Goal: Task Accomplishment & Management: Use online tool/utility

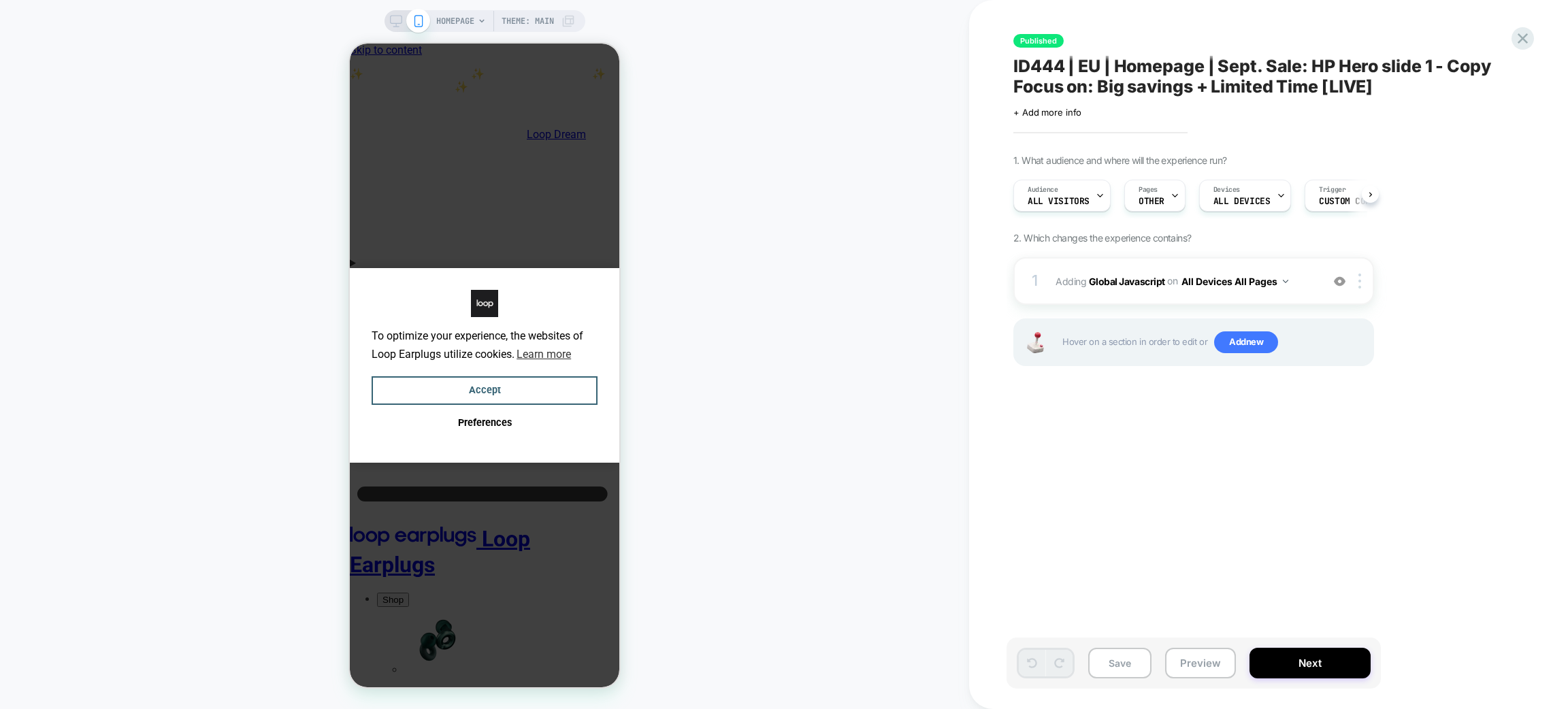
scroll to position [0, 1]
click at [1145, 190] on span "Pages" at bounding box center [1148, 190] width 19 height 10
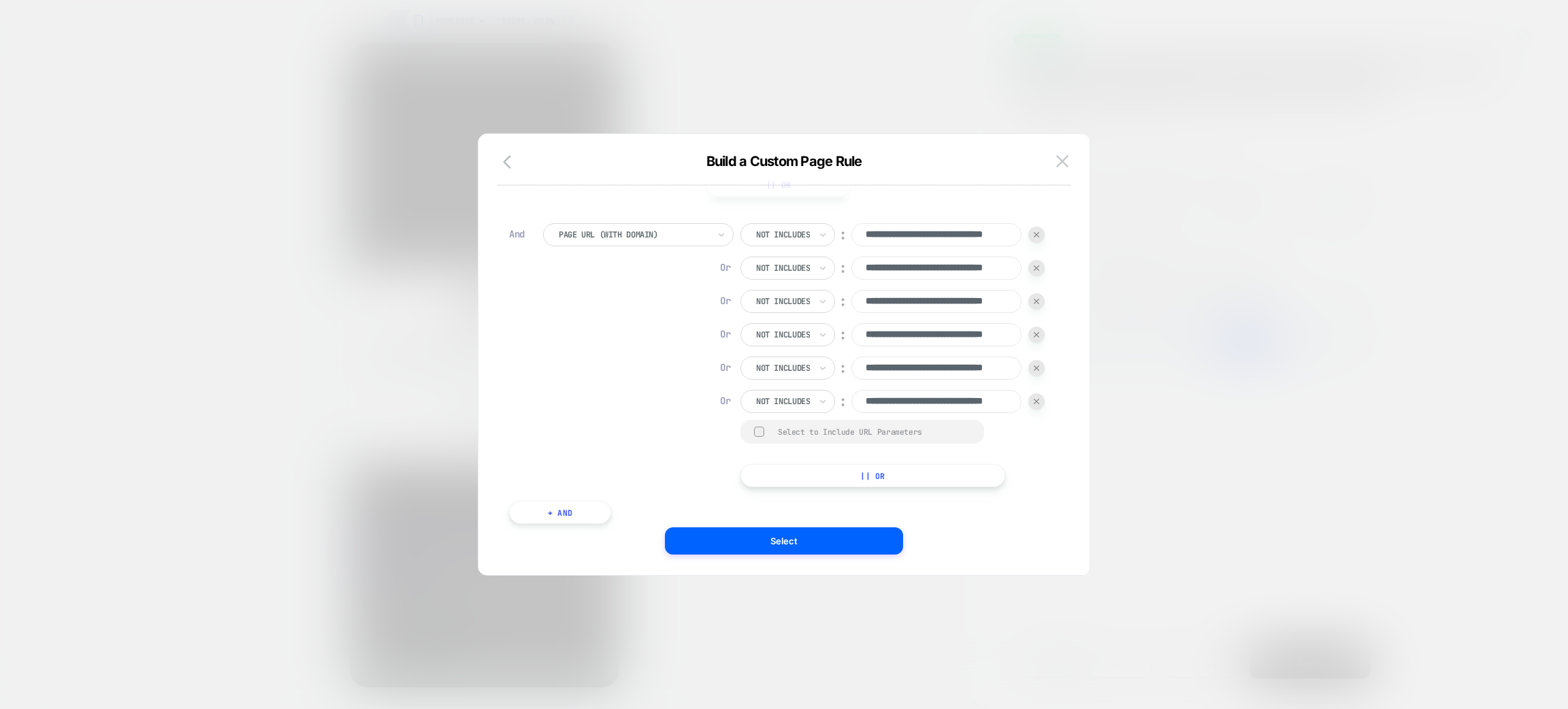
scroll to position [0, 0]
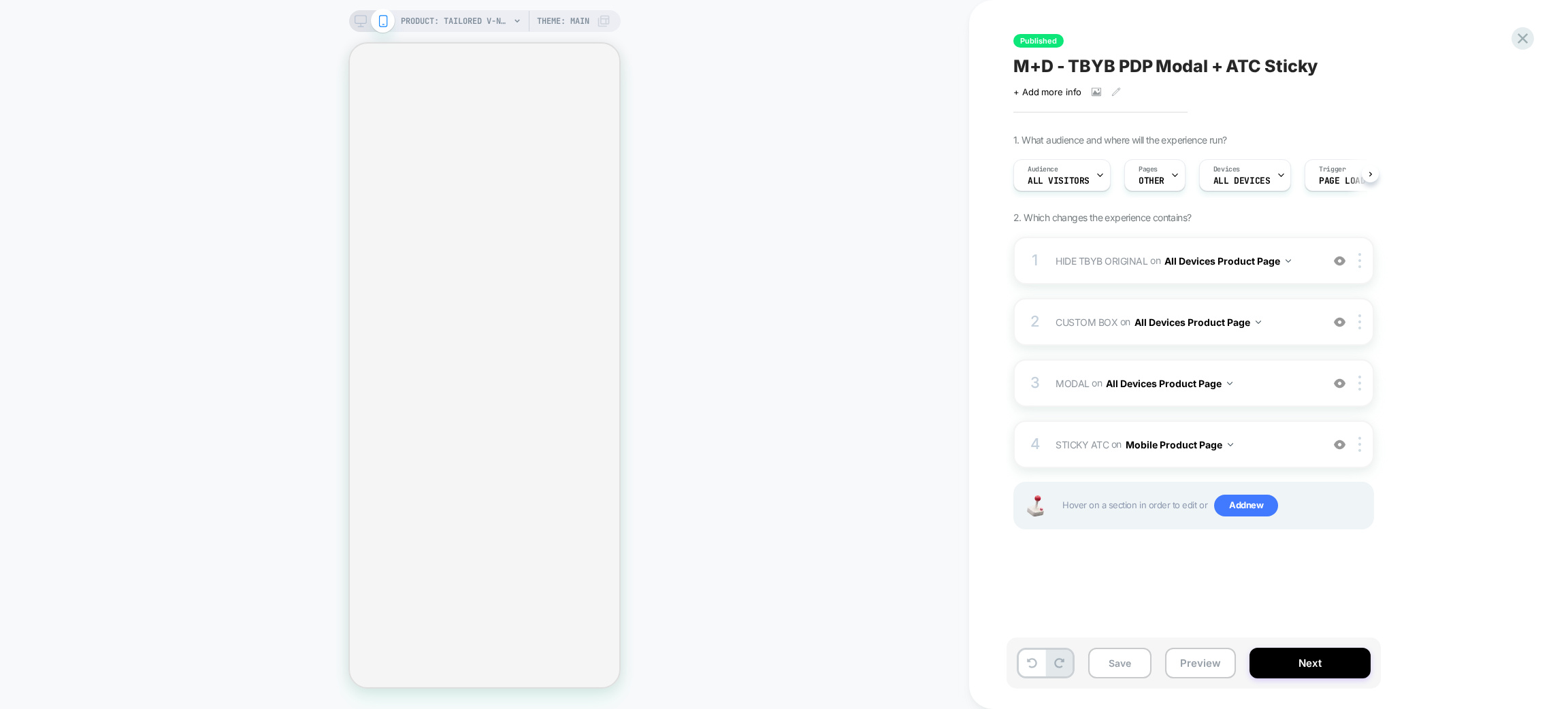
scroll to position [0, 1]
click at [1528, 36] on icon at bounding box center [1522, 38] width 18 height 18
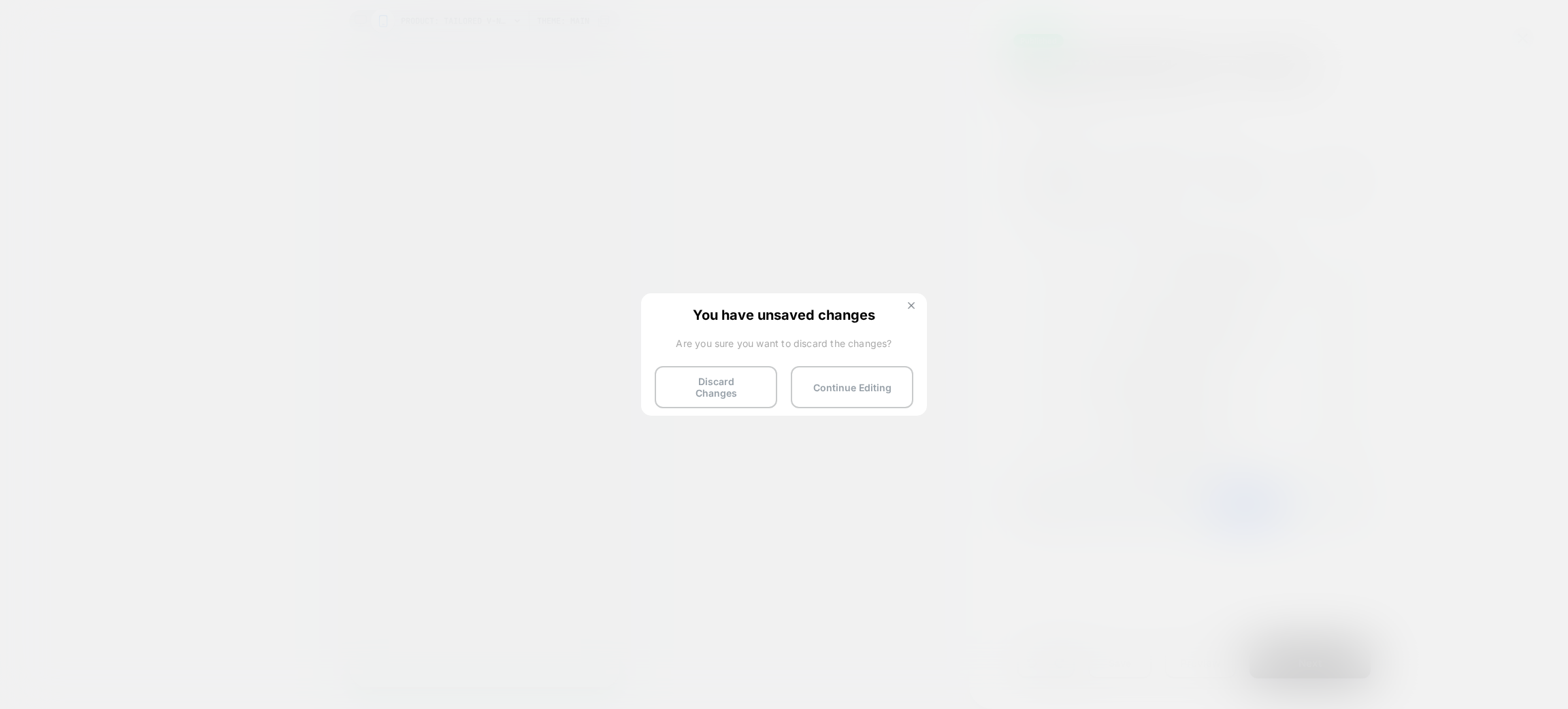
click at [905, 305] on button at bounding box center [911, 307] width 15 height 12
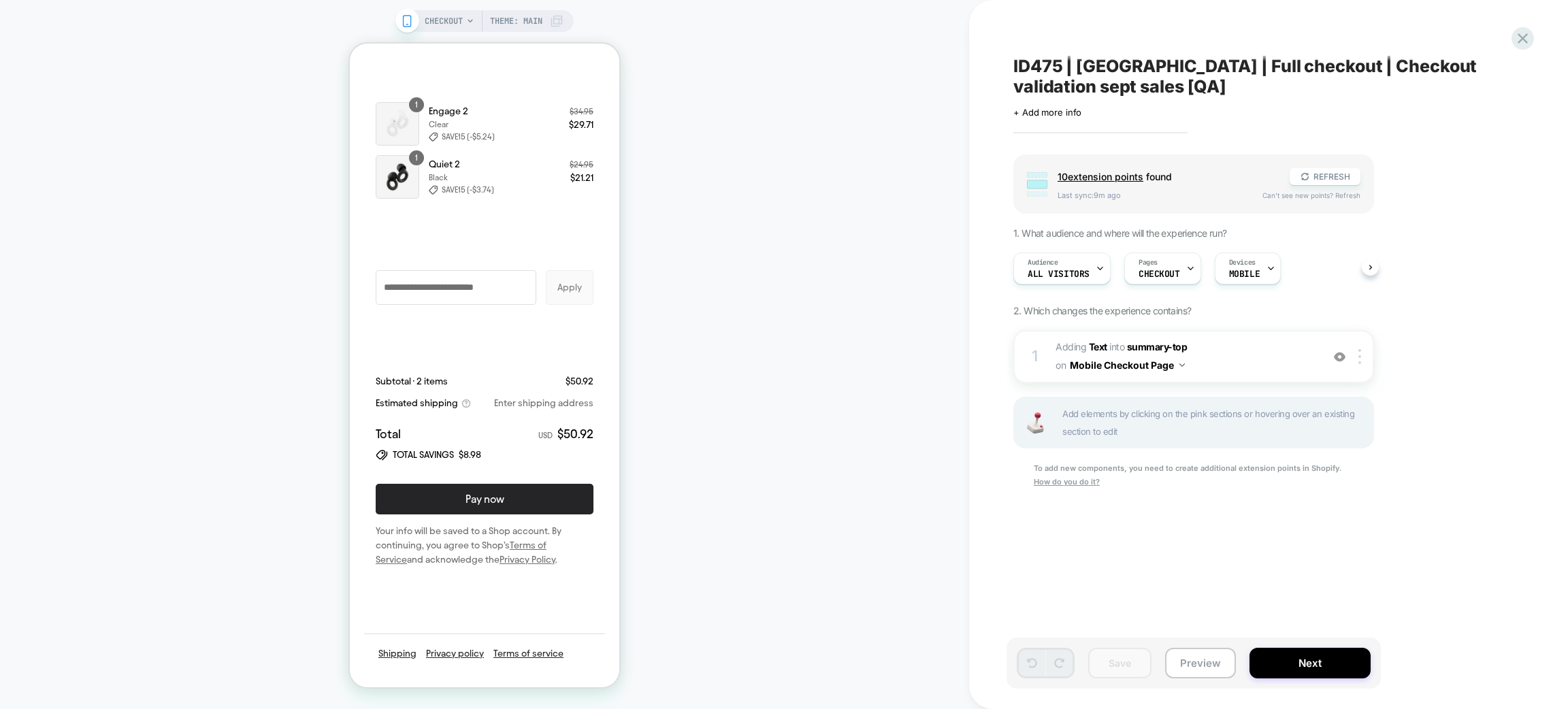
scroll to position [2637, 0]
click at [0, 0] on button "REFRESH" at bounding box center [0, 0] width 0 height 0
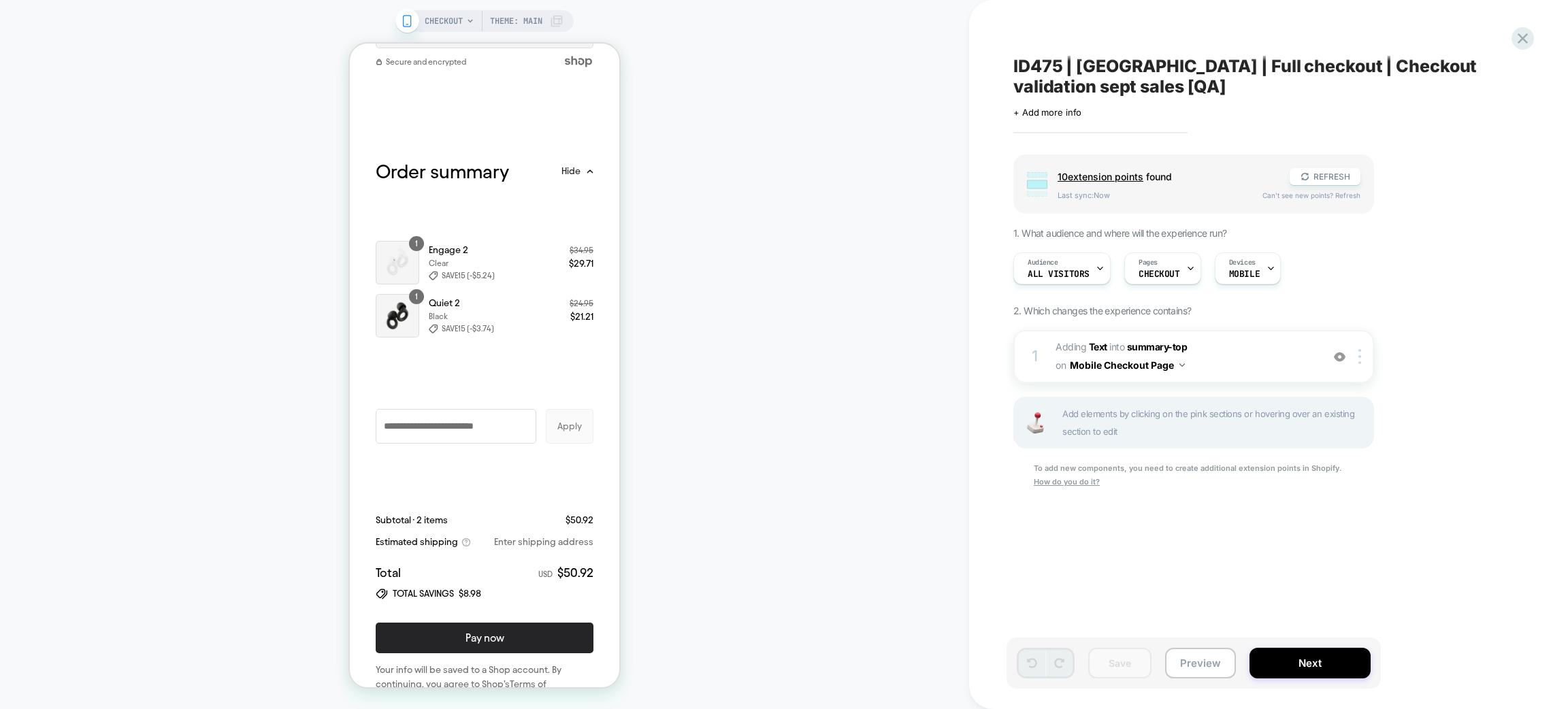
scroll to position [2651, 0]
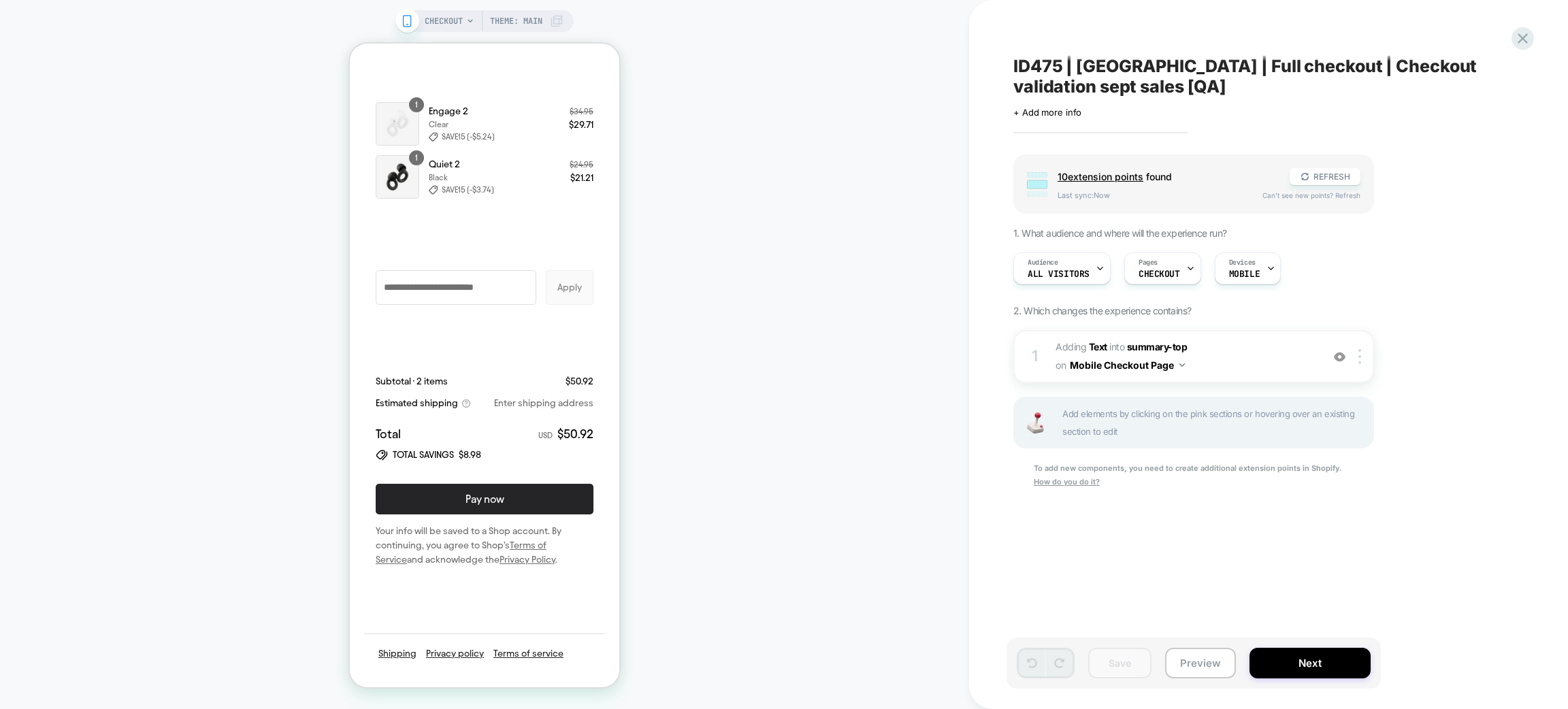
click at [433, 347] on div "+ summary-before-total" at bounding box center [485, 339] width 218 height 40
click at [494, 347] on div "+ summary-before-total" at bounding box center [485, 339] width 218 height 40
click at [499, 342] on div "+ summary-before-total" at bounding box center [485, 339] width 218 height 40
click at [1524, 38] on icon at bounding box center [1522, 38] width 18 height 18
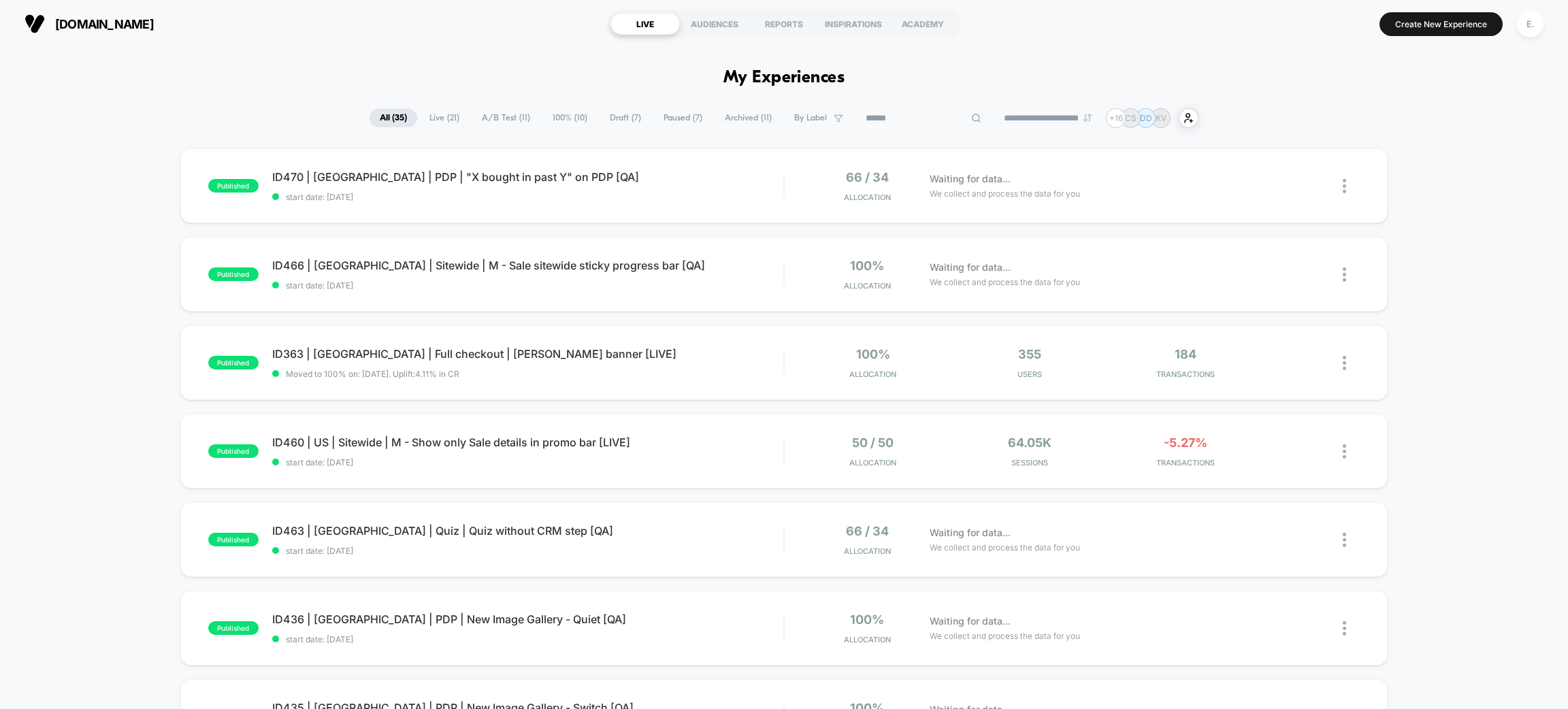
click at [909, 118] on input at bounding box center [924, 118] width 136 height 17
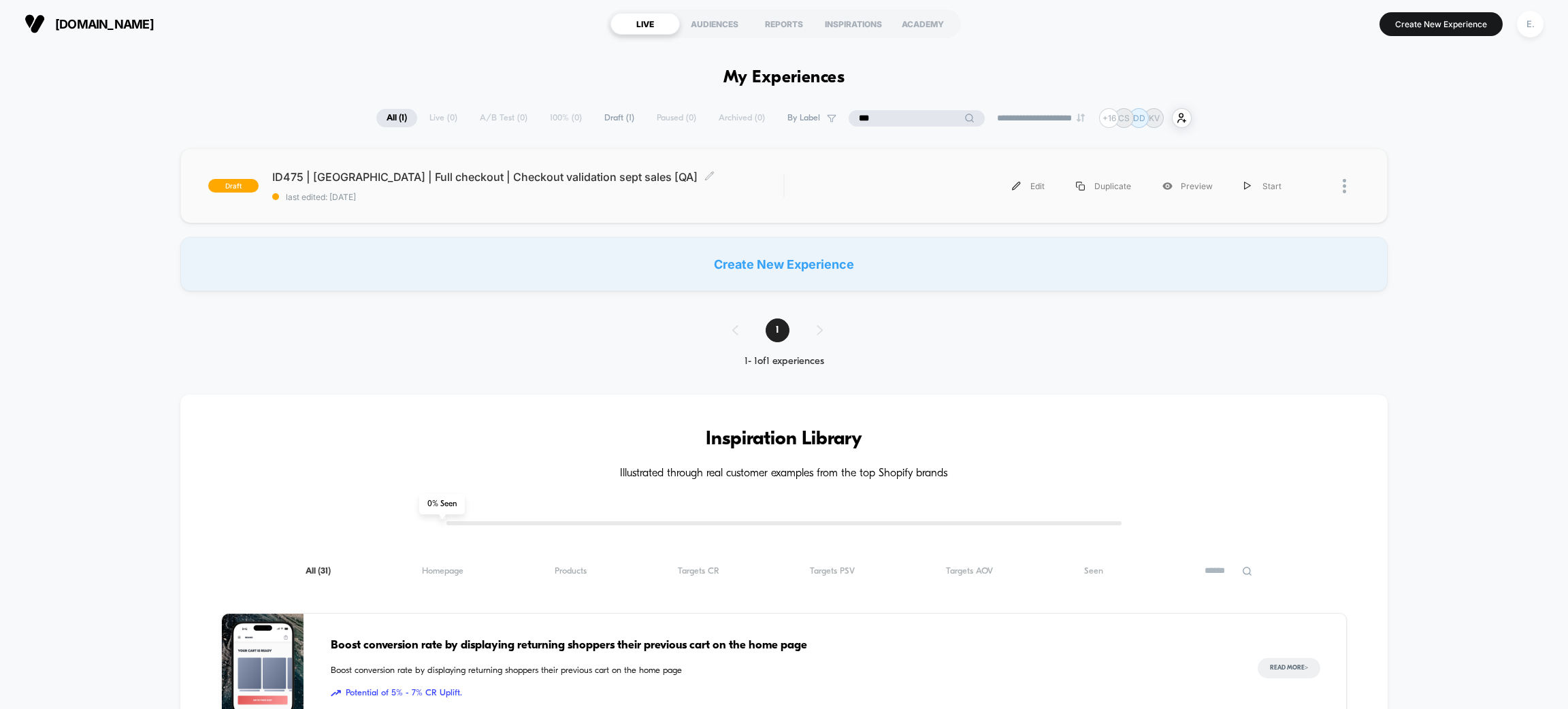
type input "***"
click at [642, 192] on span "last edited: 9/5/2025" at bounding box center [527, 197] width 511 height 10
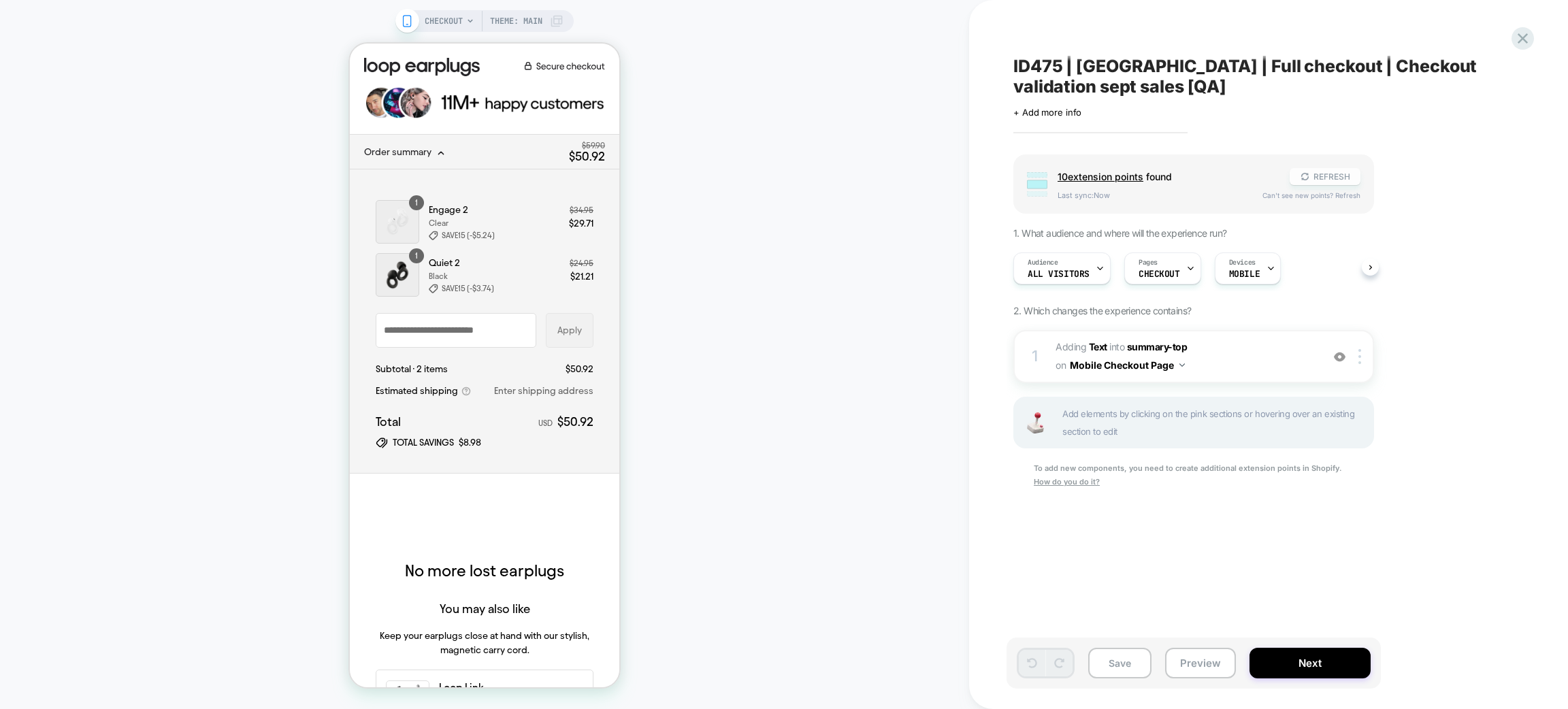
click at [1309, 183] on button "REFRESH" at bounding box center [1325, 176] width 71 height 17
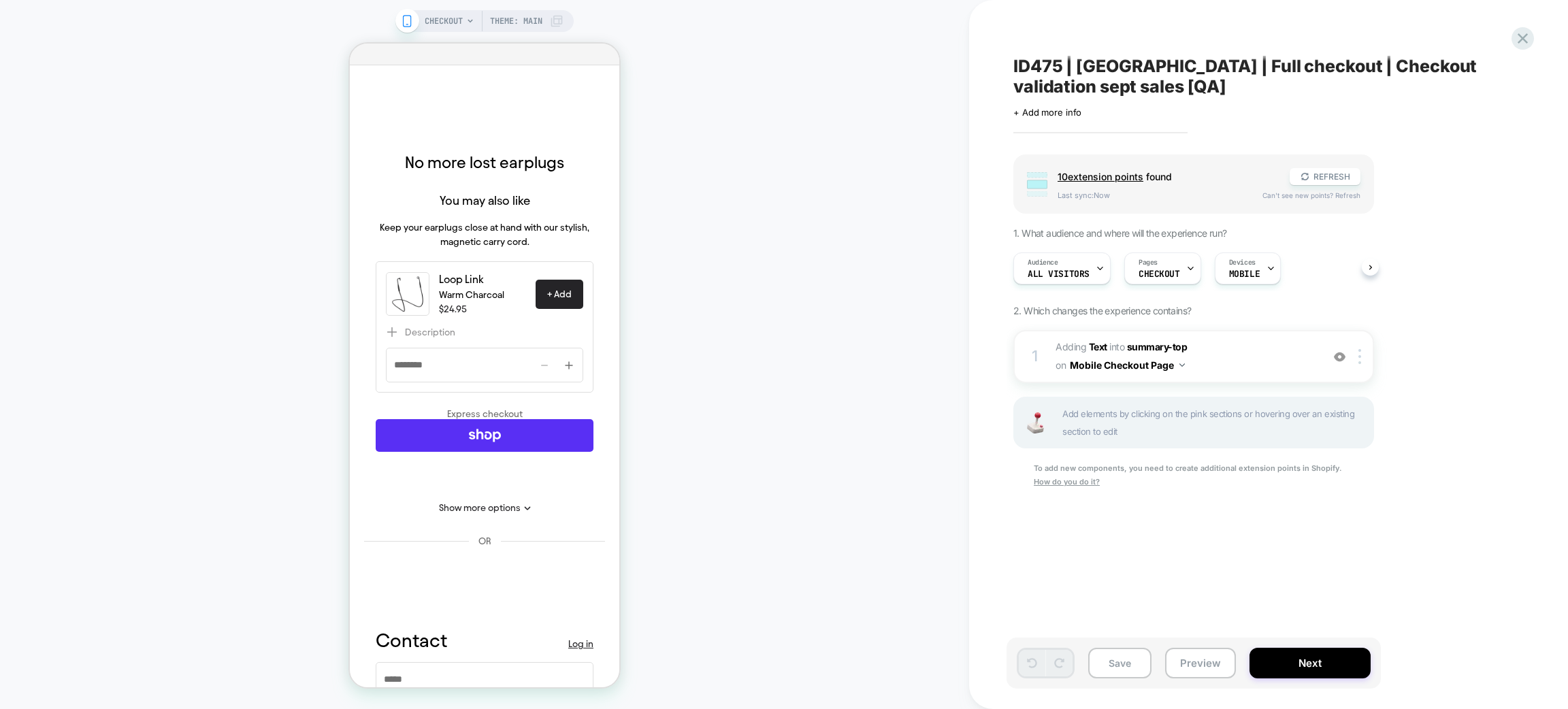
scroll to position [1020, 0]
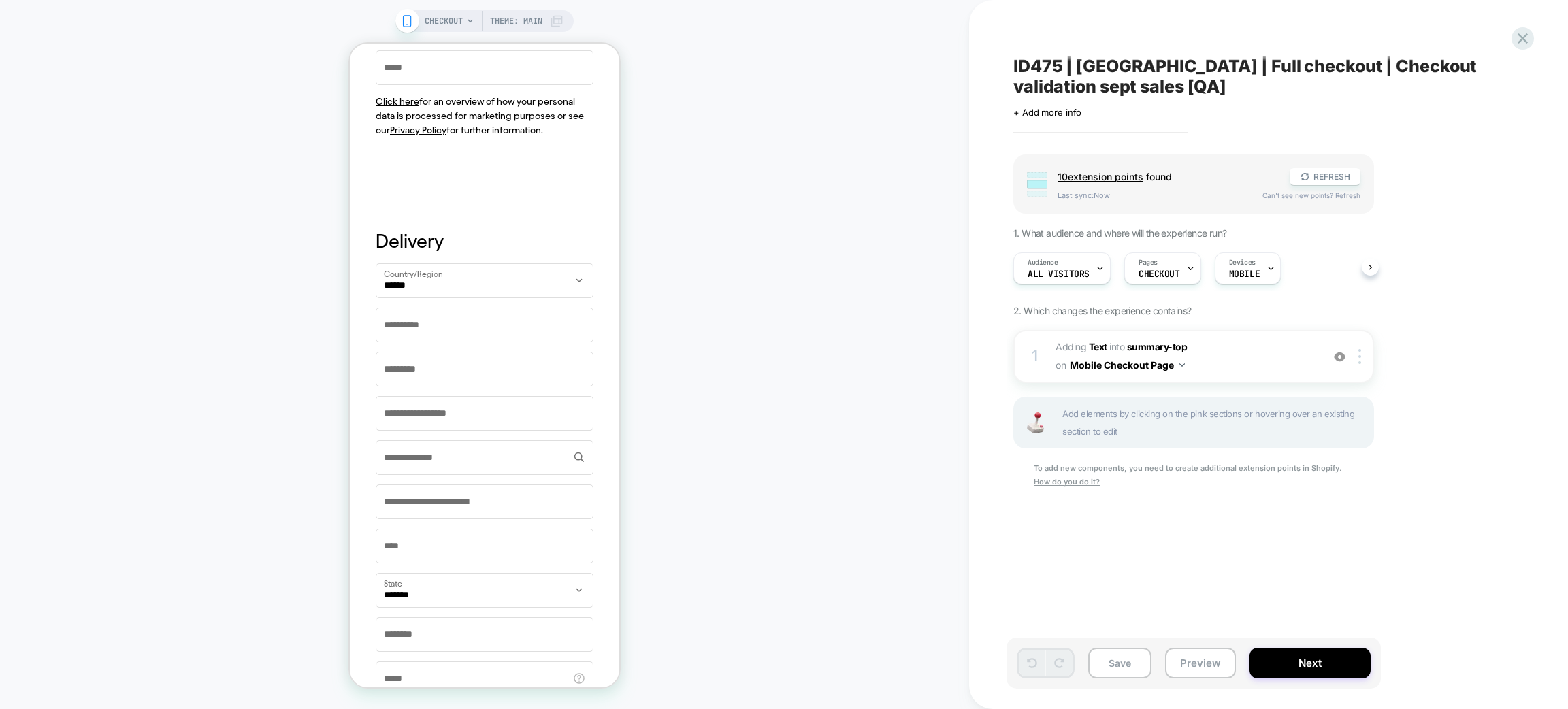
click at [482, 181] on div "+ contact-bottom" at bounding box center [485, 175] width 218 height 40
click at [482, 196] on div "+ contact-bottom" at bounding box center [485, 175] width 218 height 40
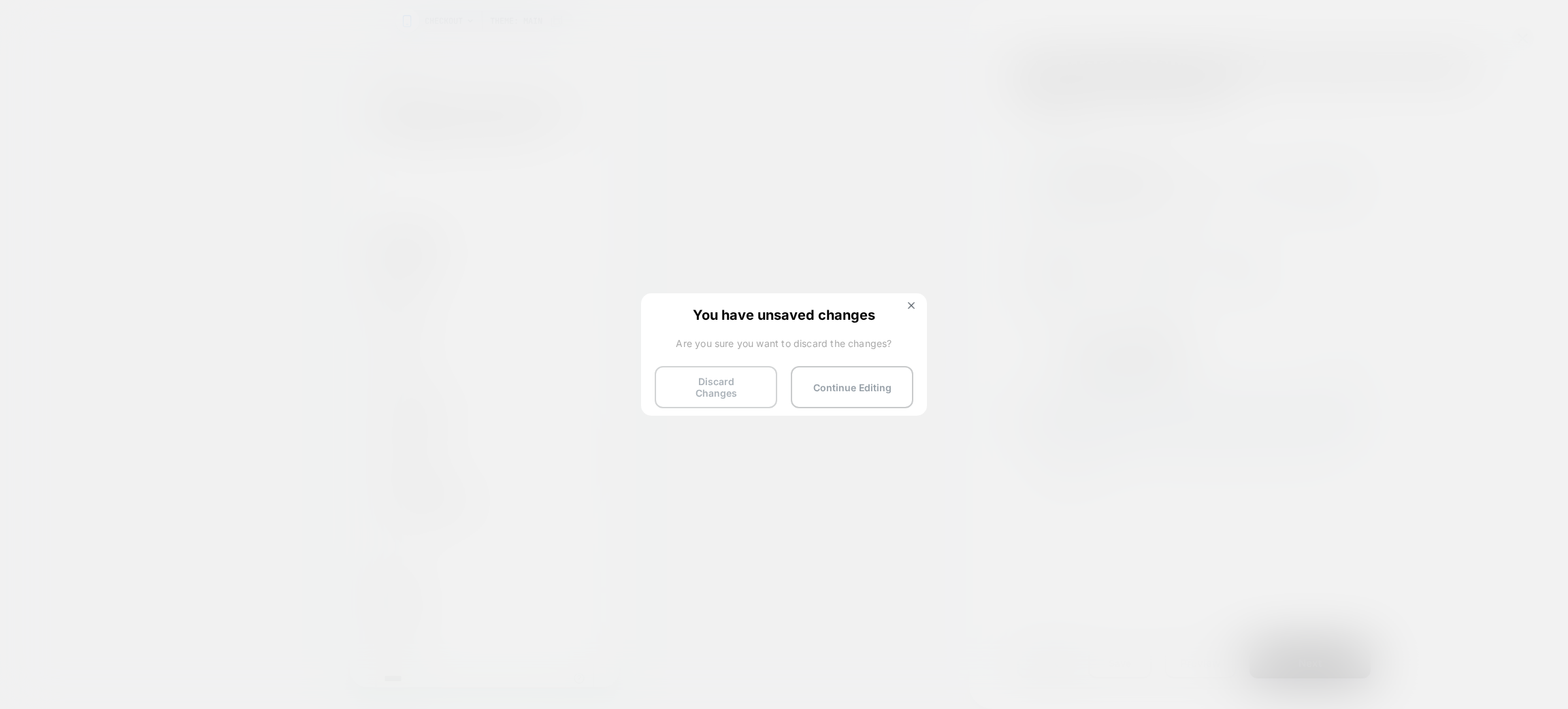
click at [720, 367] on button "Discard Changes" at bounding box center [715, 387] width 122 height 42
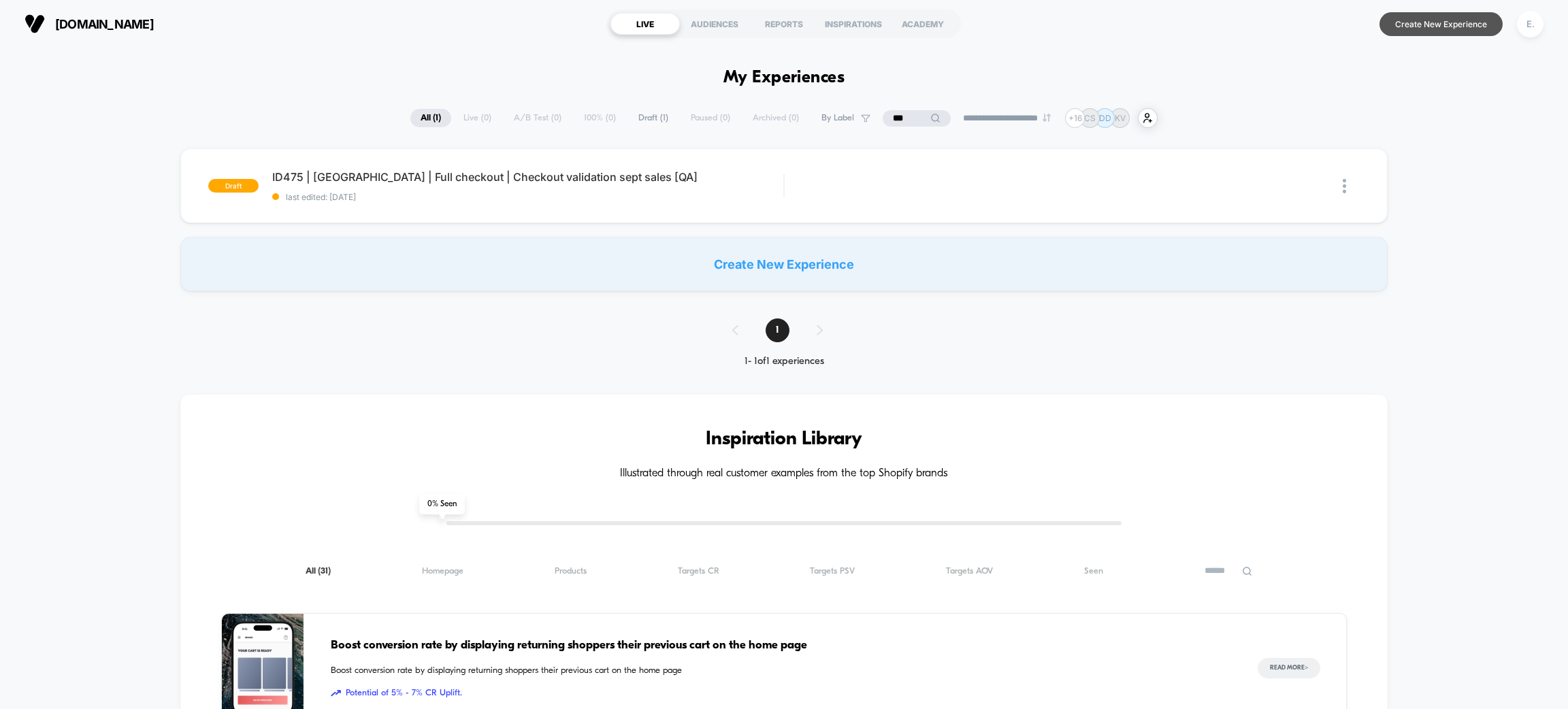
click at [1449, 22] on button "Create New Experience" at bounding box center [1440, 24] width 123 height 24
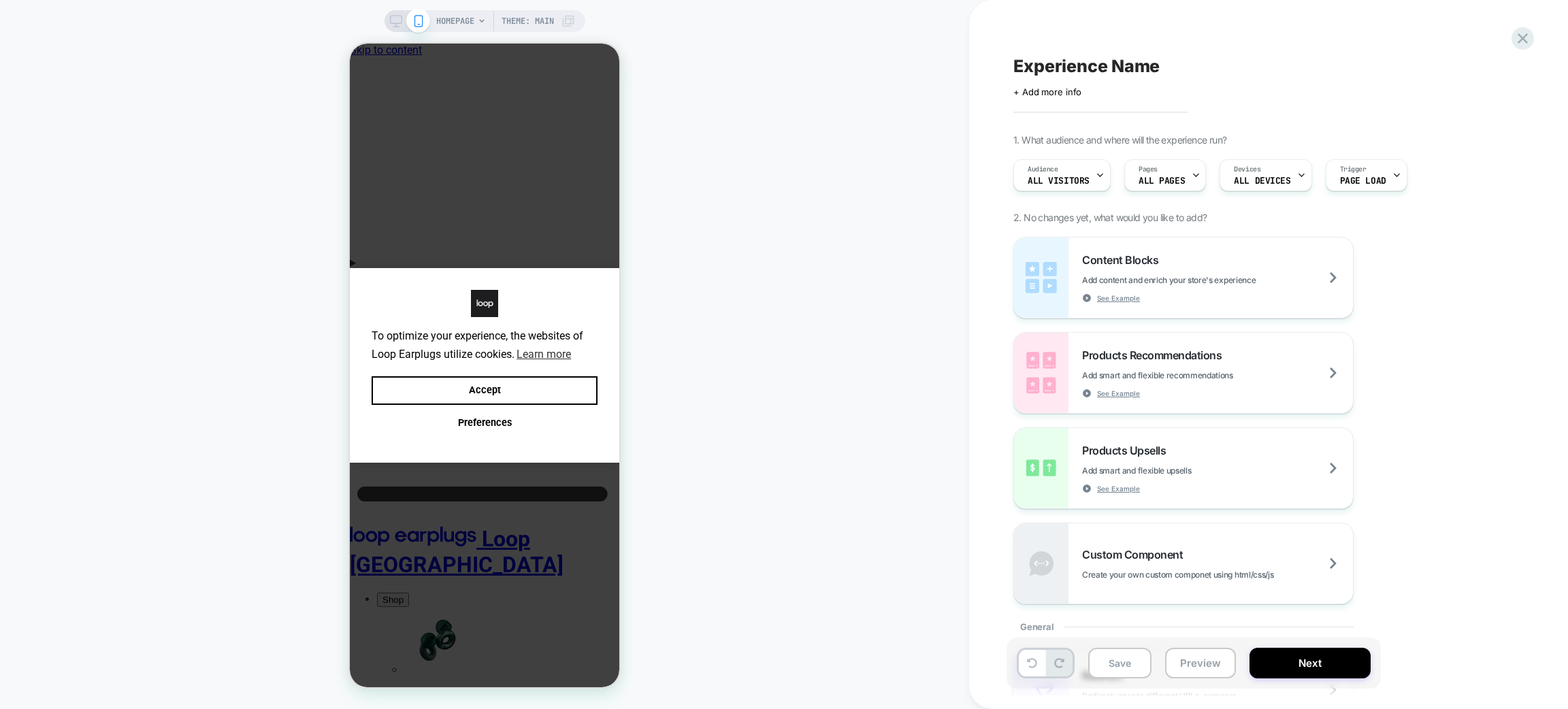
click at [470, 29] on span "HOMEPAGE" at bounding box center [455, 21] width 38 height 21
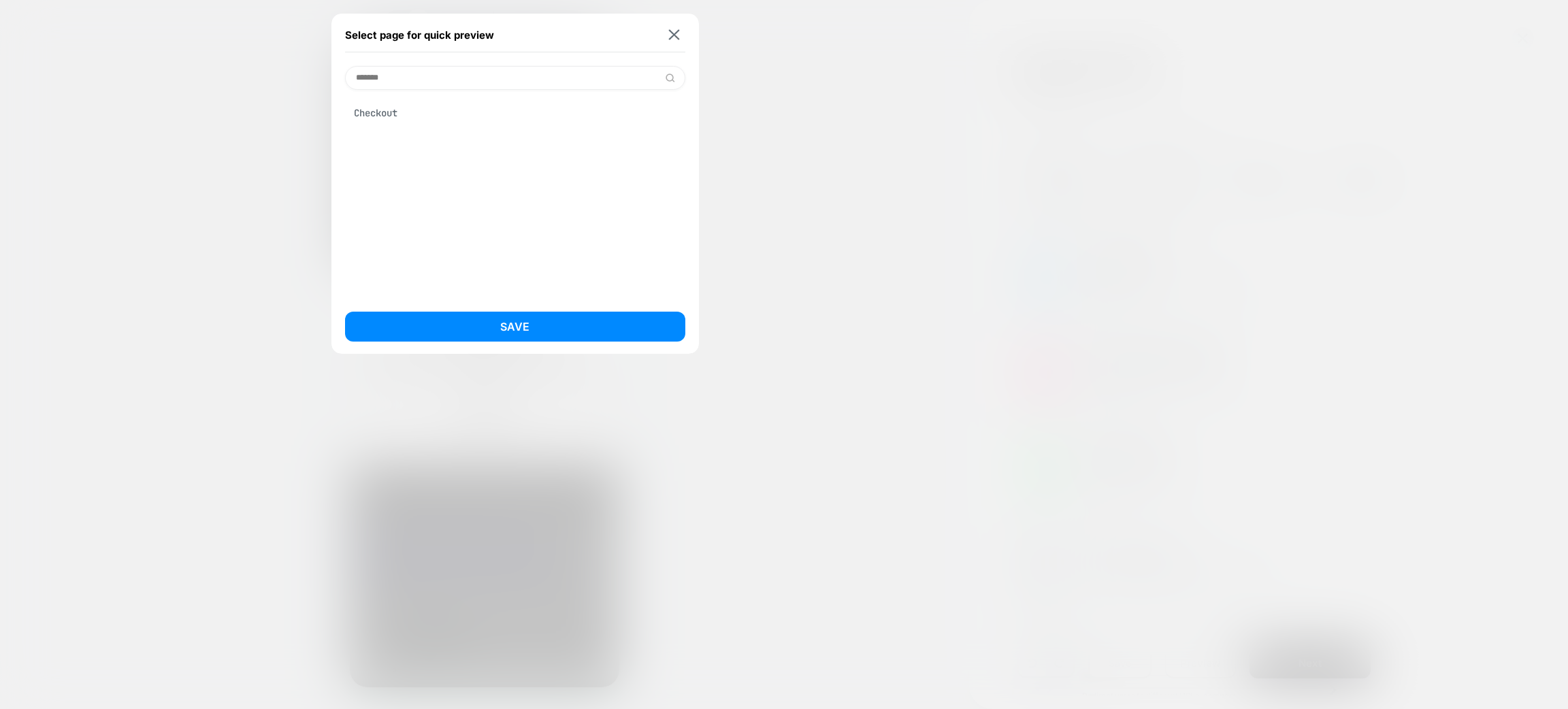
type input "*******"
click at [451, 118] on div "Checkout" at bounding box center [515, 113] width 340 height 26
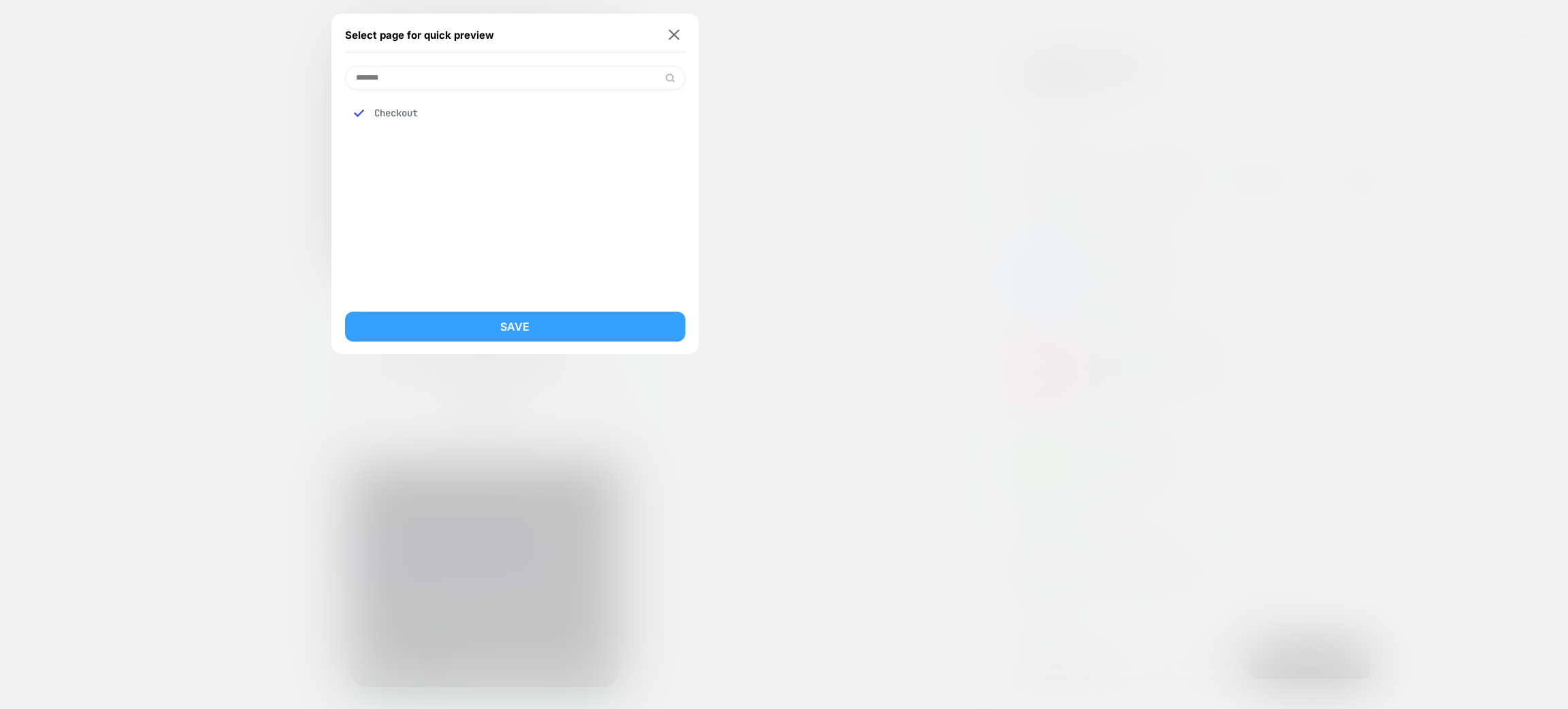
click at [557, 322] on button "Save" at bounding box center [515, 327] width 340 height 30
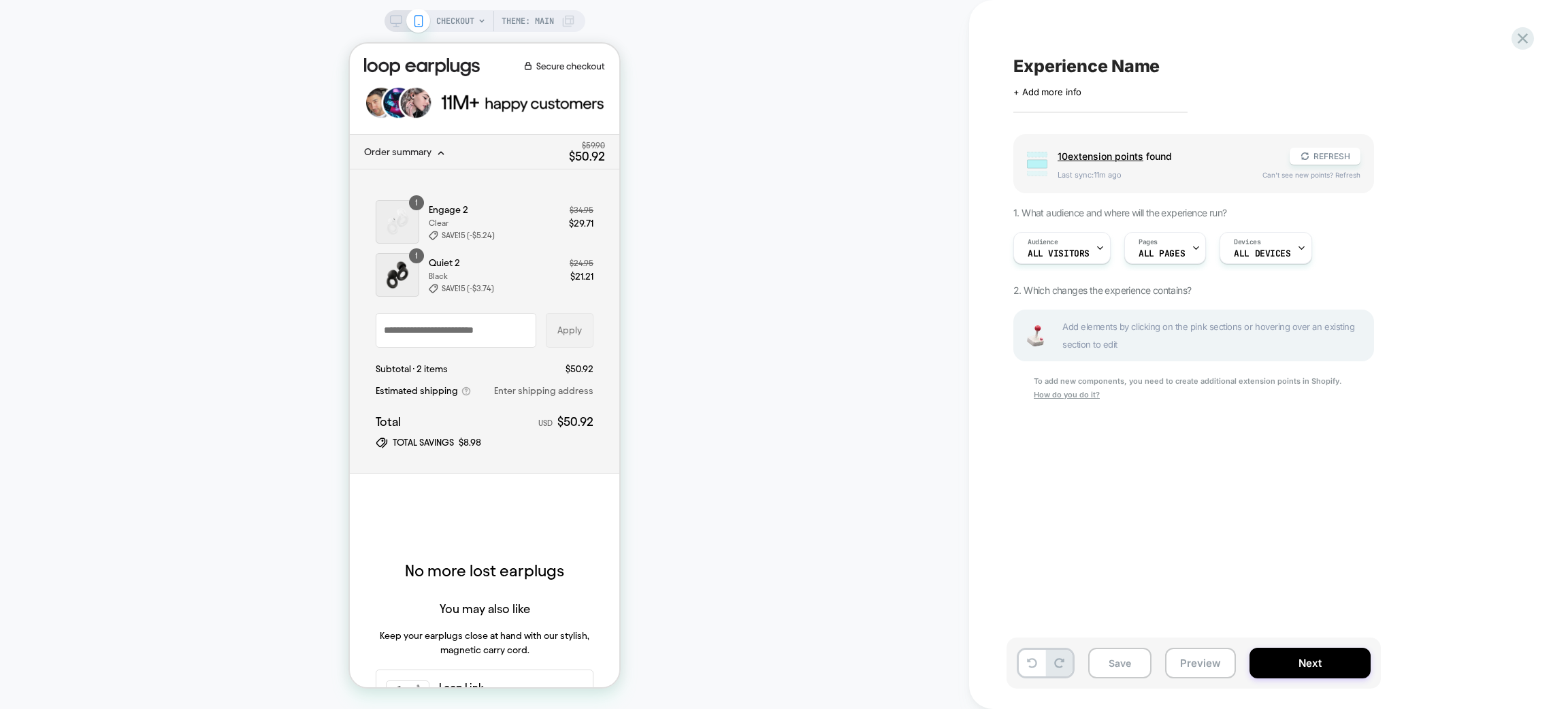
scroll to position [0, 1]
click at [429, 509] on div "+ express-checkout-top" at bounding box center [485, 519] width 218 height 40
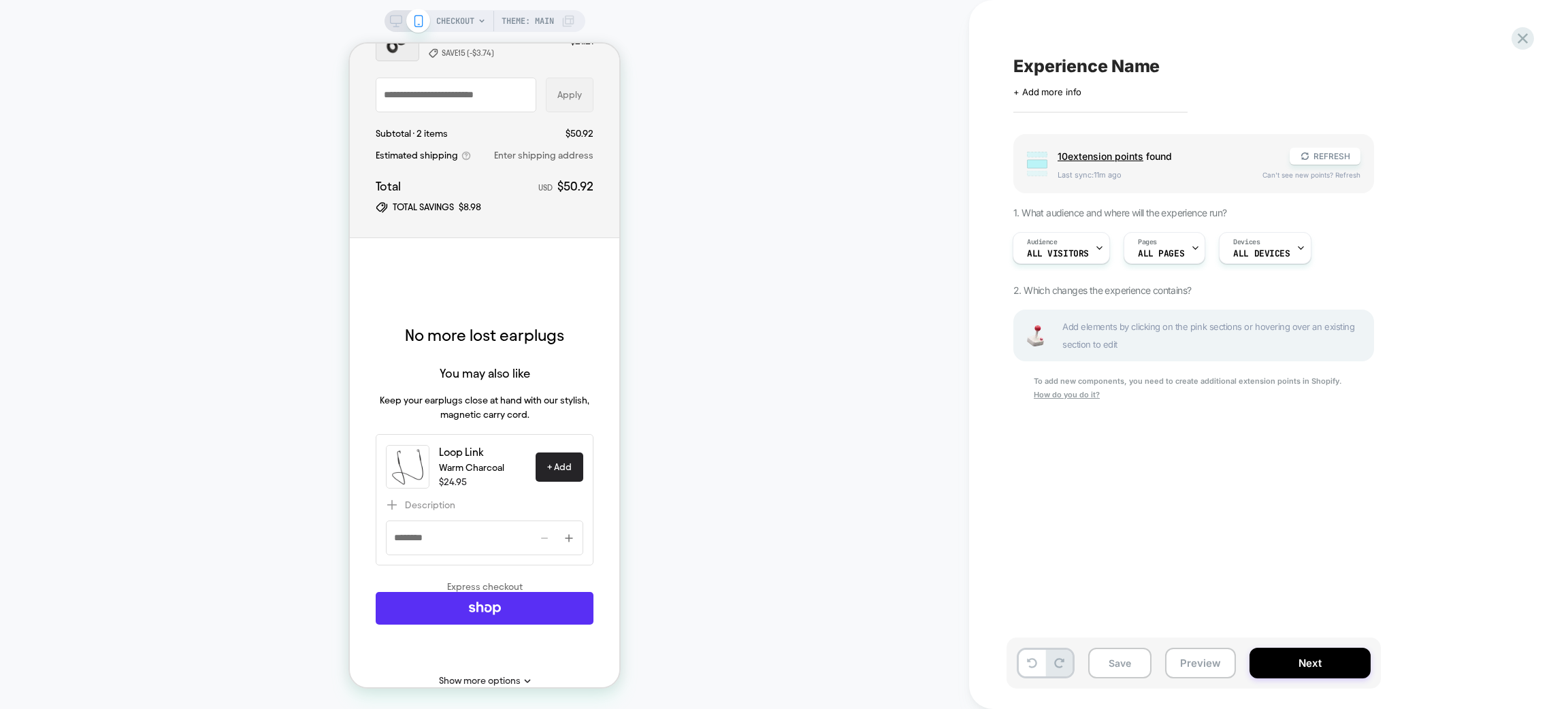
scroll to position [510, 0]
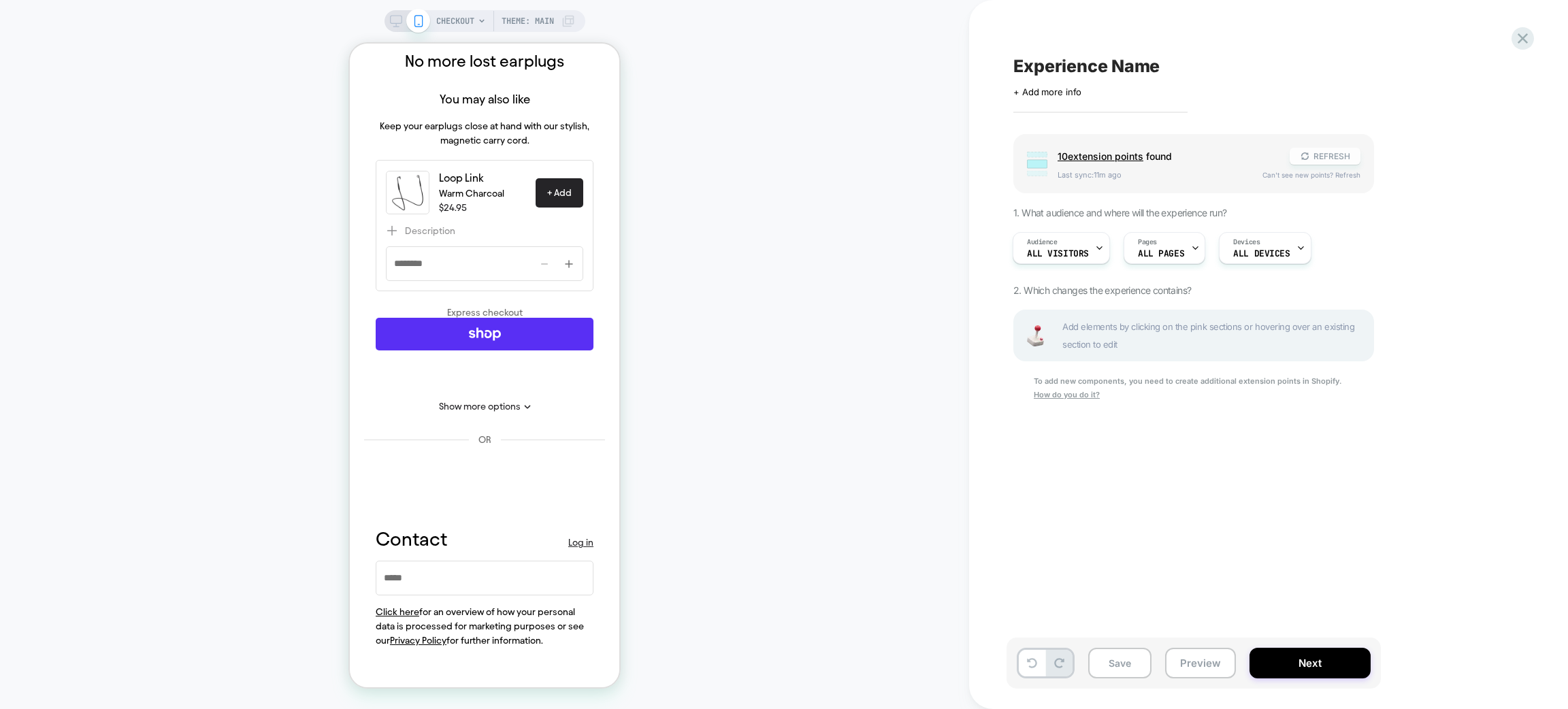
click at [1329, 161] on button "REFRESH" at bounding box center [1325, 155] width 71 height 17
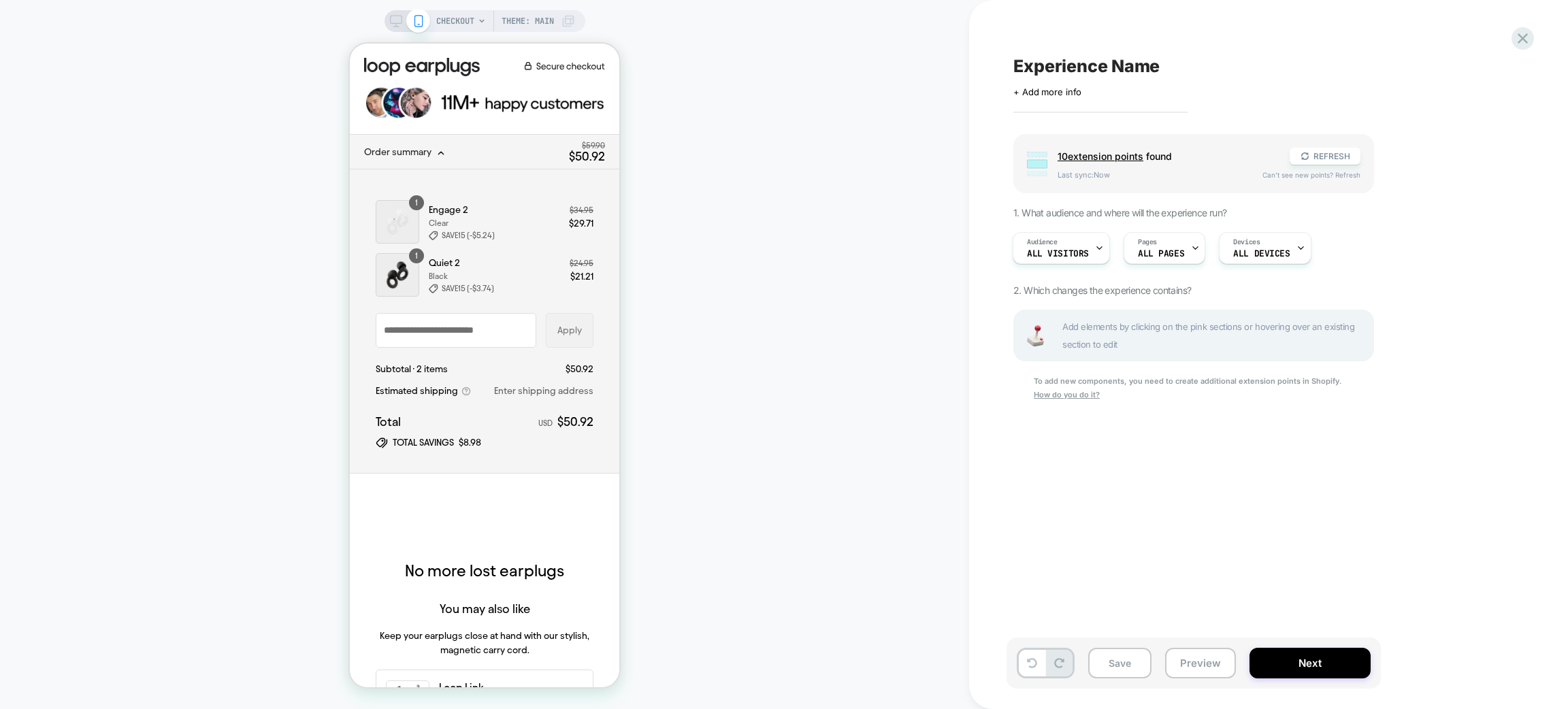
scroll to position [0, 2]
click at [474, 527] on div "+ express-checkout-top" at bounding box center [485, 519] width 218 height 40
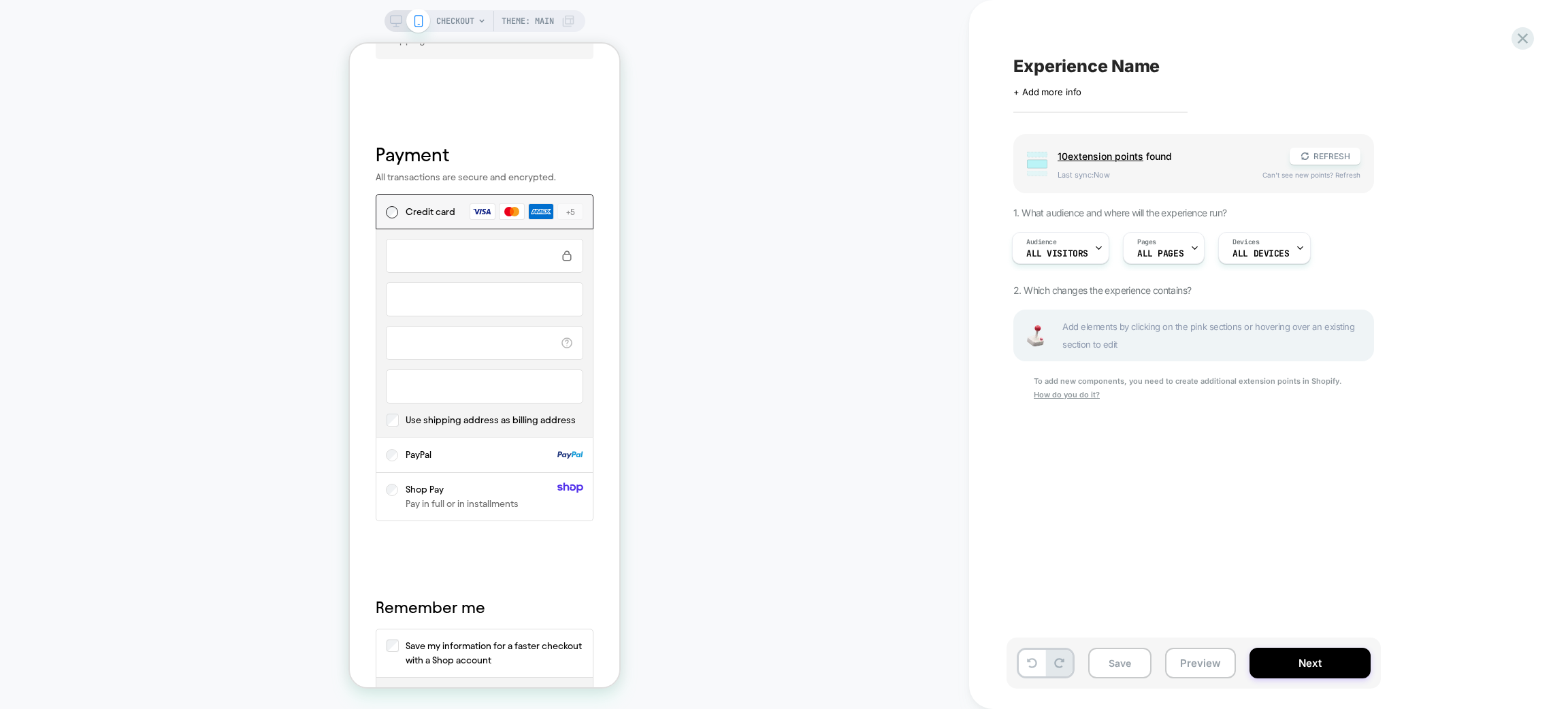
scroll to position [1757, 0]
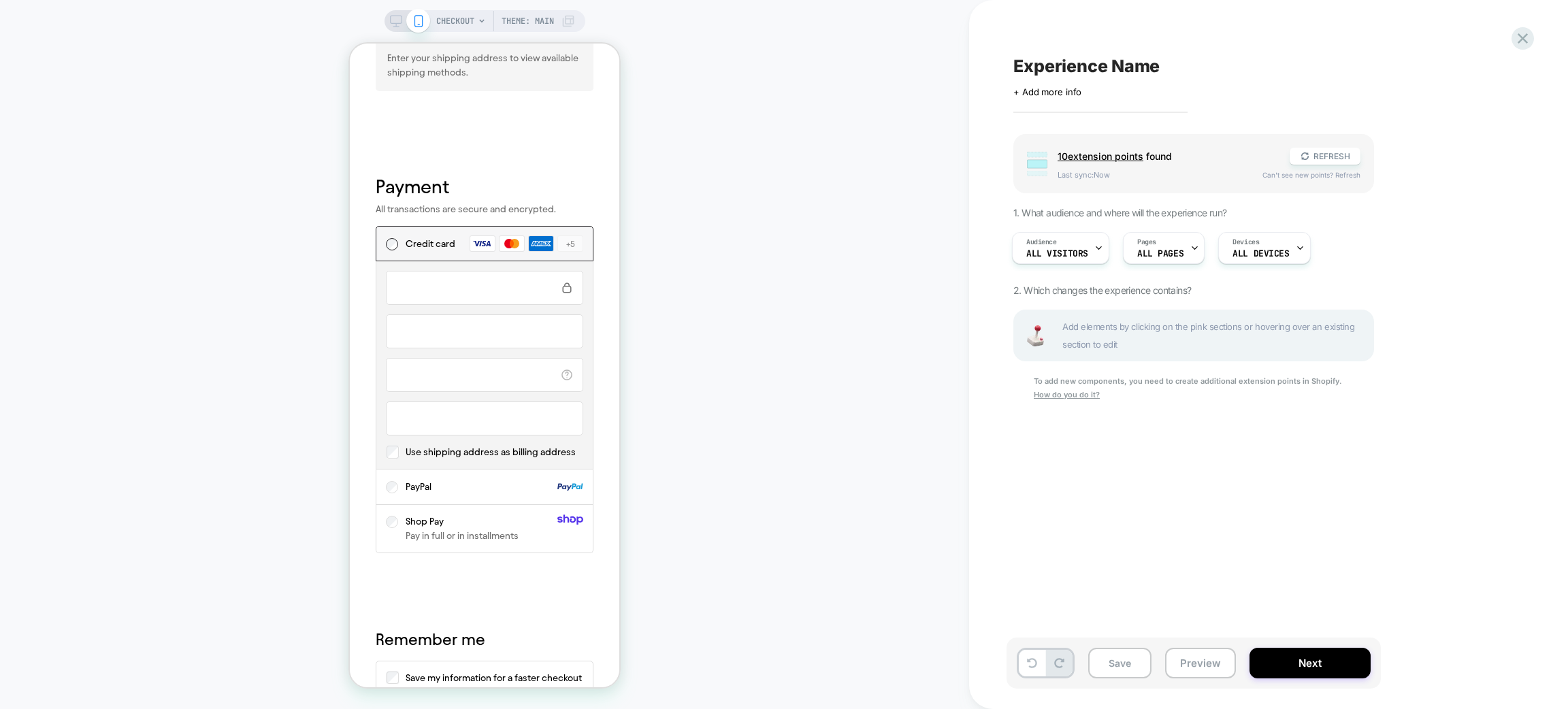
click at [1348, 157] on button "REFRESH" at bounding box center [1325, 155] width 71 height 17
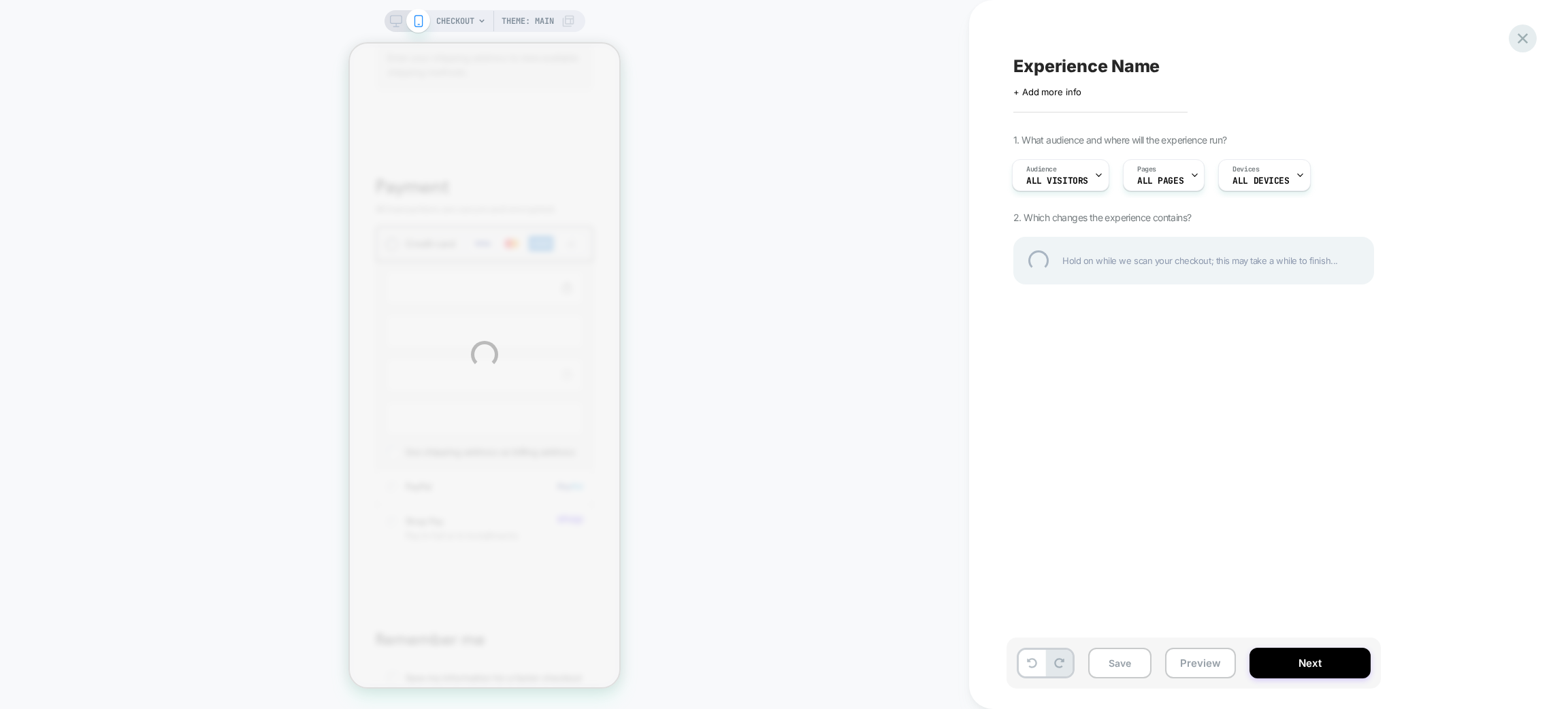
click at [1527, 36] on div at bounding box center [1522, 38] width 28 height 28
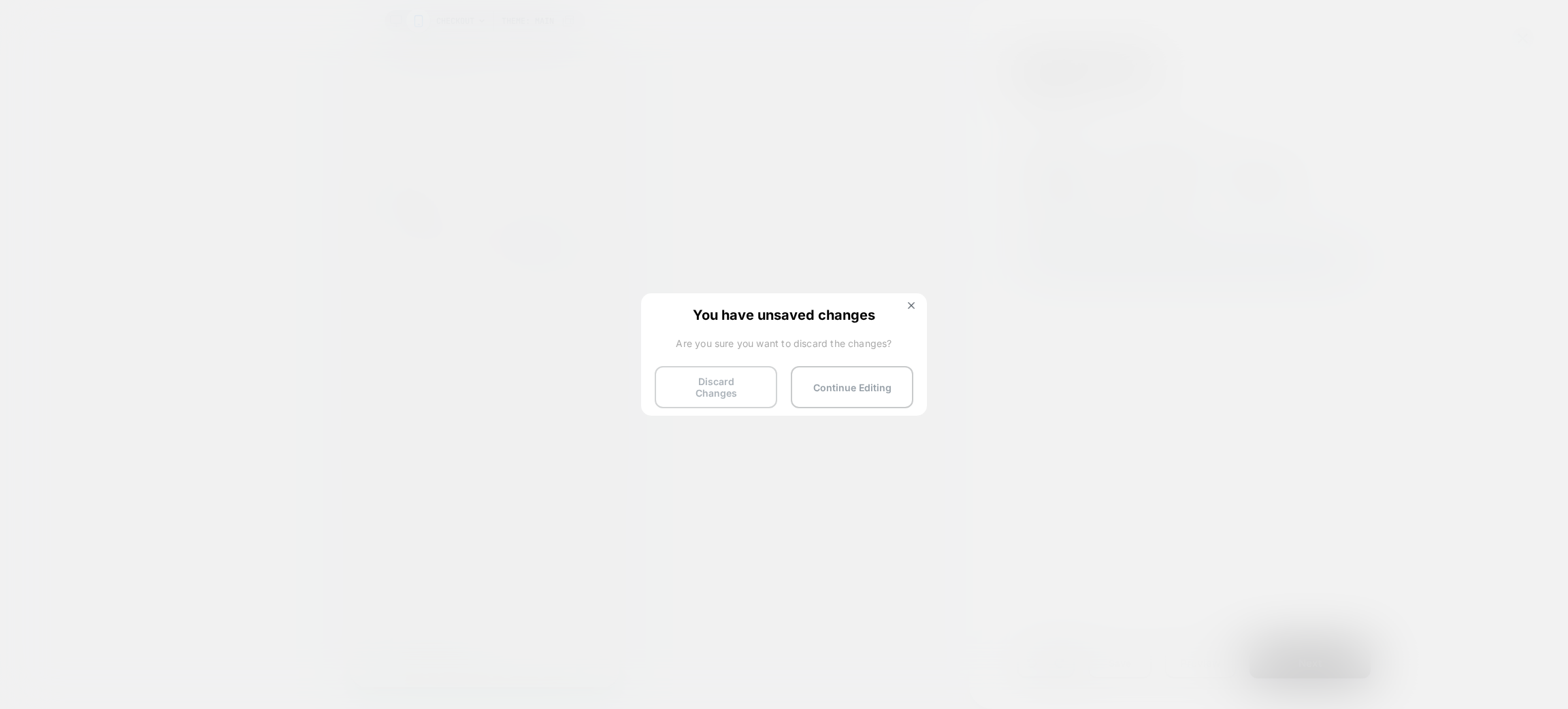
click at [750, 391] on button "Discard Changes" at bounding box center [715, 387] width 122 height 42
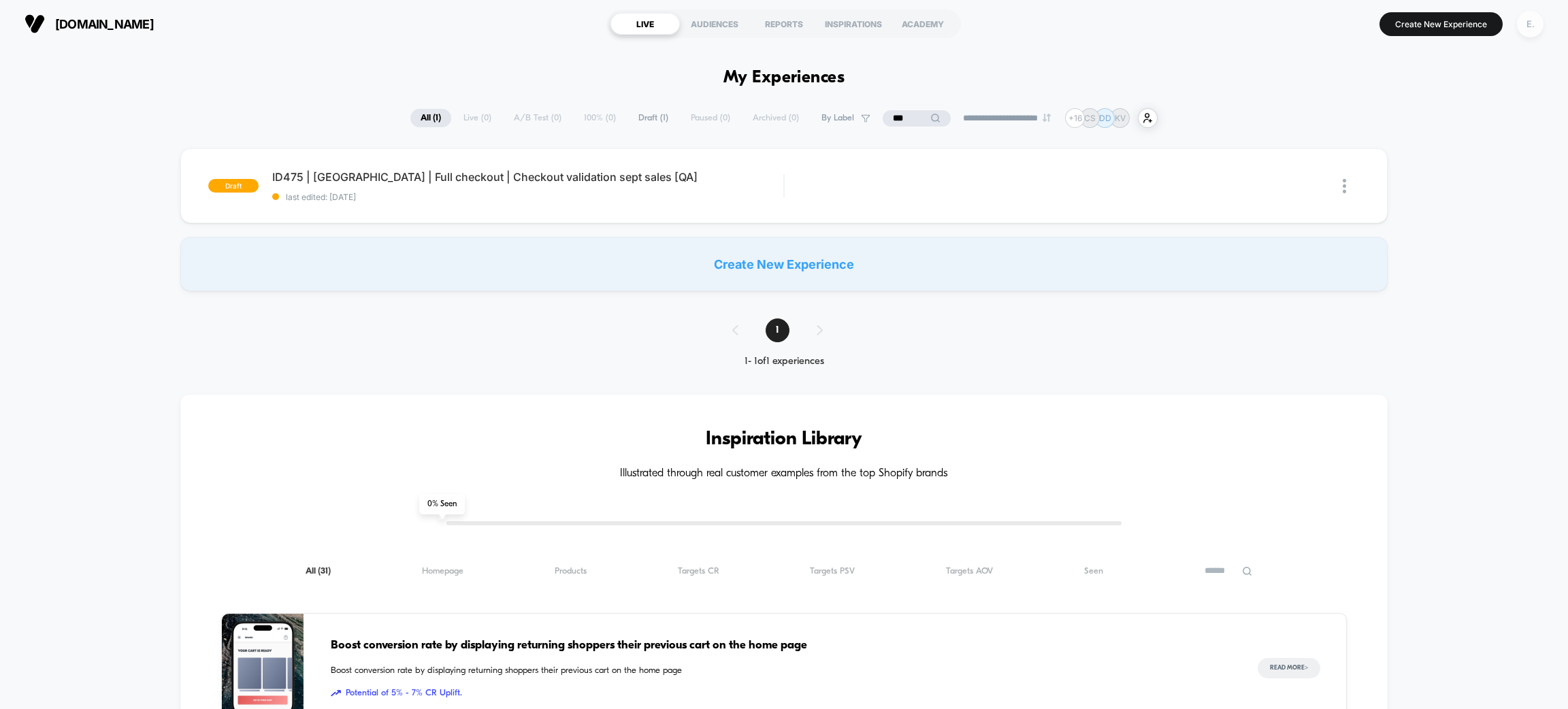
click at [1538, 17] on div "E." at bounding box center [1530, 24] width 26 height 26
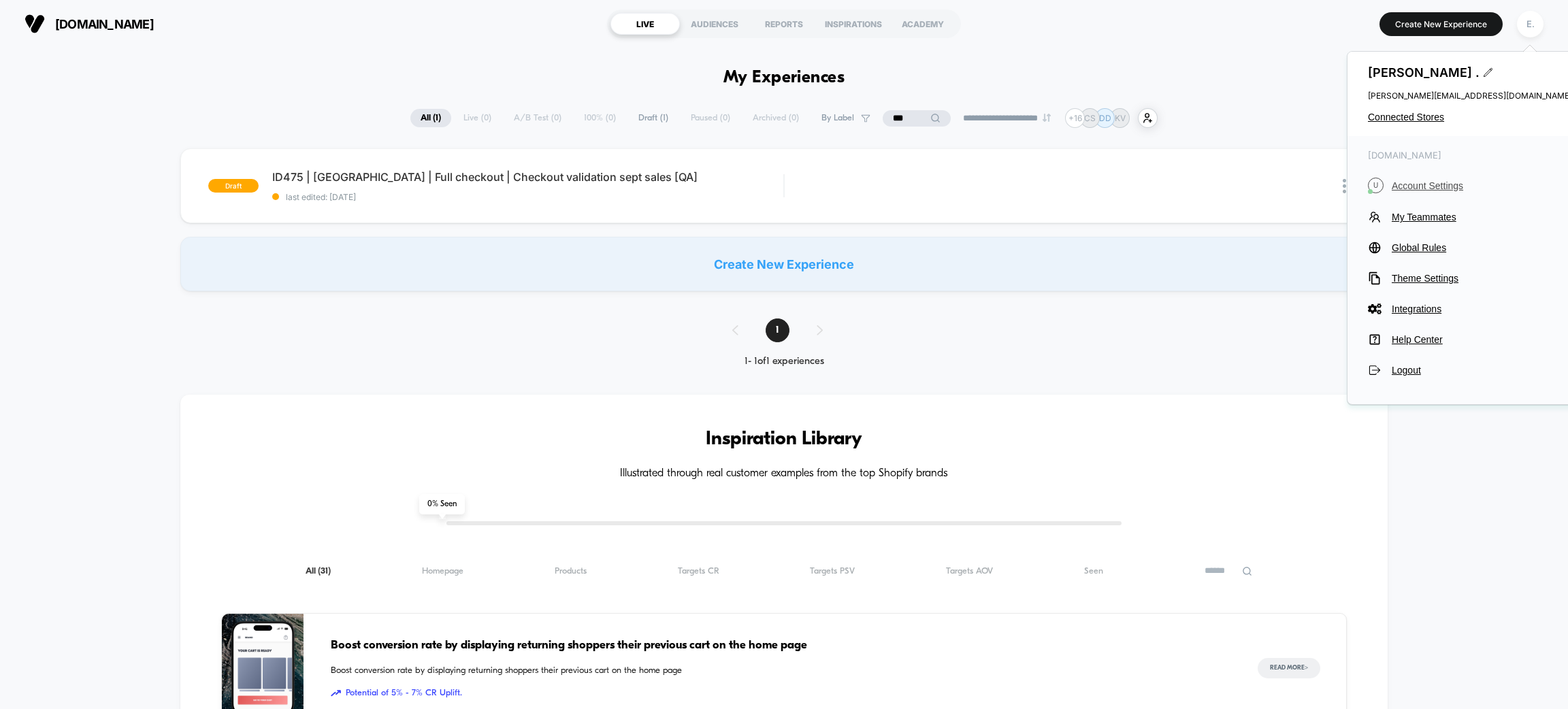
click at [1417, 190] on span "Account Settings" at bounding box center [1482, 186] width 180 height 11
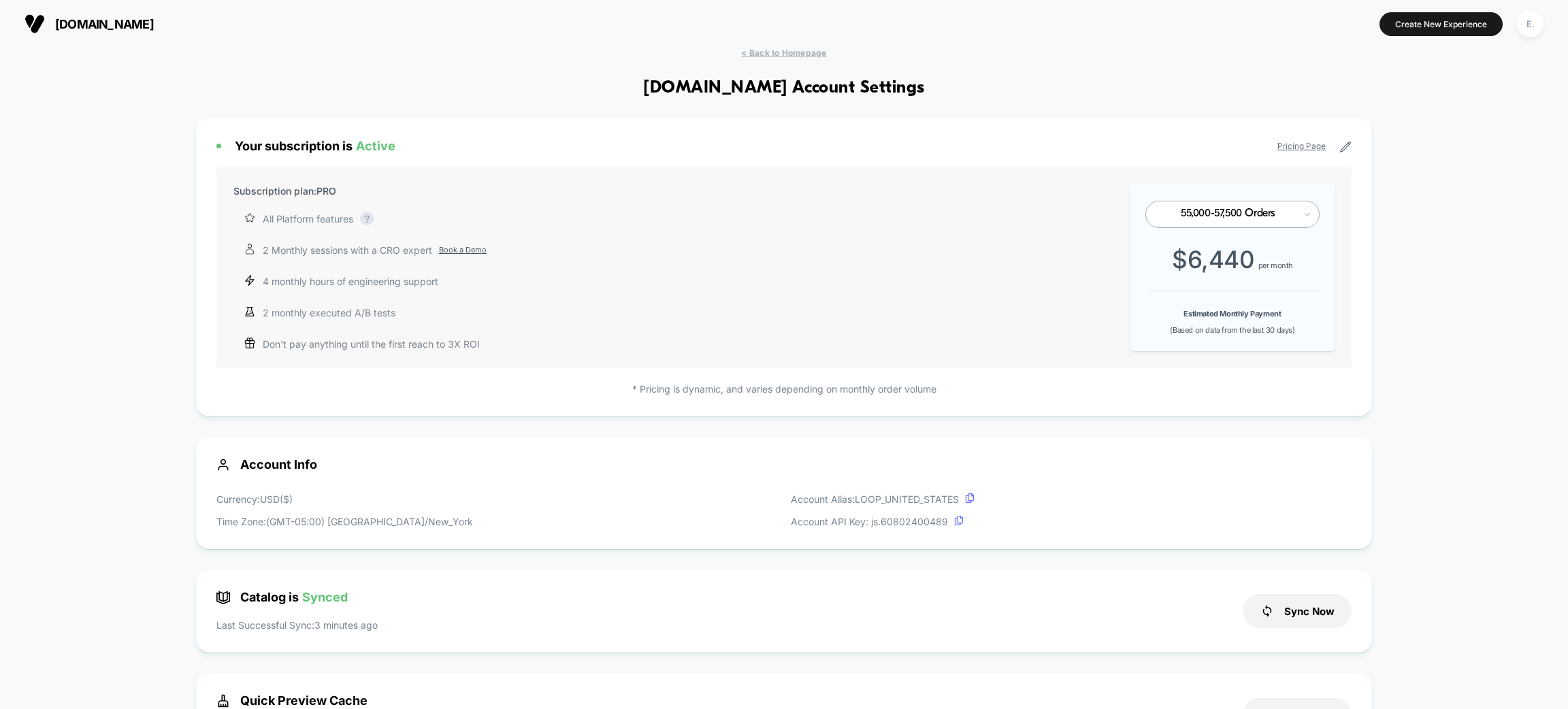
scroll to position [305, 0]
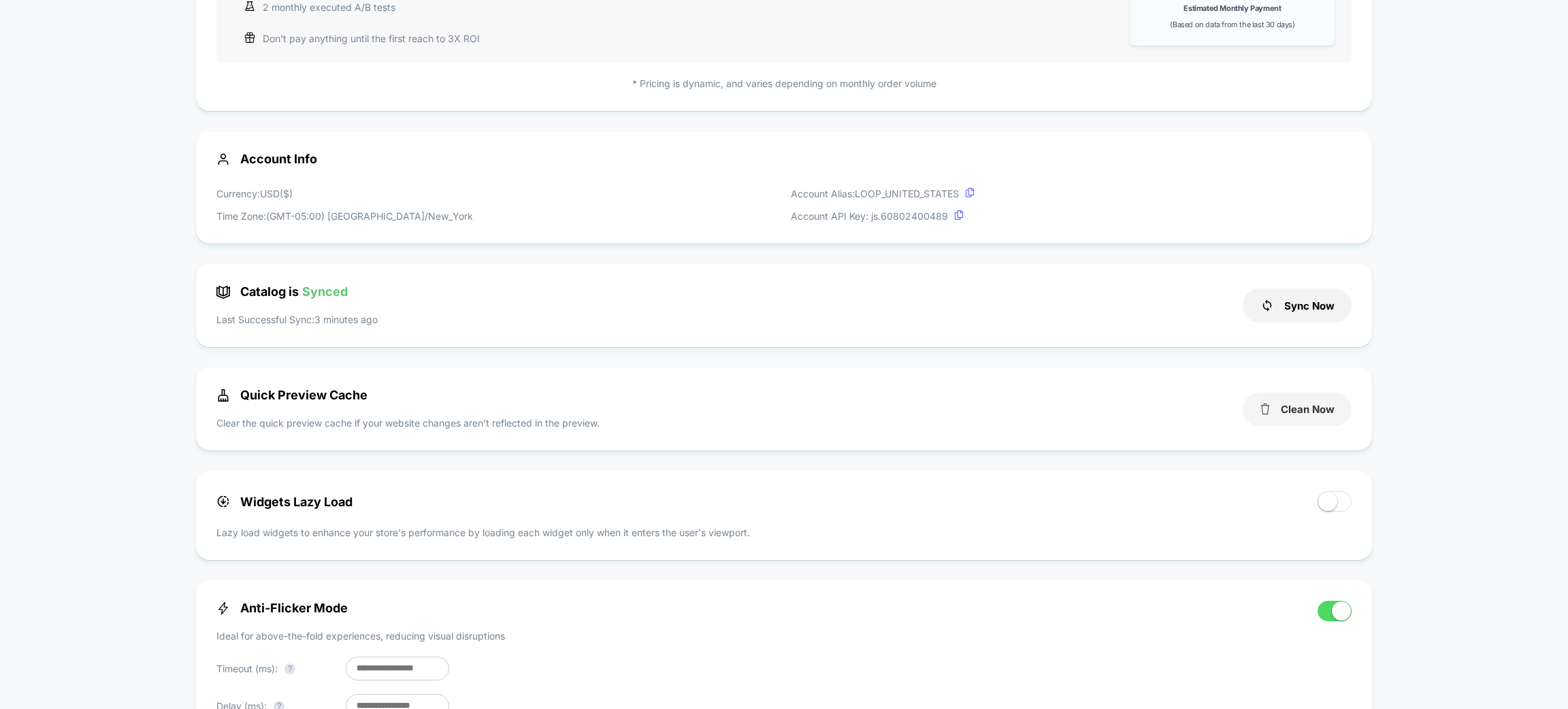
click at [1299, 420] on button "Clean Now" at bounding box center [1297, 409] width 109 height 33
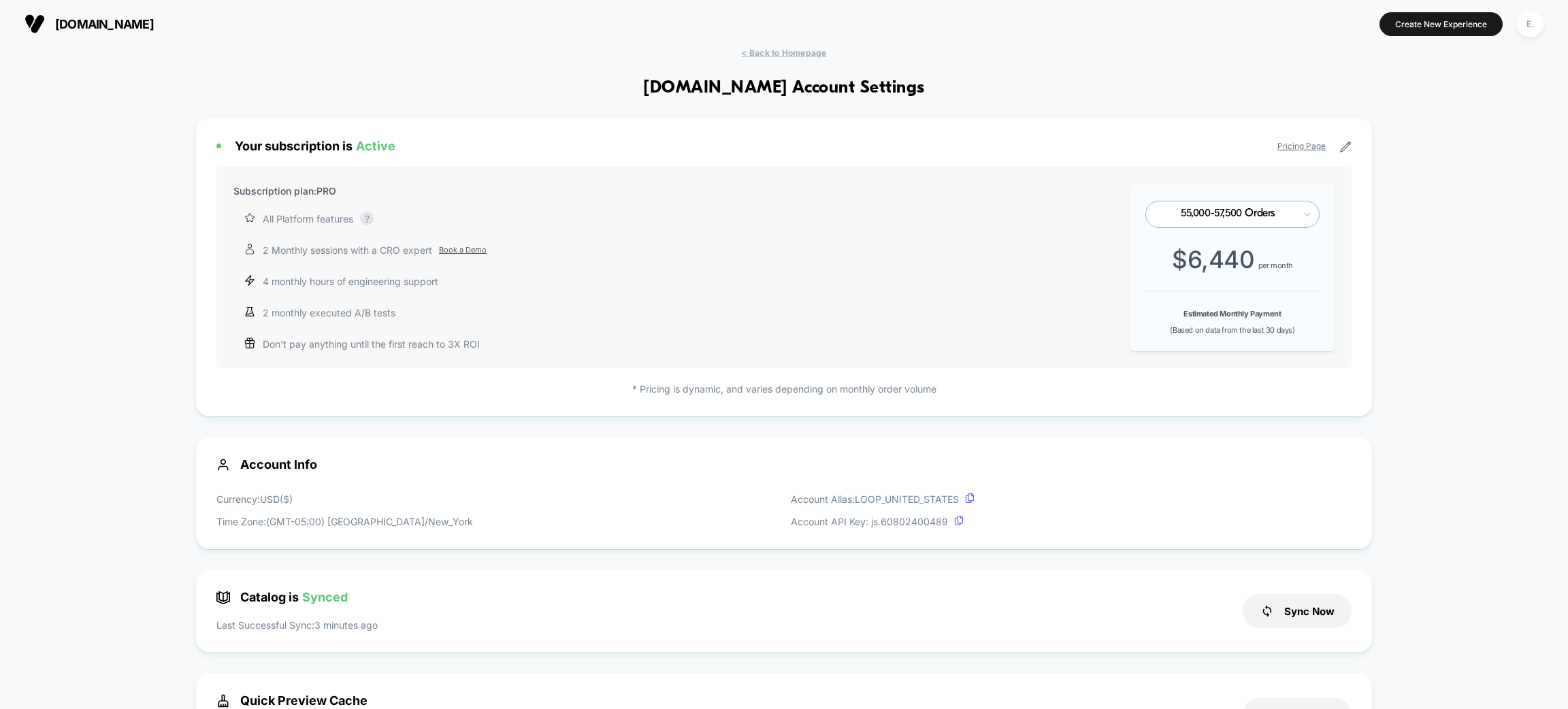
click at [810, 45] on div "us.loopearplugs.com Create New Experience E." at bounding box center [784, 24] width 1568 height 48
click at [811, 50] on span "< Back to Homepage" at bounding box center [783, 52] width 85 height 10
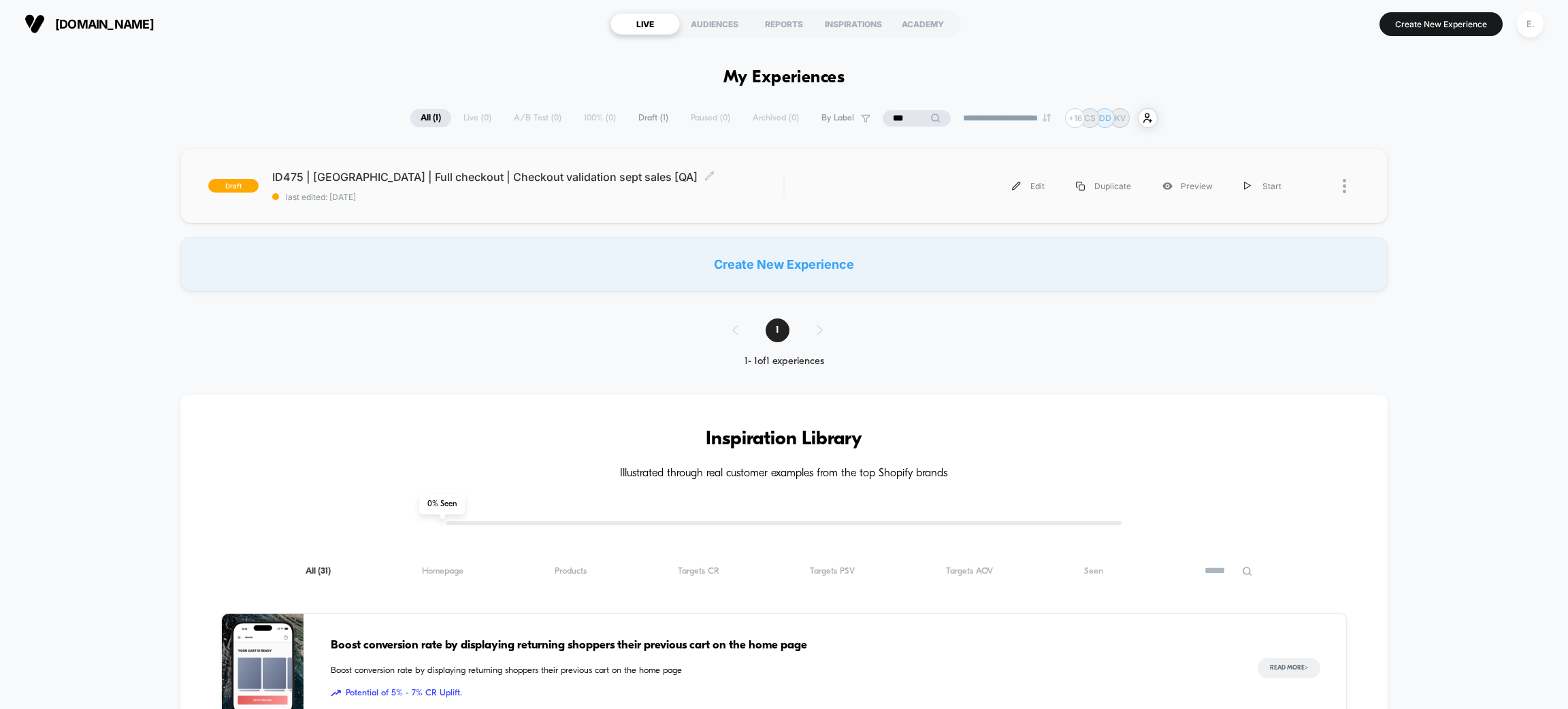
click at [774, 180] on span "ID475 | USA | Full checkout | Checkout validation sept sales [QA] Click to edit…" at bounding box center [527, 177] width 511 height 13
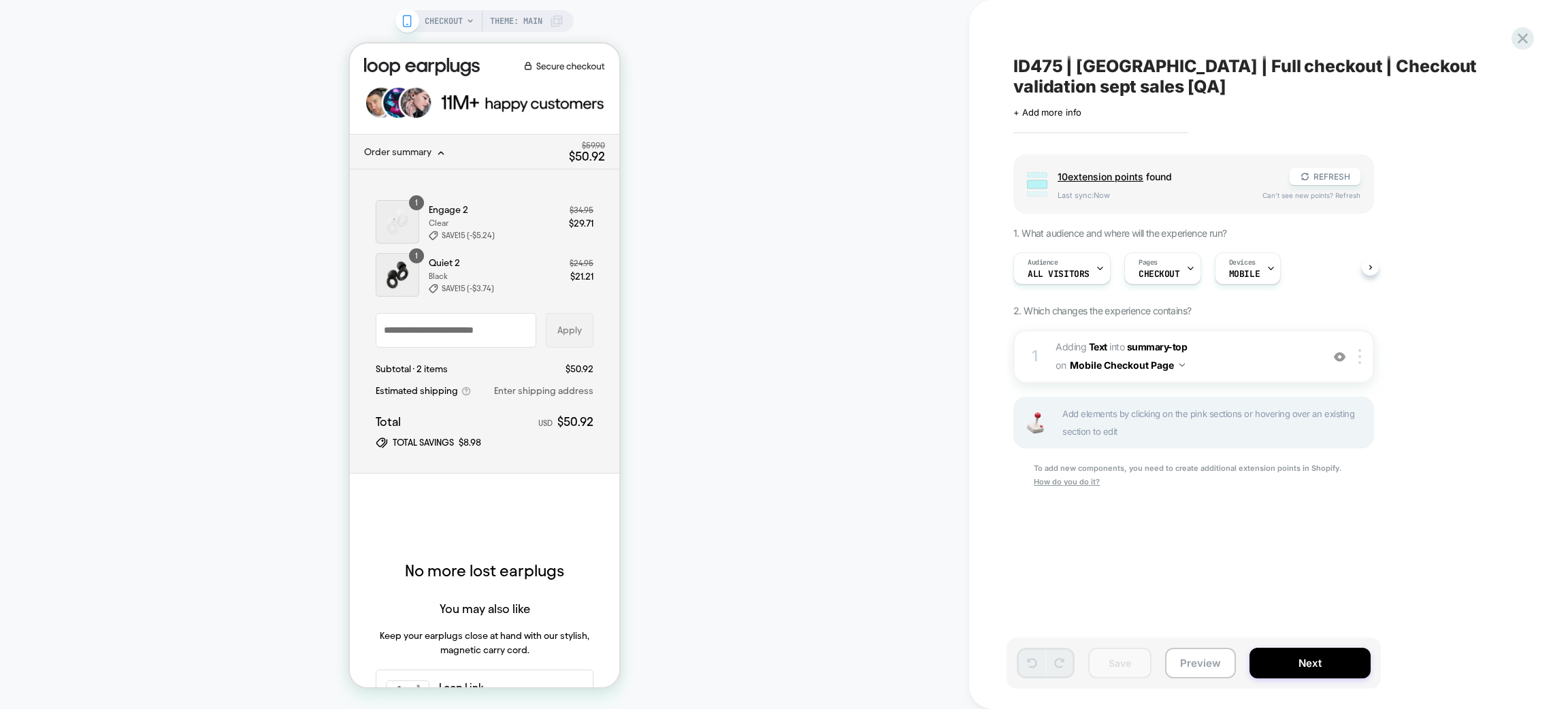
click at [437, 528] on div "+ express-checkout-top" at bounding box center [485, 519] width 218 height 40
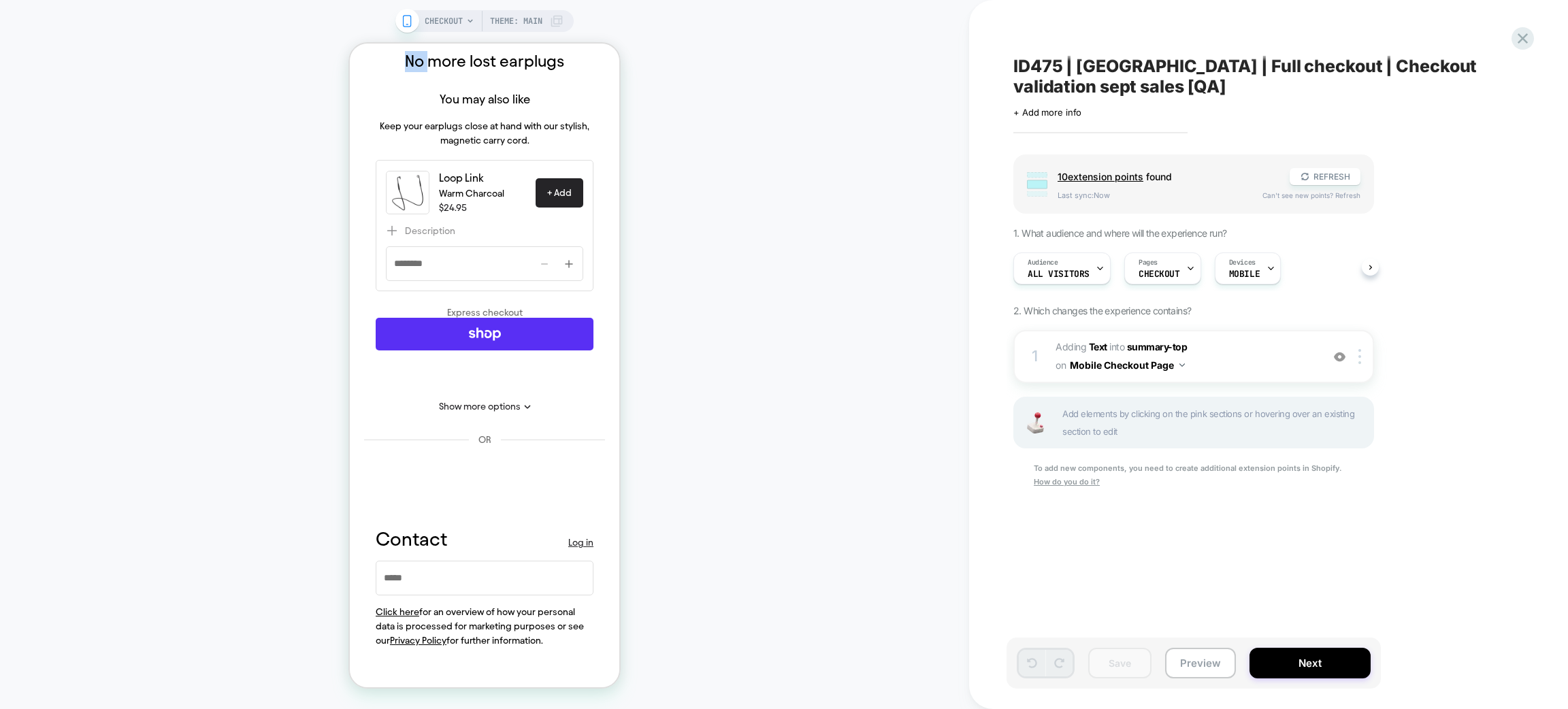
scroll to position [715, 0]
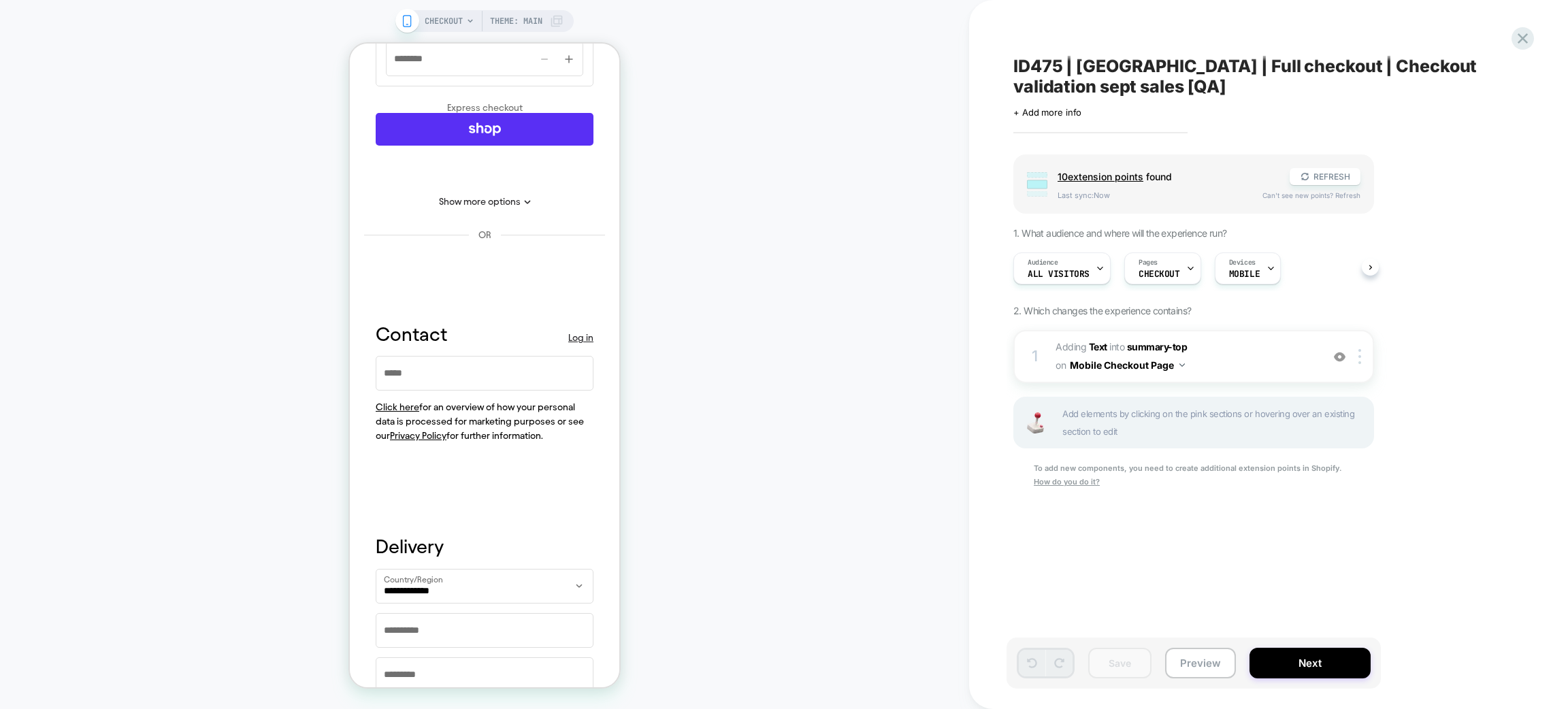
click at [484, 290] on div "+ contact-top" at bounding box center [485, 283] width 218 height 40
click at [484, 289] on div "+ contact-top" at bounding box center [485, 283] width 218 height 40
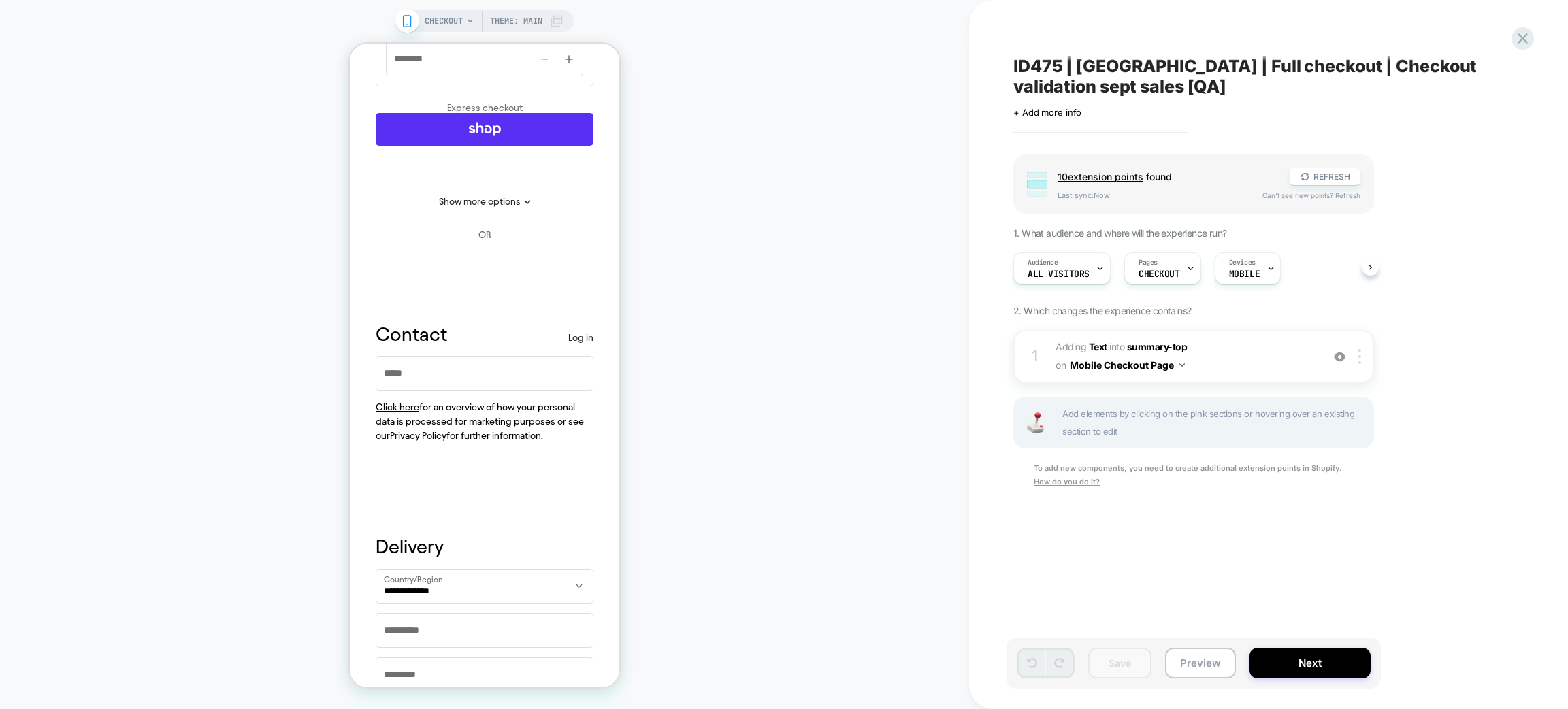
drag, startPoint x: 504, startPoint y: 506, endPoint x: 459, endPoint y: 505, distance: 45.0
click at [503, 501] on div "+ contact-bottom" at bounding box center [485, 481] width 218 height 40
drag, startPoint x: 456, startPoint y: 504, endPoint x: 412, endPoint y: 504, distance: 44.0
click at [455, 501] on div "+ contact-bottom" at bounding box center [485, 481] width 218 height 40
click at [412, 501] on div "+ contact-bottom" at bounding box center [485, 481] width 218 height 40
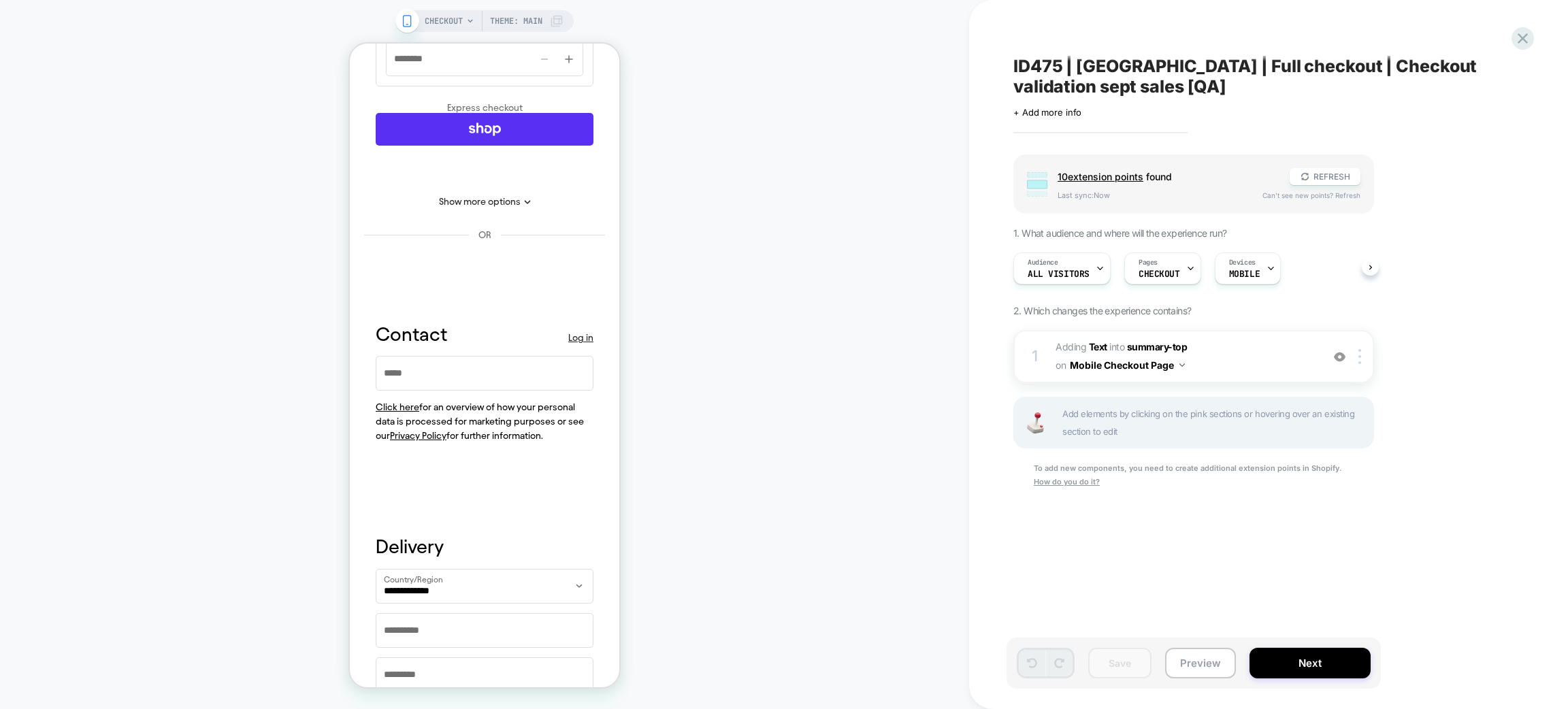
click at [491, 496] on div "+ contact-bottom" at bounding box center [485, 481] width 218 height 40
click at [496, 501] on div "+ contact-bottom" at bounding box center [485, 481] width 218 height 40
click at [489, 501] on div "+ contact-bottom" at bounding box center [485, 481] width 218 height 40
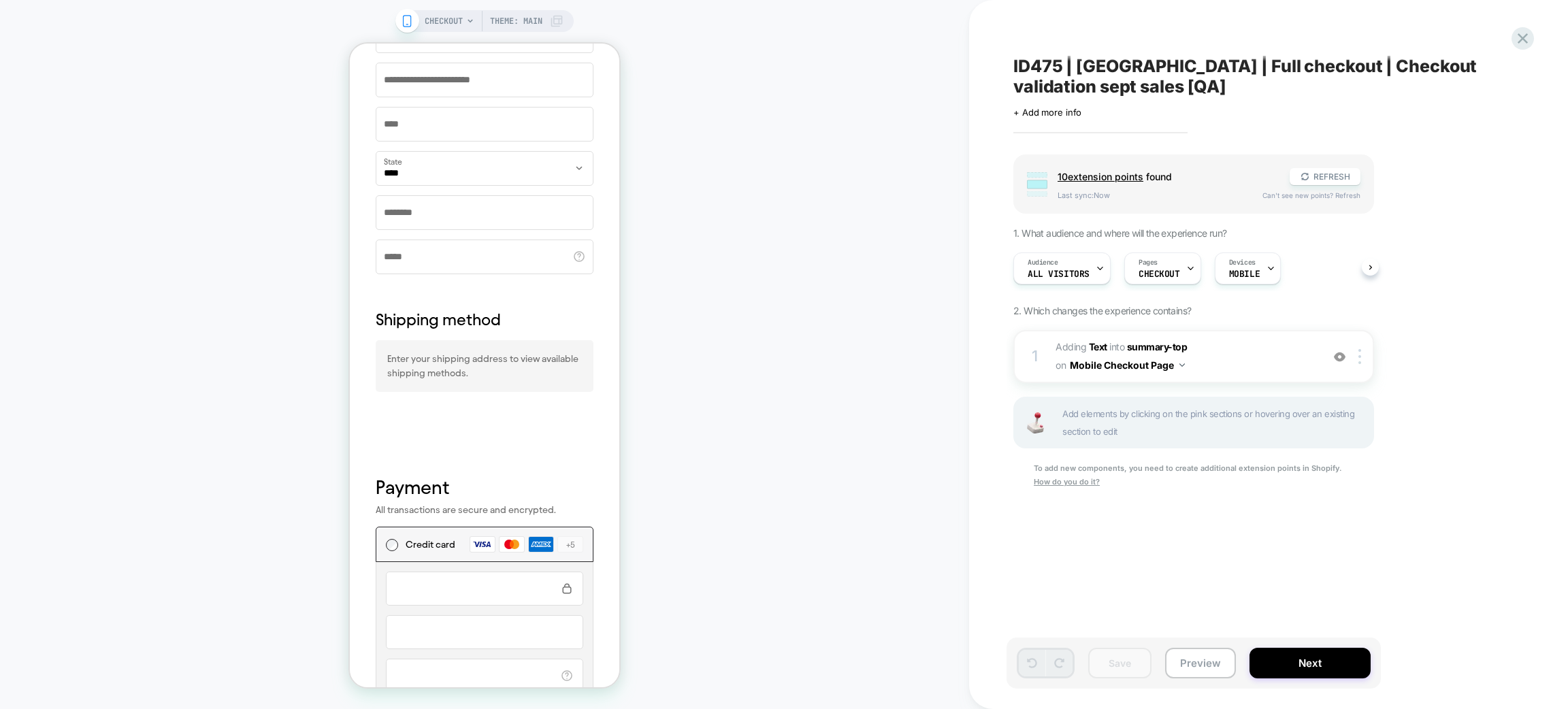
scroll to position [1633, 0]
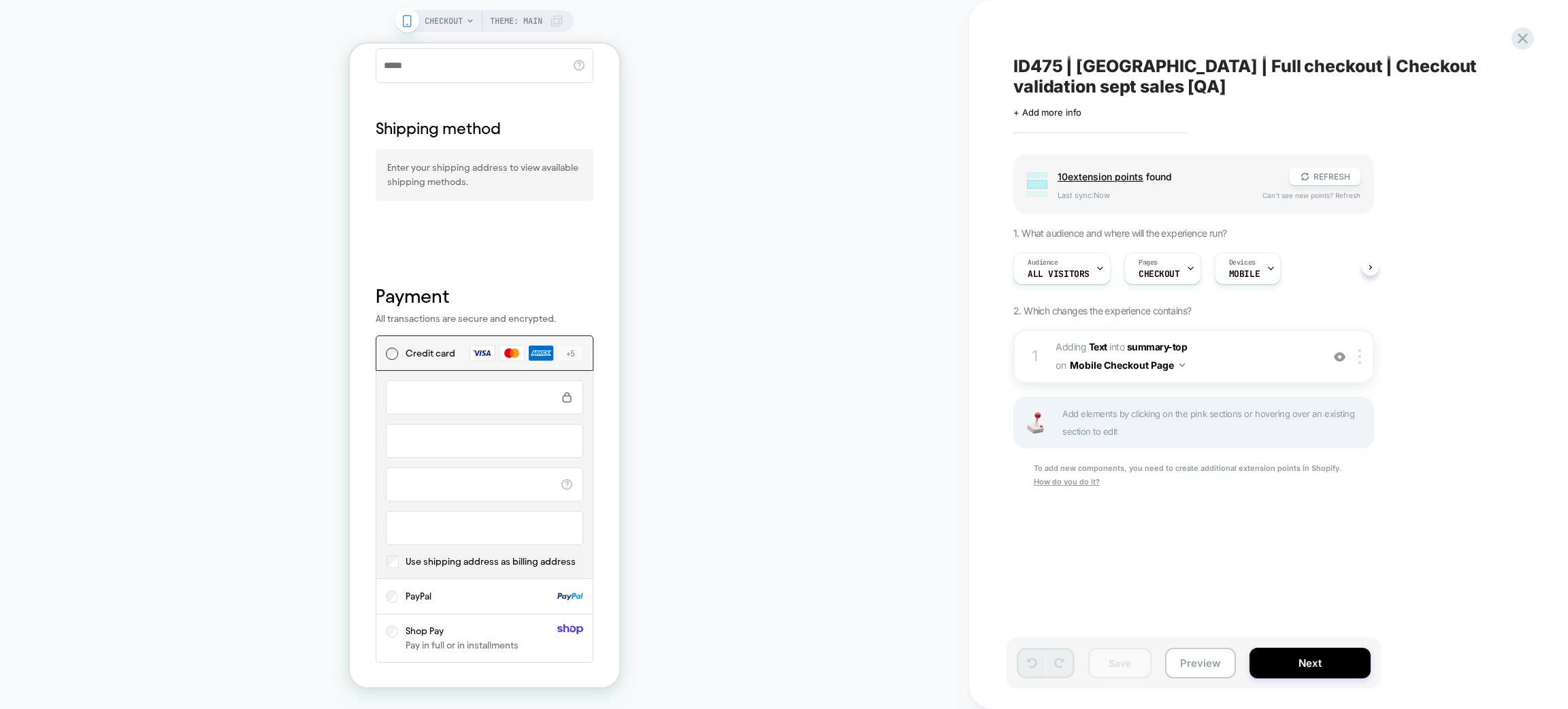
click at [477, 231] on div "+ shipping-bottom" at bounding box center [485, 230] width 218 height 40
click at [473, 248] on div "+ shipping-bottom" at bounding box center [485, 230] width 218 height 40
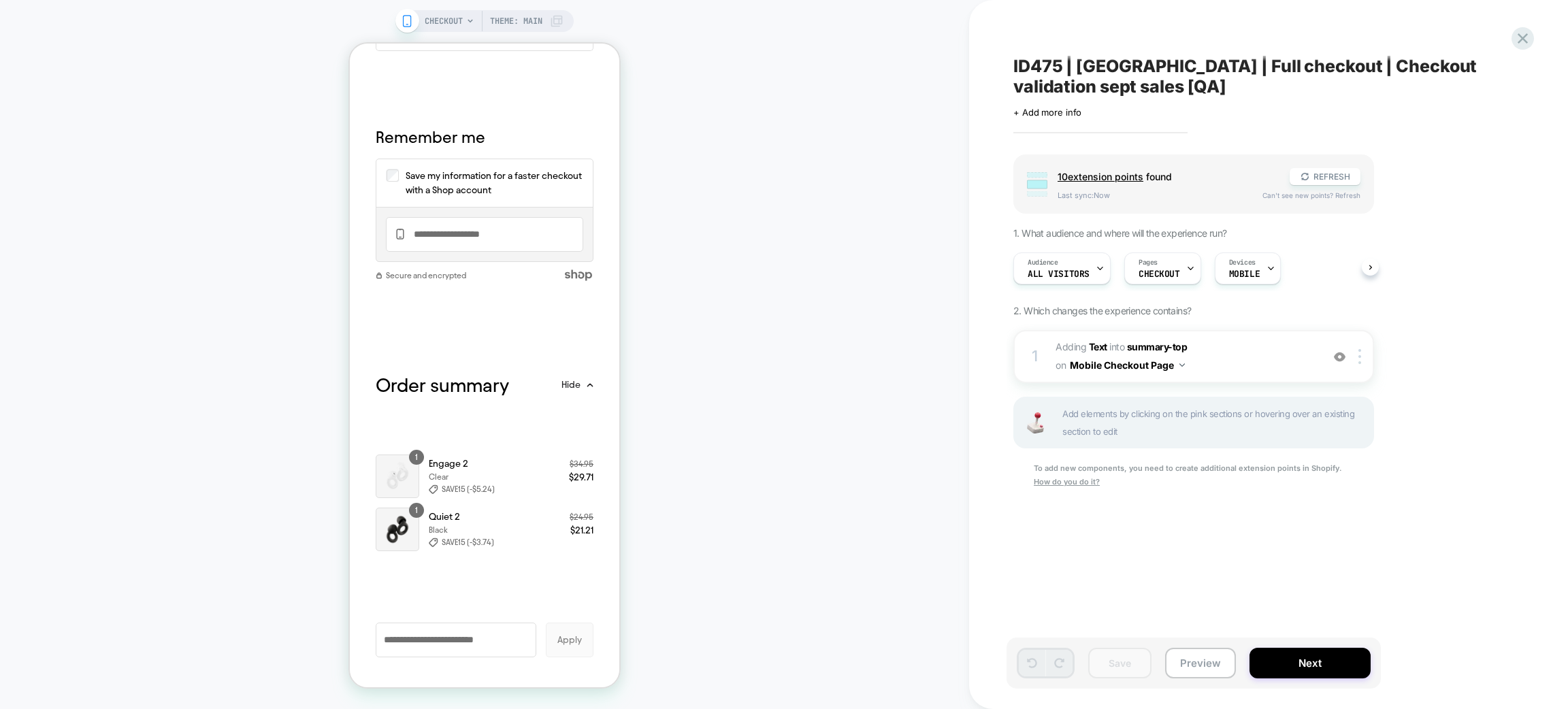
click at [442, 340] on div "+ remember-me-bottom" at bounding box center [485, 320] width 218 height 40
click at [443, 340] on div "+ remember-me-bottom" at bounding box center [485, 320] width 218 height 40
drag, startPoint x: 435, startPoint y: 343, endPoint x: 531, endPoint y: 412, distance: 118.2
click at [530, 416] on div "Payment All transactions are secure and encrypted. Credit card +4 +5 Additional…" at bounding box center [485, 324] width 241 height 1326
click at [473, 340] on div "+ remember-me-bottom" at bounding box center [485, 320] width 218 height 40
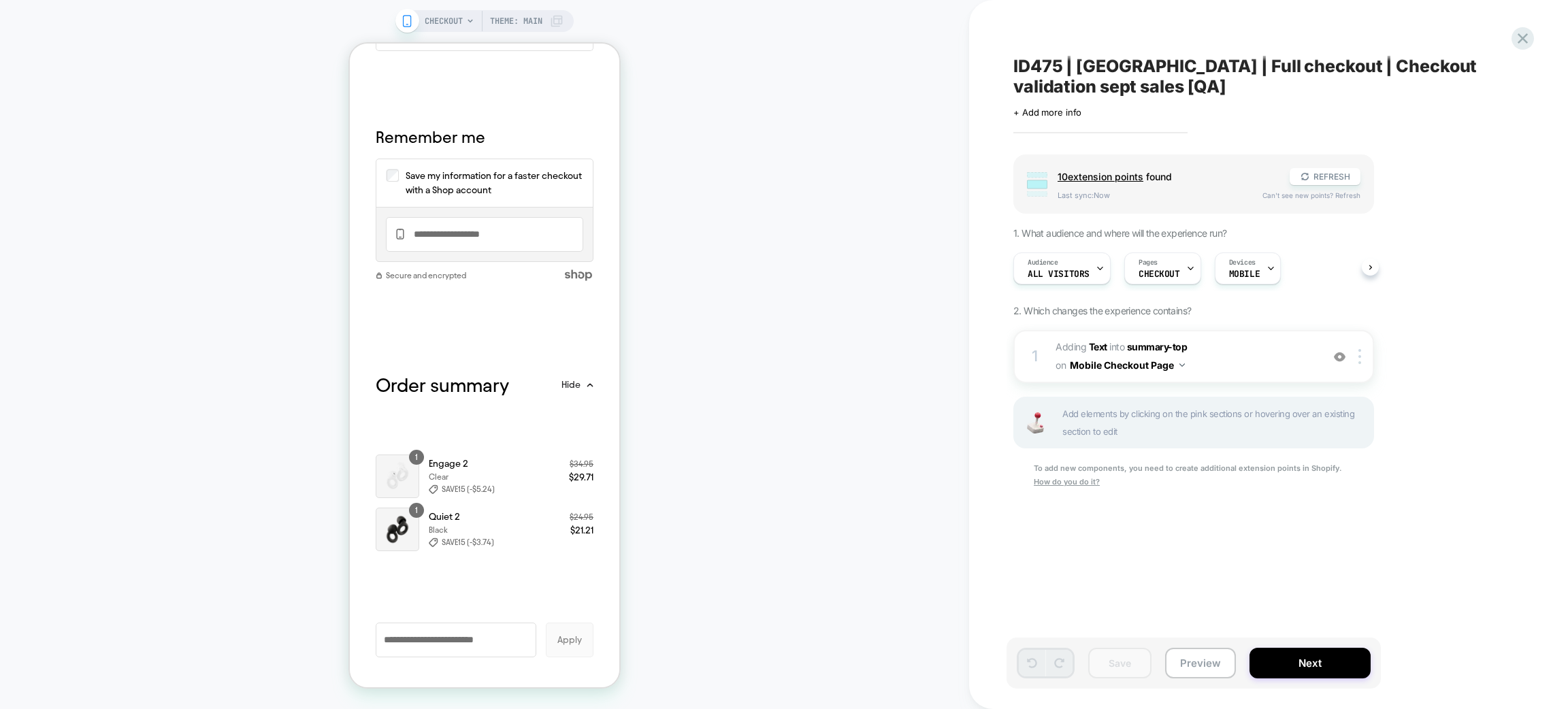
click at [416, 340] on div "+ remember-me-bottom" at bounding box center [485, 320] width 218 height 40
click at [578, 340] on div "+ remember-me-bottom" at bounding box center [485, 320] width 218 height 40
click at [554, 340] on div "+ remember-me-bottom" at bounding box center [485, 320] width 218 height 40
click at [458, 340] on div "+ remember-me-bottom" at bounding box center [485, 320] width 218 height 40
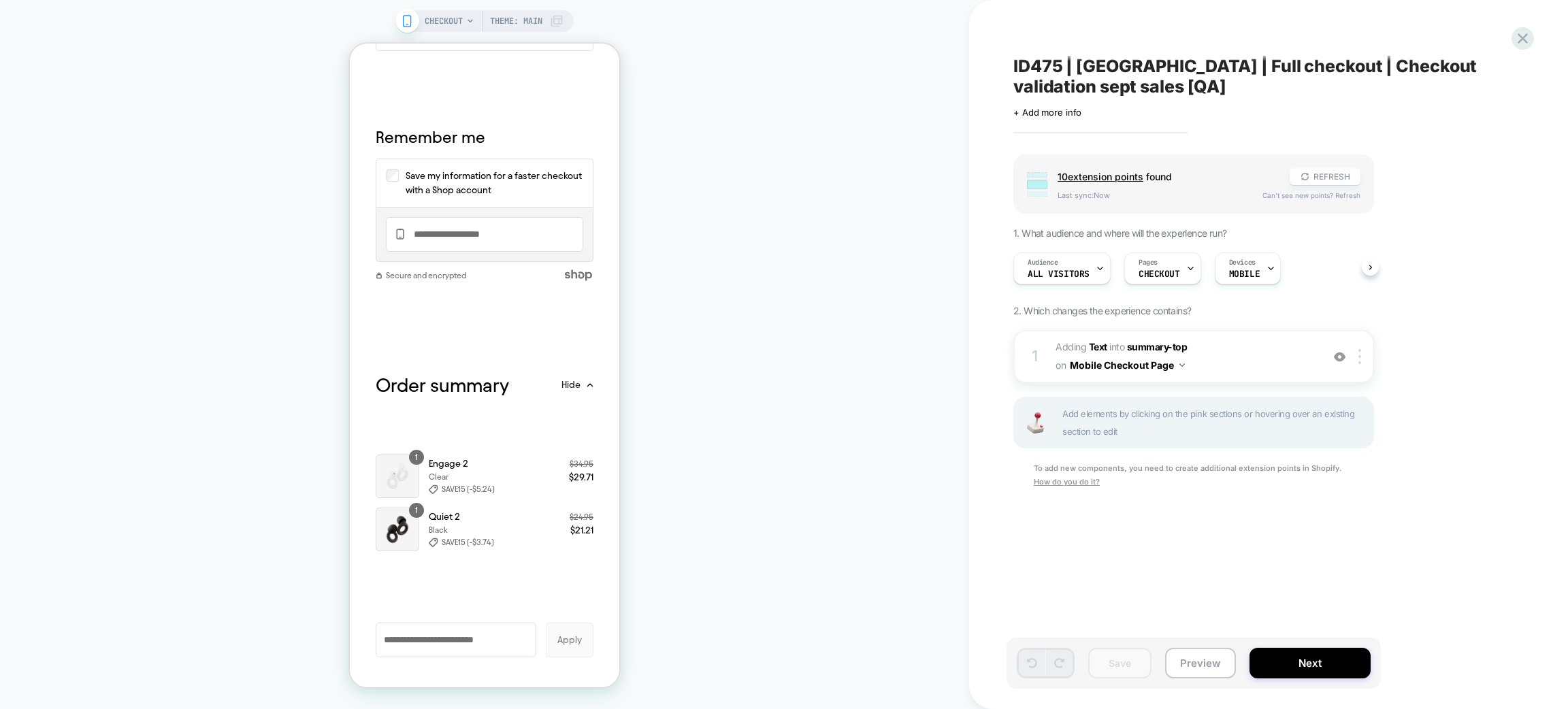
click at [1300, 178] on icon at bounding box center [1305, 176] width 10 height 10
click at [1516, 33] on icon at bounding box center [1522, 38] width 18 height 18
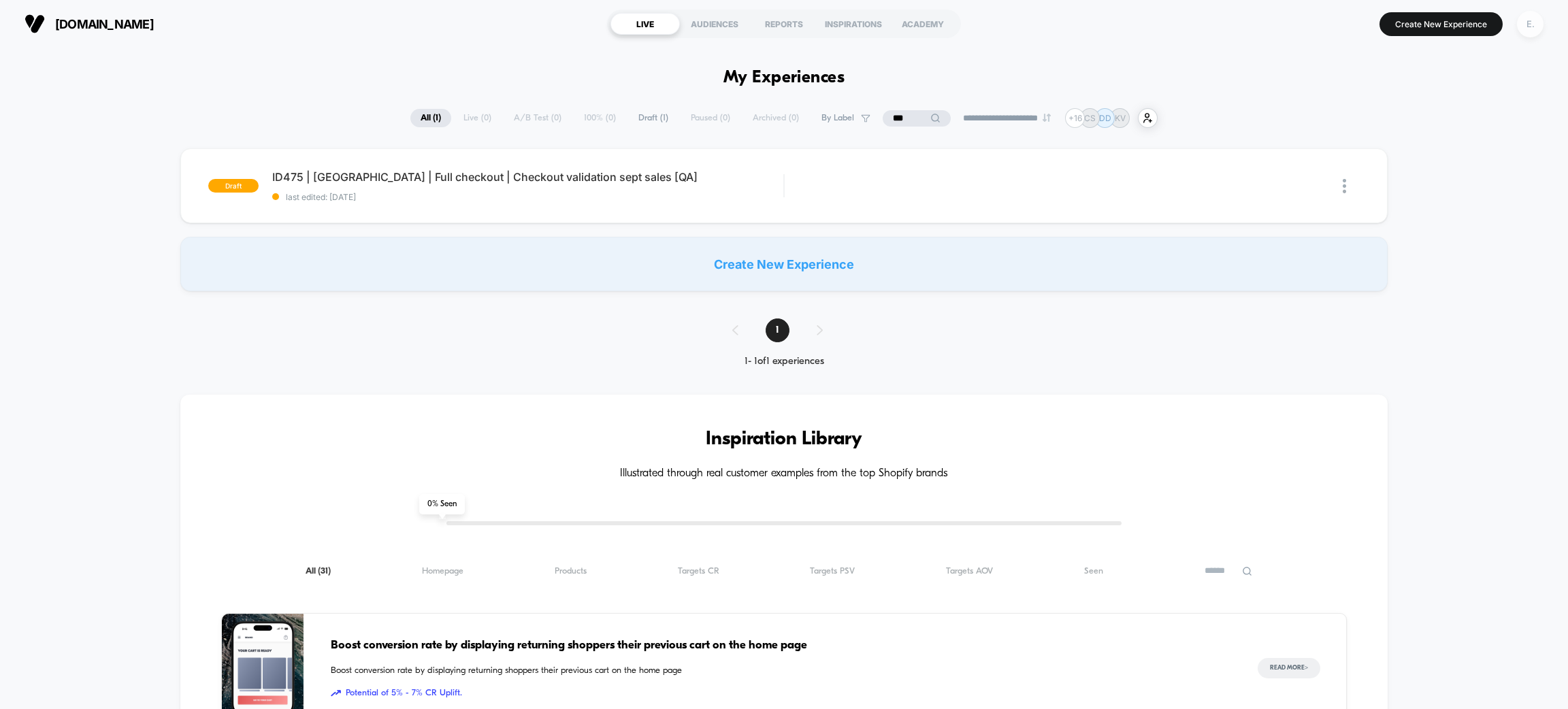
click at [1521, 29] on div "E." at bounding box center [1530, 24] width 26 height 26
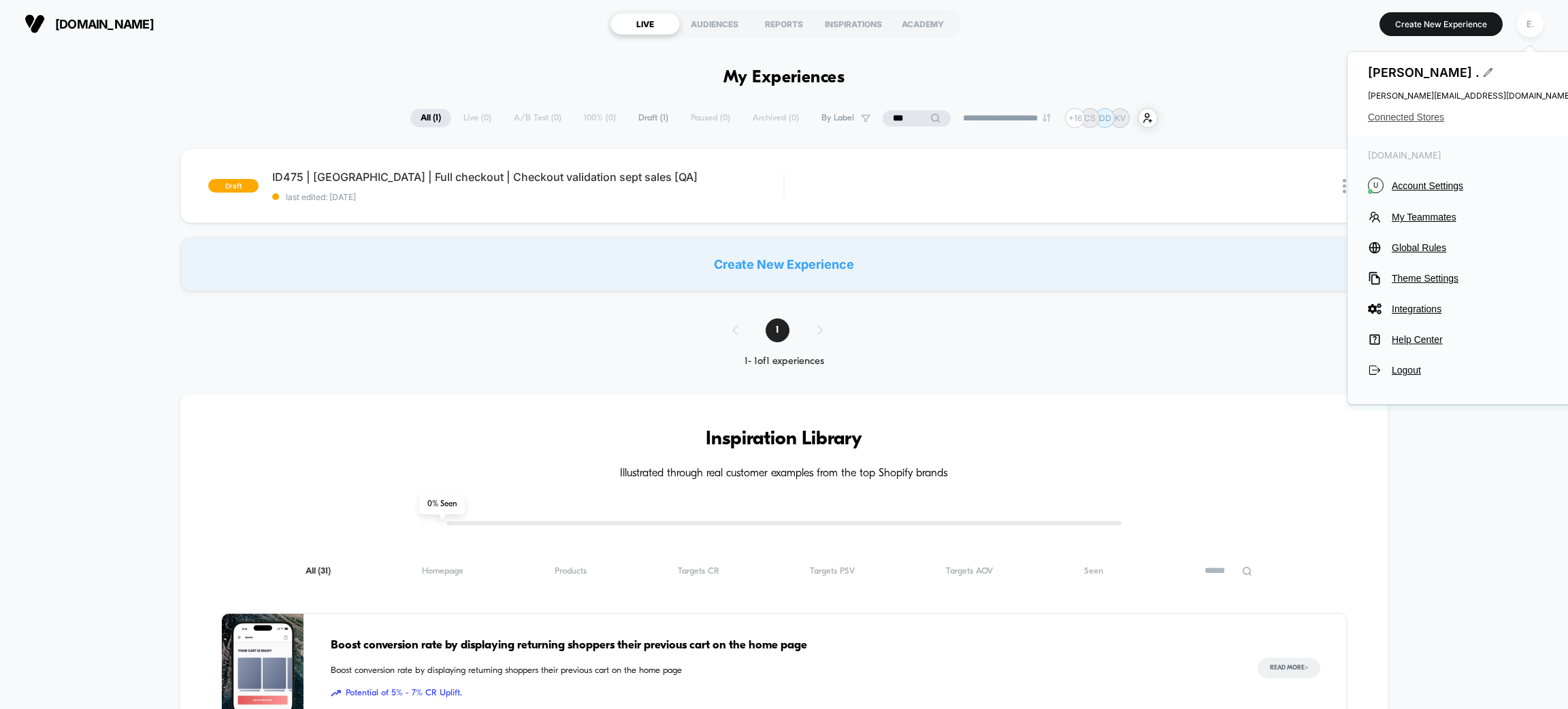
click at [1427, 117] on span "Connected Stores" at bounding box center [1470, 117] width 204 height 11
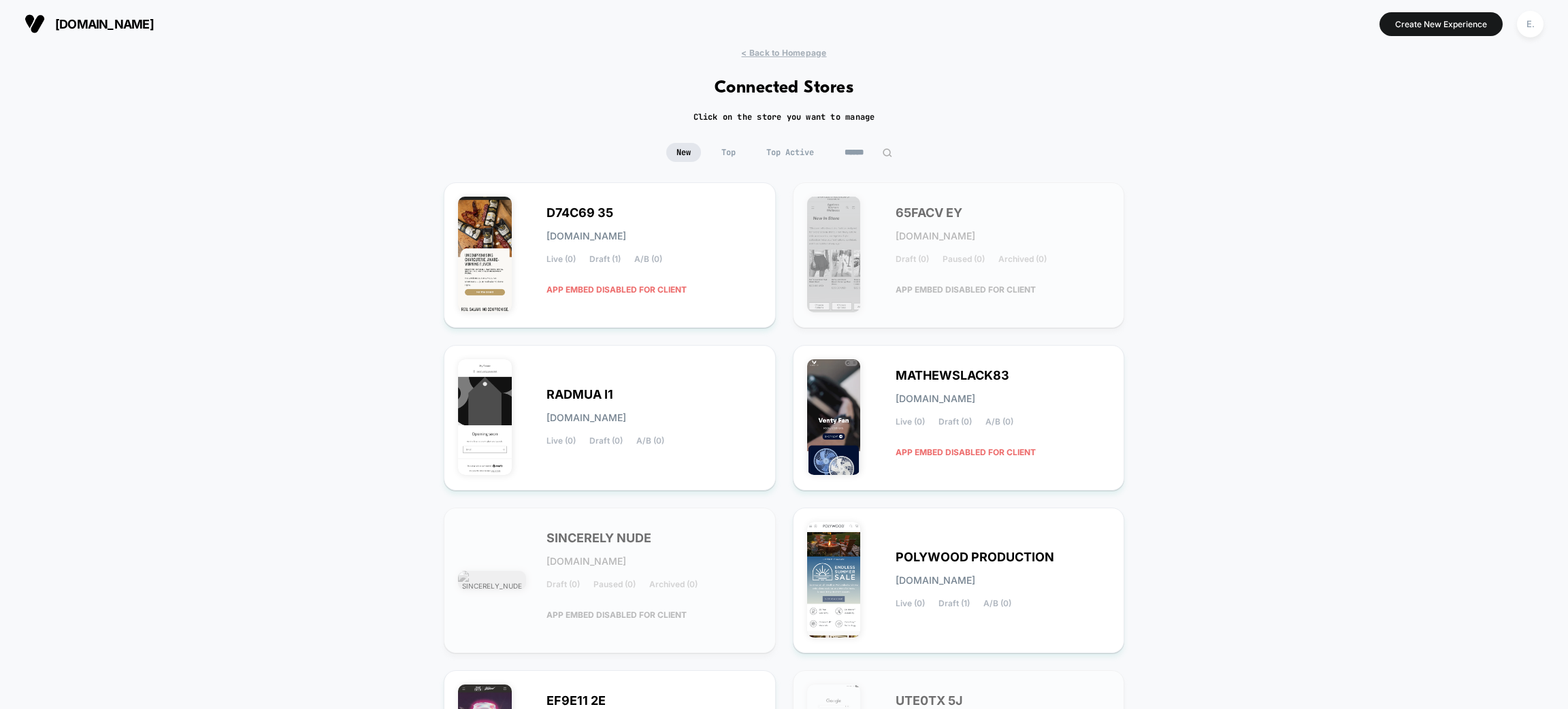
click at [856, 146] on input at bounding box center [868, 152] width 68 height 19
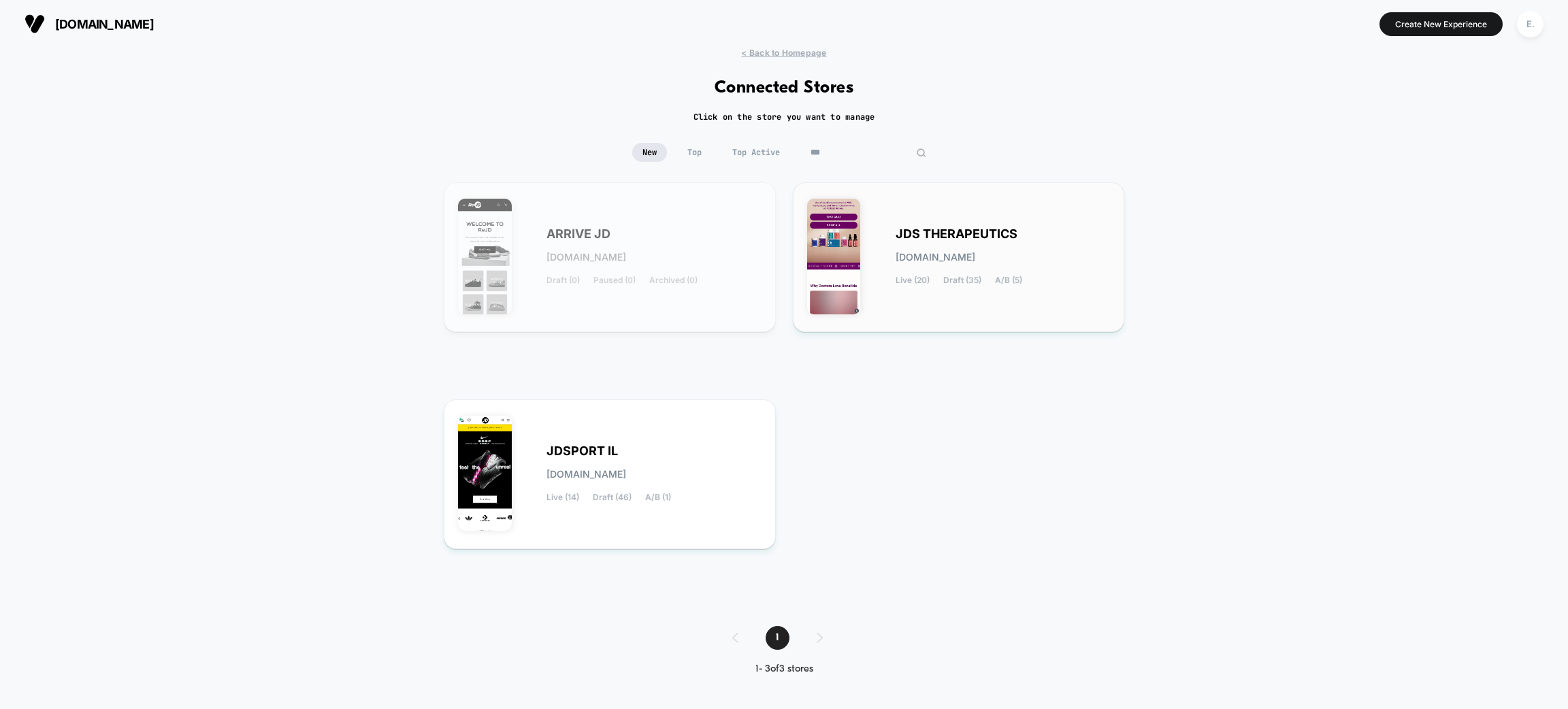
type input "***"
click at [970, 284] on span "Draft (35)" at bounding box center [962, 281] width 38 height 10
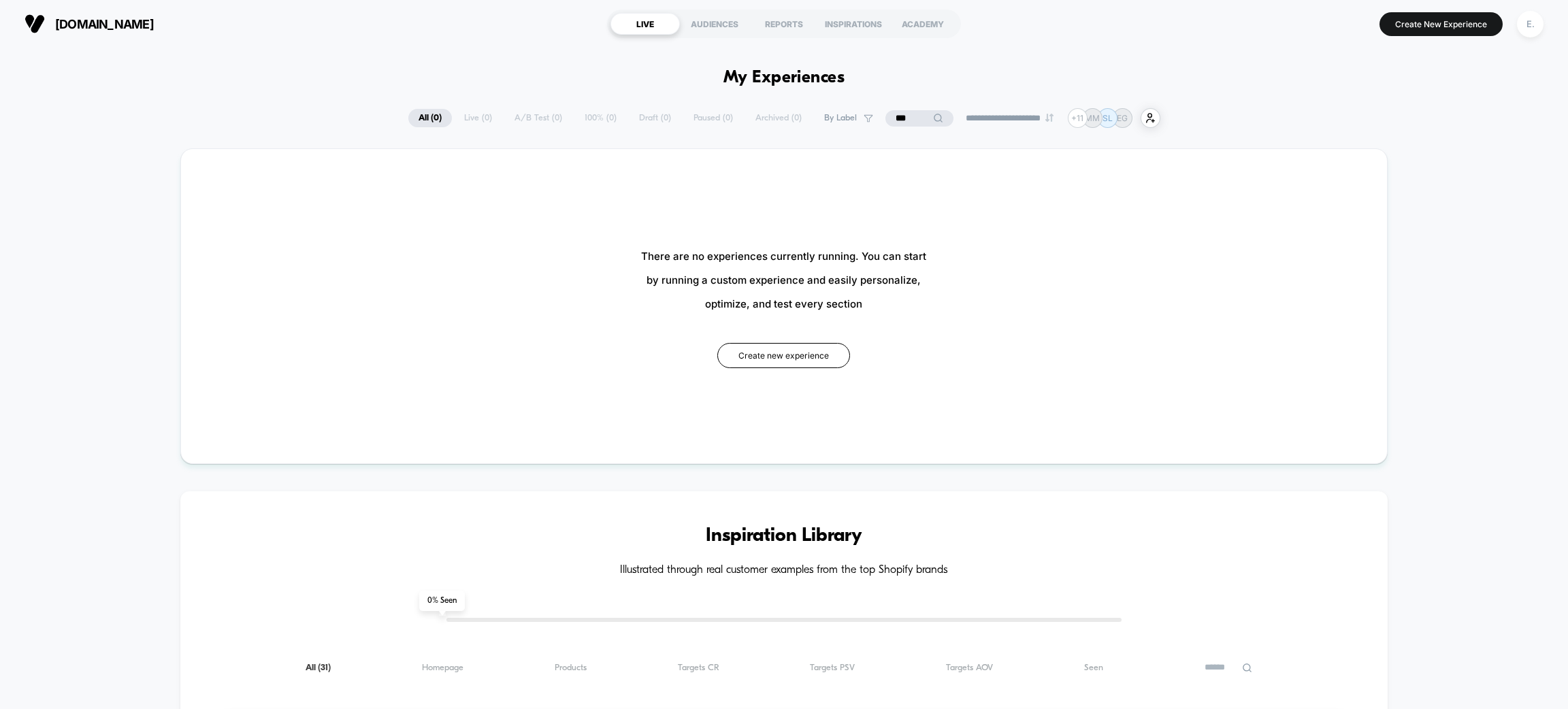
click at [888, 121] on input "***" at bounding box center [919, 118] width 136 height 17
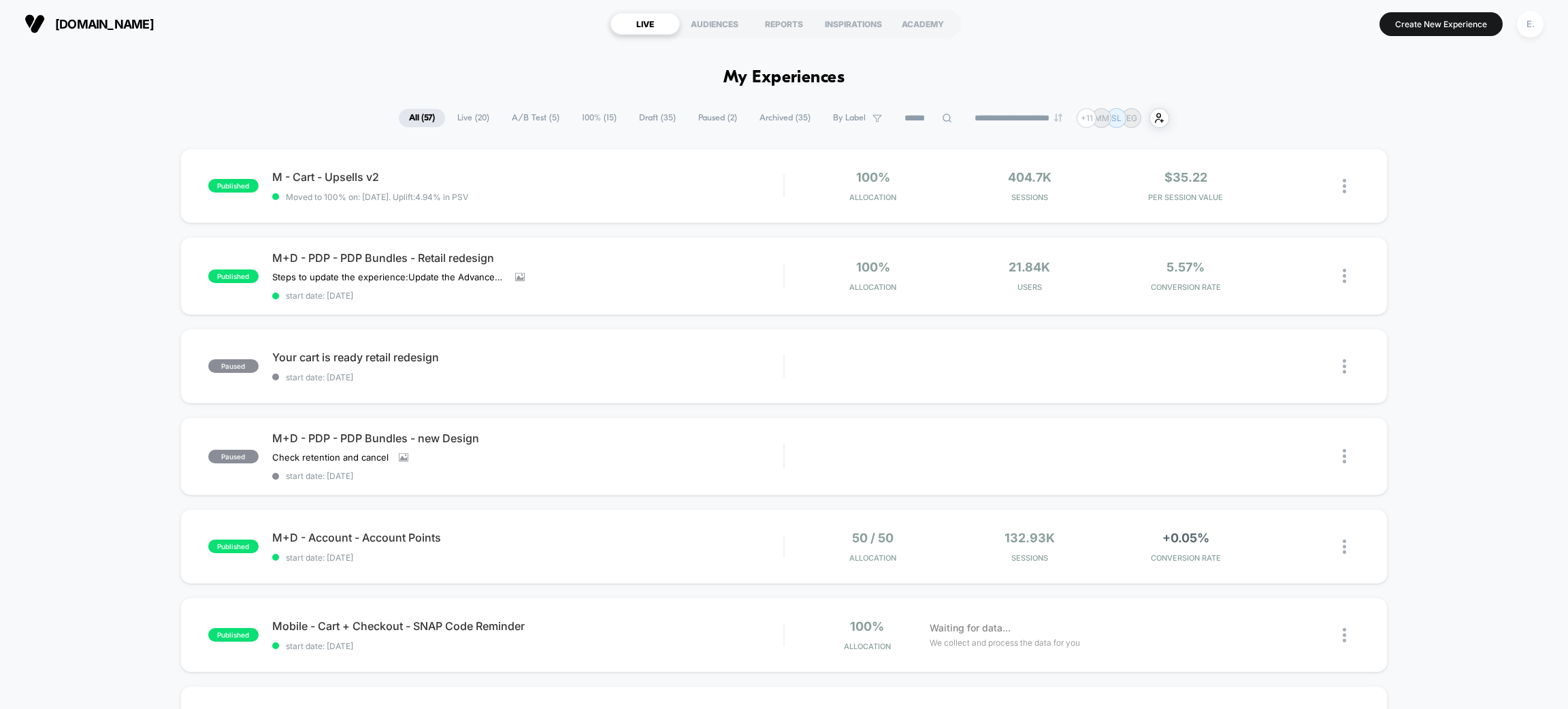
click at [629, 117] on span "Draft ( 35 )" at bounding box center [657, 117] width 57 height 18
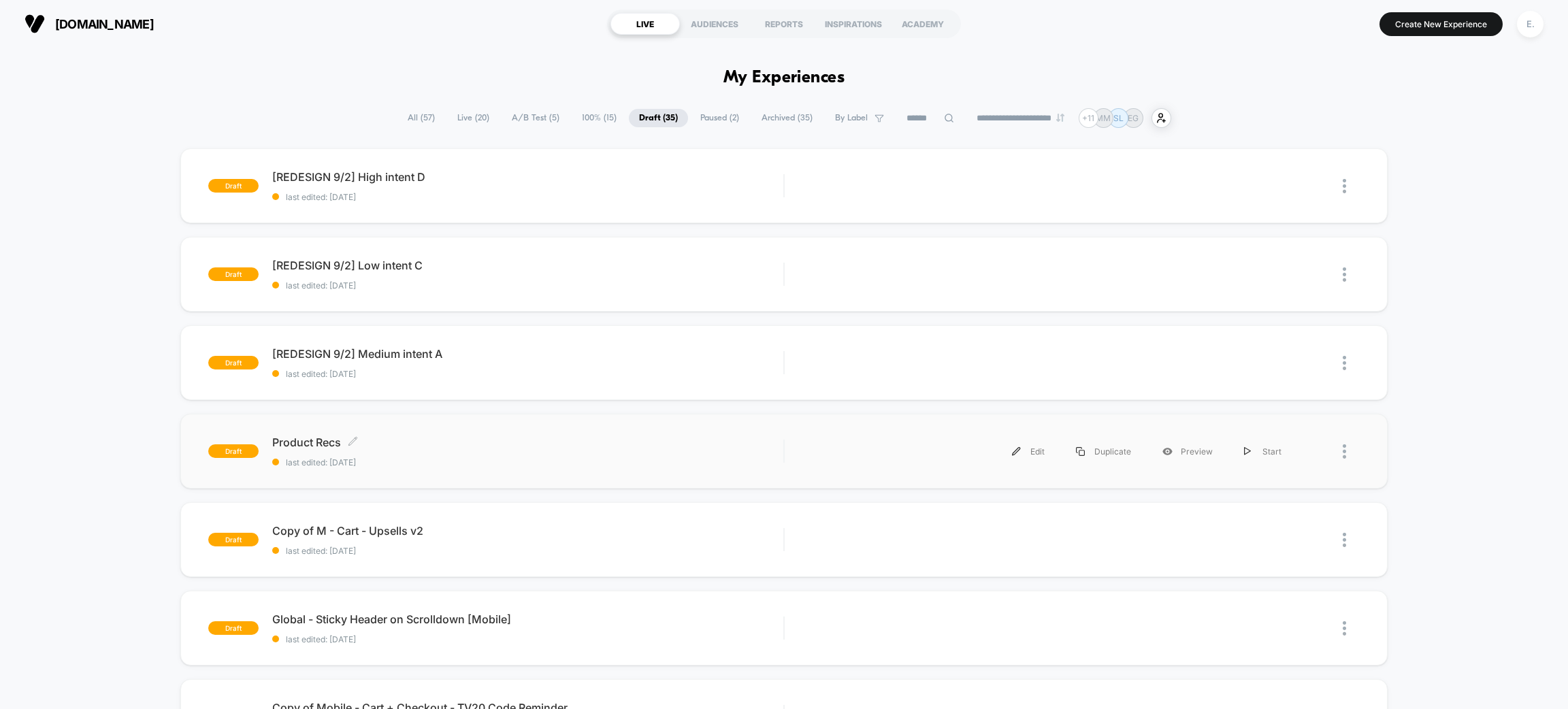
click at [530, 450] on div "Product Recs Click to edit experience details Click to edit experience details …" at bounding box center [527, 451] width 511 height 32
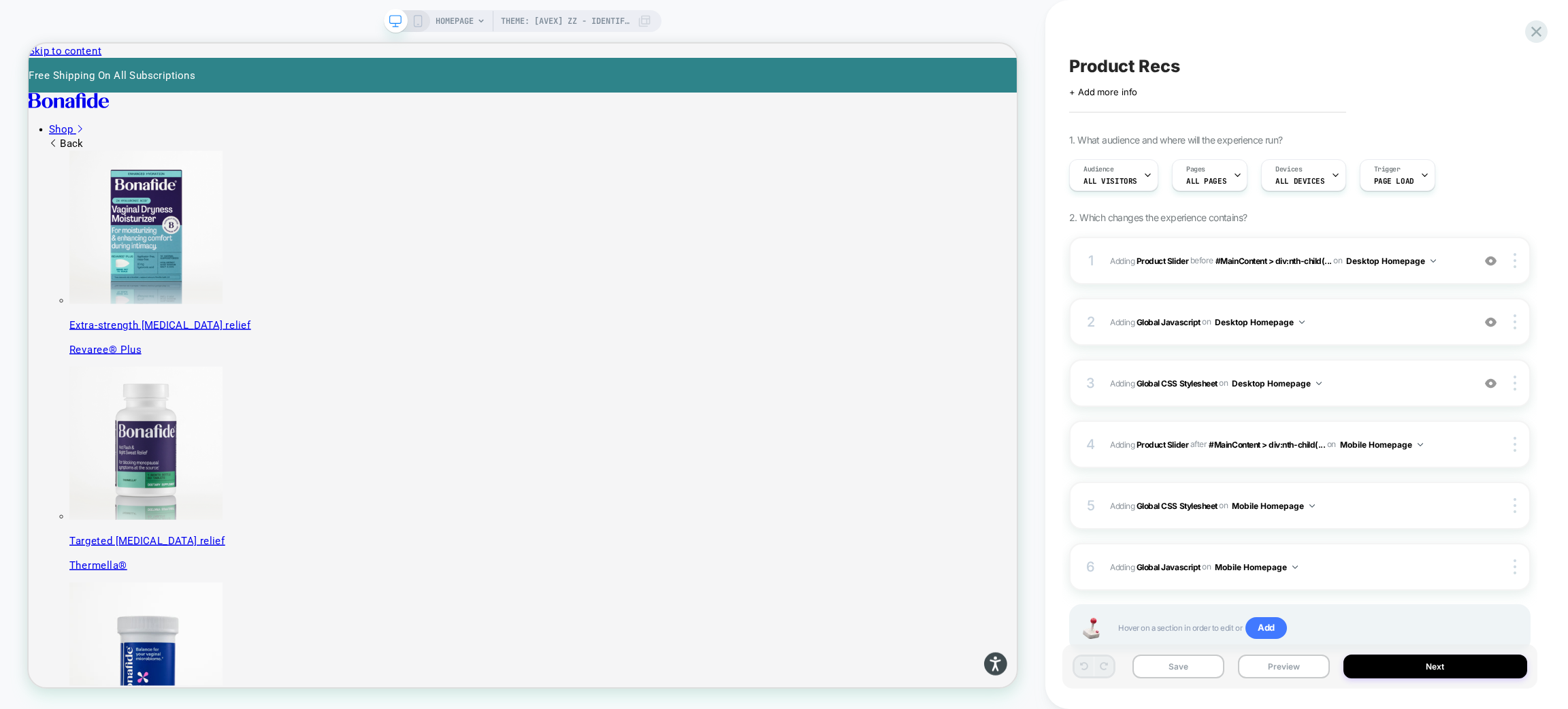
click at [1144, 60] on span "Product Recs" at bounding box center [1125, 66] width 111 height 21
click at [1131, 60] on textarea "**********" at bounding box center [1100, 66] width 62 height 21
click at [1144, 60] on textarea "**********" at bounding box center [1145, 66] width 153 height 21
click at [1291, 664] on button "Preview" at bounding box center [1284, 666] width 92 height 24
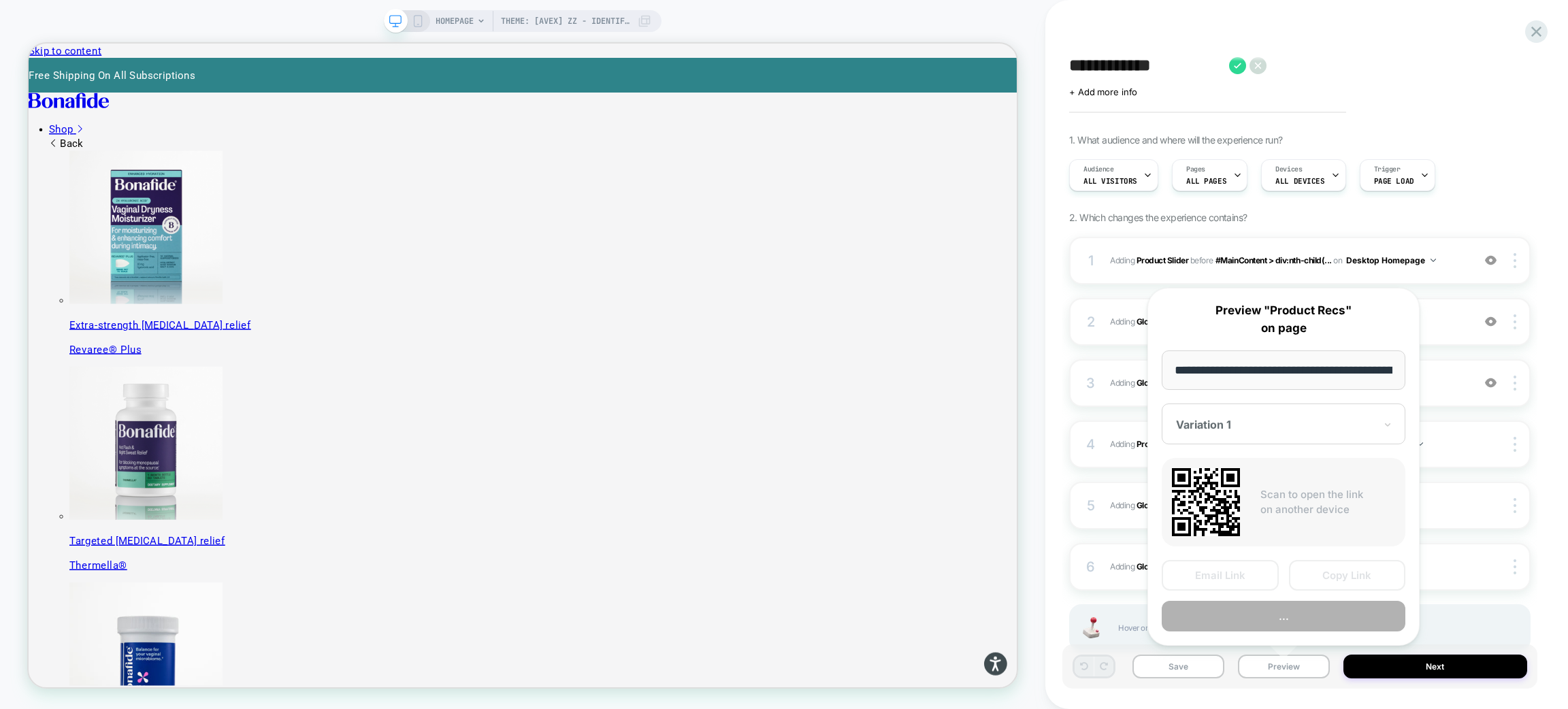
scroll to position [0, 117]
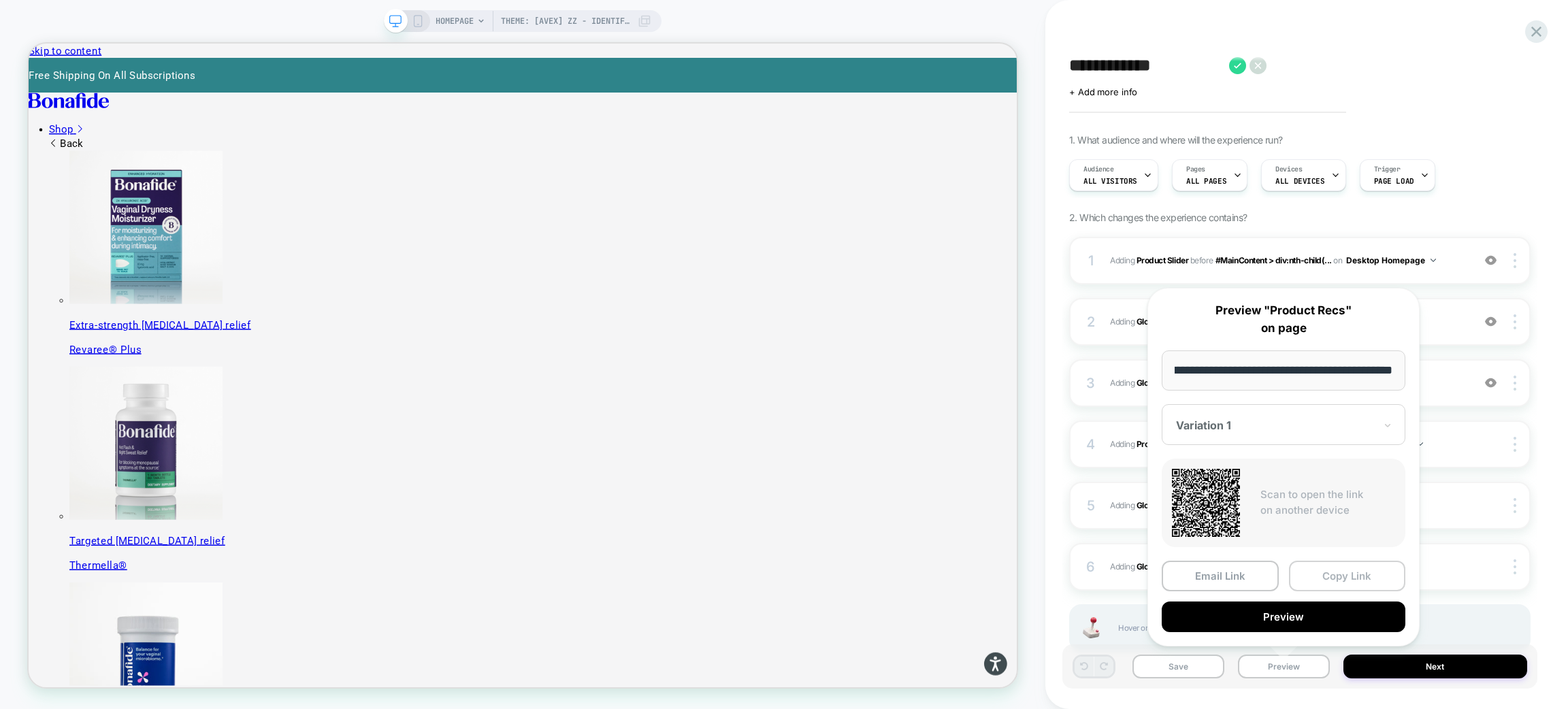
click at [1317, 573] on button "Copy Link" at bounding box center [1348, 576] width 117 height 31
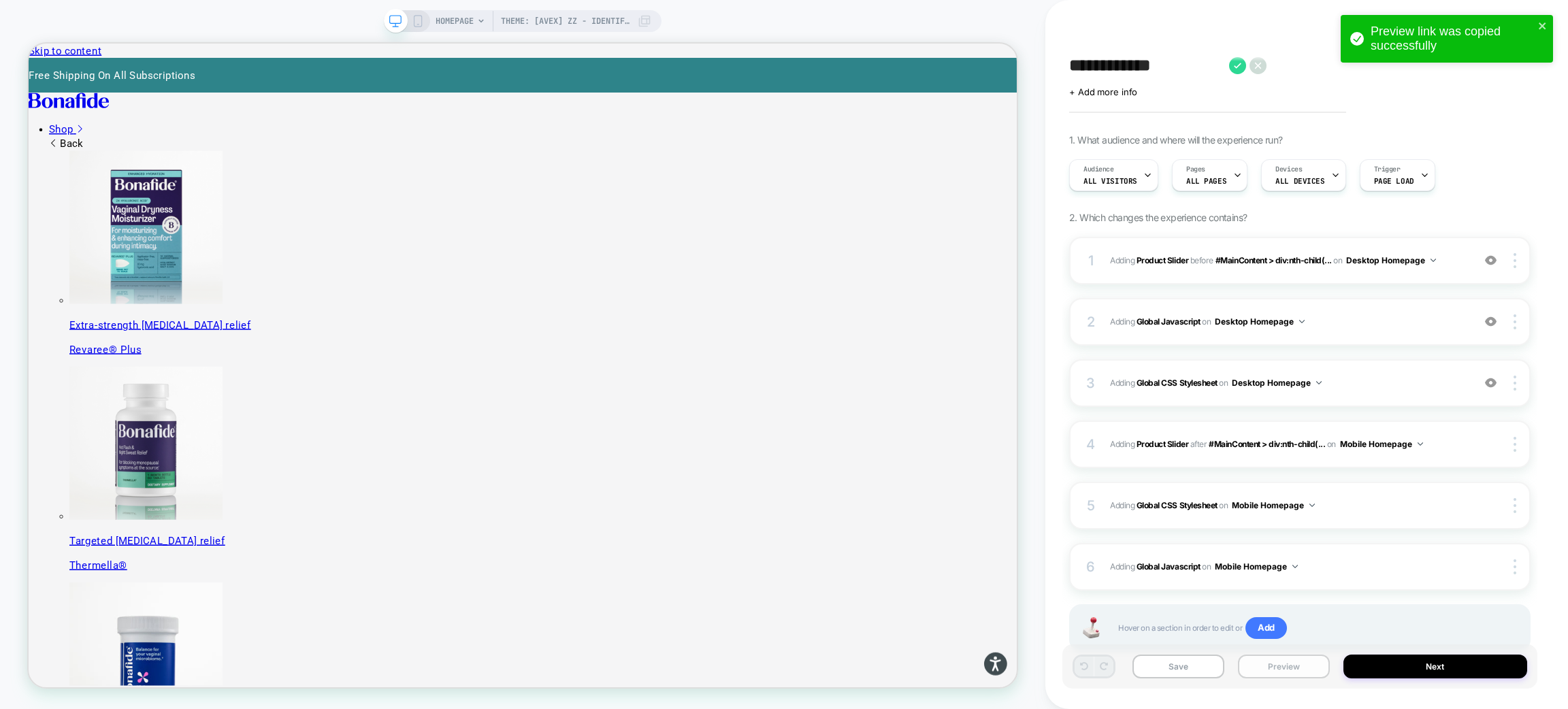
click at [1269, 669] on button "Preview" at bounding box center [1284, 666] width 92 height 24
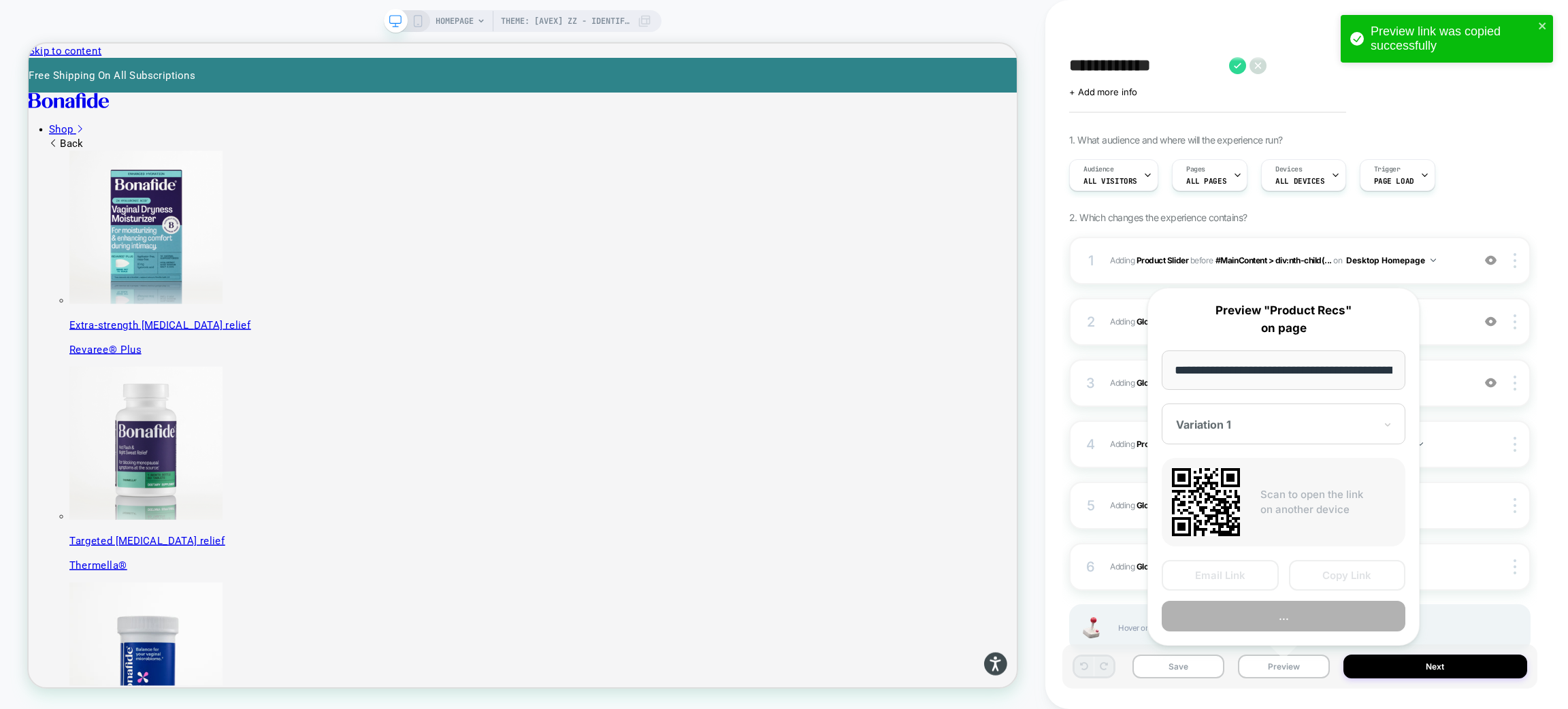
scroll to position [0, 117]
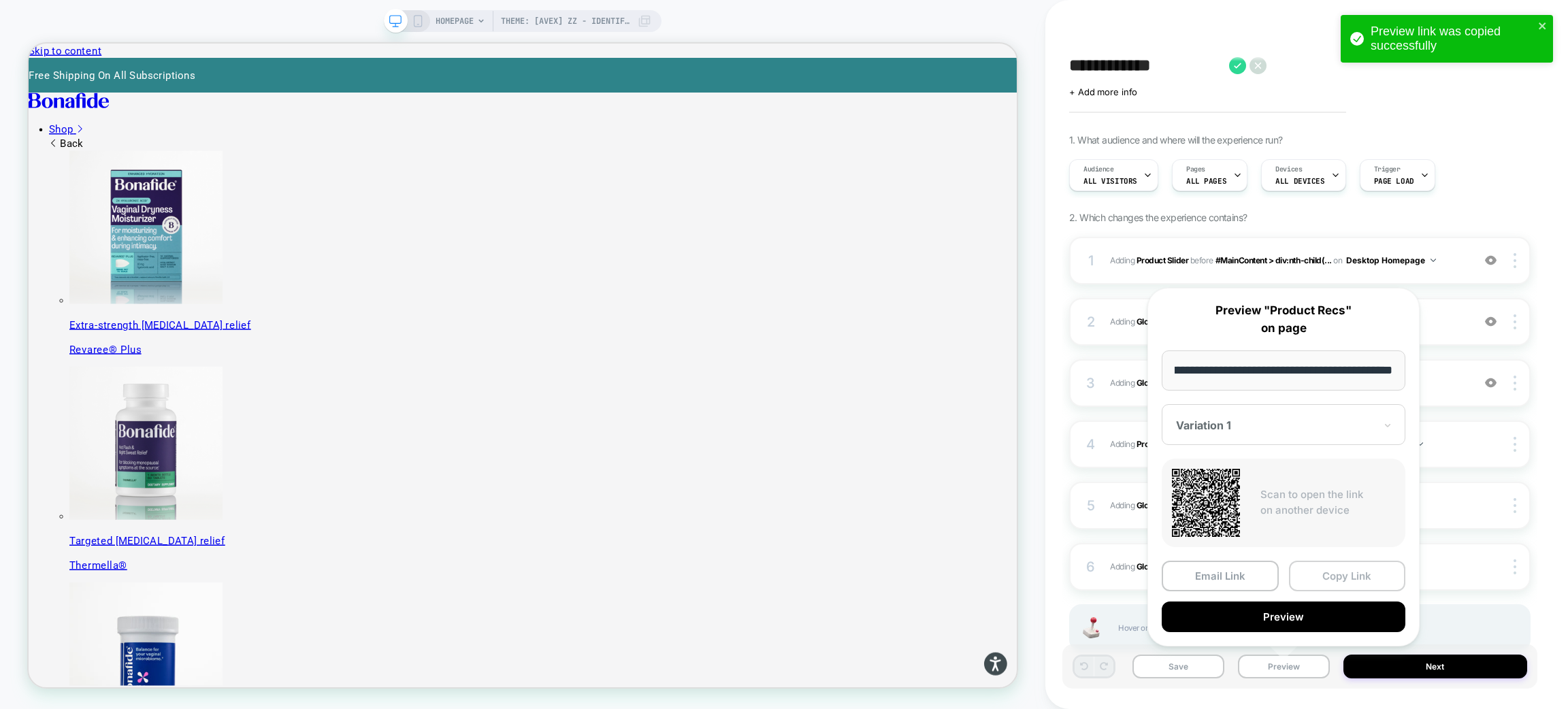
click at [1313, 580] on button "Copy Link" at bounding box center [1348, 576] width 117 height 31
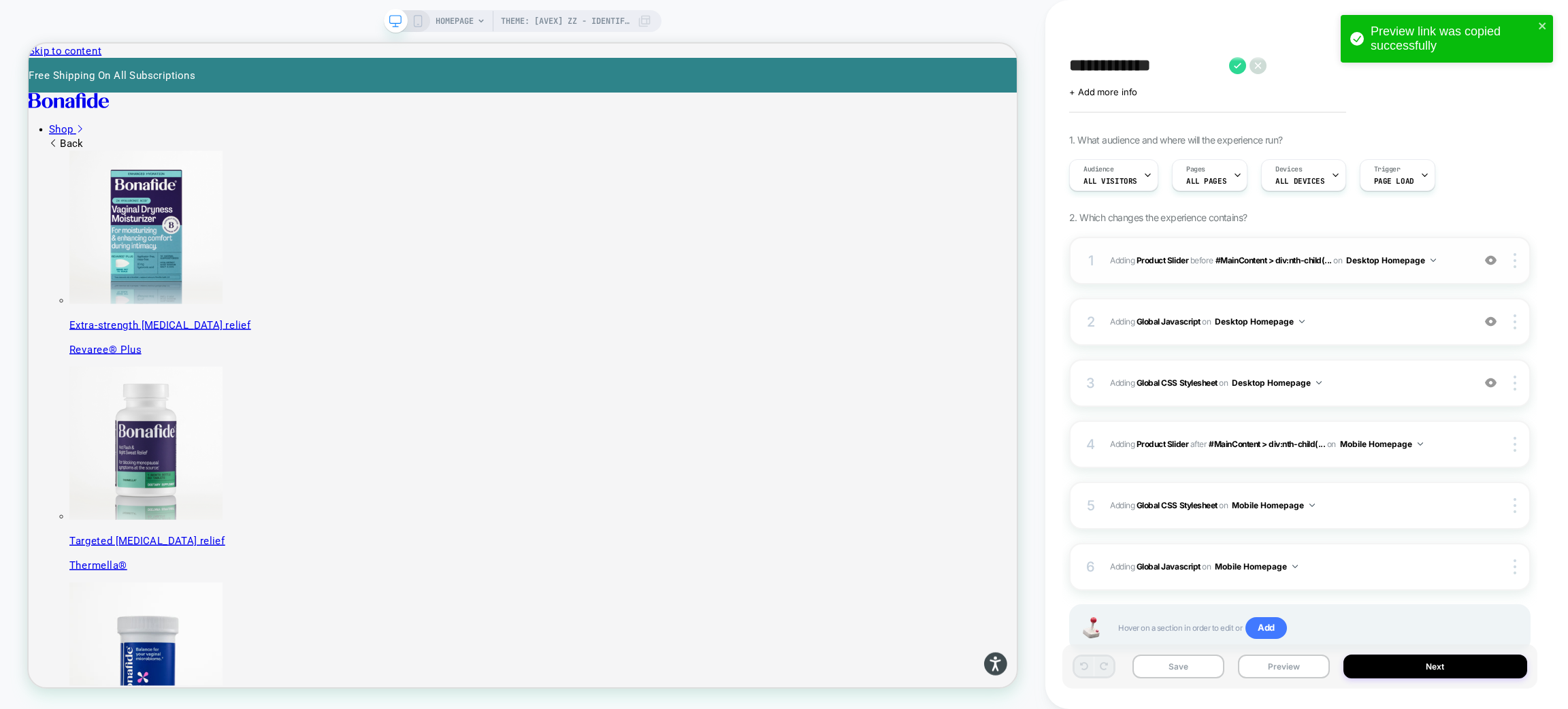
click at [1284, 281] on div "1 #_loomi_addon_1755016232473 Adding Product Slider BEFORE #MainContent > div:n…" at bounding box center [1300, 261] width 462 height 48
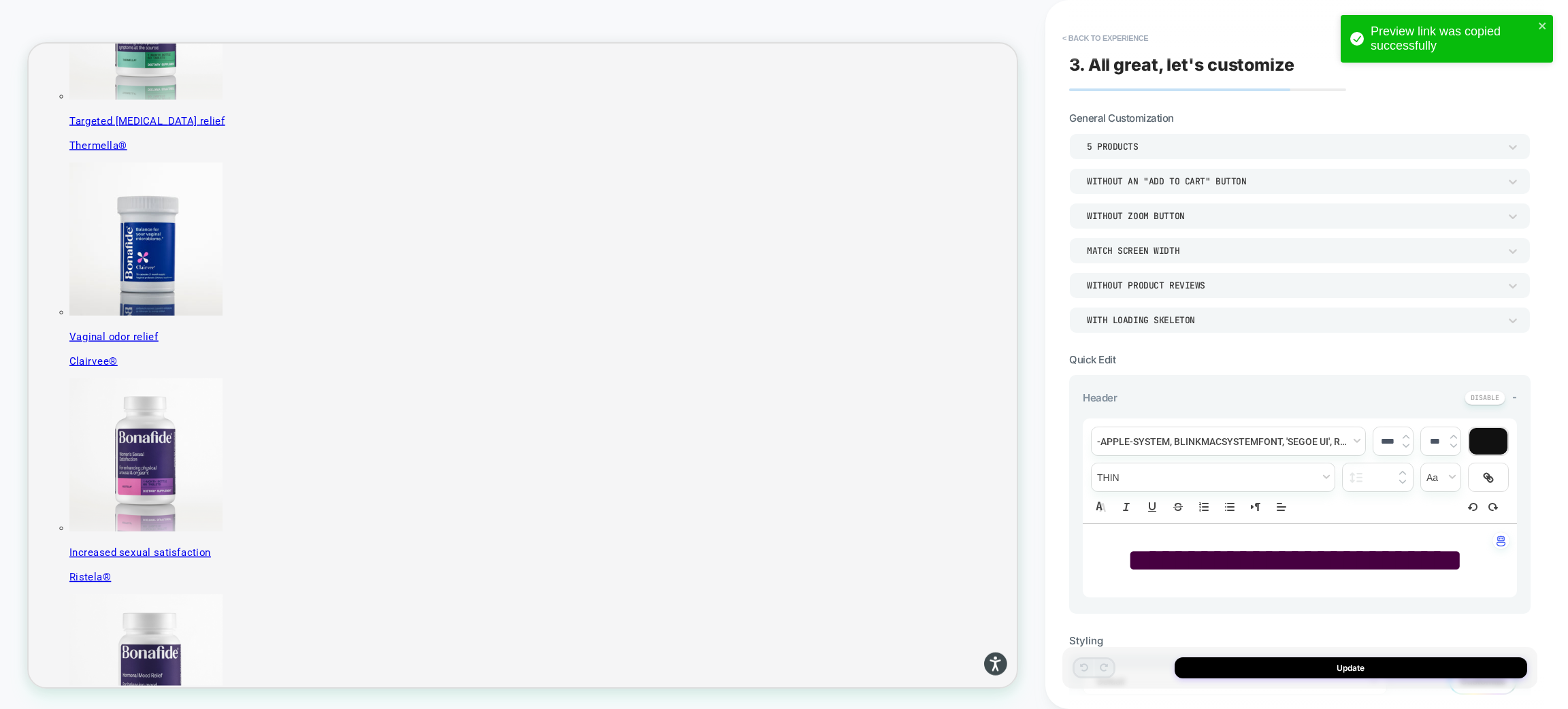
click at [1167, 145] on div "5 Products" at bounding box center [1293, 147] width 412 height 12
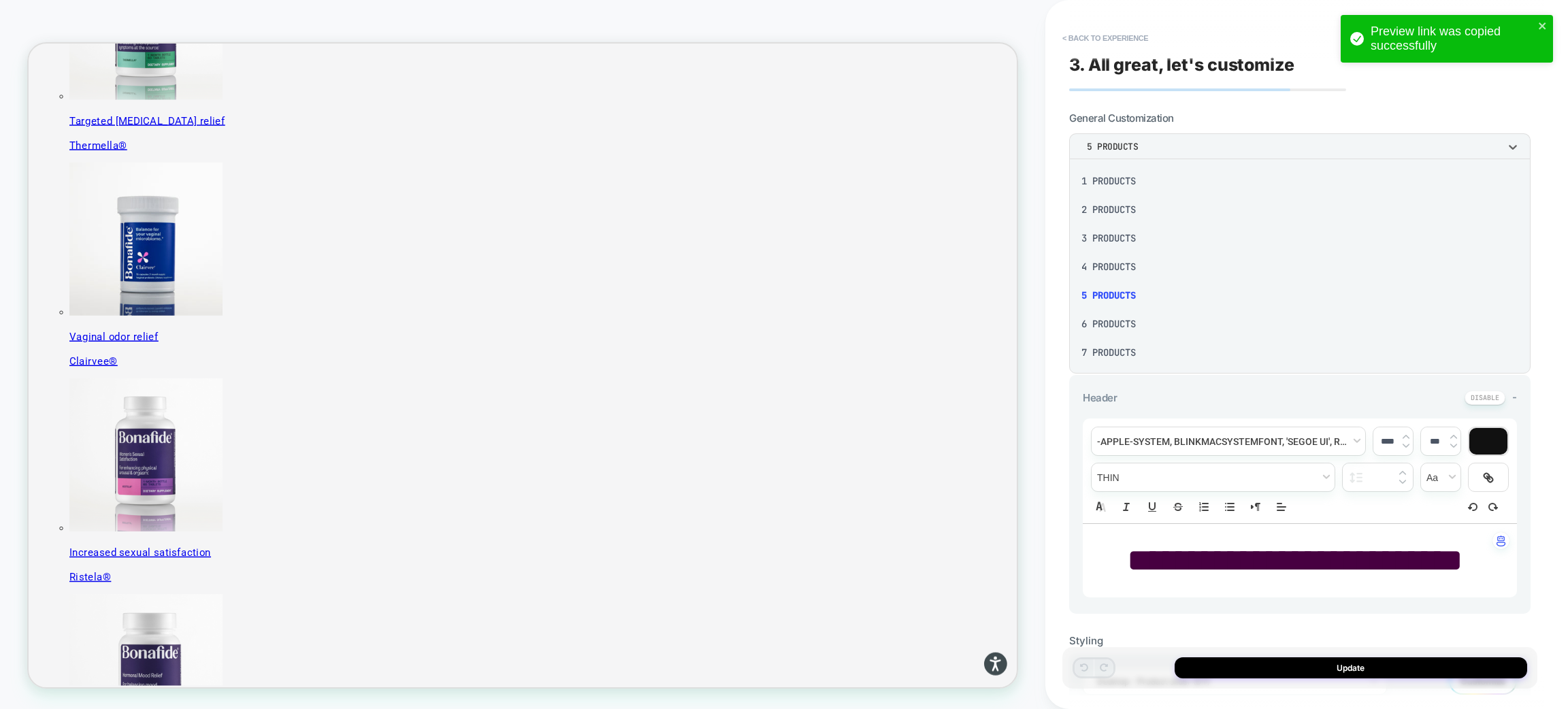
scroll to position [503, 0]
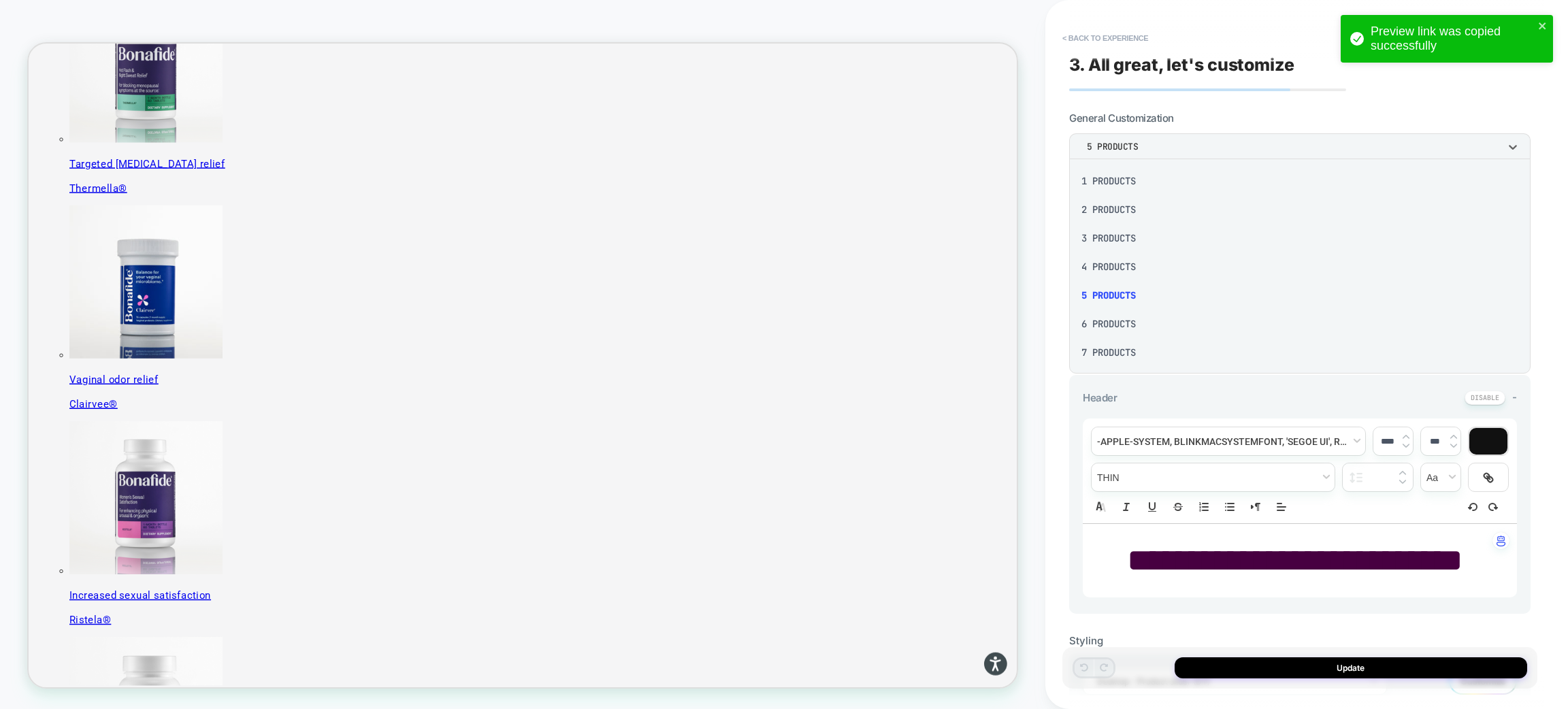
click at [1115, 345] on div "7 Products" at bounding box center [1300, 352] width 450 height 29
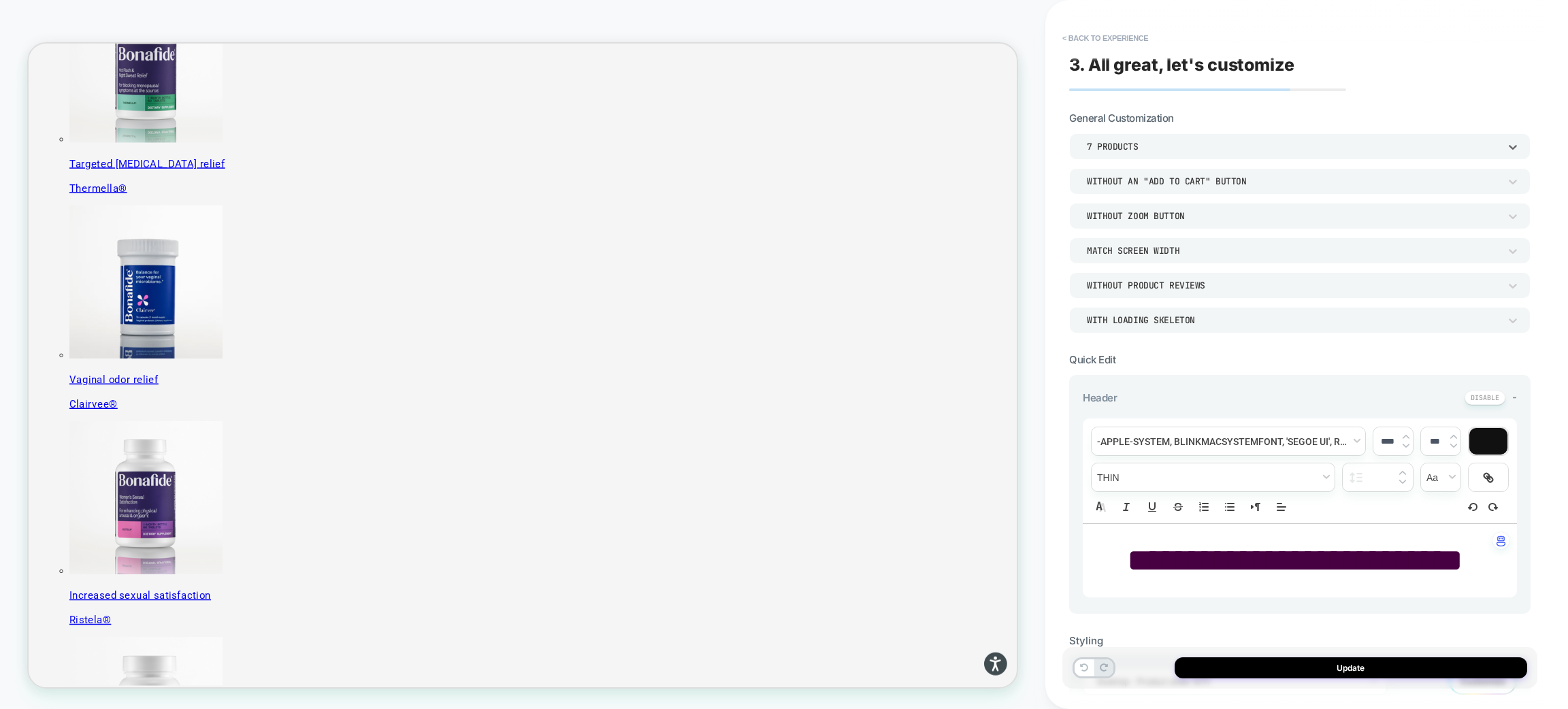
click at [1172, 141] on div "7 Products" at bounding box center [1293, 147] width 412 height 12
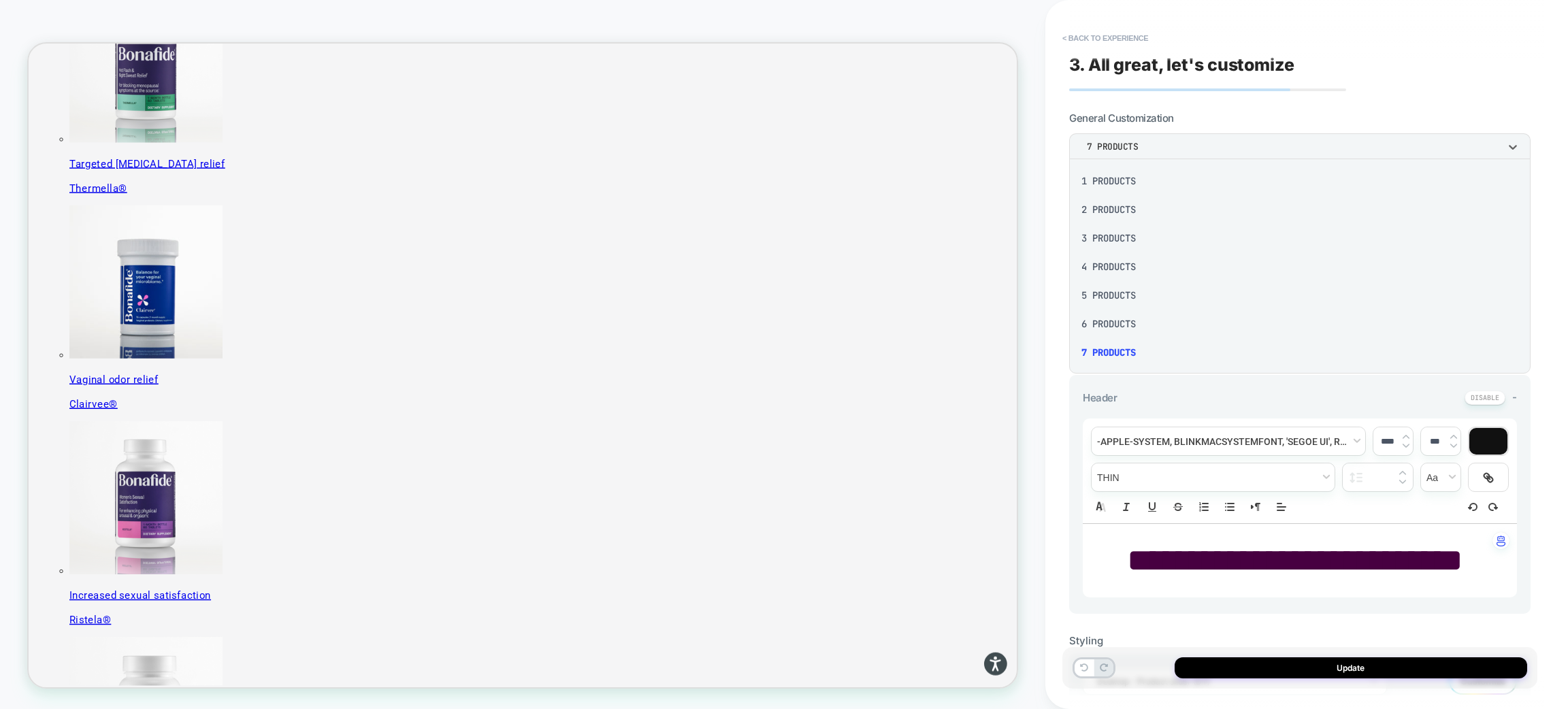
scroll to position [173, 0]
click at [1125, 341] on div "16 Products" at bounding box center [1300, 351] width 450 height 29
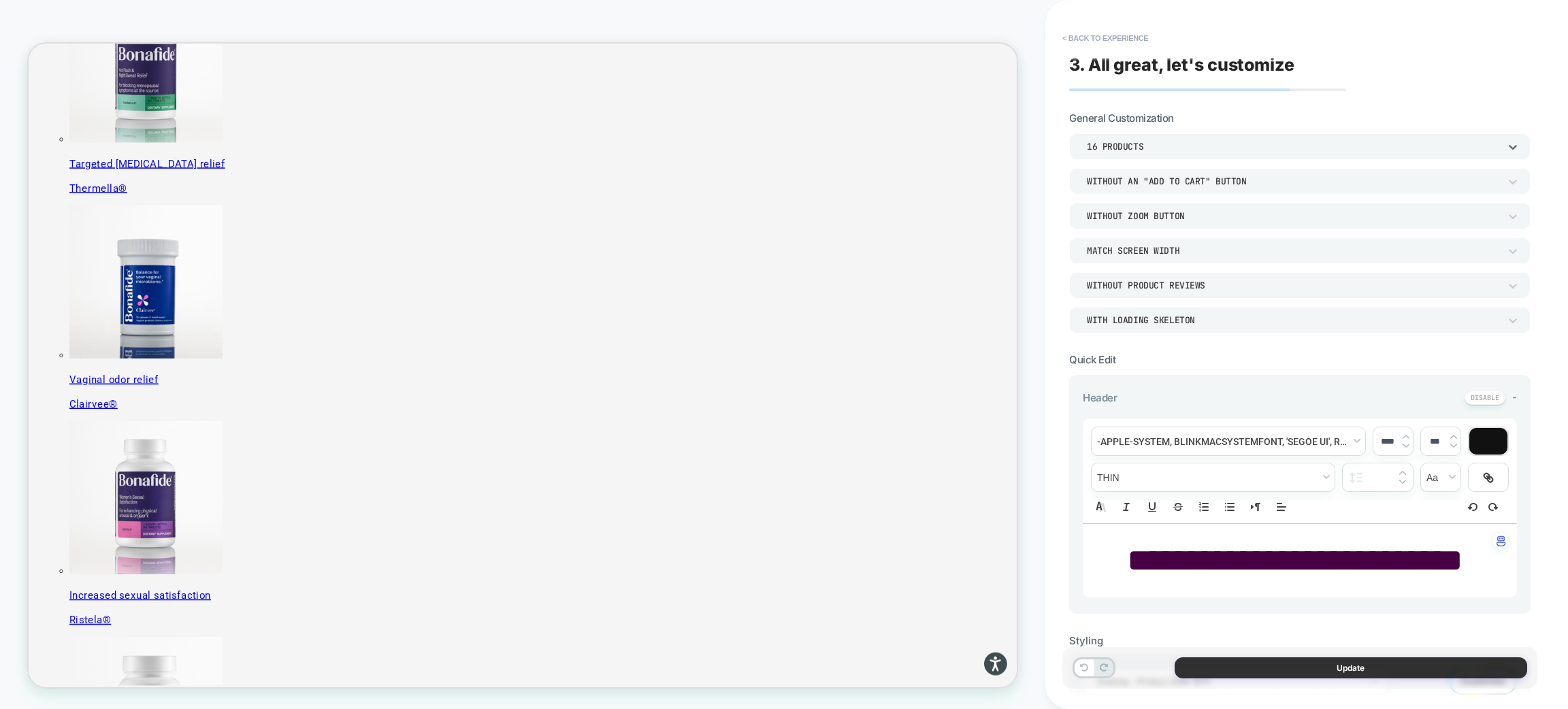
click at [1272, 669] on button "Update" at bounding box center [1351, 668] width 352 height 21
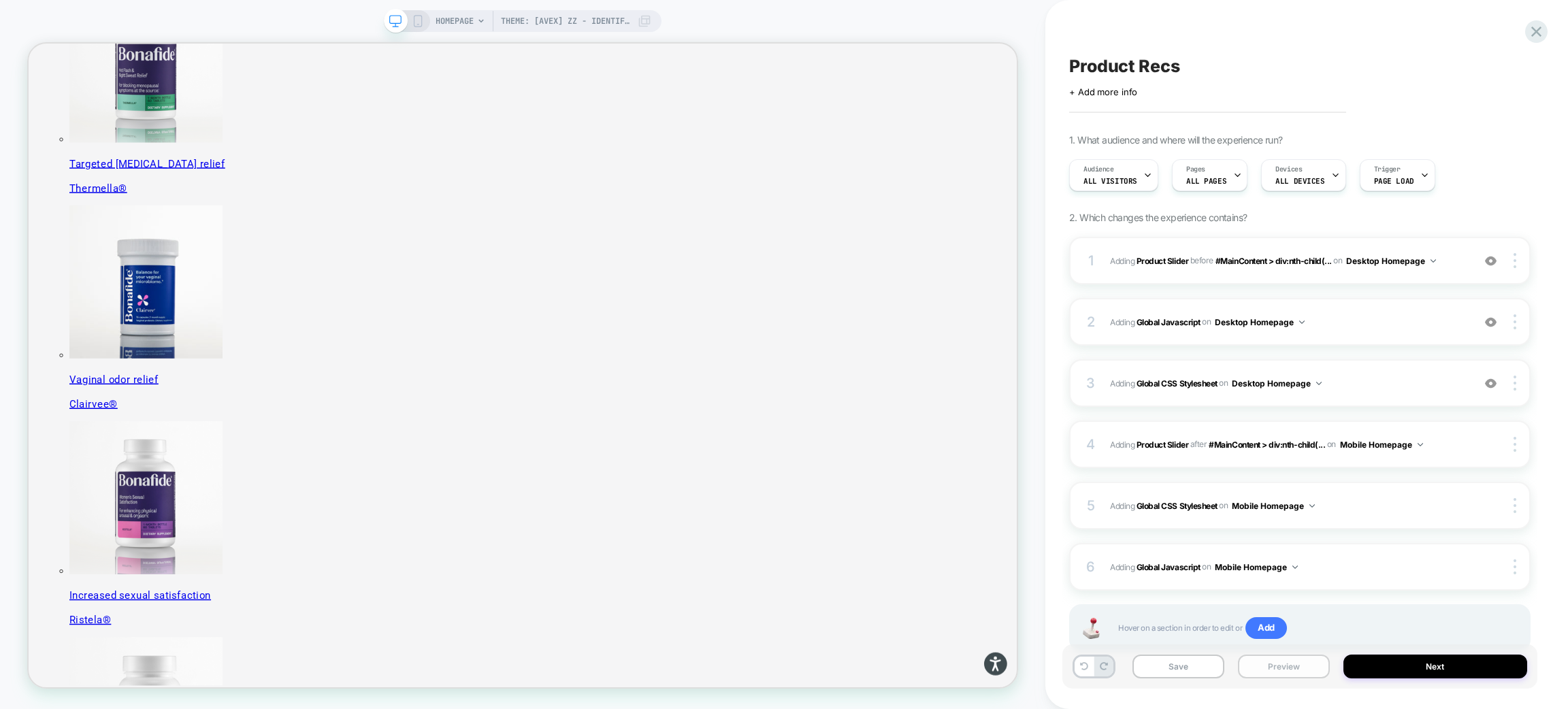
click at [1312, 669] on button "Preview" at bounding box center [1284, 666] width 92 height 24
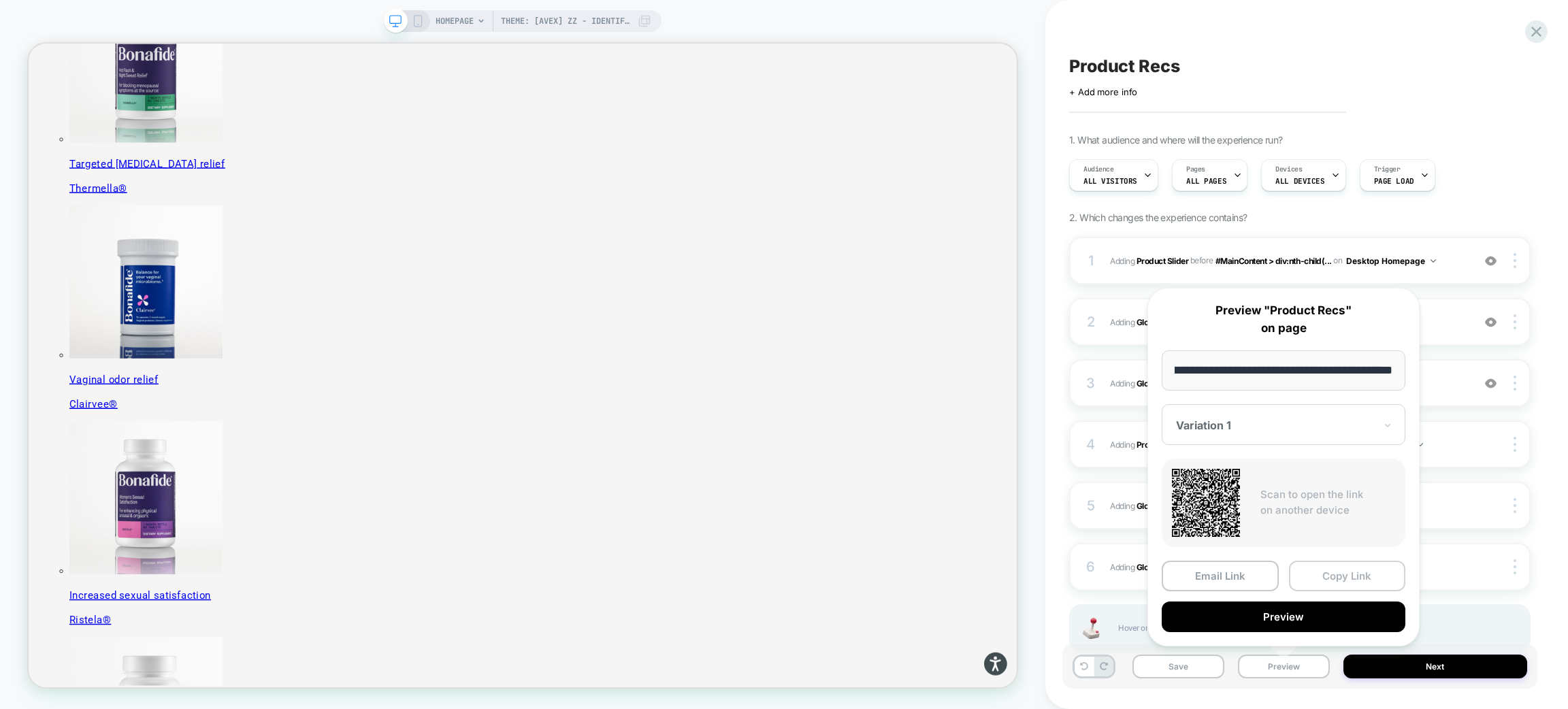
scroll to position [0, 0]
click at [1316, 575] on button "Copy Link" at bounding box center [1348, 576] width 117 height 31
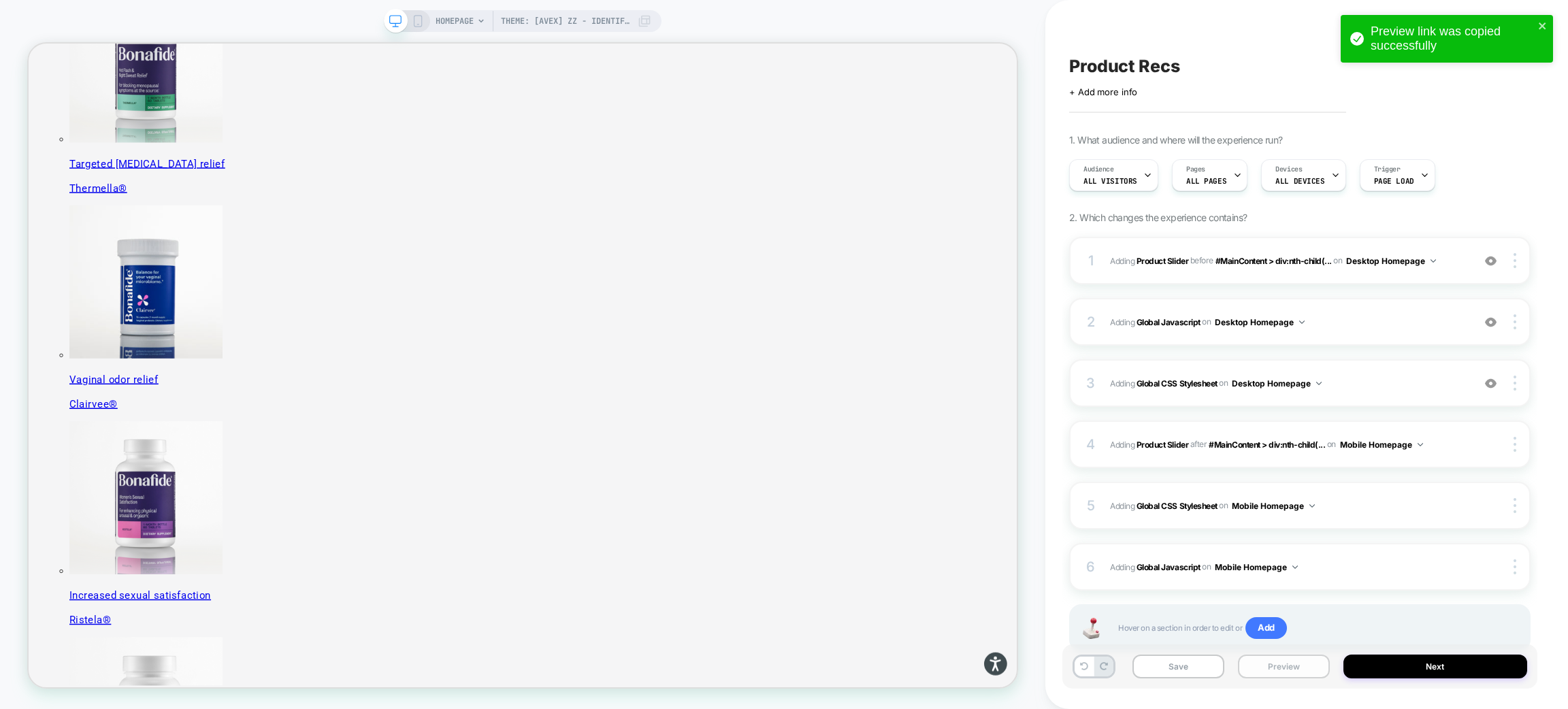
click at [1297, 665] on button "Preview" at bounding box center [1284, 666] width 92 height 24
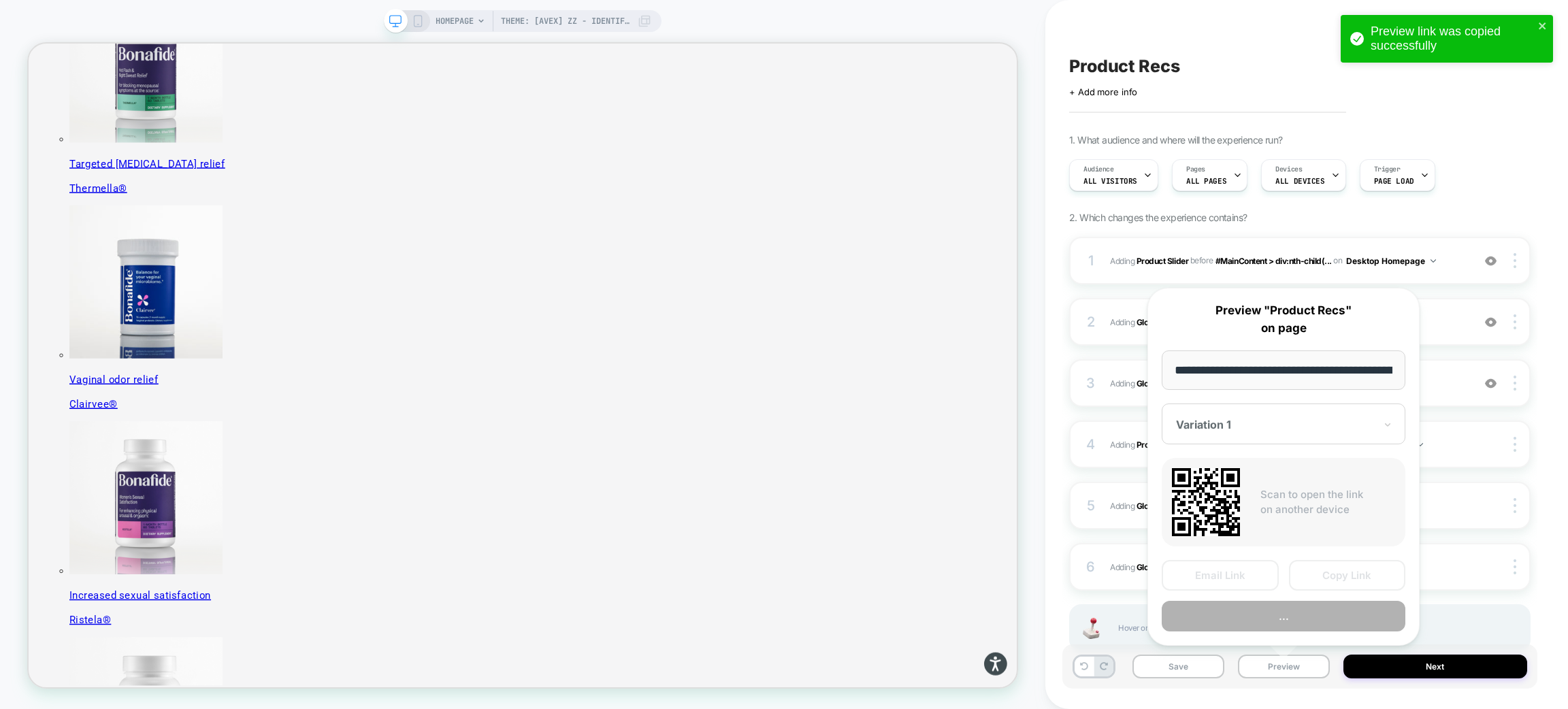
scroll to position [0, 117]
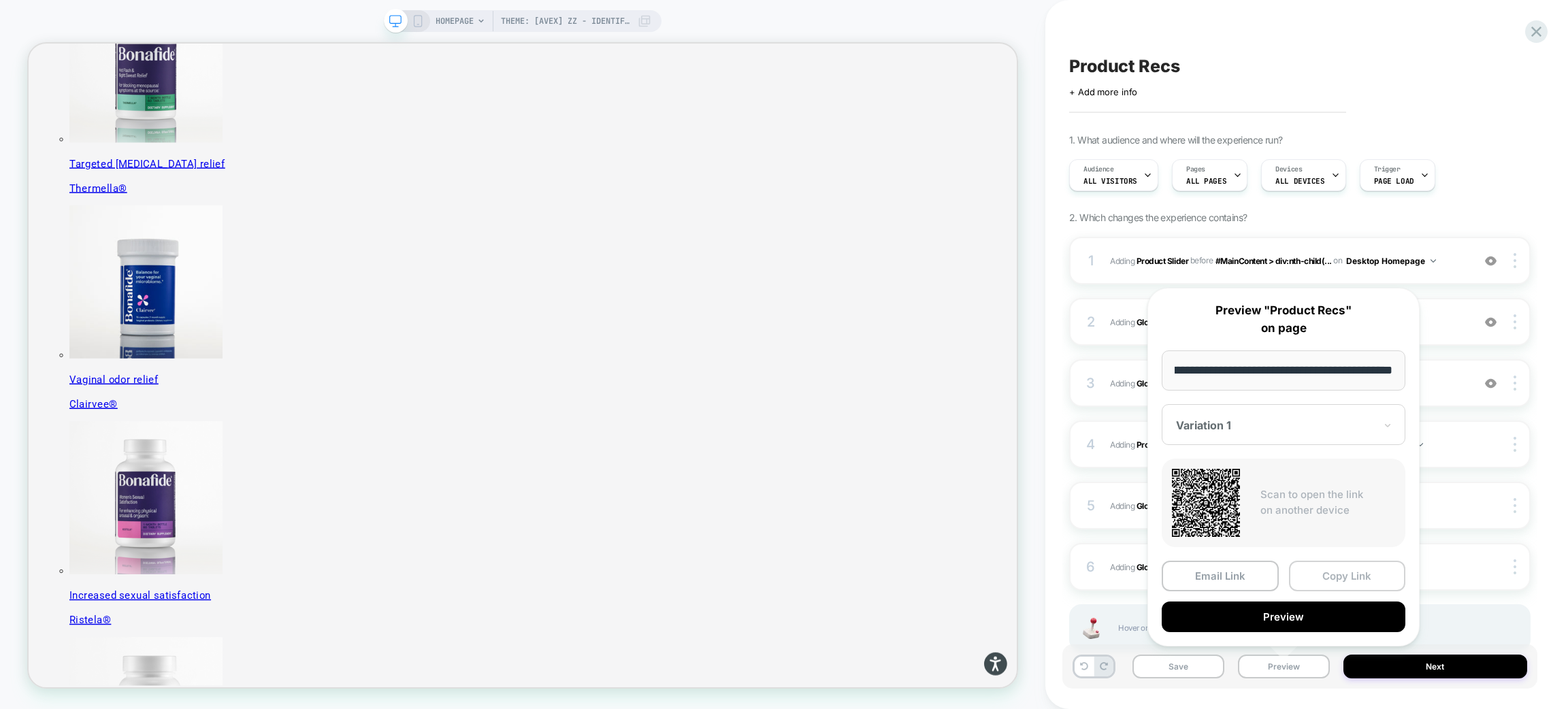
click at [1333, 578] on button "Copy Link" at bounding box center [1348, 576] width 117 height 31
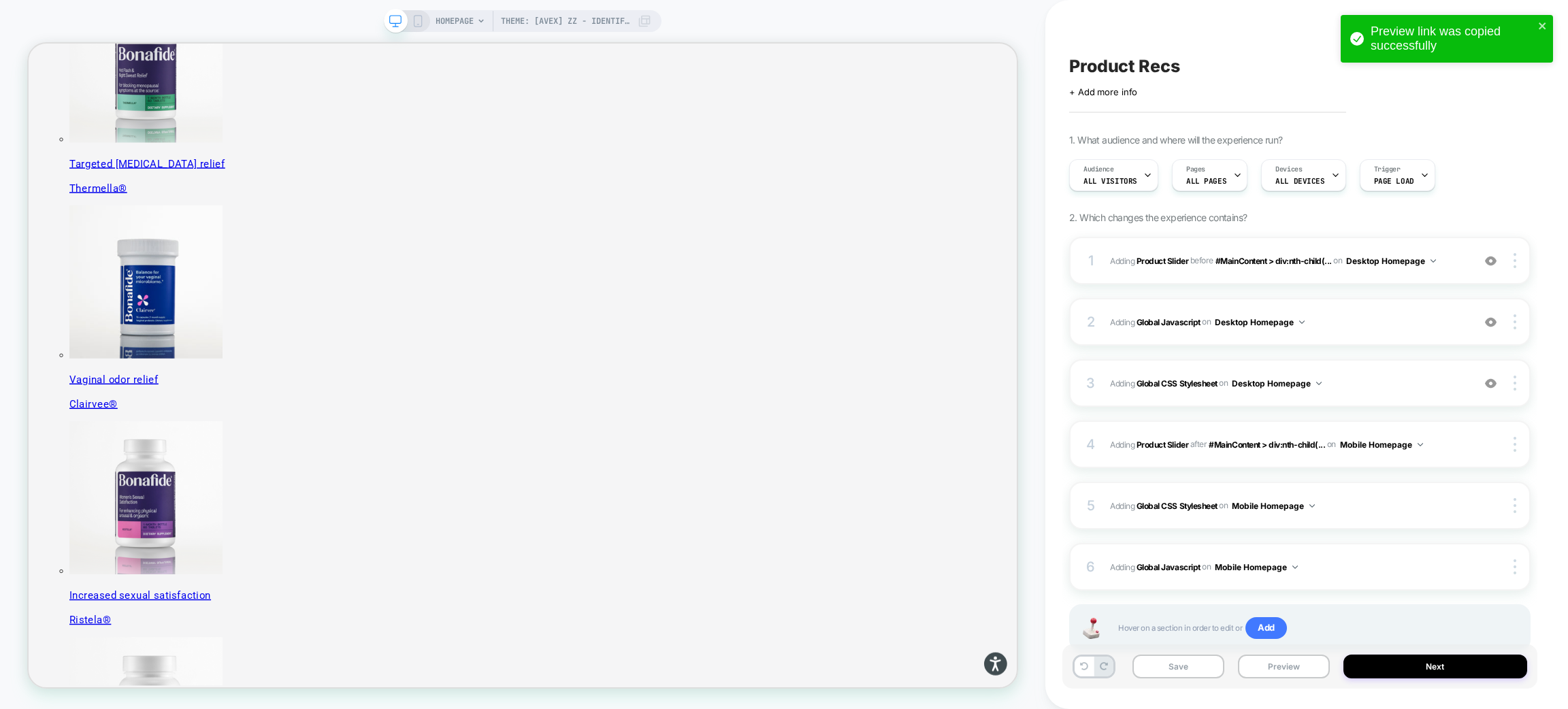
click at [426, 21] on div "HOMEPAGE Theme: [AVEX] ZZ - Identify Users" at bounding box center [523, 21] width 278 height 21
click at [418, 18] on icon at bounding box center [417, 21] width 12 height 12
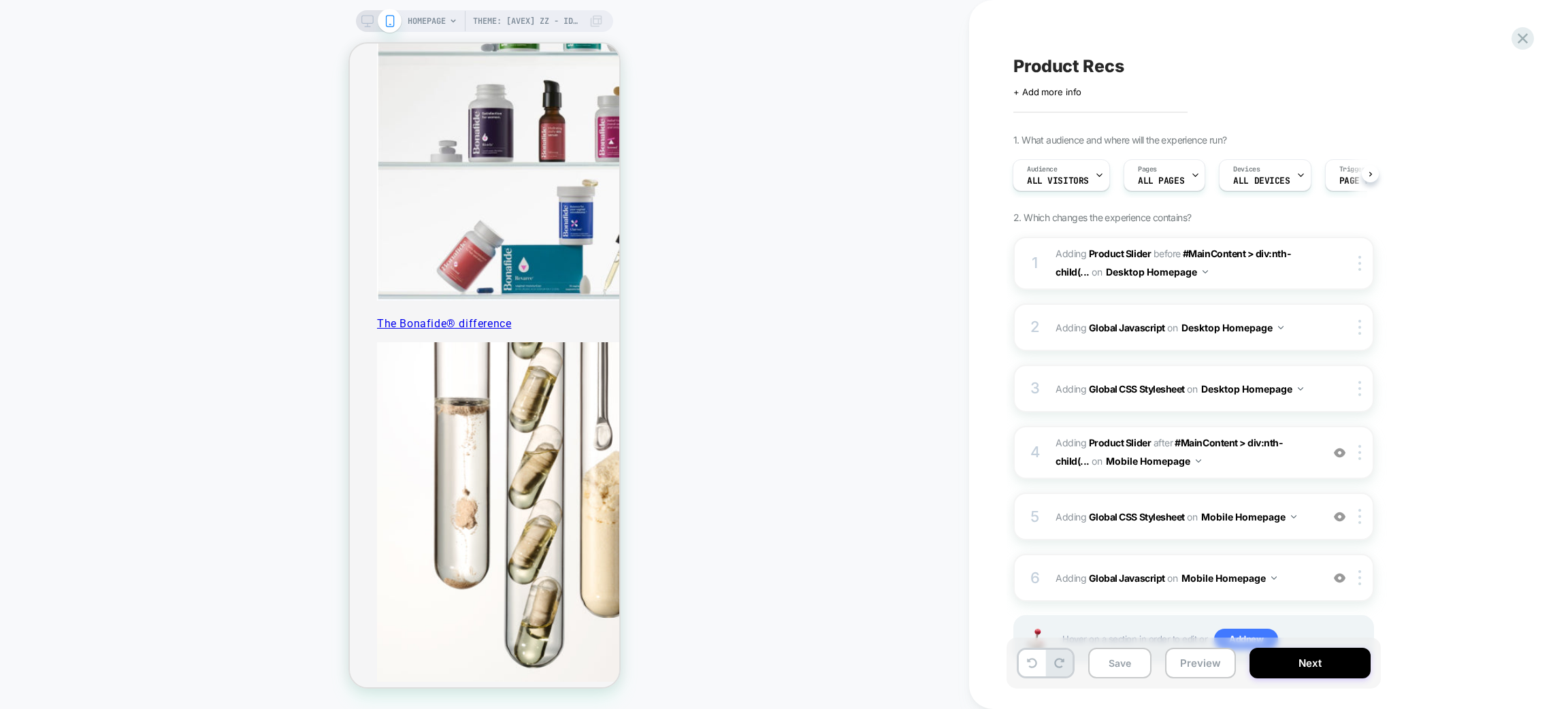
scroll to position [1224, 0]
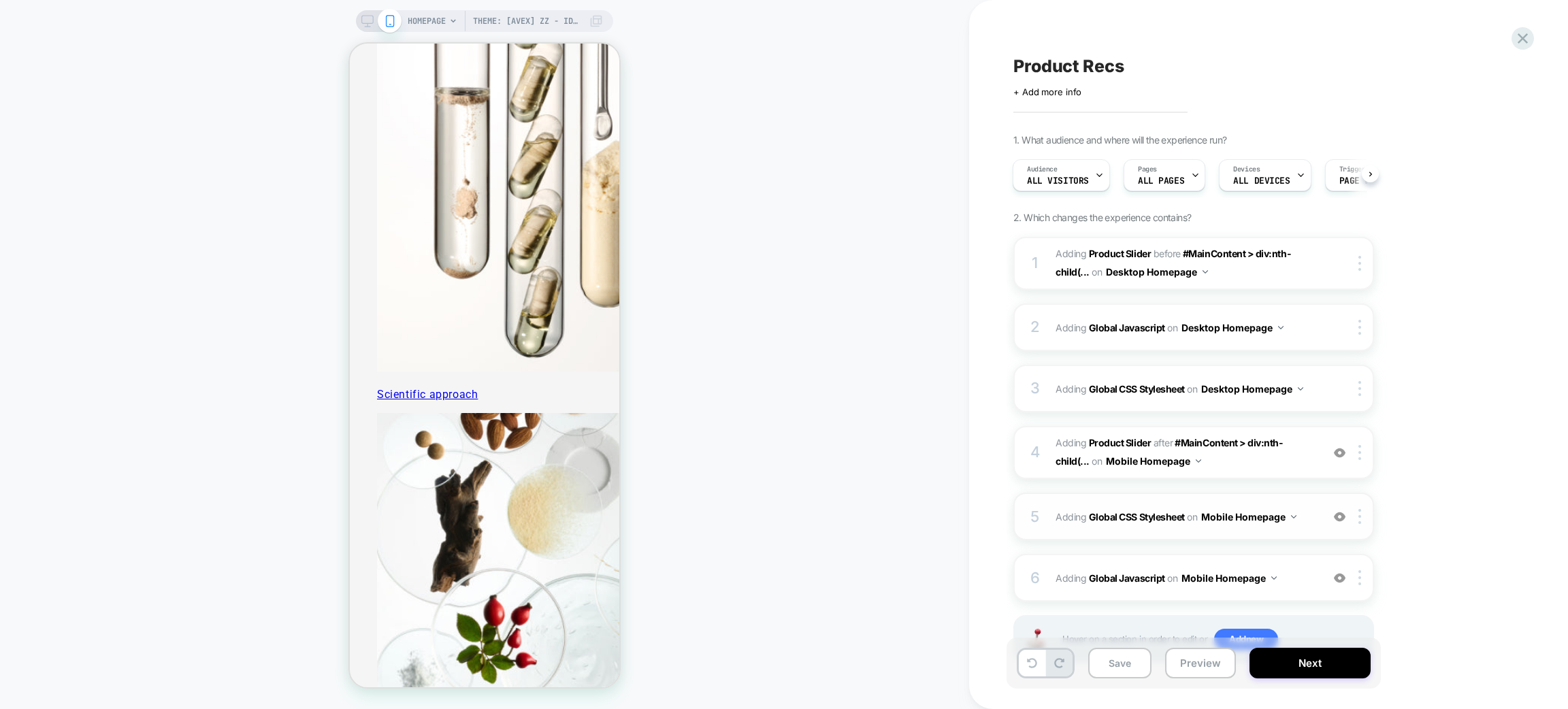
click at [1341, 515] on img at bounding box center [1340, 516] width 12 height 12
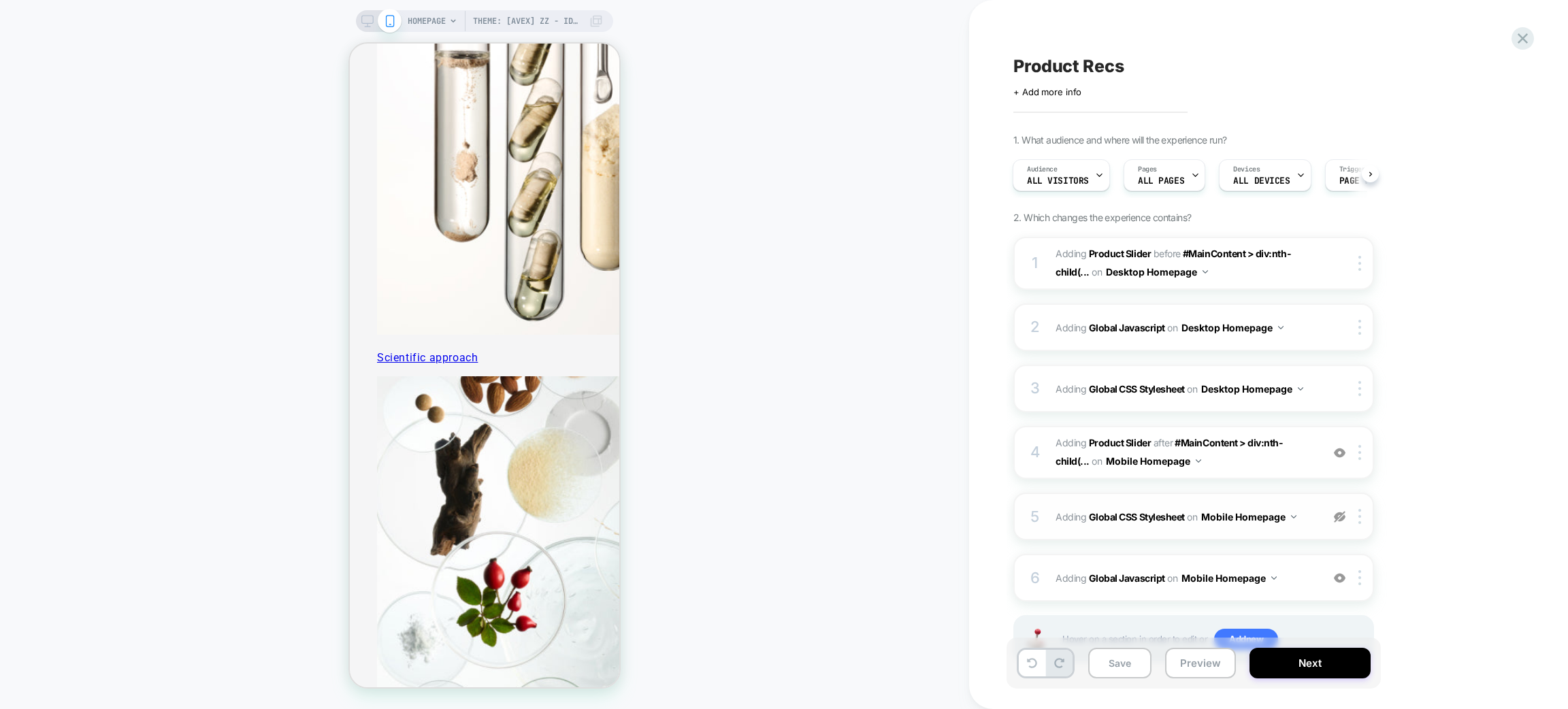
click at [1341, 515] on img at bounding box center [1340, 516] width 12 height 12
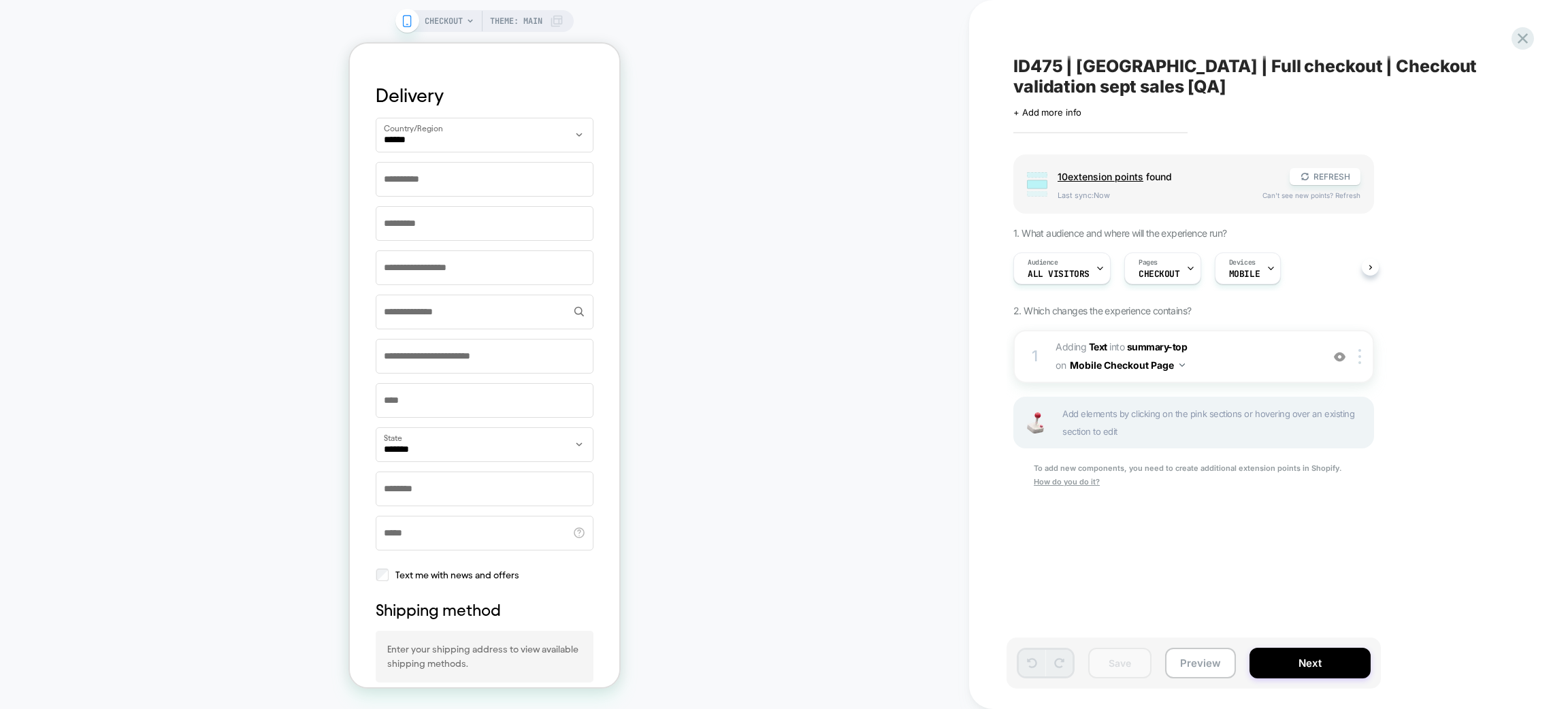
scroll to position [1446, 0]
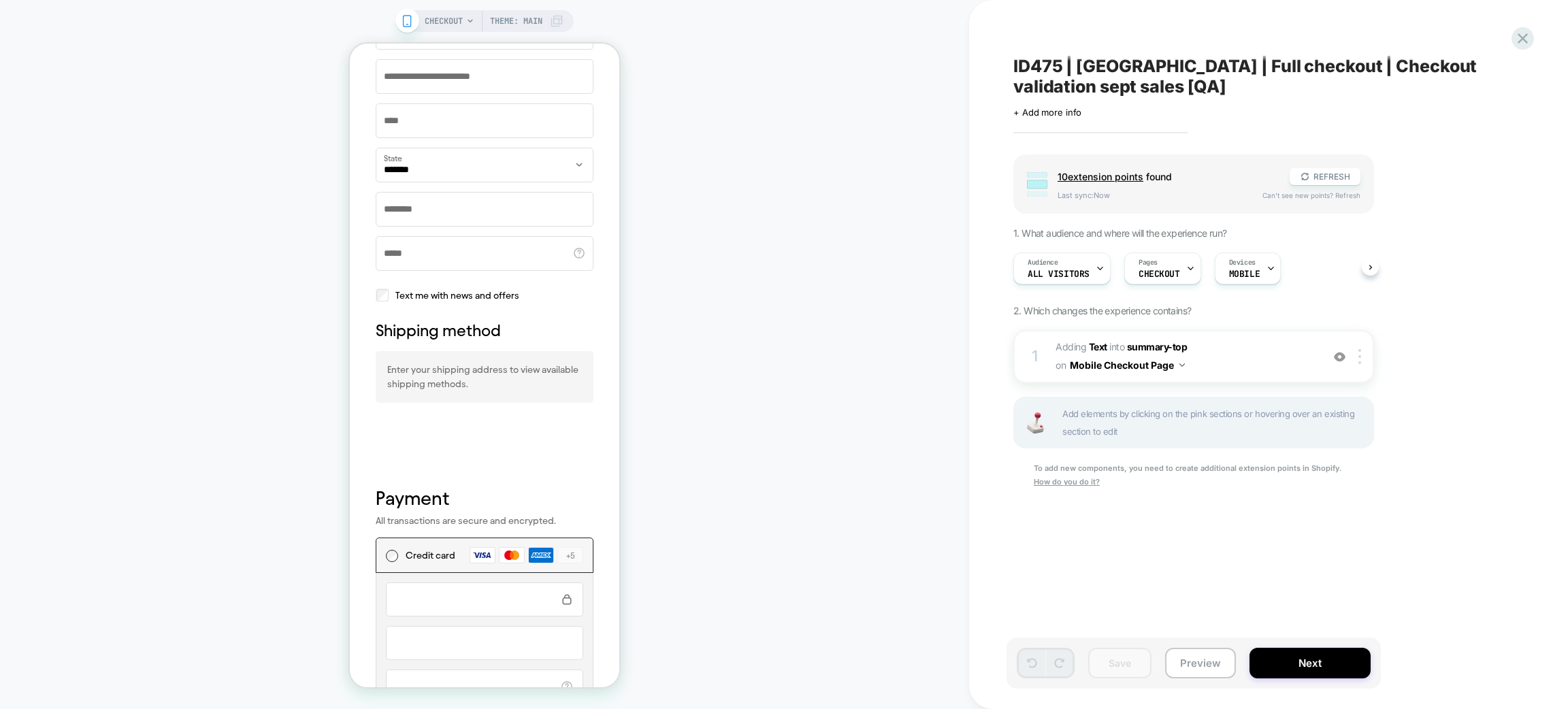
click at [480, 447] on div "+ shipping-bottom" at bounding box center [485, 432] width 218 height 40
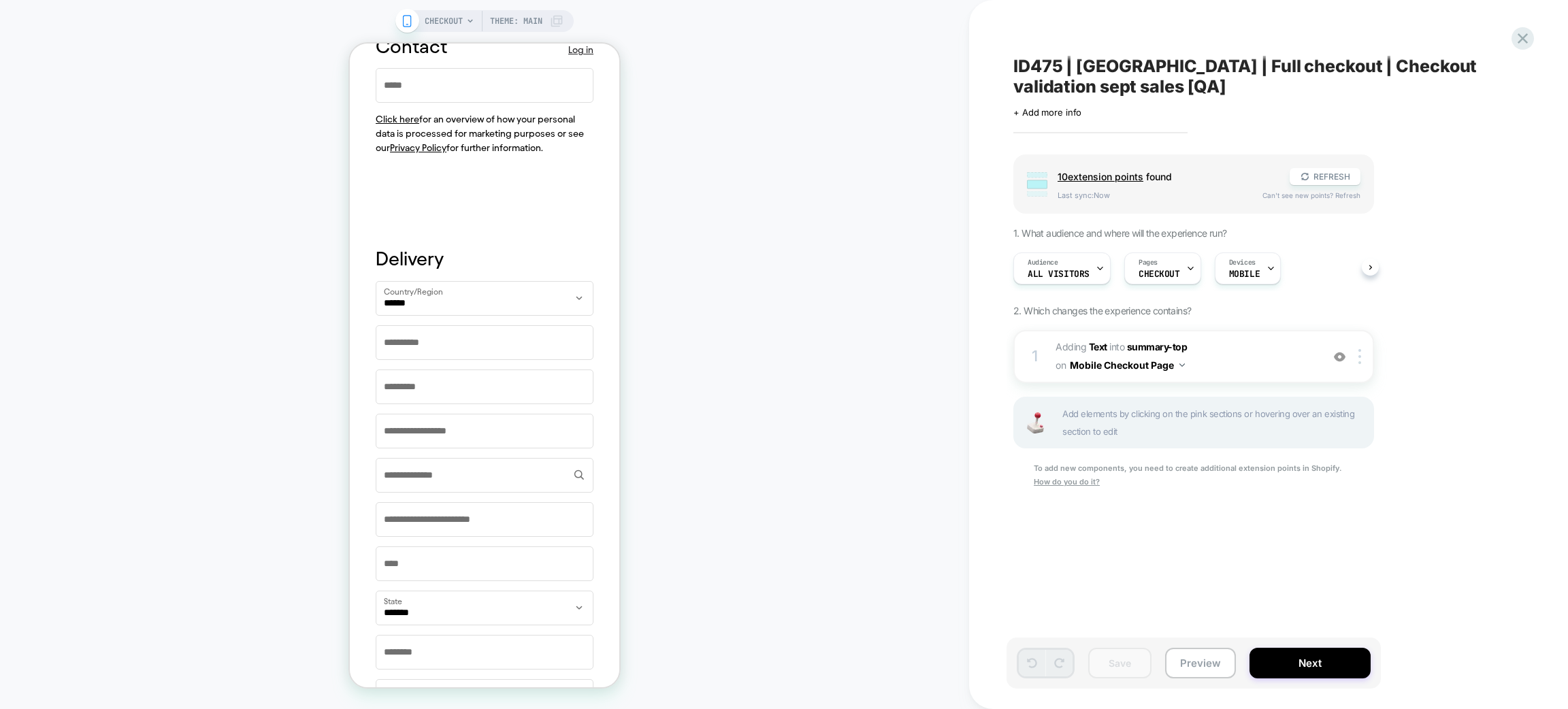
scroll to position [833, 0]
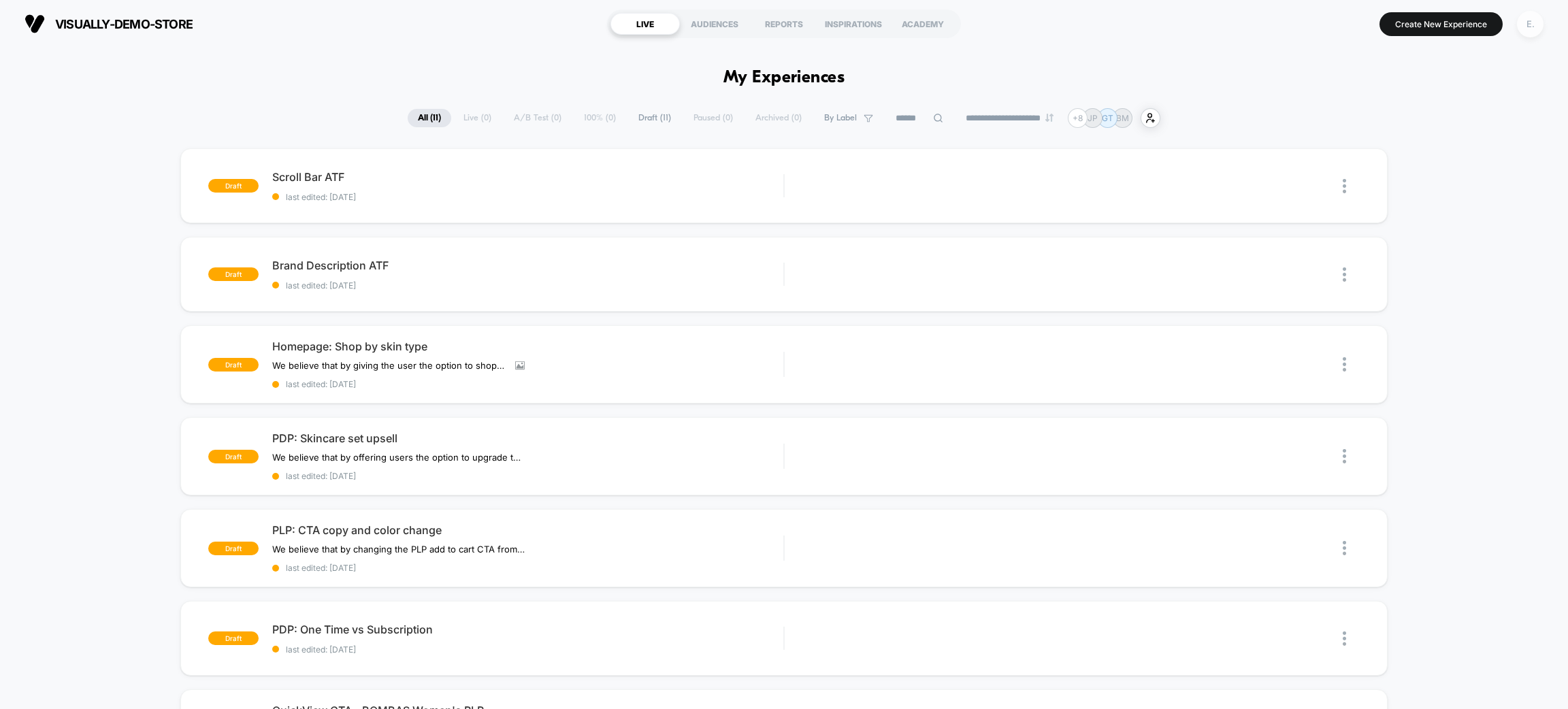
click at [1536, 22] on div "E." at bounding box center [1530, 24] width 26 height 26
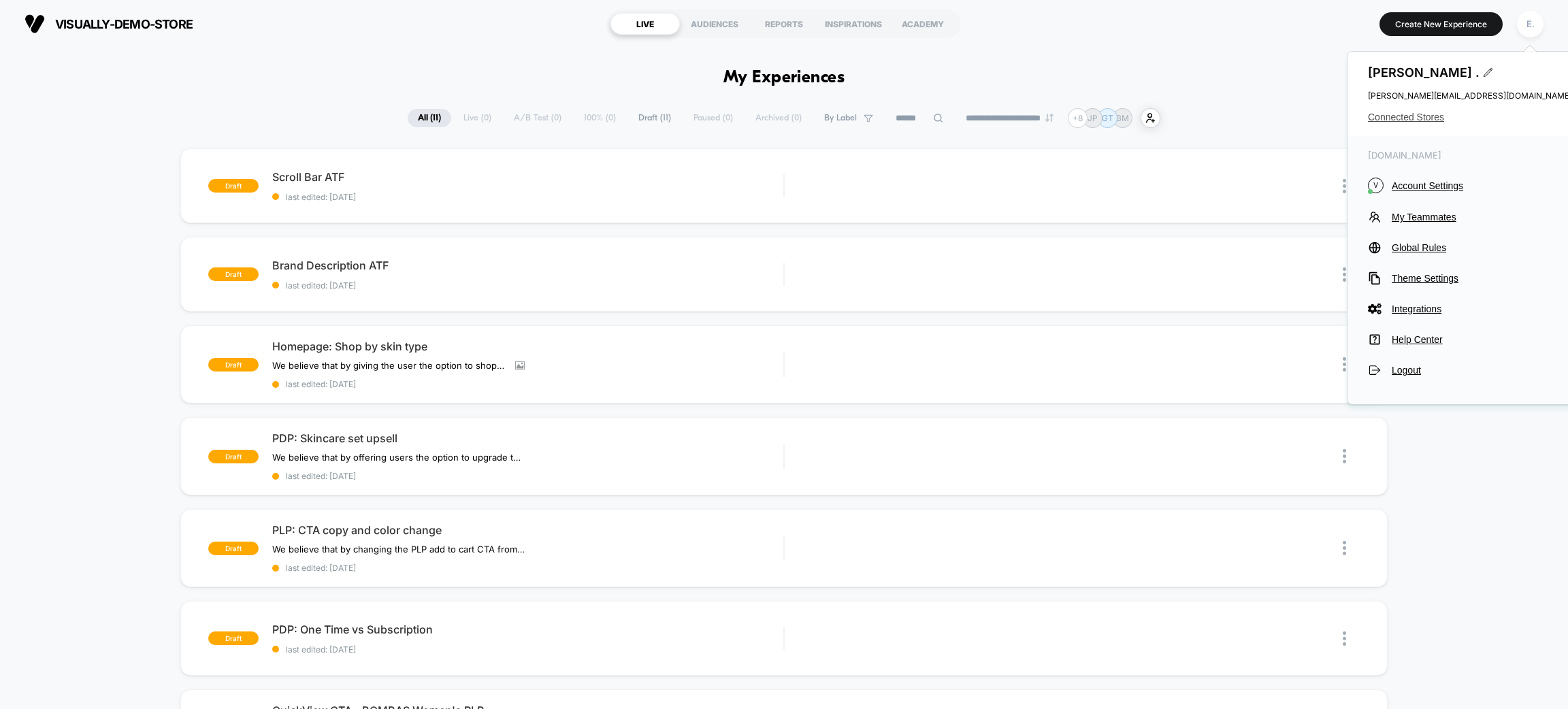
click at [1412, 117] on span "Connected Stores" at bounding box center [1470, 117] width 204 height 11
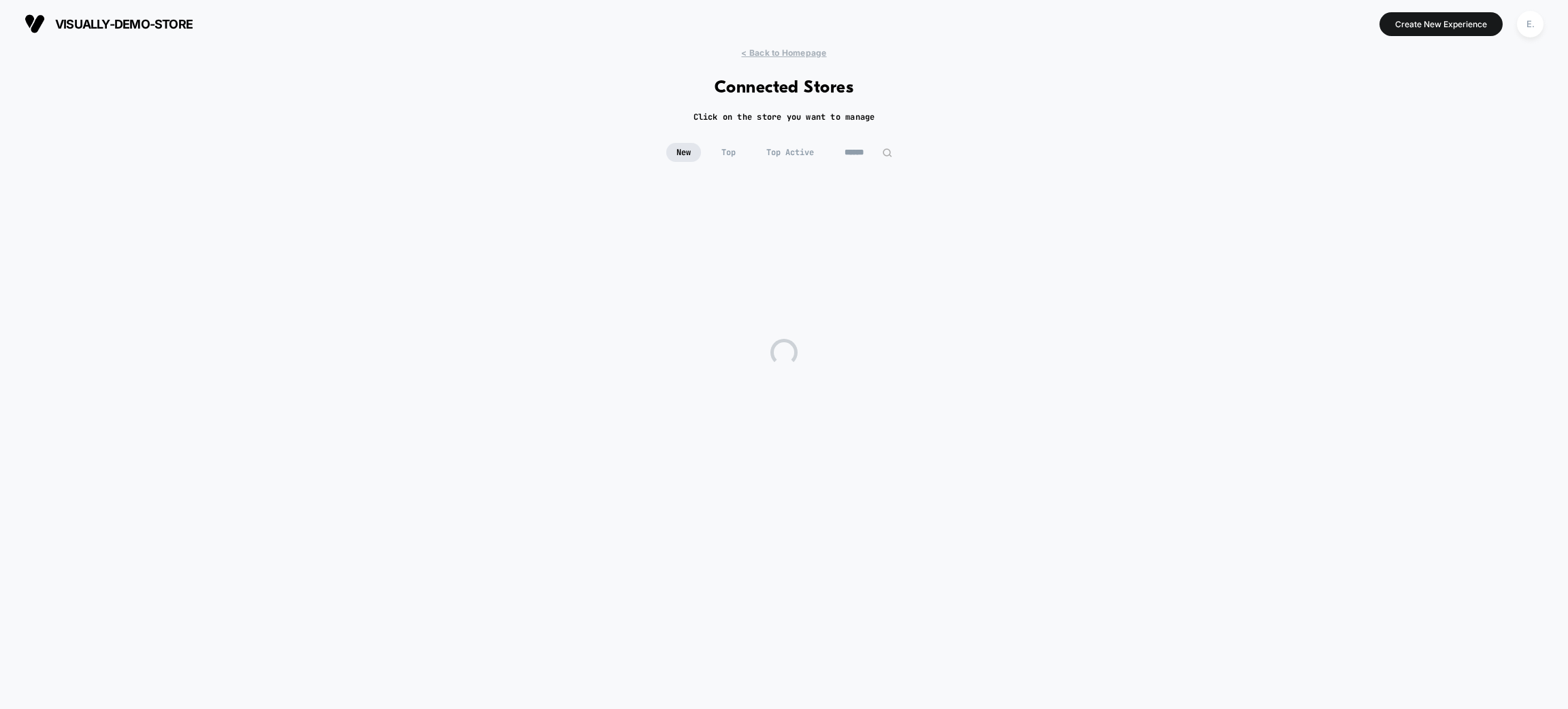
click at [872, 162] on div "New Top Top Active" at bounding box center [784, 163] width 1568 height 40
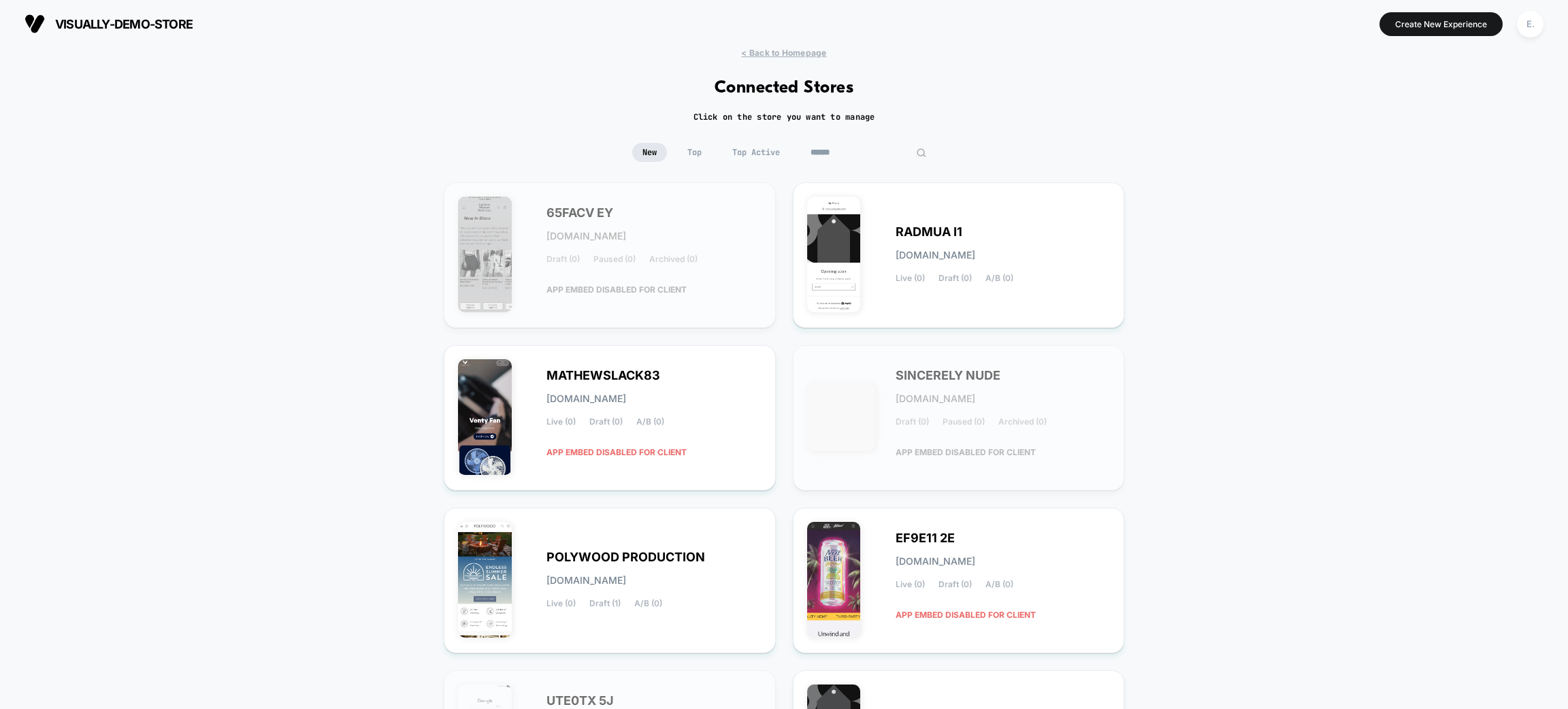
click at [871, 152] on input at bounding box center [868, 152] width 136 height 19
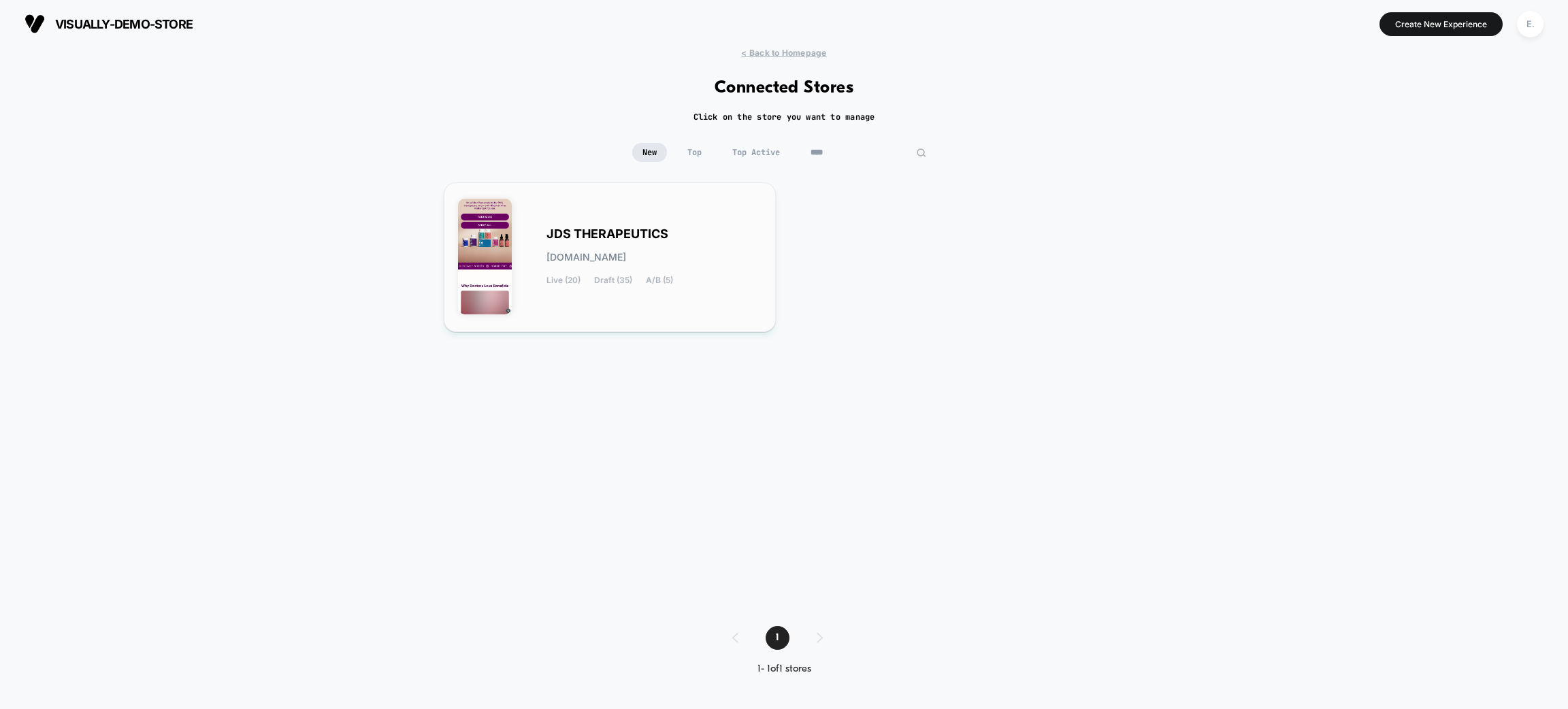
type input "****"
click at [707, 251] on div "JDS THERAPEUTICS jds-therapeutics.myshopify.com Live (20) Draft (35) A/B (5)" at bounding box center [654, 257] width 215 height 56
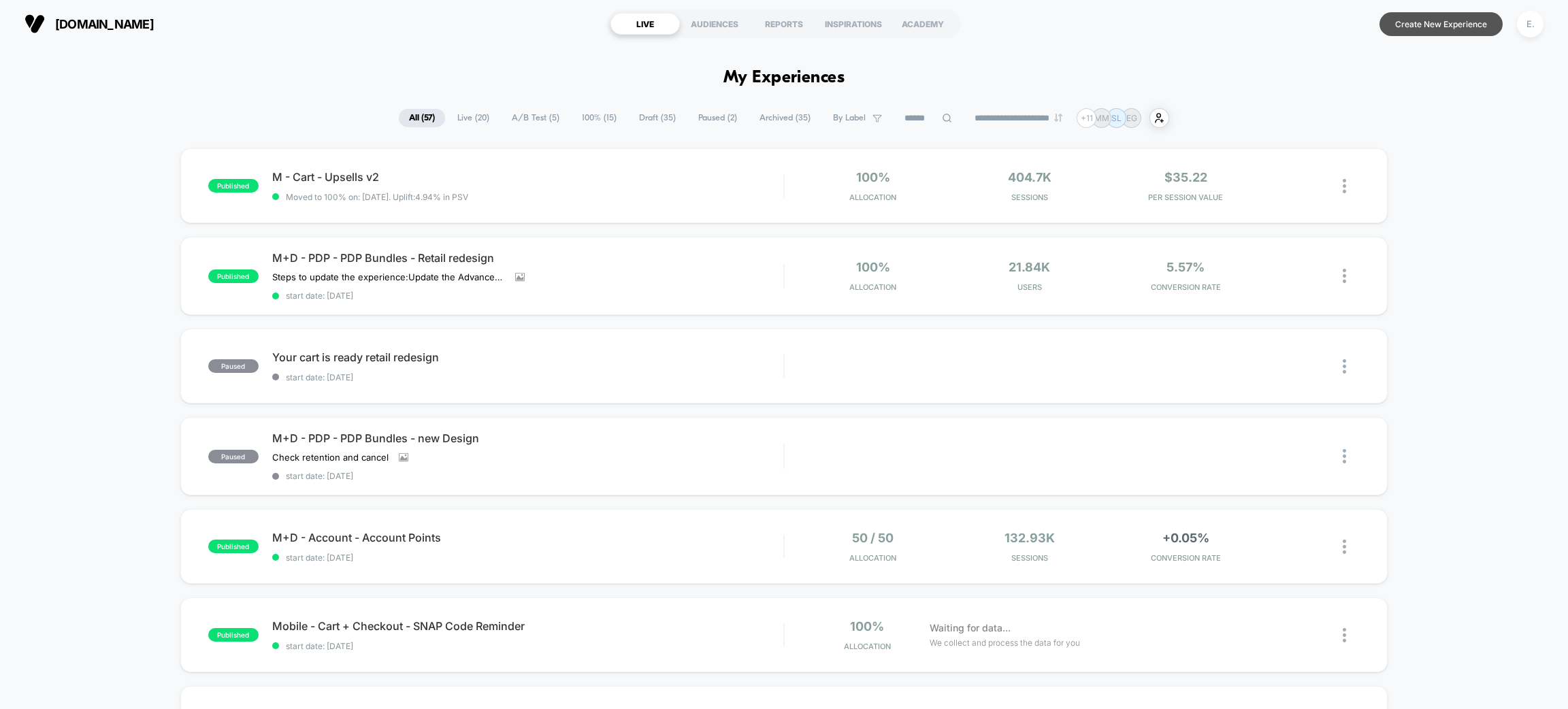
click at [1426, 35] on button "Create New Experience" at bounding box center [1440, 24] width 123 height 24
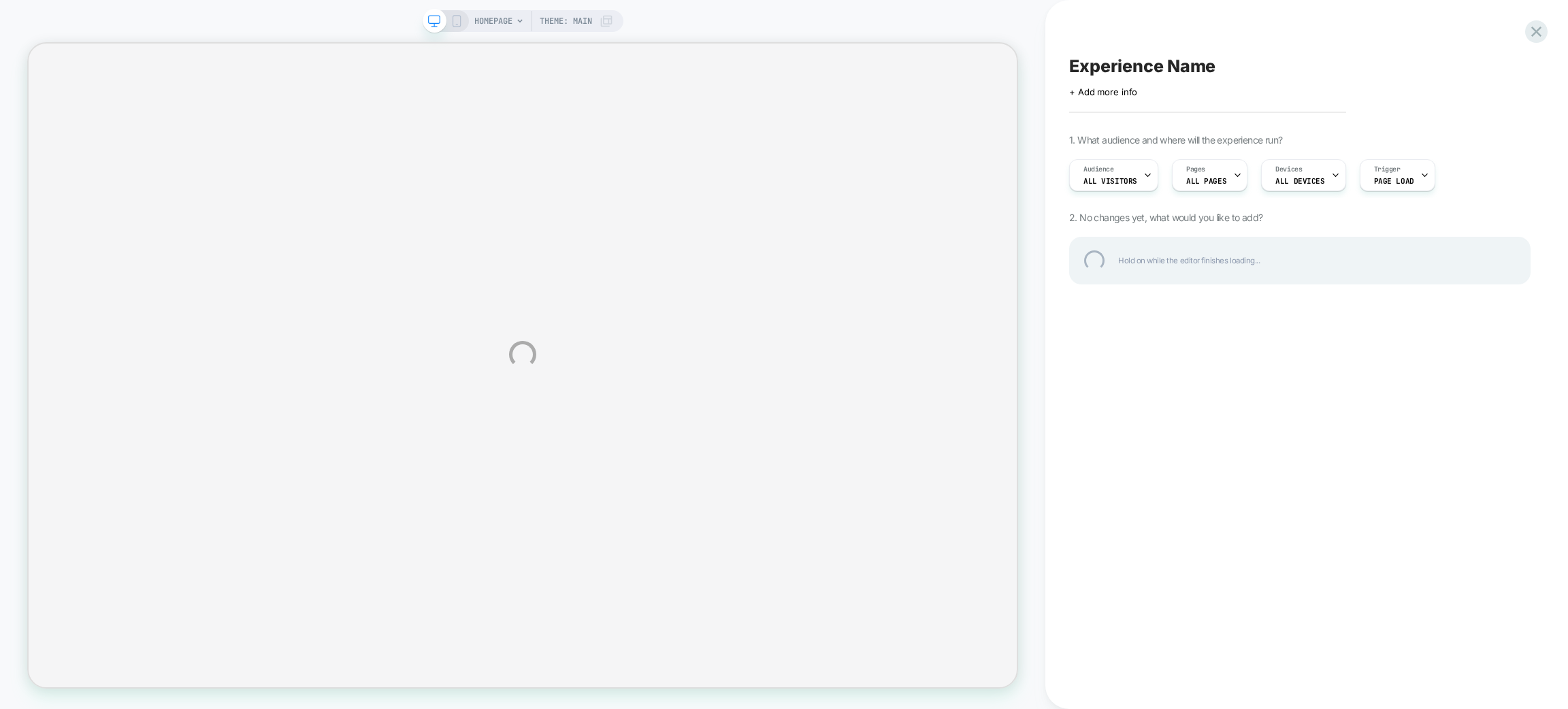
click at [485, 27] on div "HOMEPAGE Theme: MAIN Experience Name Click to edit experience details + Add mor…" at bounding box center [784, 354] width 1568 height 709
click at [477, 19] on div "HOMEPAGE Theme: MAIN Experience Name Click to edit experience details + Add mor…" at bounding box center [784, 354] width 1568 height 709
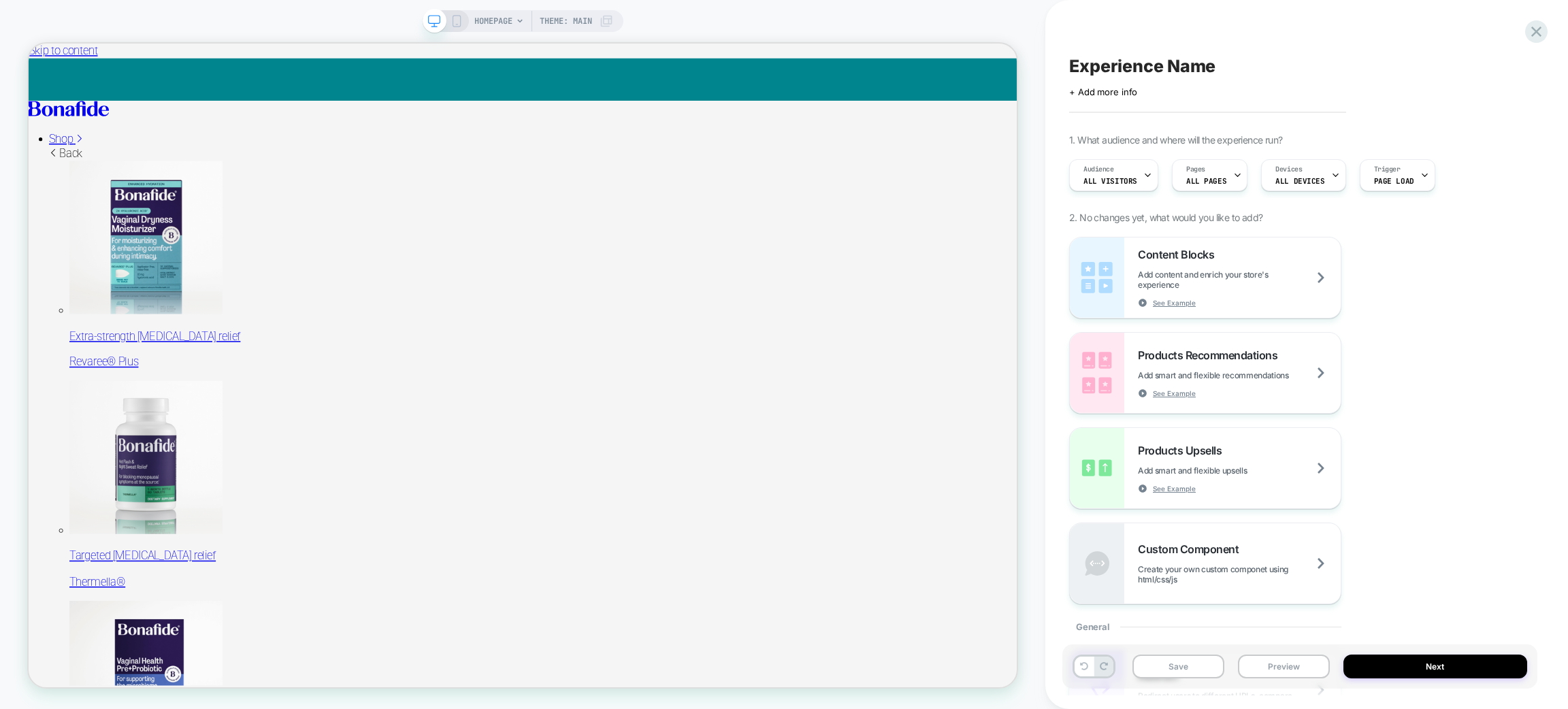
click at [511, 24] on span "HOMEPAGE" at bounding box center [493, 21] width 38 height 21
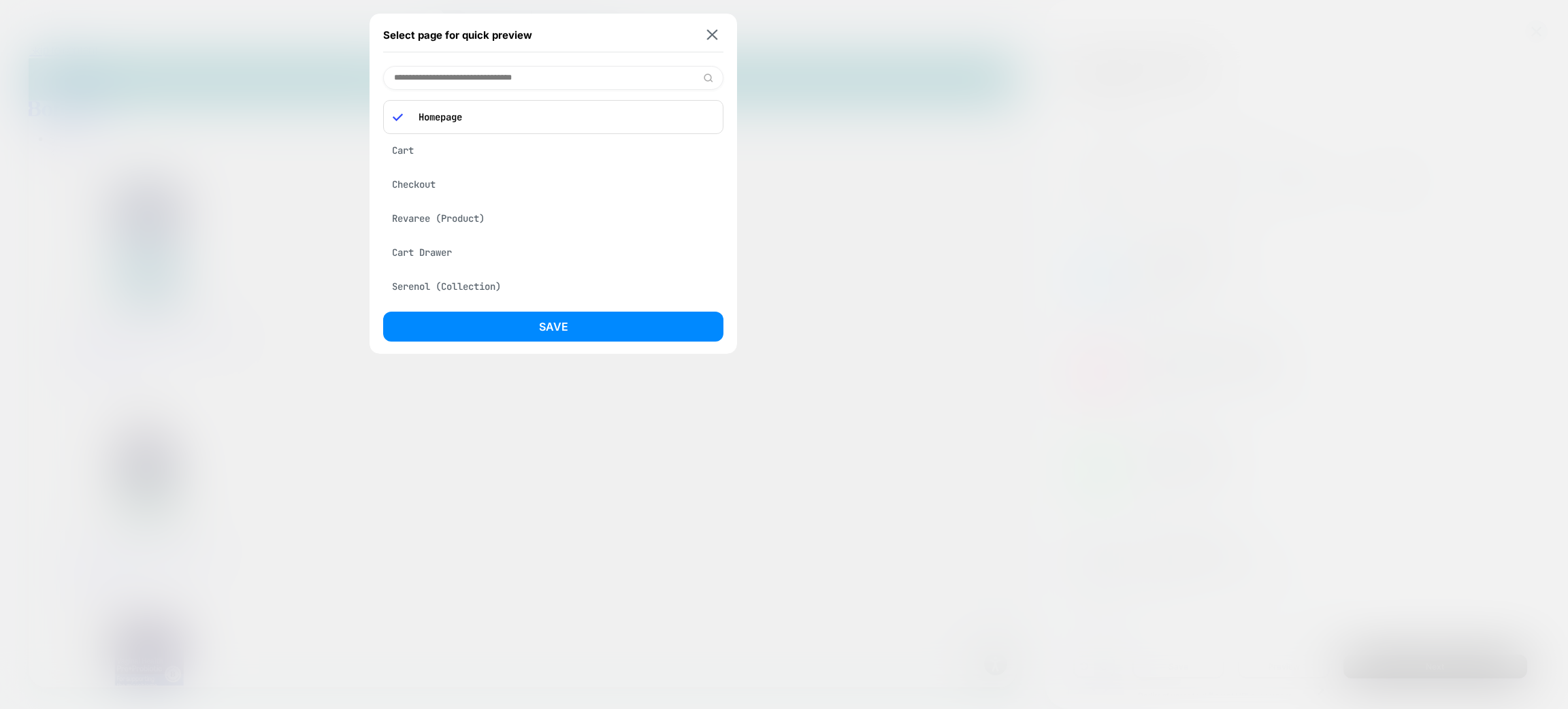
click at [462, 79] on input at bounding box center [553, 78] width 340 height 24
type input "****"
click at [460, 120] on div "Checkout" at bounding box center [553, 113] width 340 height 26
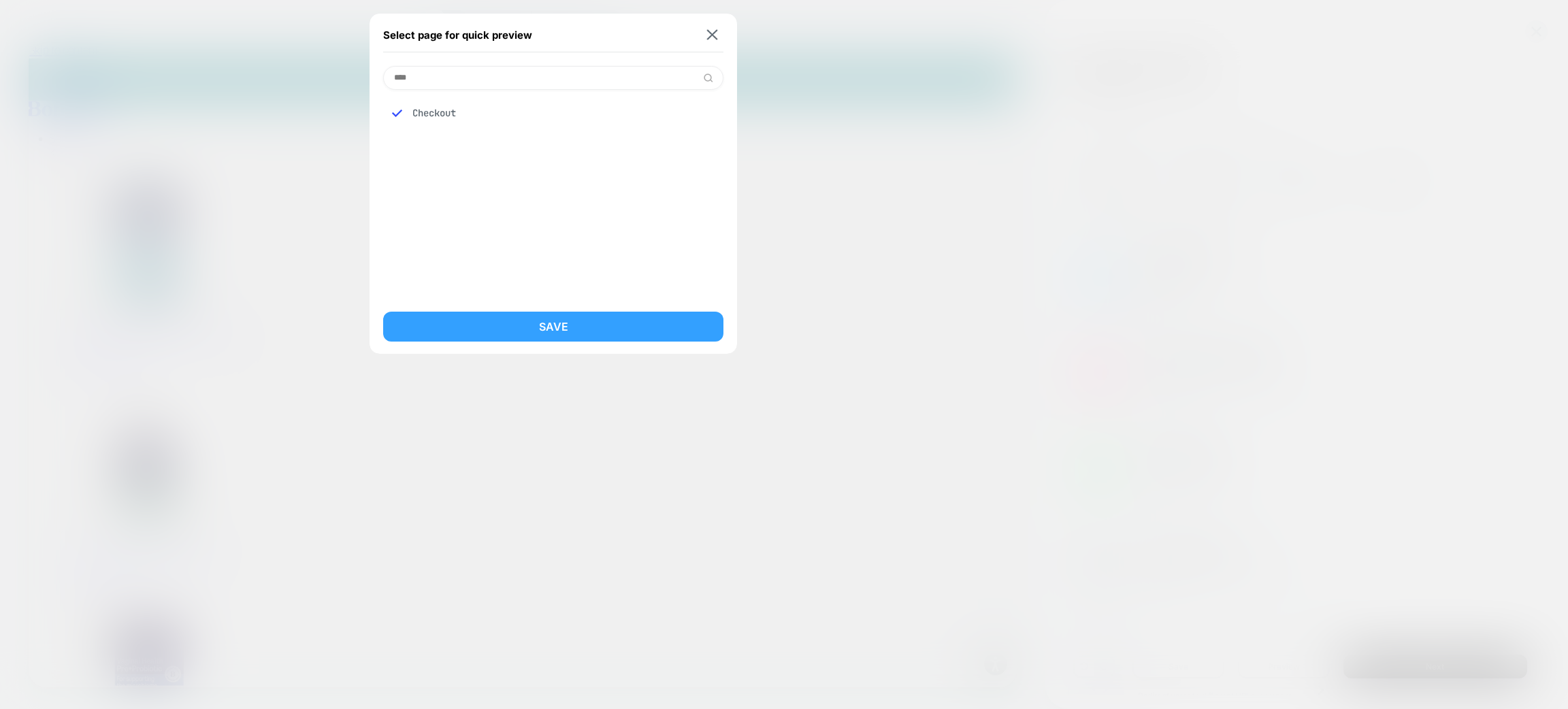
click at [534, 320] on button "Save" at bounding box center [553, 327] width 340 height 30
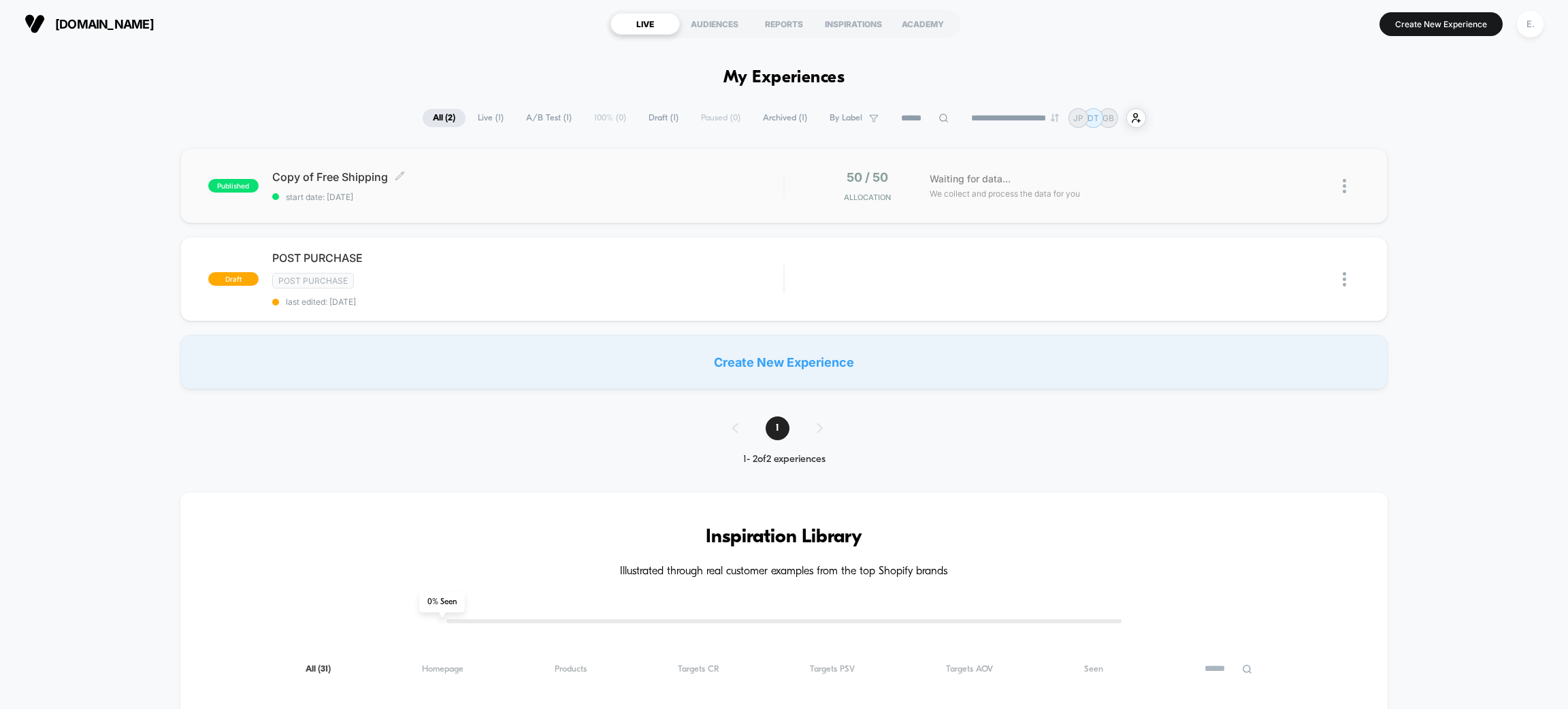
click at [528, 187] on div "Copy of Free Shipping Click to edit experience details Click to edit experience…" at bounding box center [527, 186] width 511 height 32
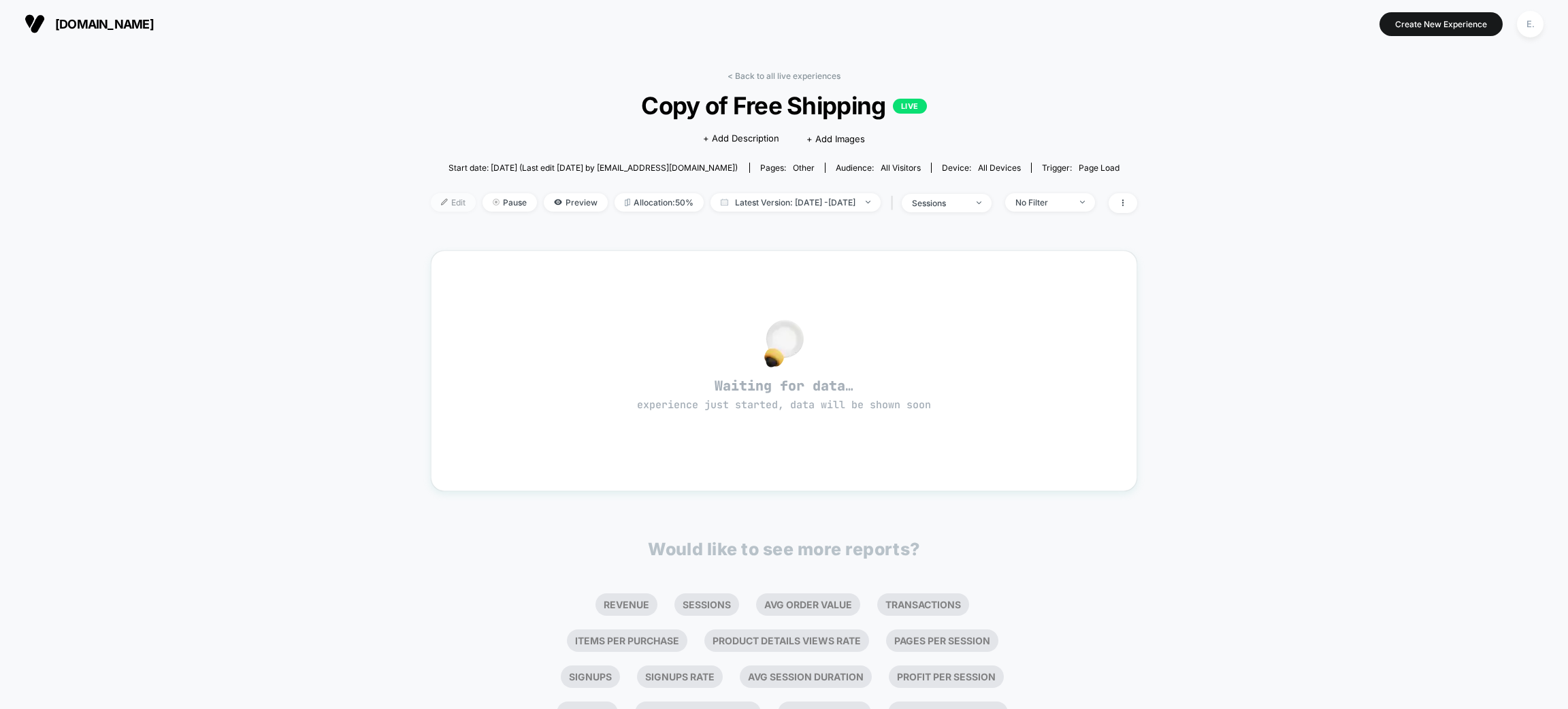
click at [442, 204] on span "Edit" at bounding box center [453, 202] width 45 height 18
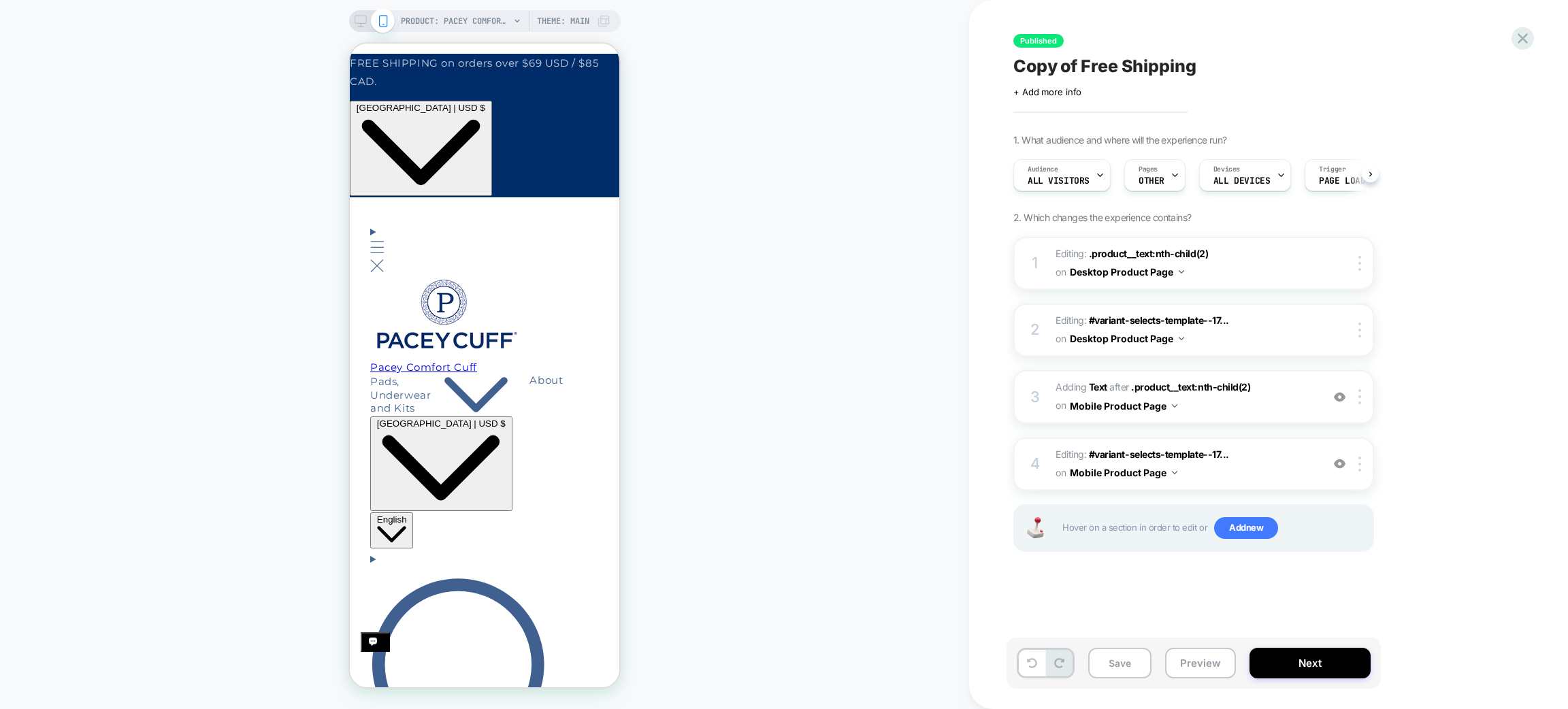
scroll to position [0, 1]
click at [1177, 169] on div at bounding box center [1174, 175] width 9 height 31
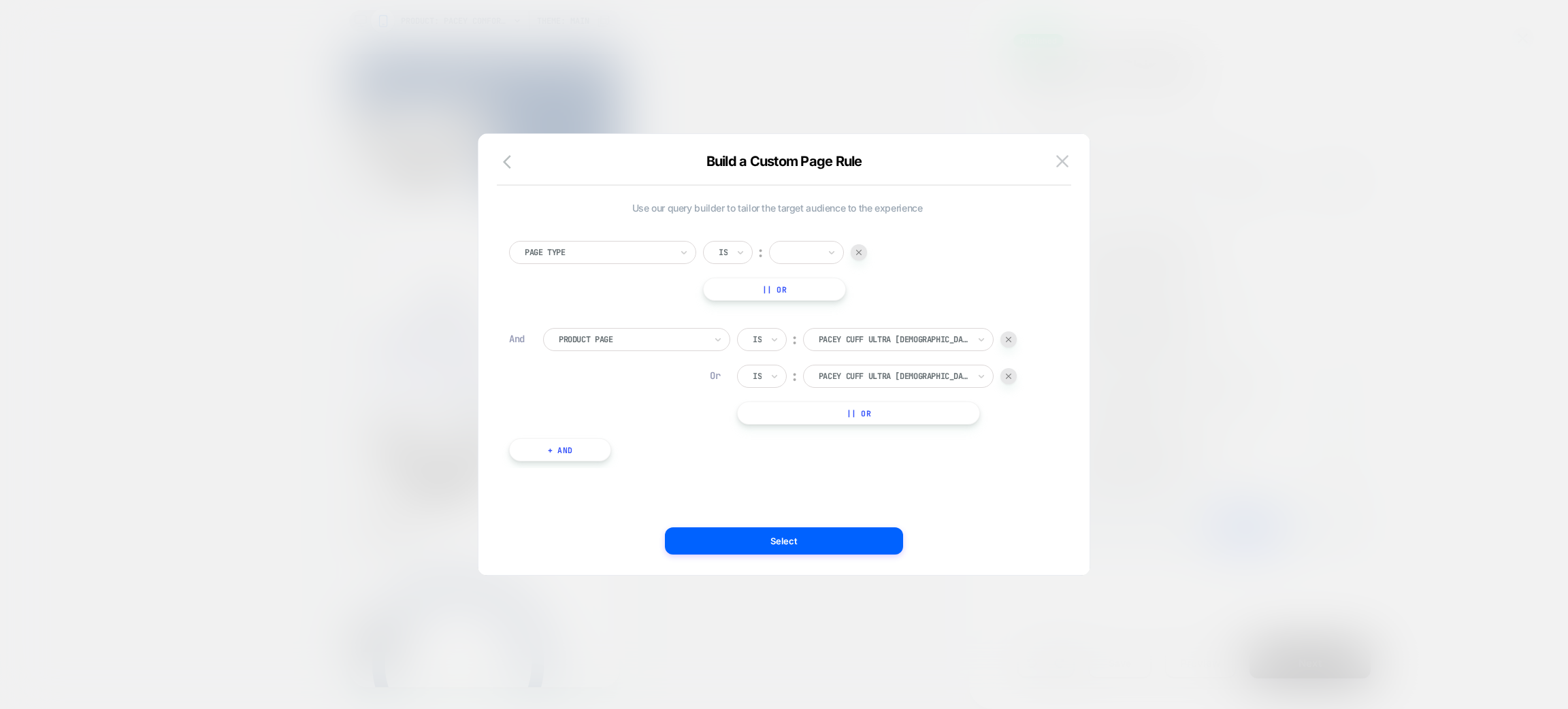
click at [810, 261] on div at bounding box center [807, 252] width 75 height 23
click at [811, 351] on div "Product" at bounding box center [828, 354] width 89 height 21
click at [788, 525] on div "Use our query builder to tailor the target audience to the experience Page Type…" at bounding box center [776, 354] width 570 height 386
click at [0, 0] on button "Select" at bounding box center [0, 0] width 0 height 0
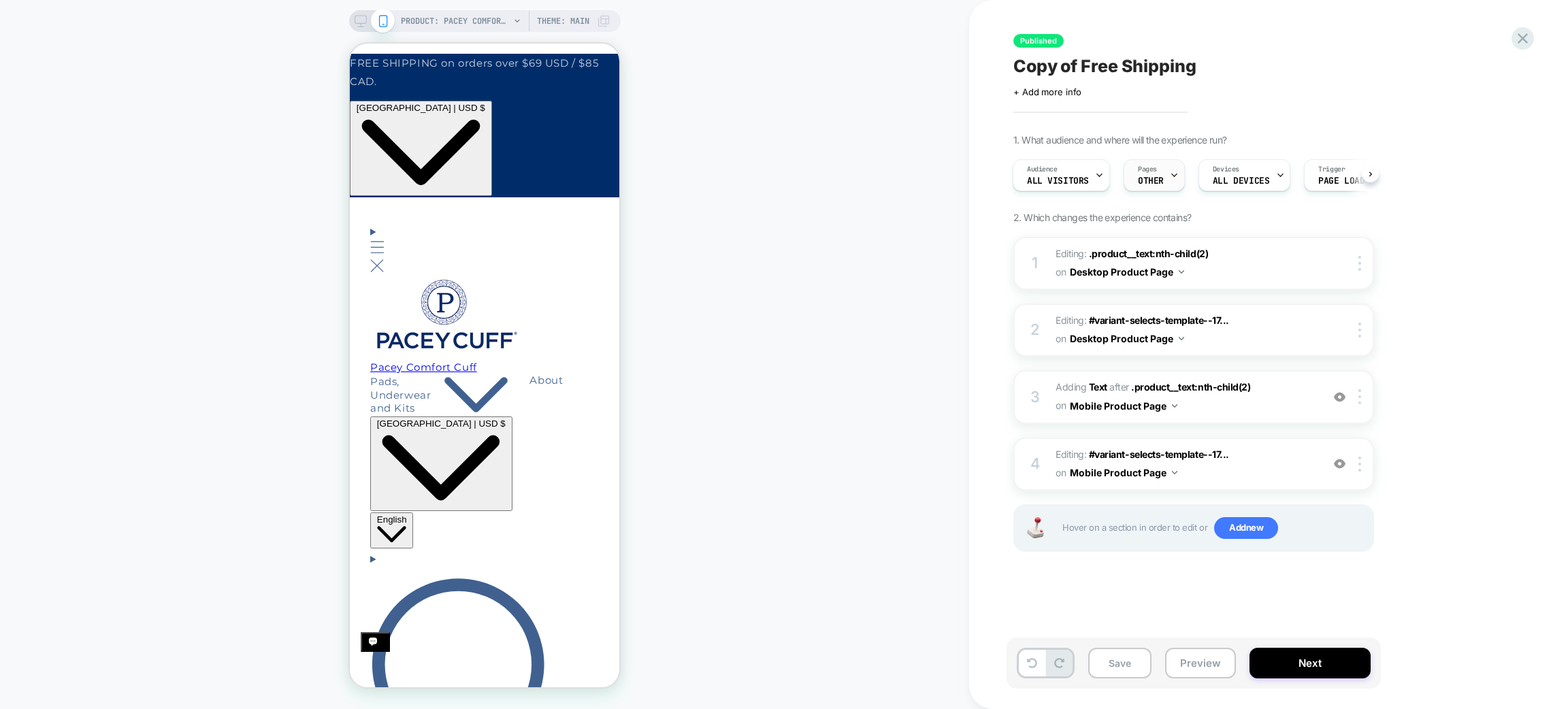
click at [1170, 166] on div at bounding box center [1174, 175] width 9 height 31
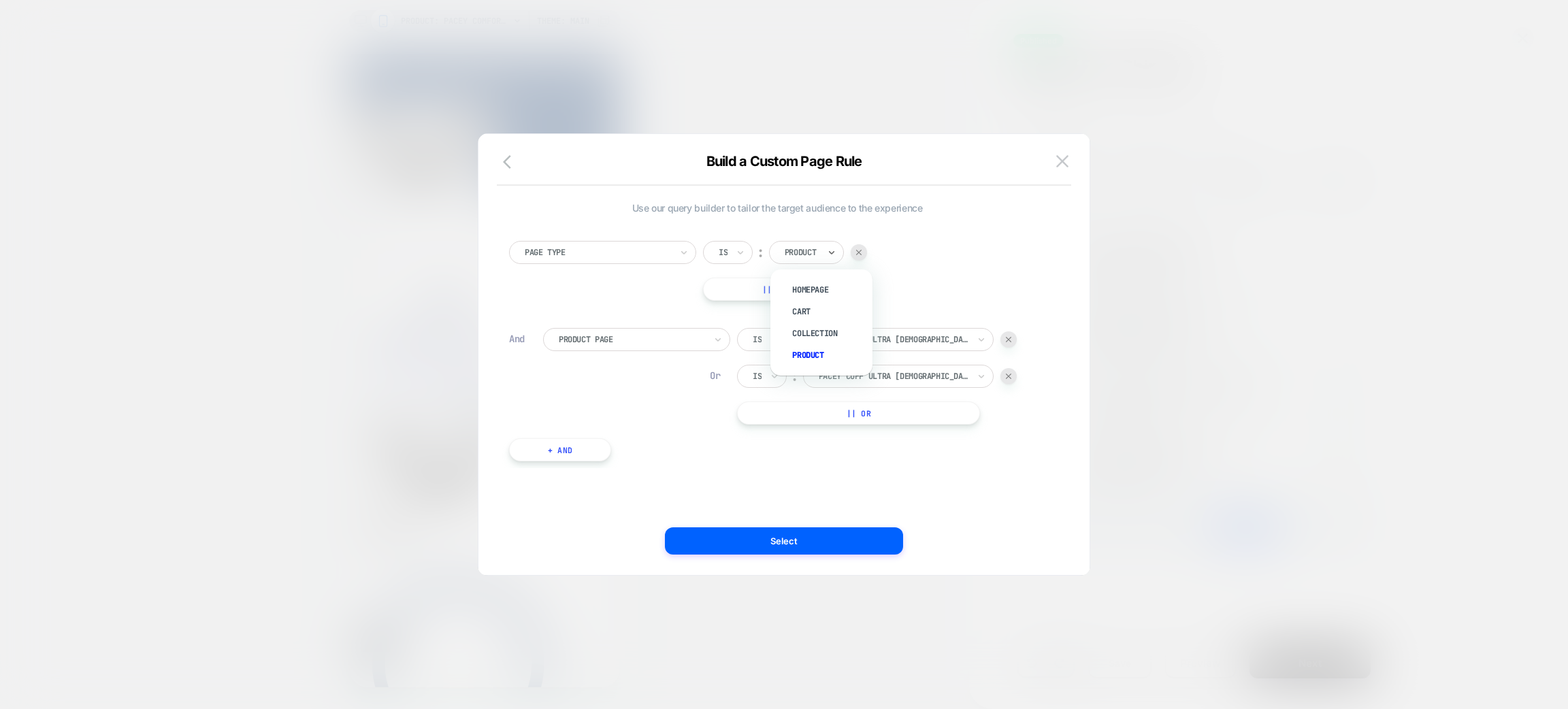
click at [801, 259] on div "Product" at bounding box center [802, 252] width 36 height 15
click at [818, 256] on div at bounding box center [802, 252] width 36 height 12
click at [0, 0] on div "Product" at bounding box center [0, 0] width 0 height 0
click at [0, 0] on div "Page Type Is ︰ Product || Or And Product Page Is ︰ pacey cuff ultra [DEMOGRAPHI…" at bounding box center [0, 0] width 0 height 0
click at [1077, 166] on div "Build a Custom Page Rule" at bounding box center [784, 169] width 611 height 33
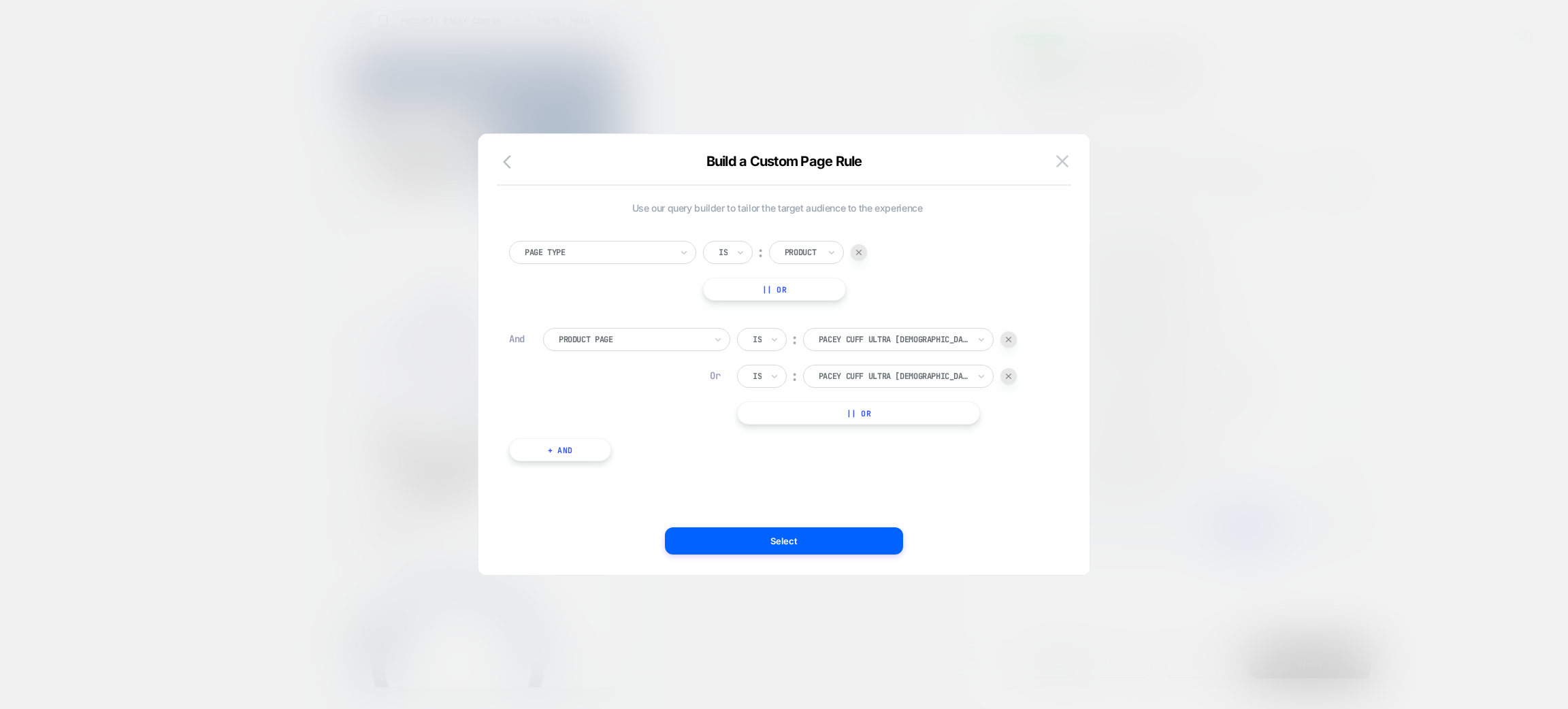
click at [1067, 159] on button at bounding box center [1063, 161] width 21 height 21
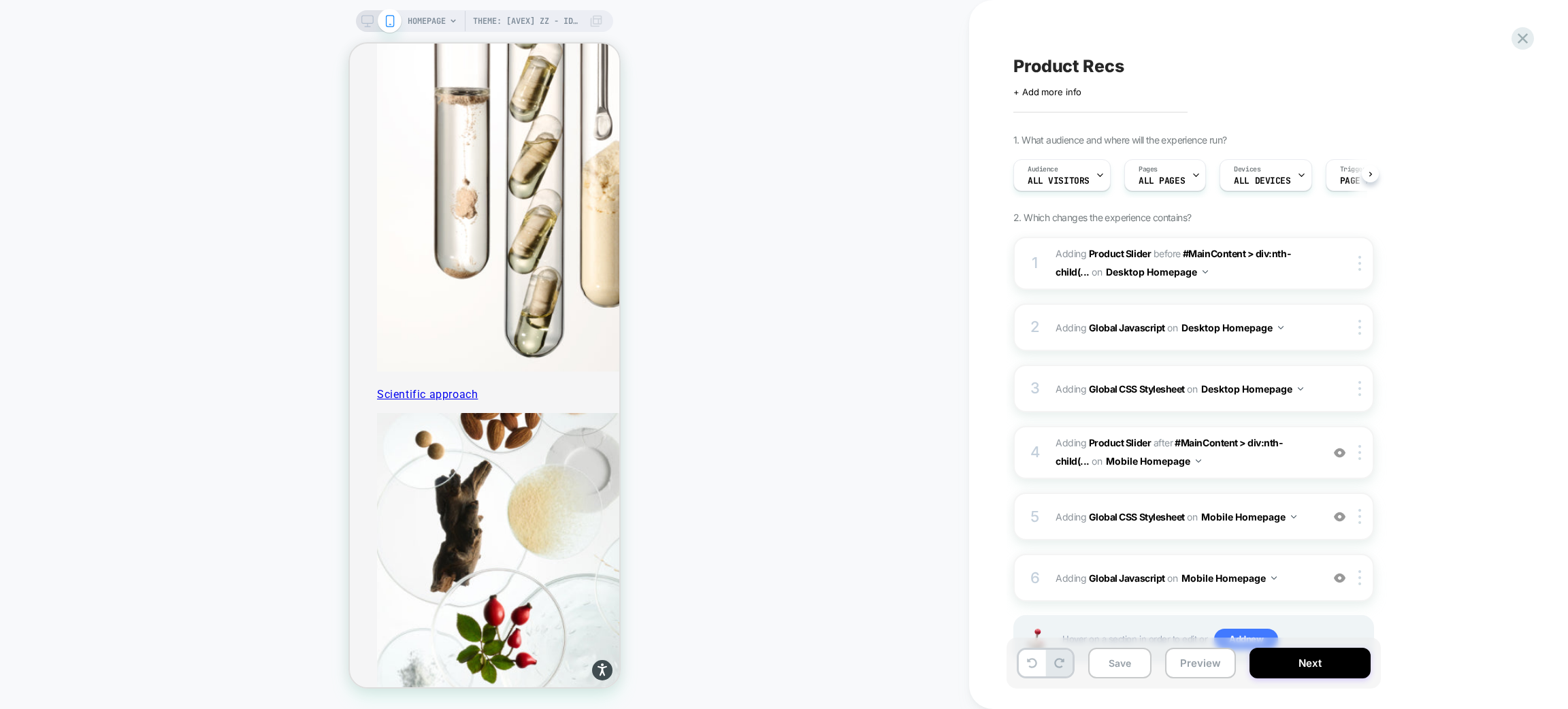
scroll to position [0, 1]
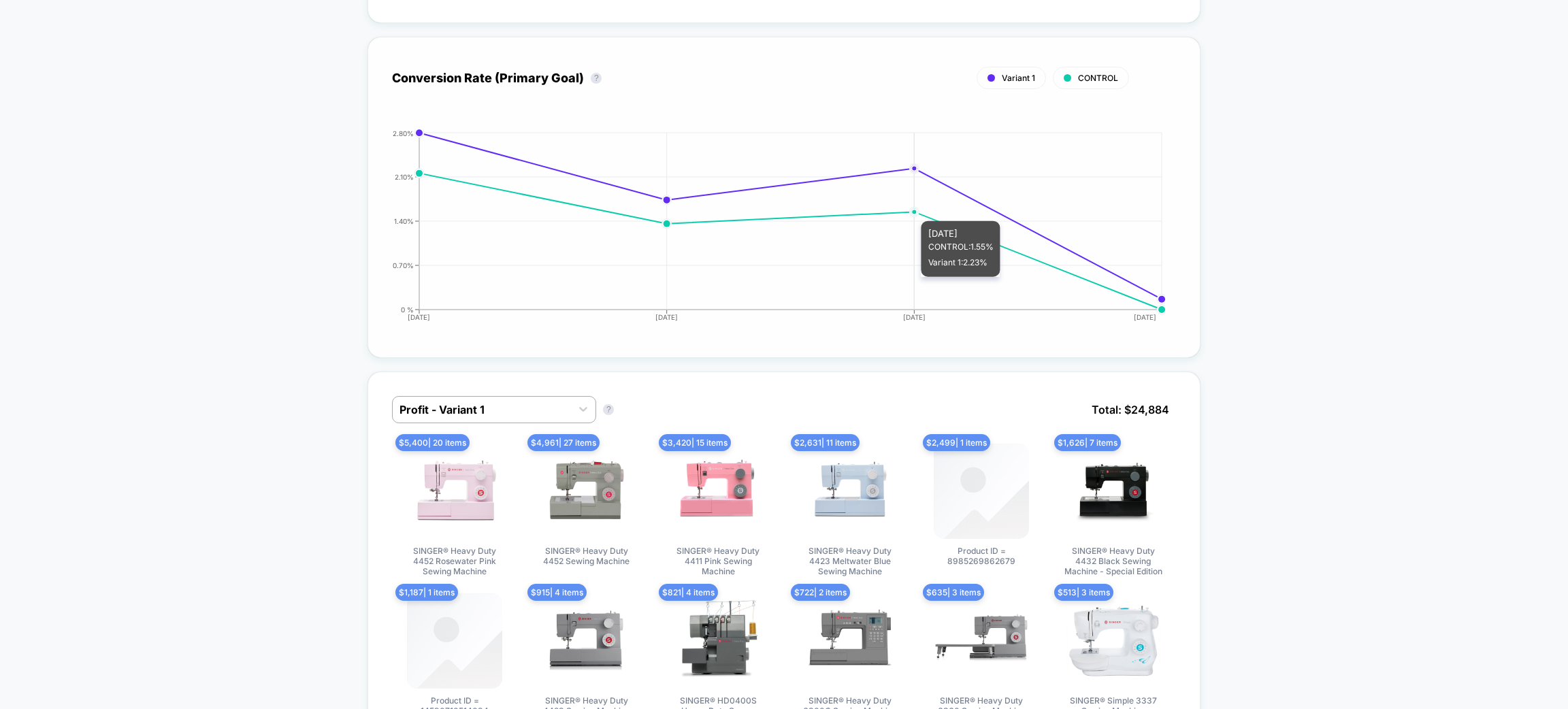
scroll to position [715, 0]
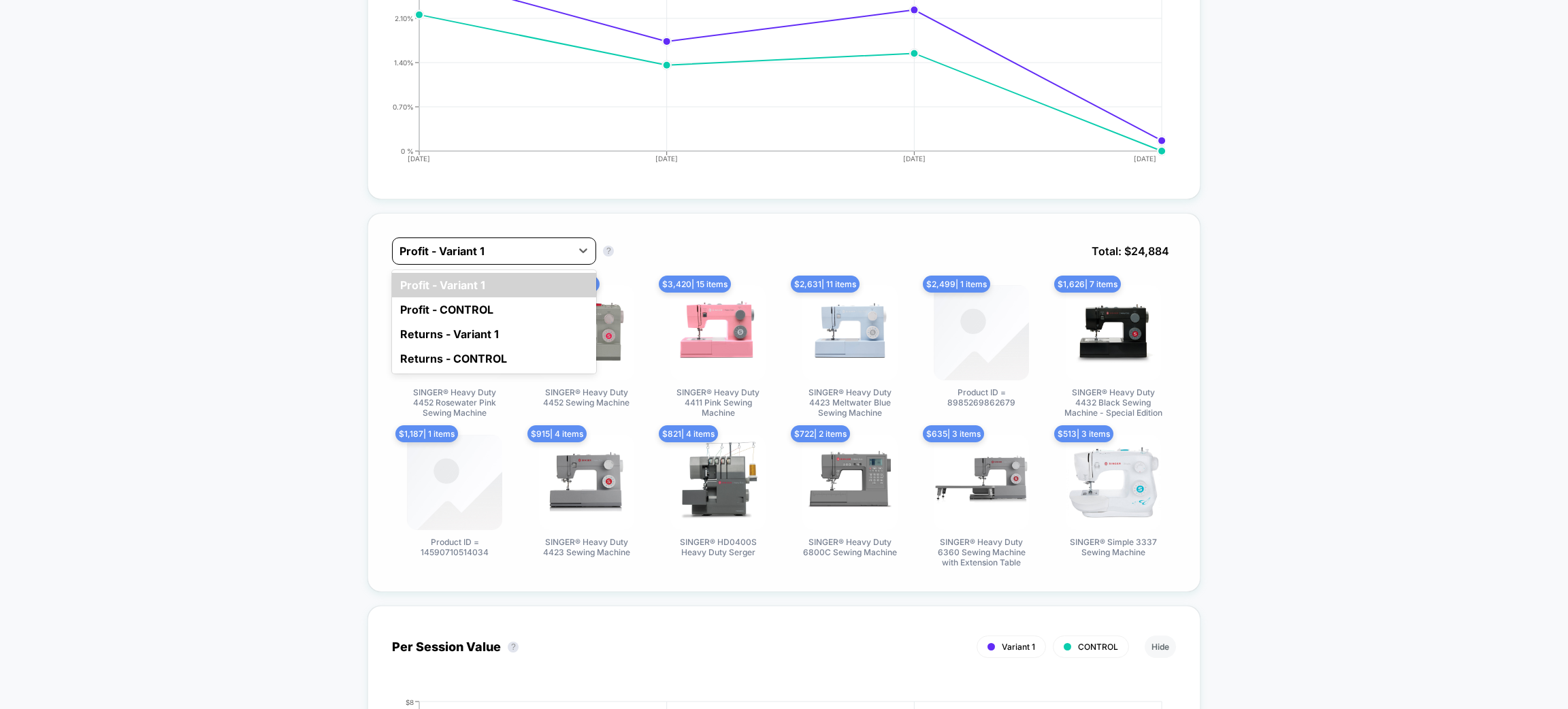
click at [529, 240] on div "Profit - Variant 1" at bounding box center [481, 251] width 178 height 21
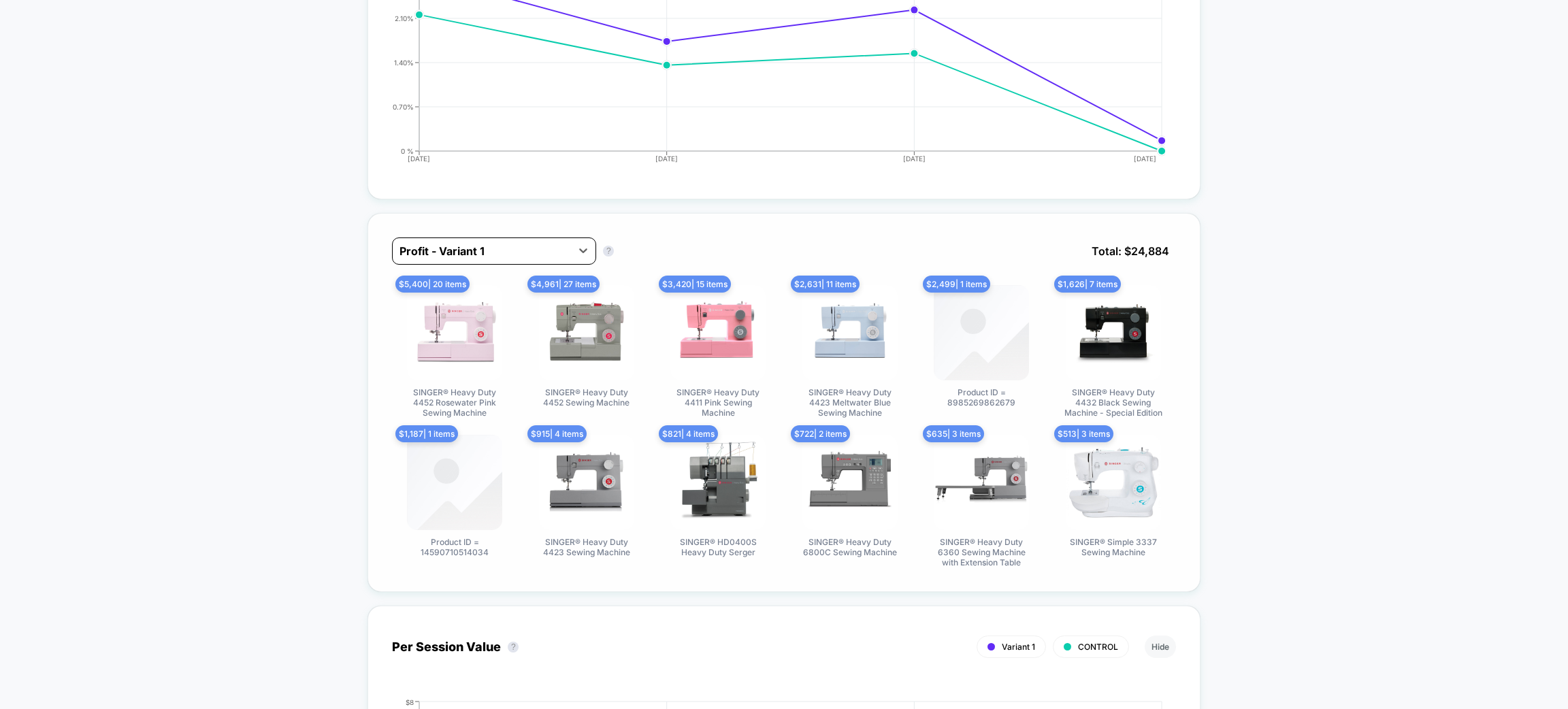
click at [529, 240] on div "Profit - Variant 1" at bounding box center [481, 251] width 178 height 21
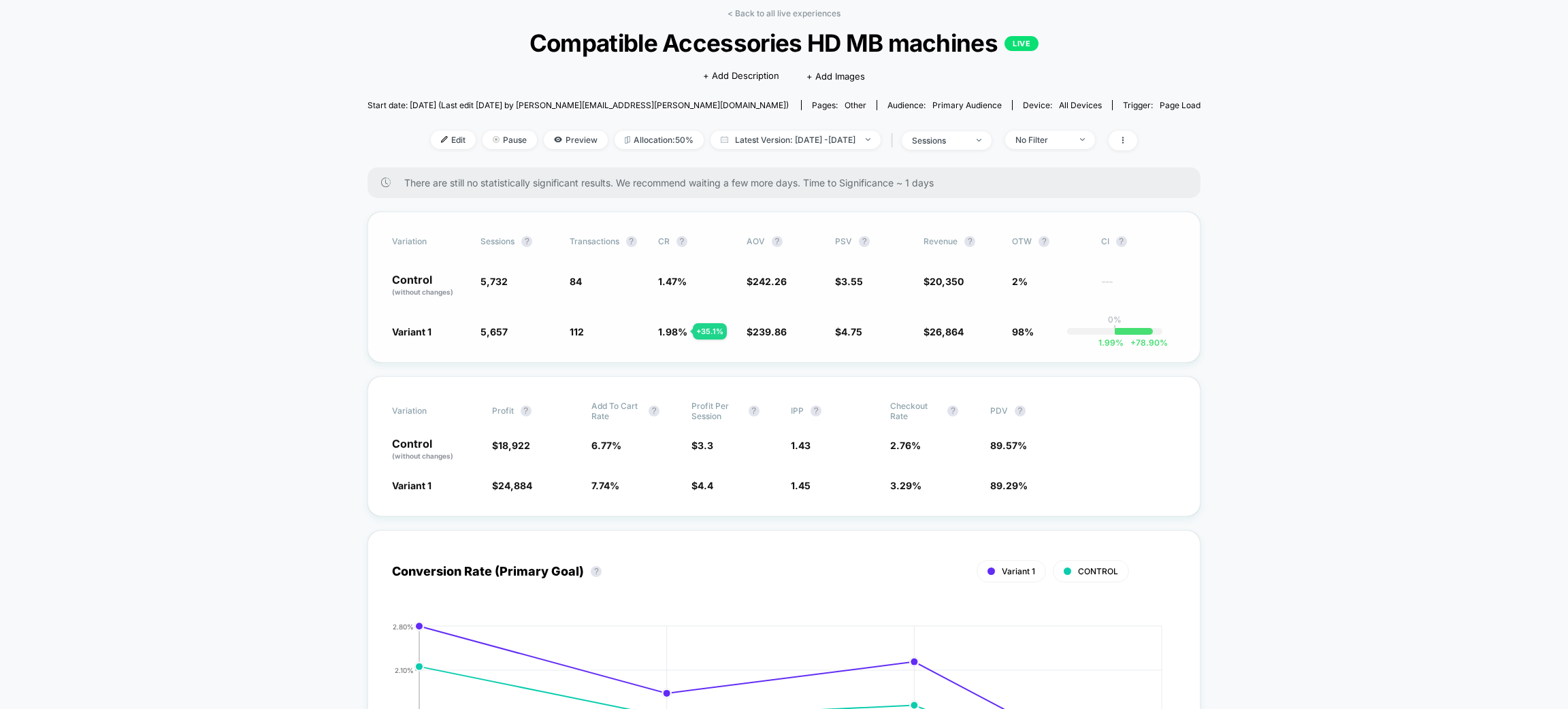
scroll to position [0, 0]
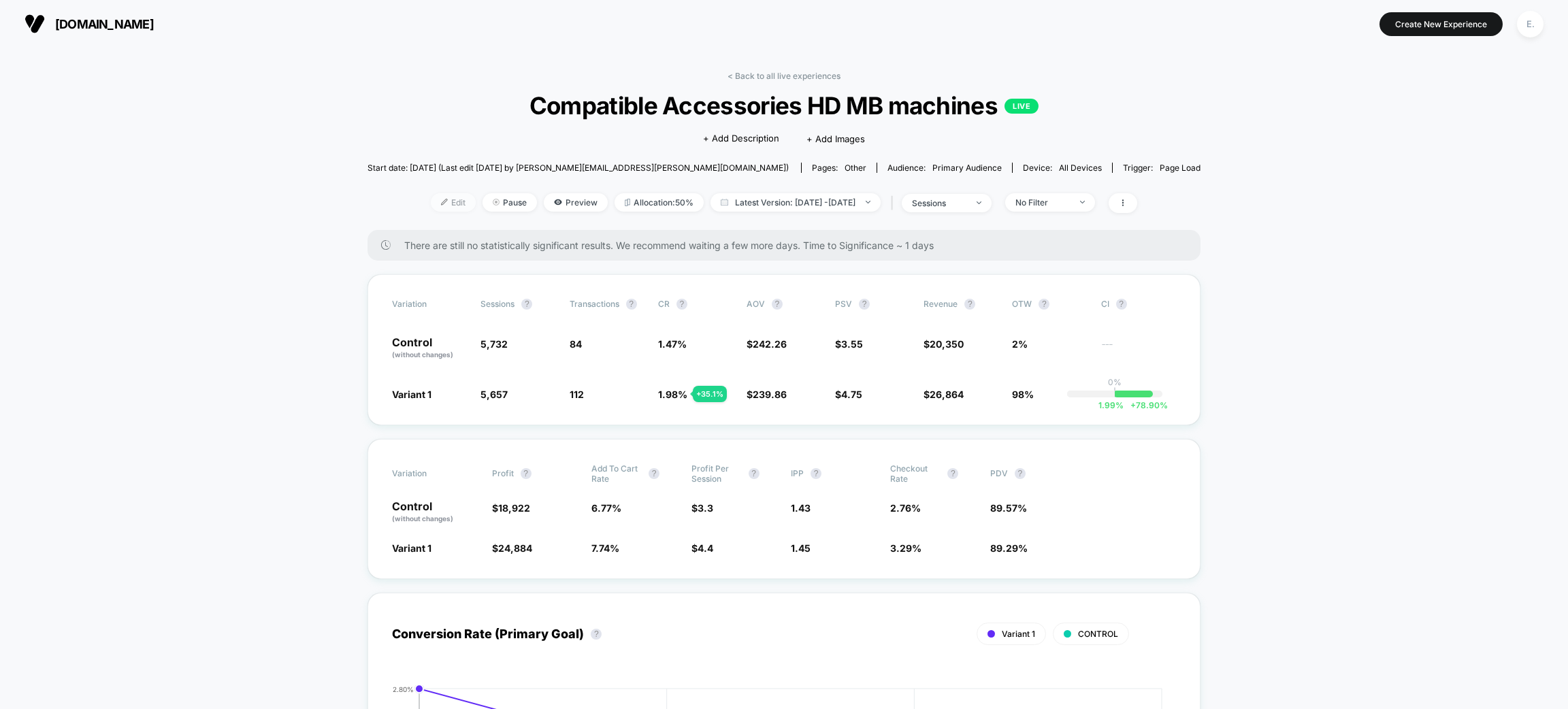
click at [431, 208] on span "Edit" at bounding box center [453, 202] width 45 height 18
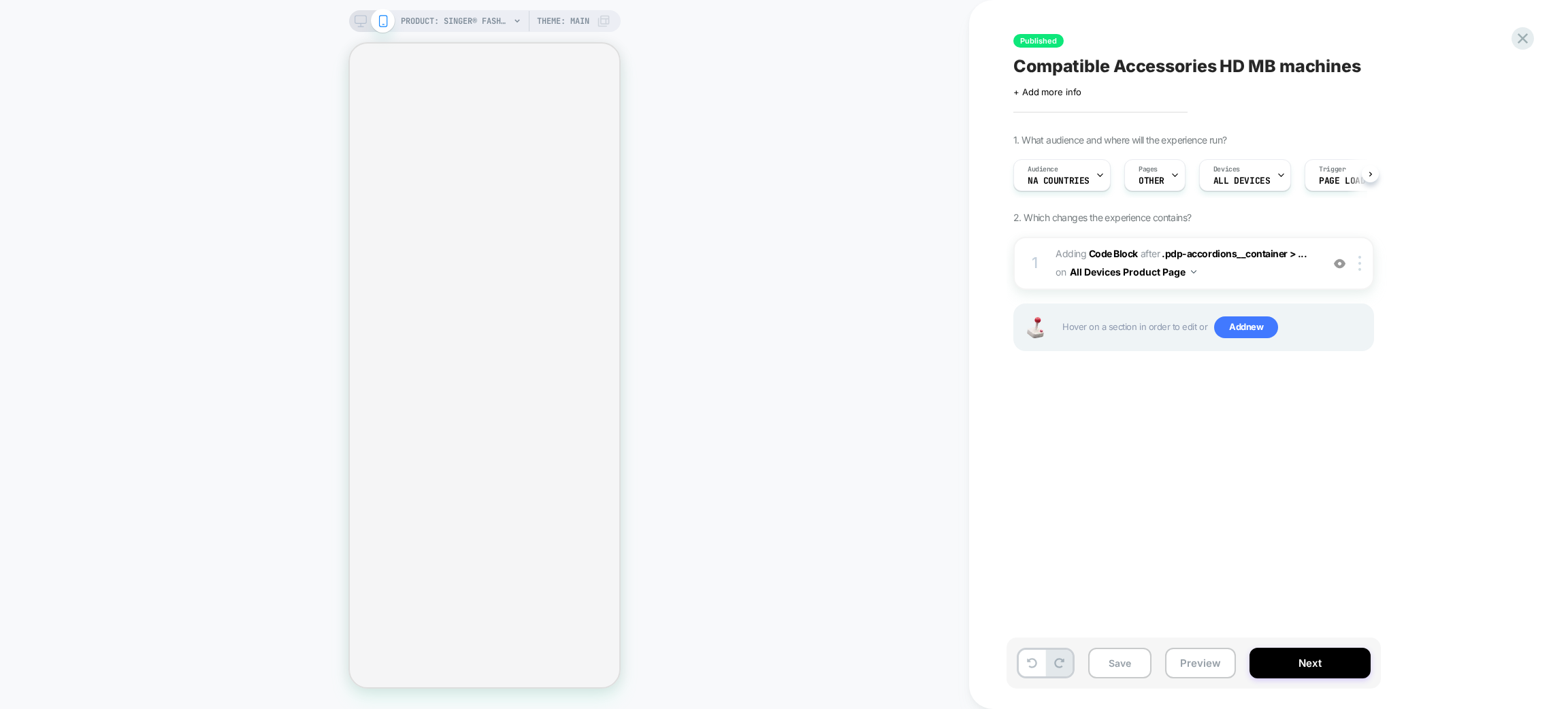
scroll to position [0, 2]
click at [1517, 44] on icon at bounding box center [1522, 38] width 18 height 18
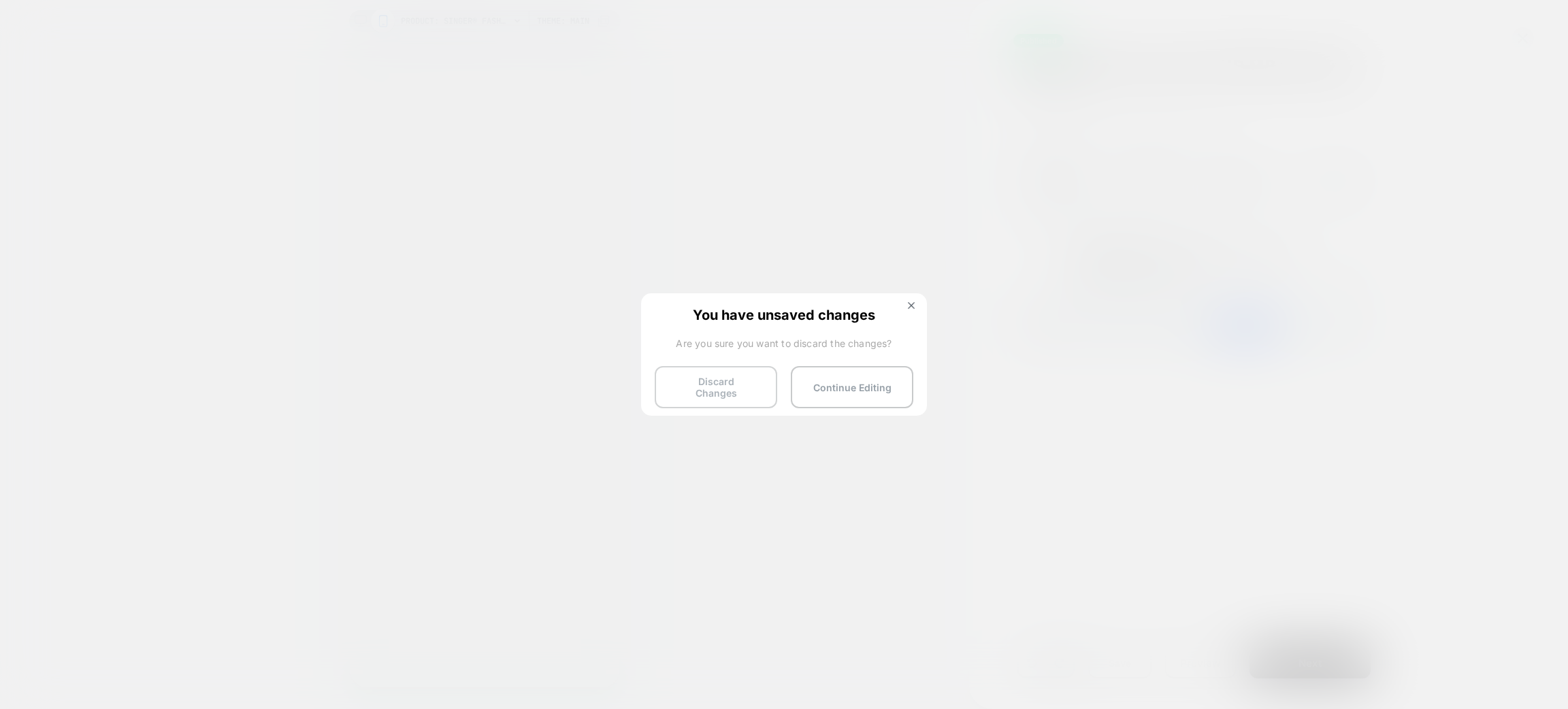
click at [702, 392] on button "Discard Changes" at bounding box center [715, 387] width 122 height 42
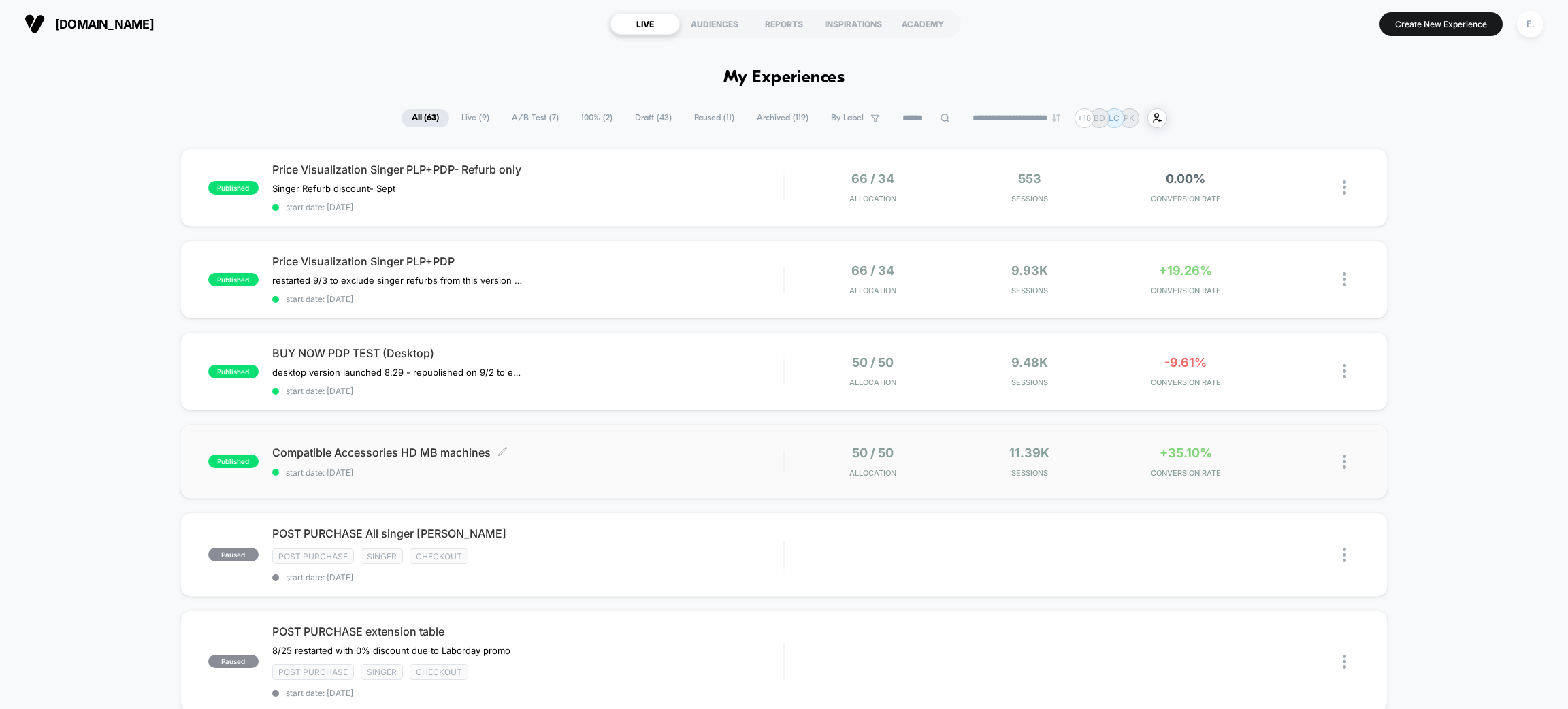
click at [631, 448] on span "Compatible Accessories HD MB machines Click to edit experience details" at bounding box center [527, 452] width 511 height 13
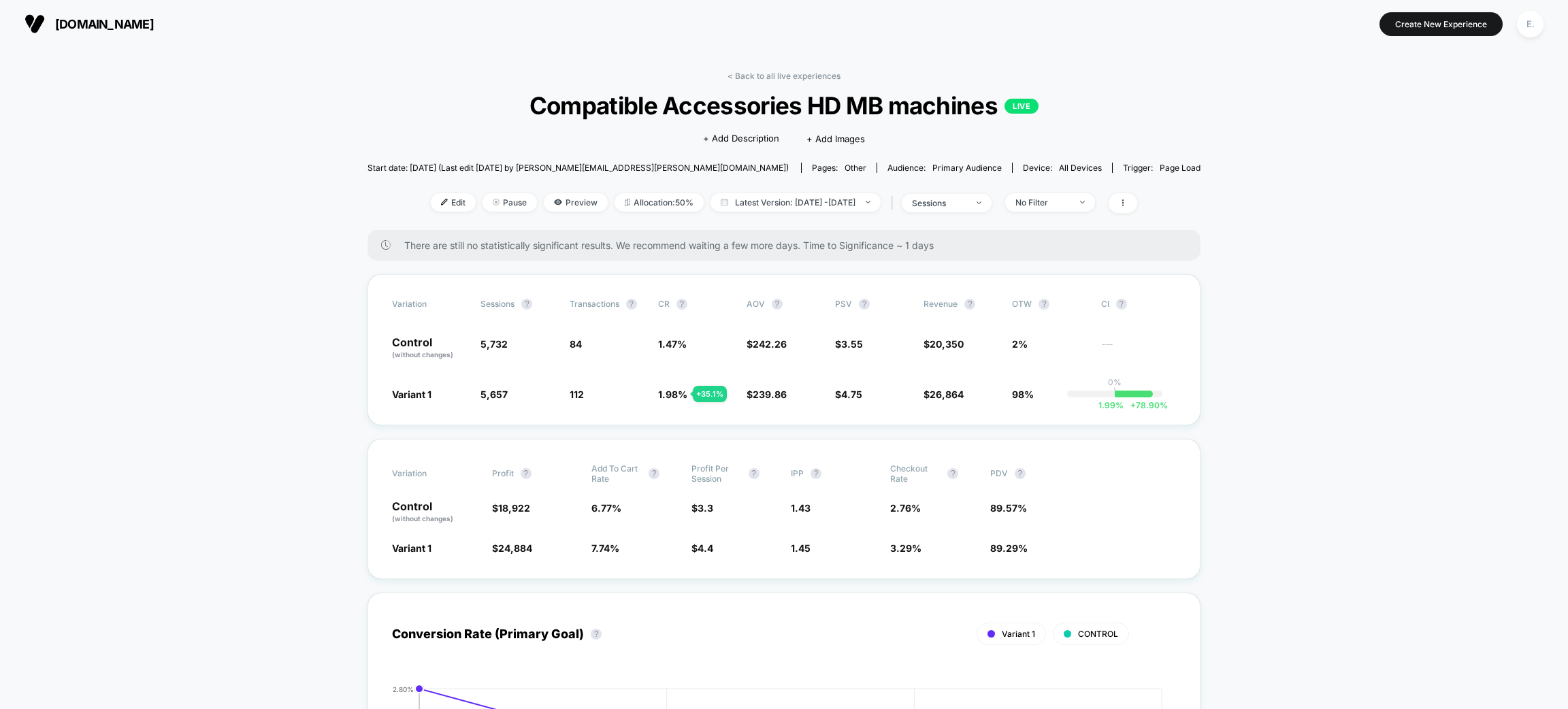
drag, startPoint x: 377, startPoint y: 306, endPoint x: 1206, endPoint y: 316, distance: 829.1
click at [1127, 202] on icon at bounding box center [1123, 203] width 8 height 8
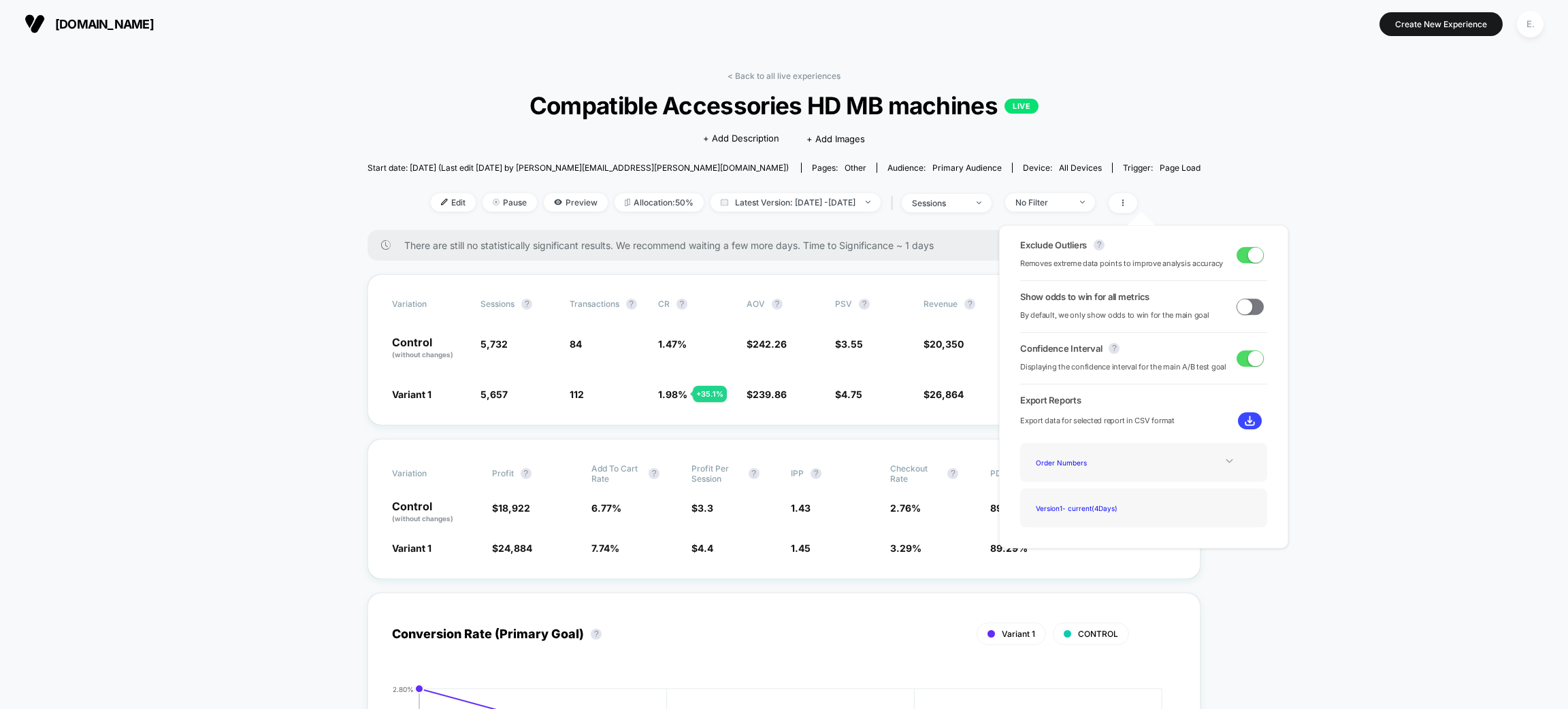
click at [1225, 458] on icon at bounding box center [1229, 461] width 10 height 10
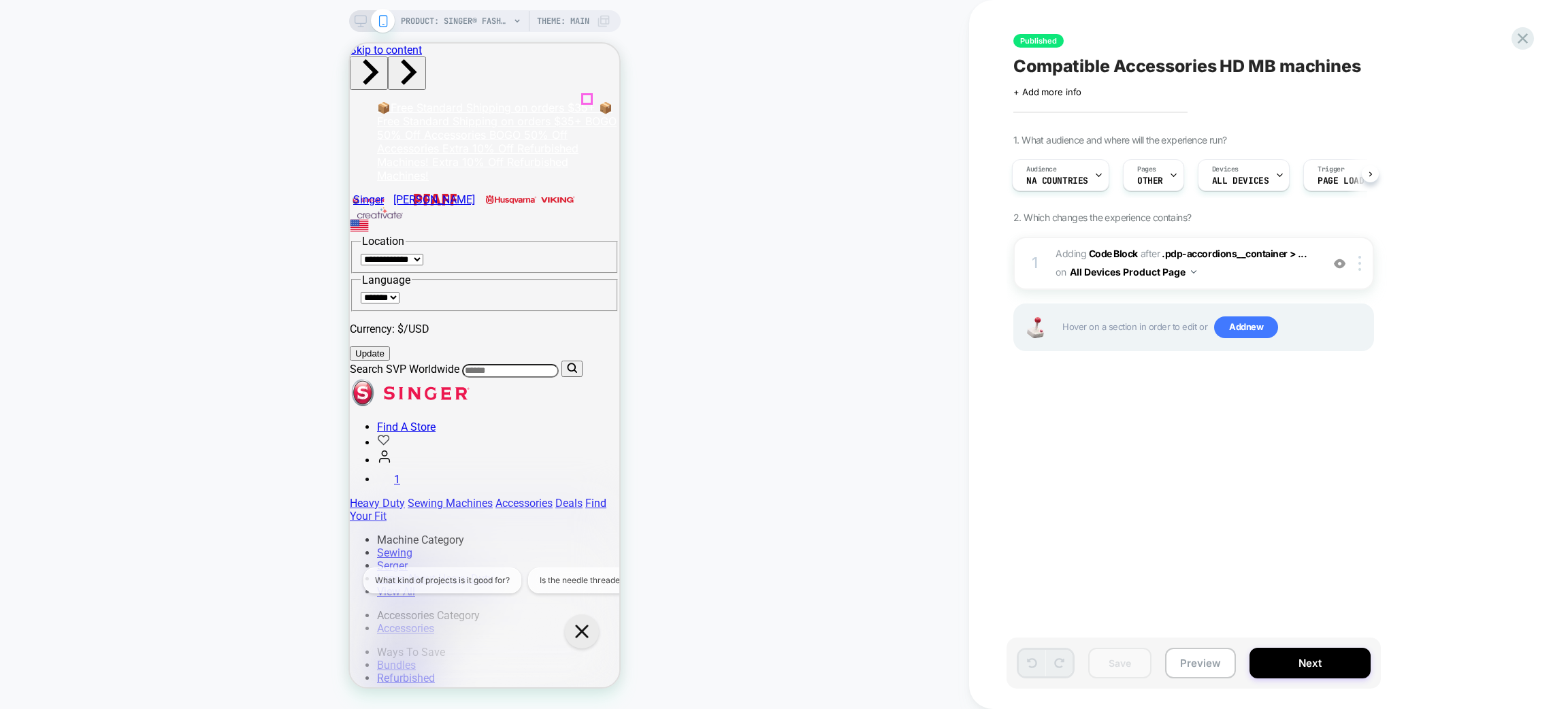
click at [1334, 261] on img at bounding box center [1340, 263] width 12 height 12
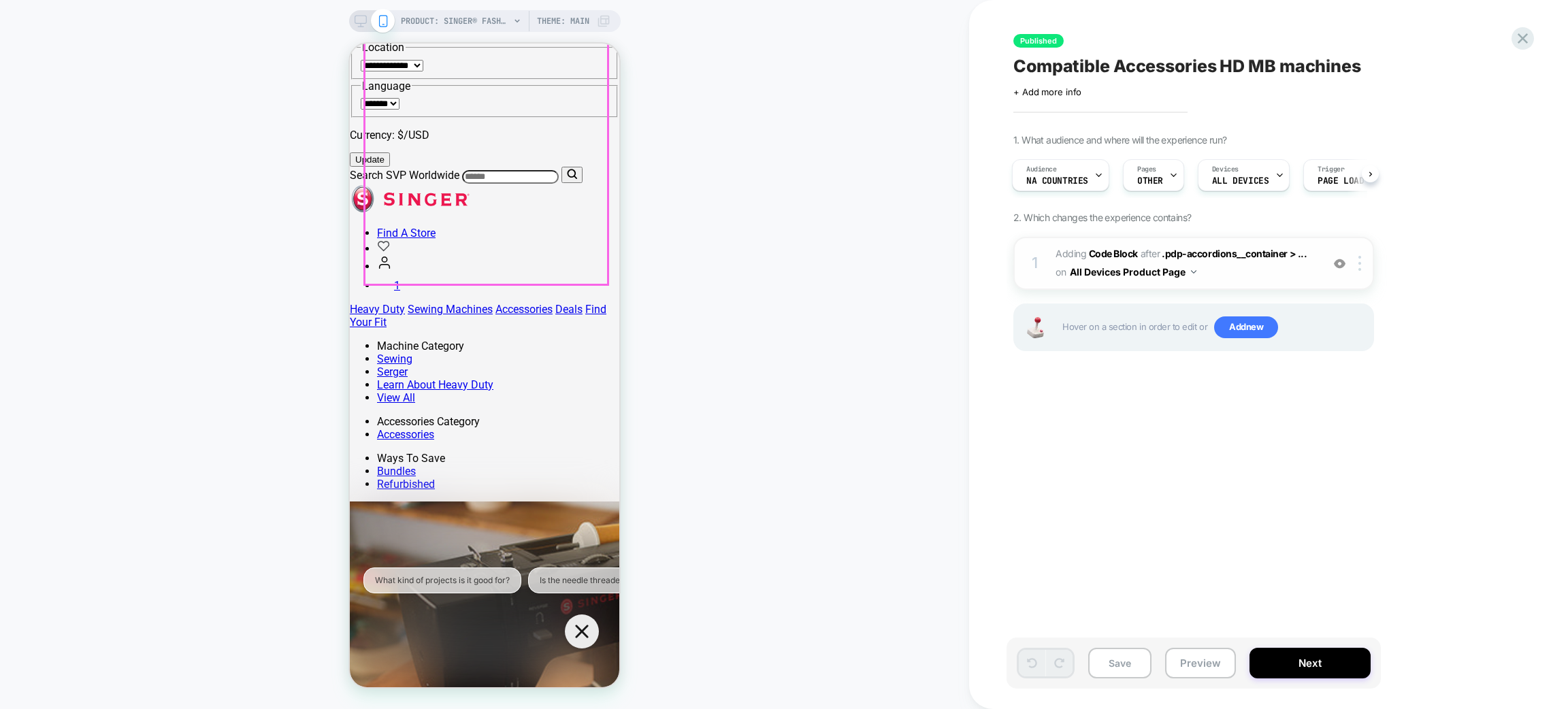
scroll to position [204, 0]
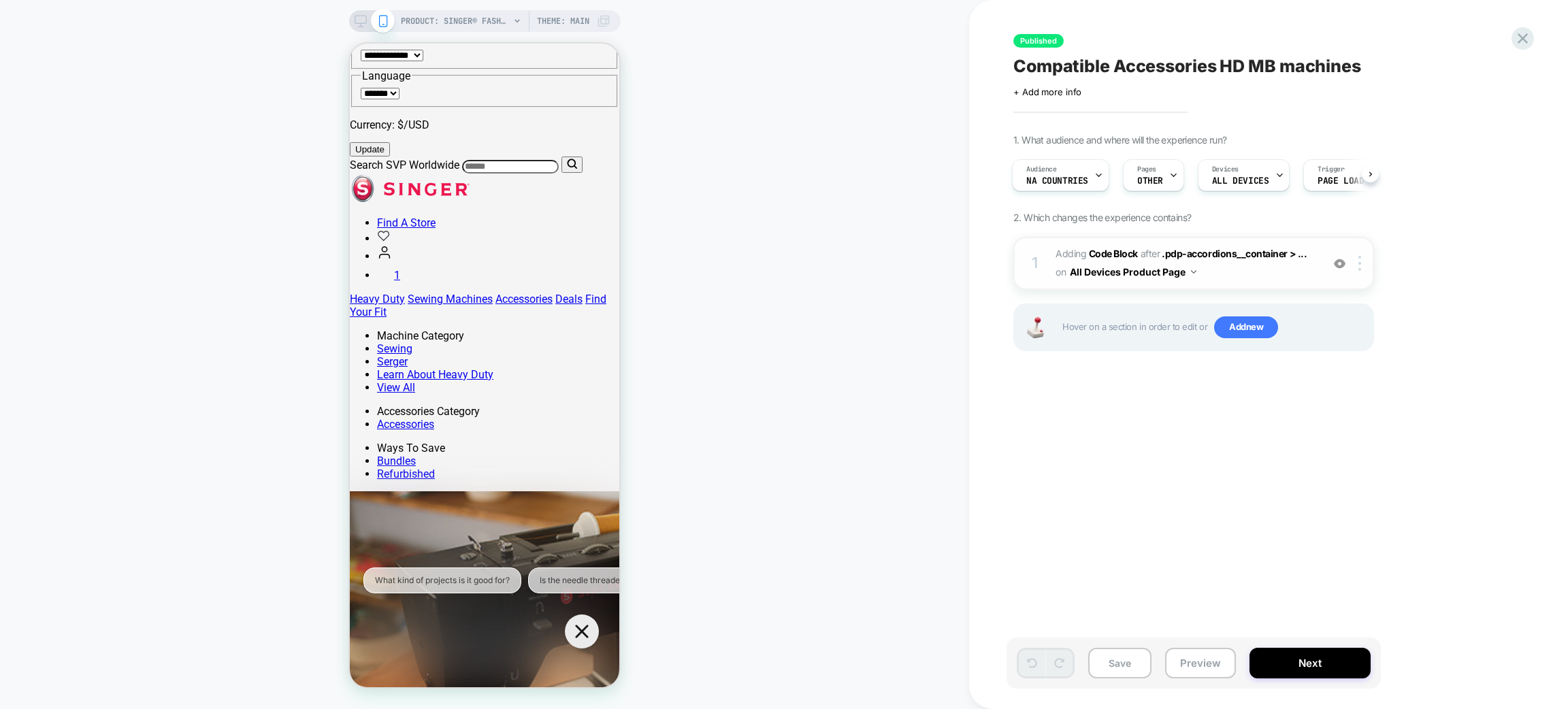
click at [1348, 266] on div at bounding box center [1340, 263] width 22 height 15
click at [1347, 266] on div at bounding box center [1340, 263] width 22 height 15
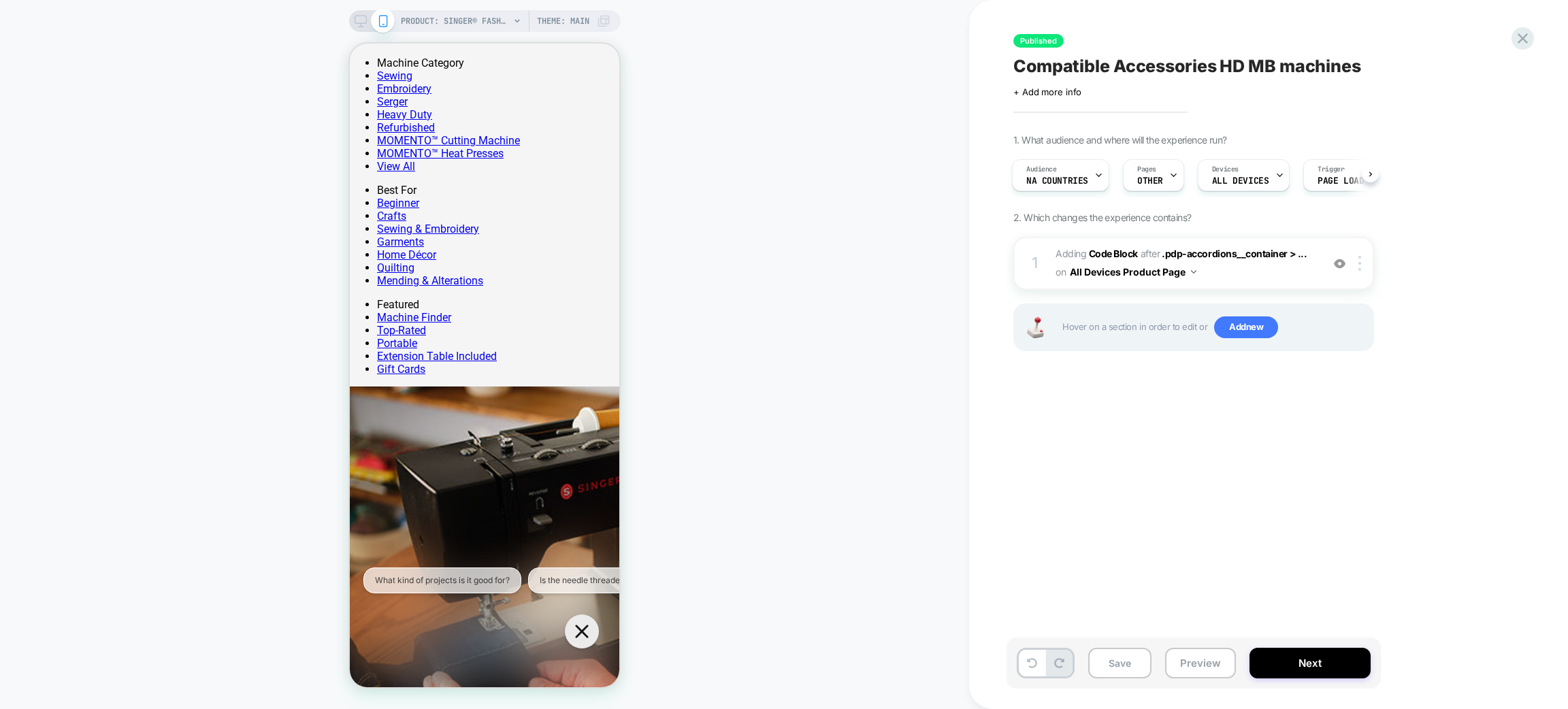
scroll to position [1326, 0]
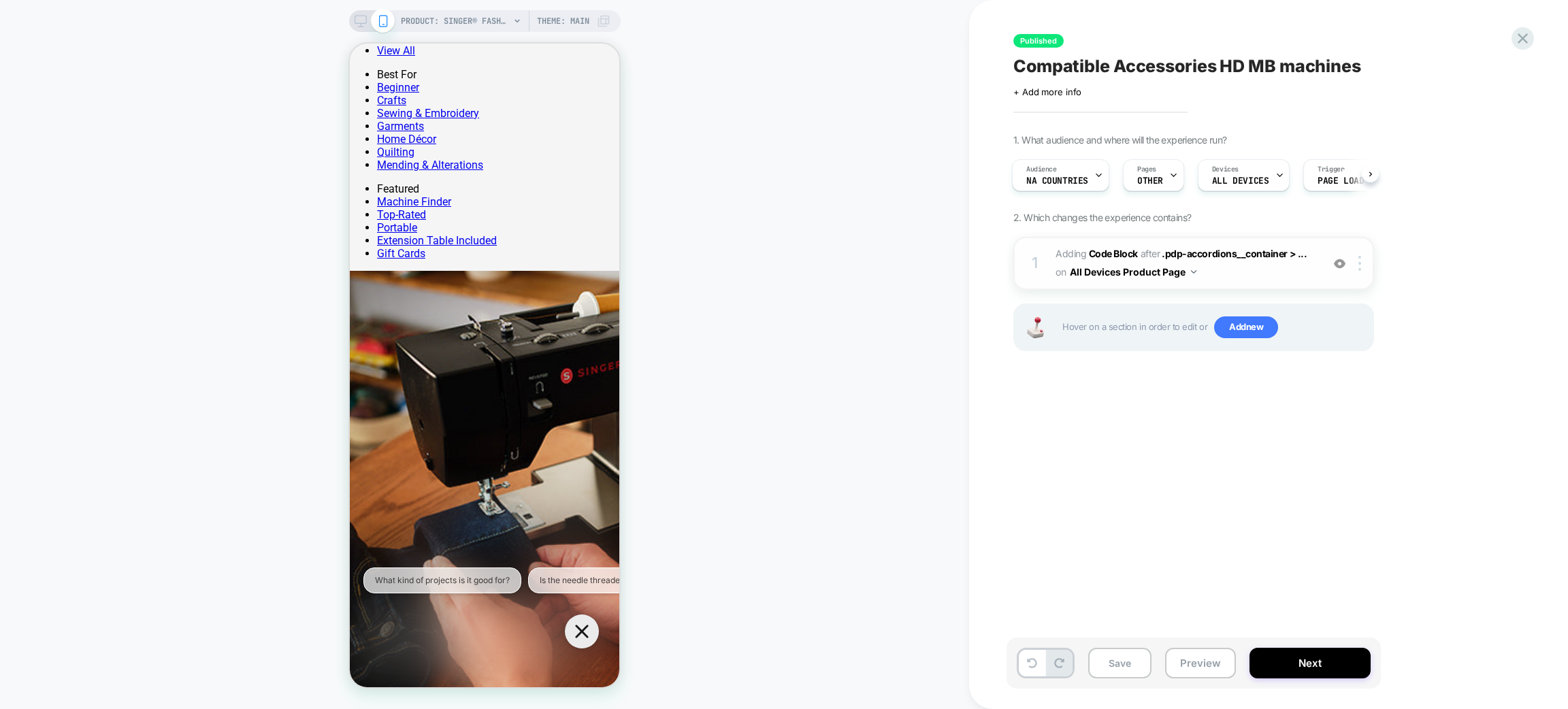
click at [1339, 261] on img at bounding box center [1340, 263] width 12 height 12
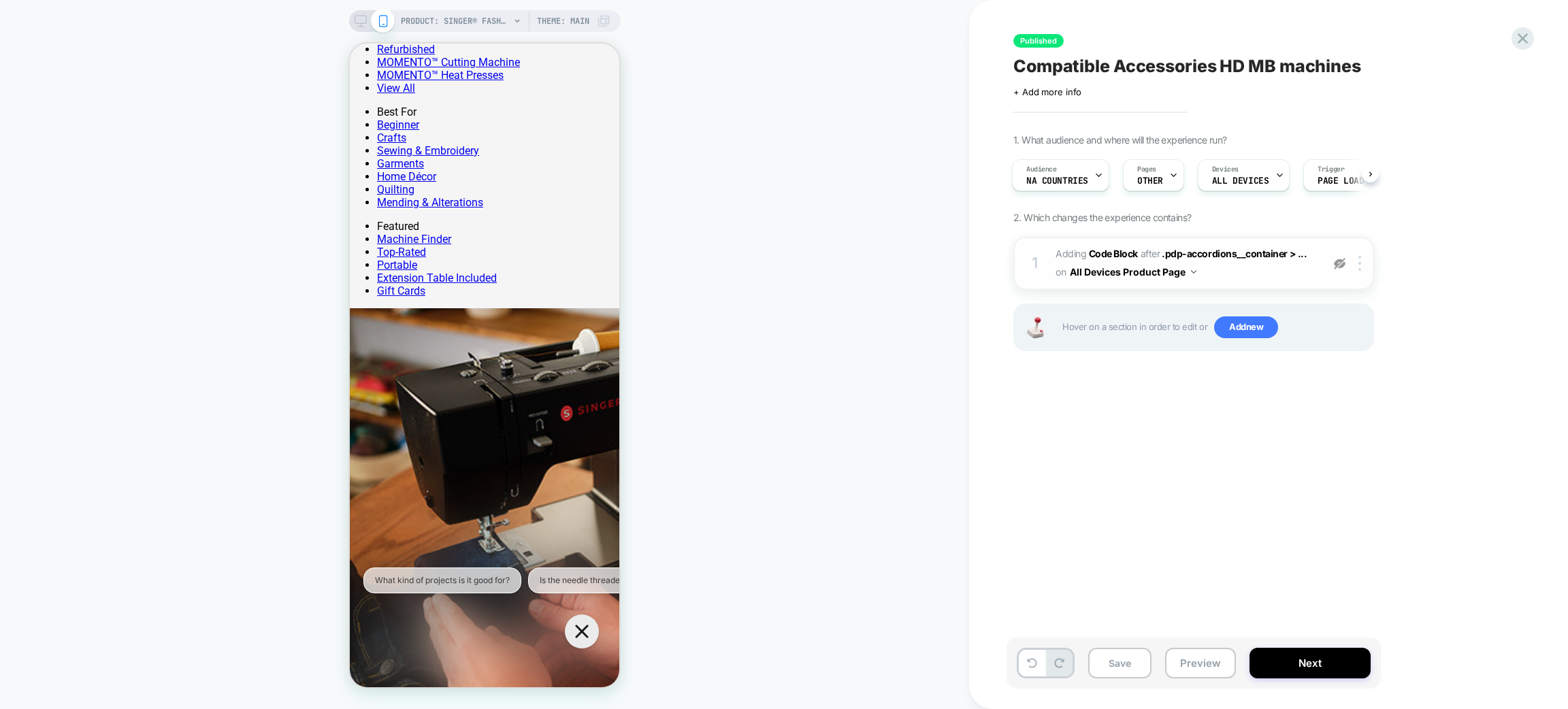
click at [1339, 261] on img at bounding box center [1340, 263] width 12 height 12
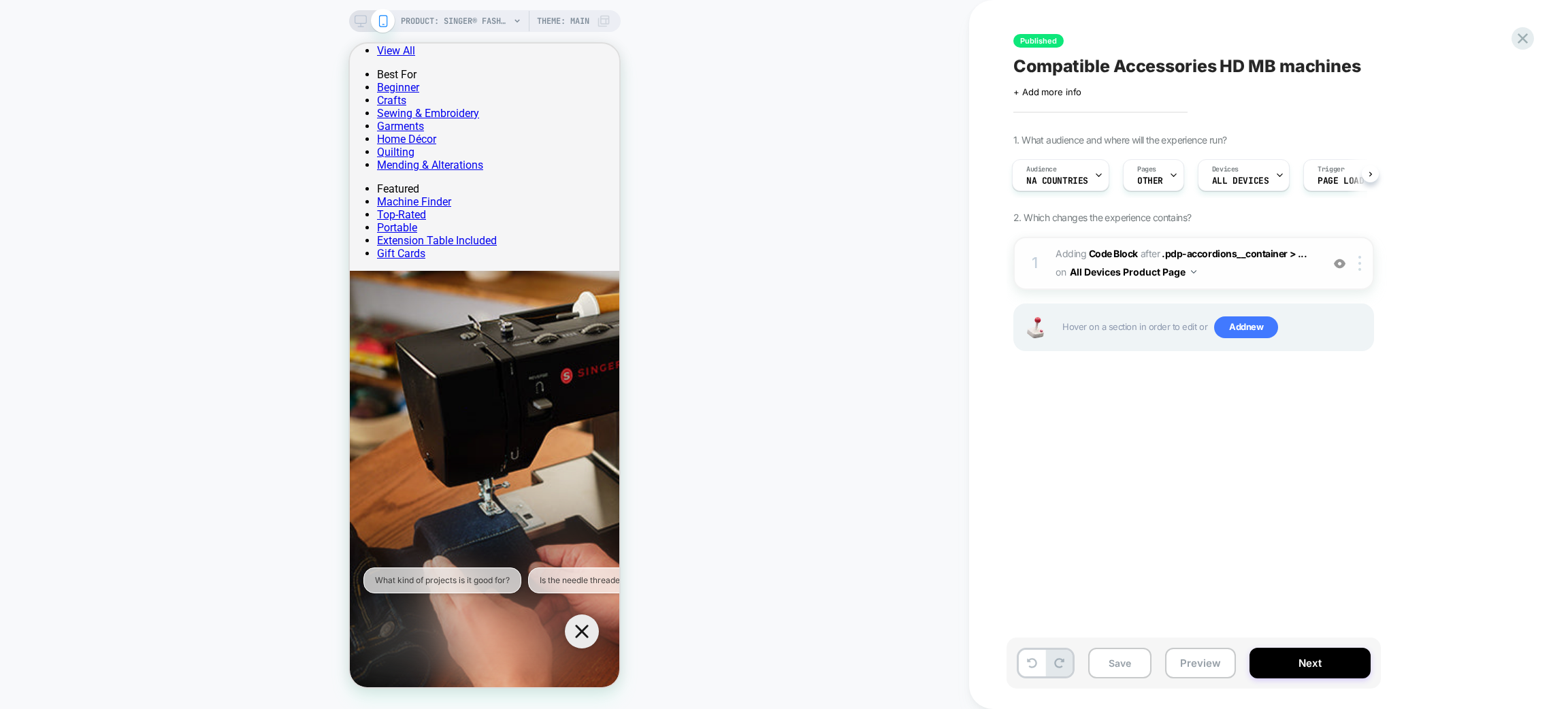
click at [0, 0] on img at bounding box center [0, 0] width 0 height 0
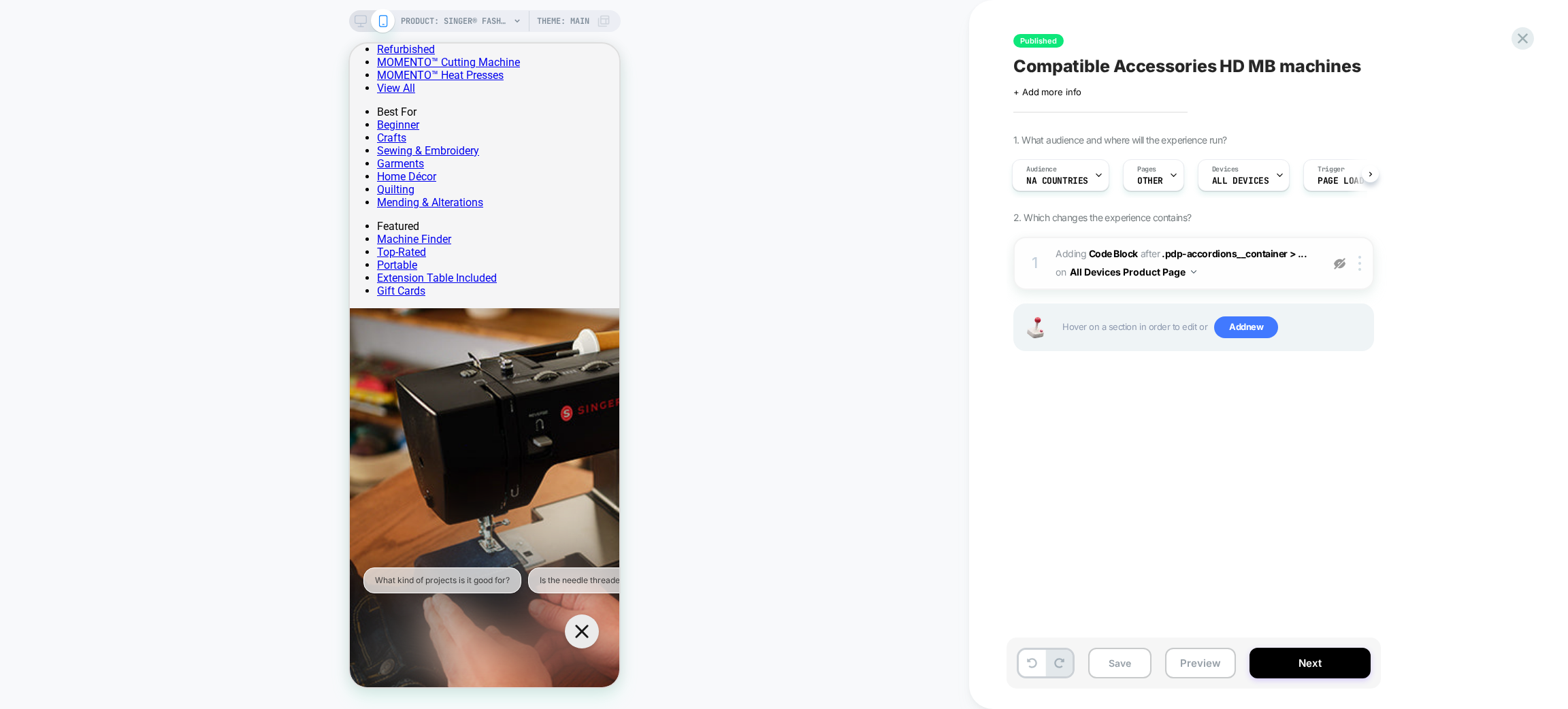
click at [1339, 263] on img at bounding box center [1340, 263] width 12 height 12
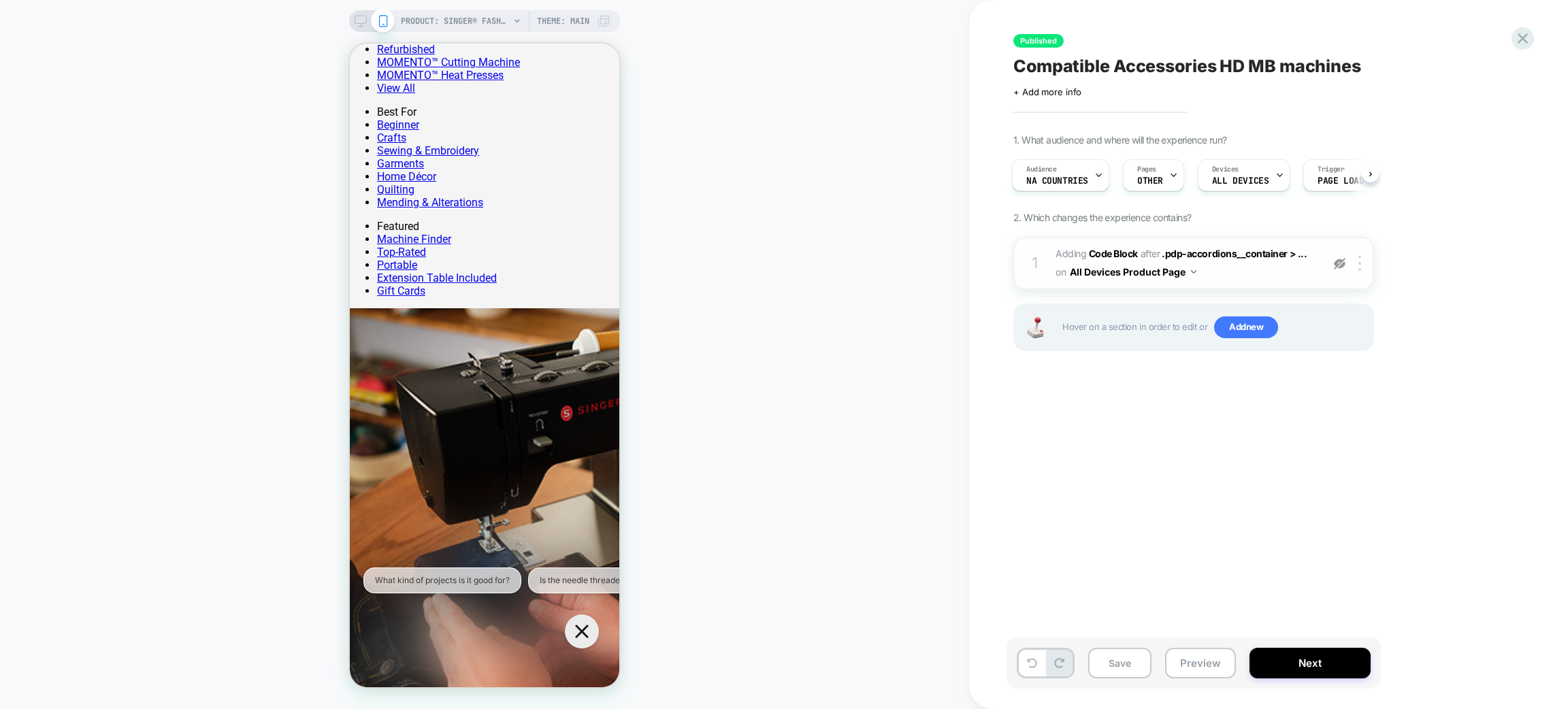
click at [1339, 263] on img at bounding box center [1340, 263] width 12 height 12
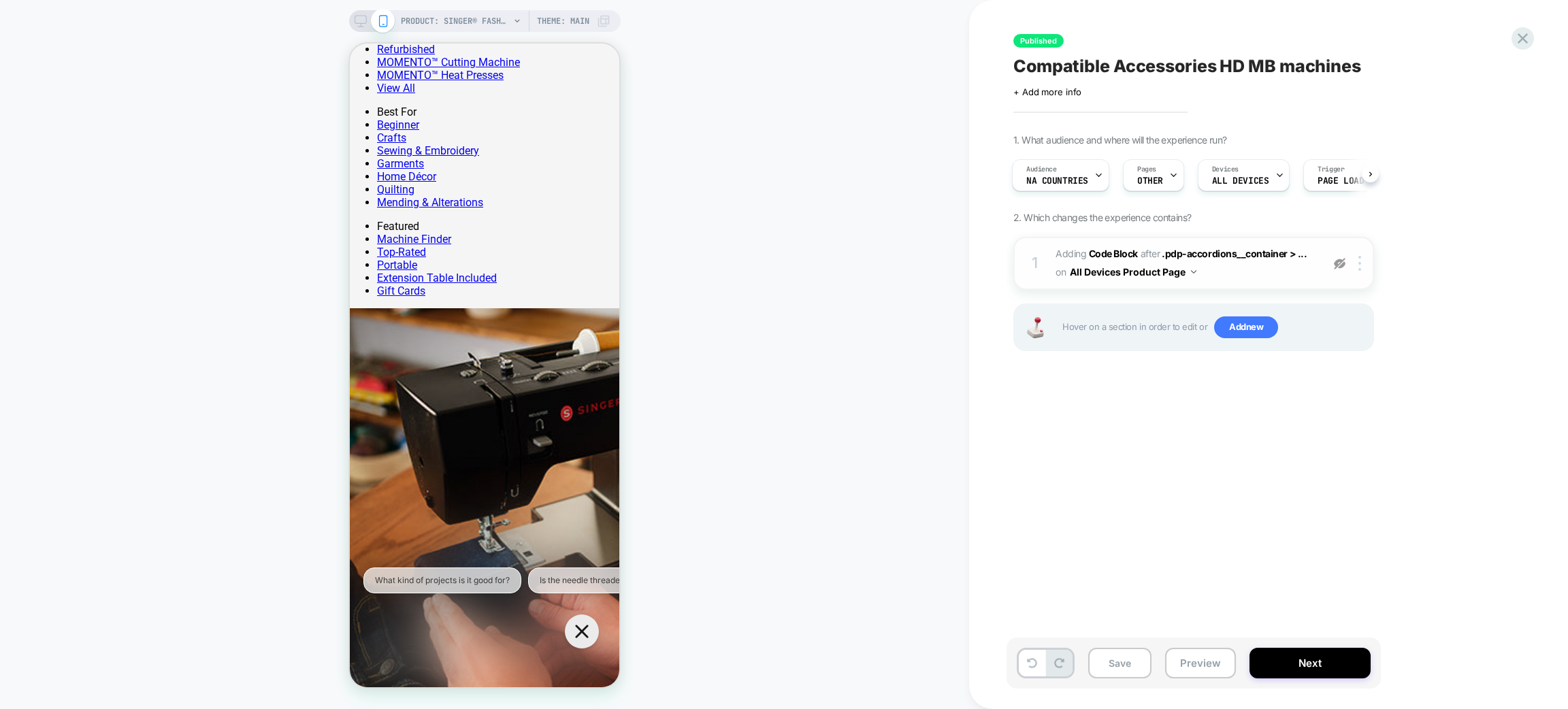
click at [1339, 263] on img at bounding box center [1340, 263] width 12 height 12
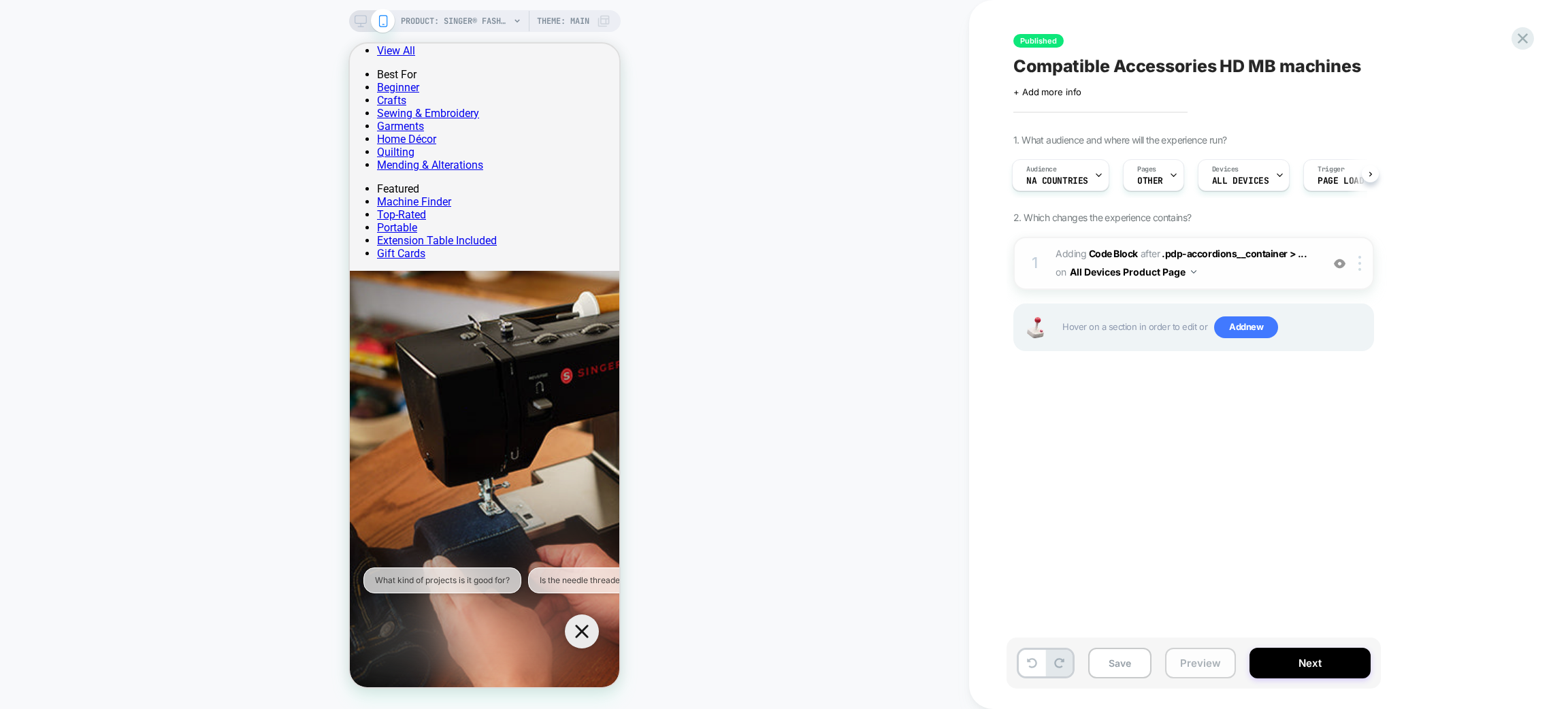
click at [0, 0] on button "Preview" at bounding box center [0, 0] width 0 height 0
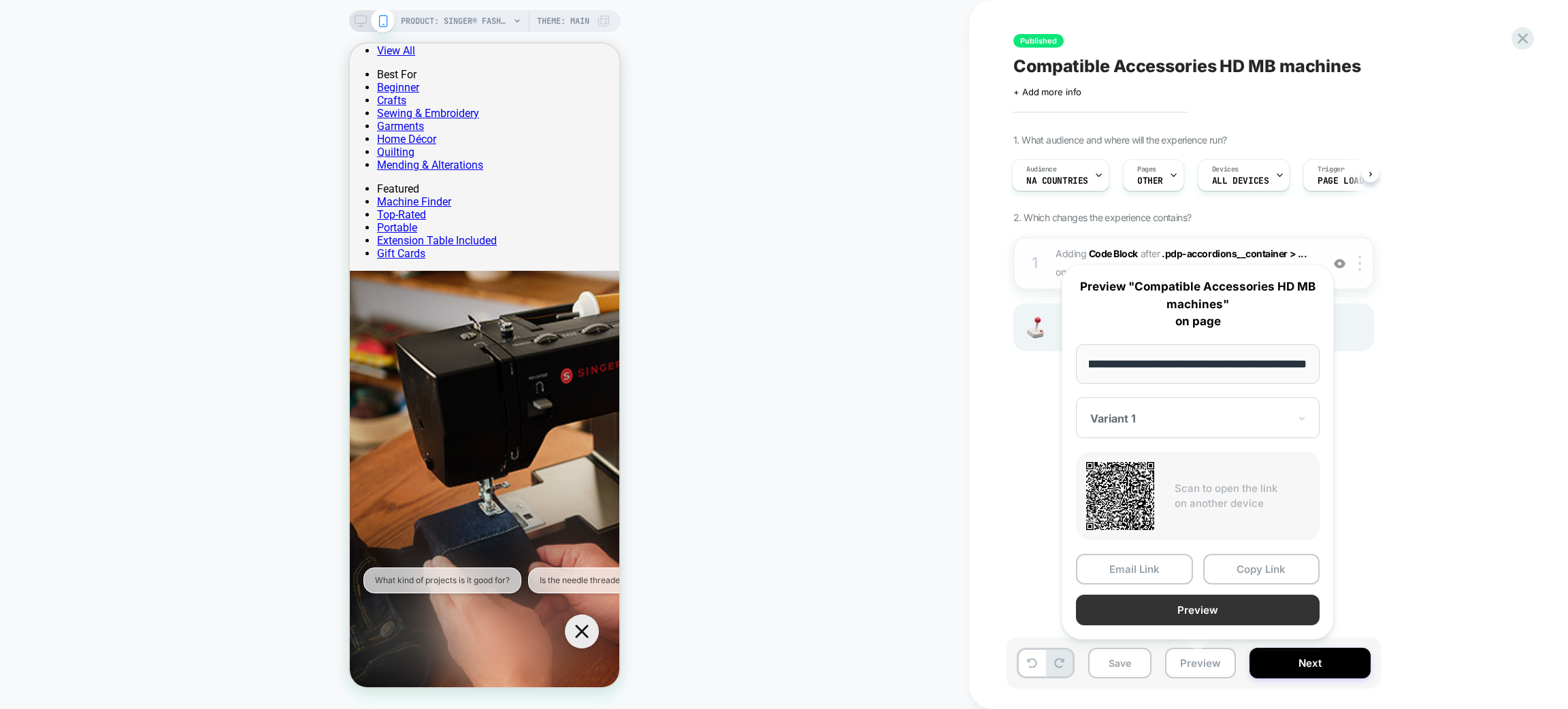
scroll to position [0, 0]
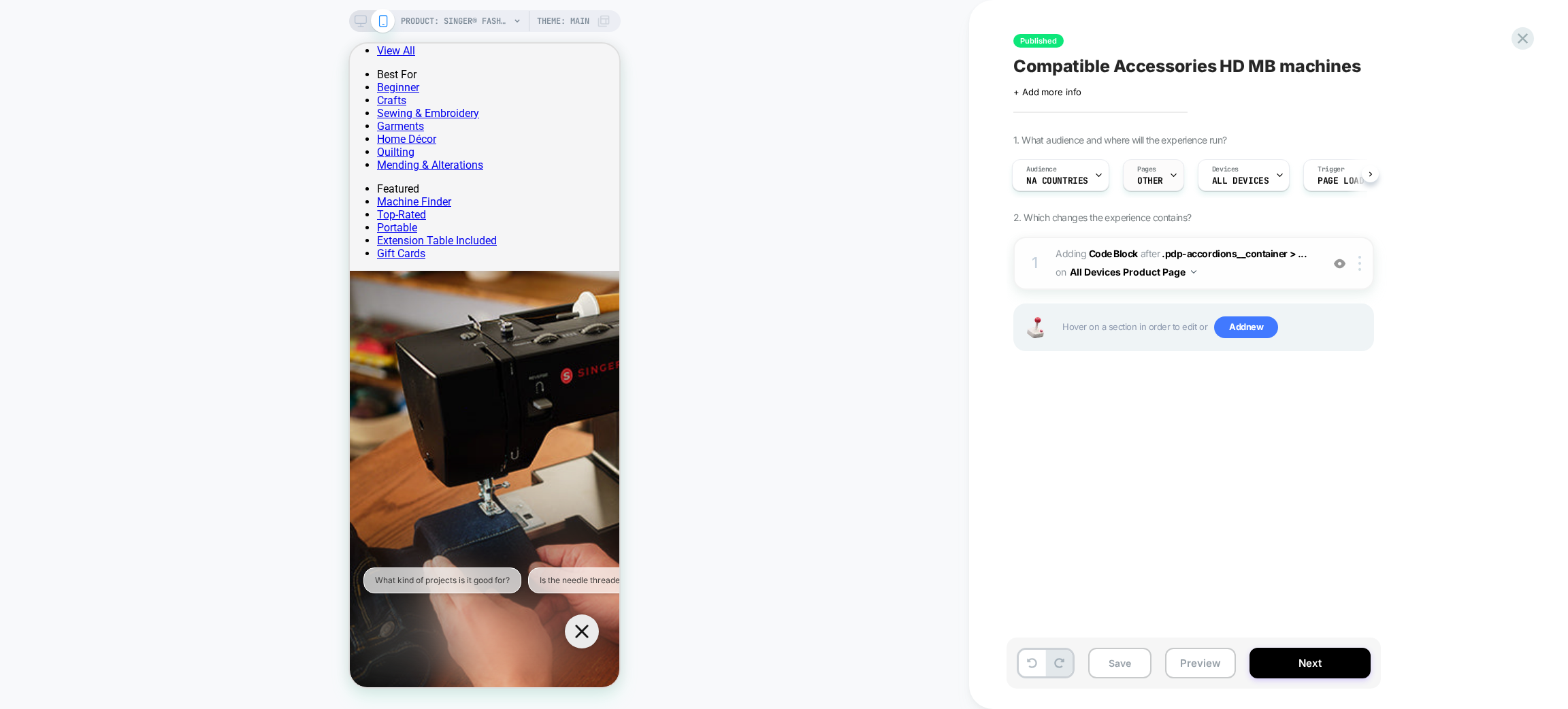
click at [1174, 181] on div at bounding box center [1173, 175] width 9 height 31
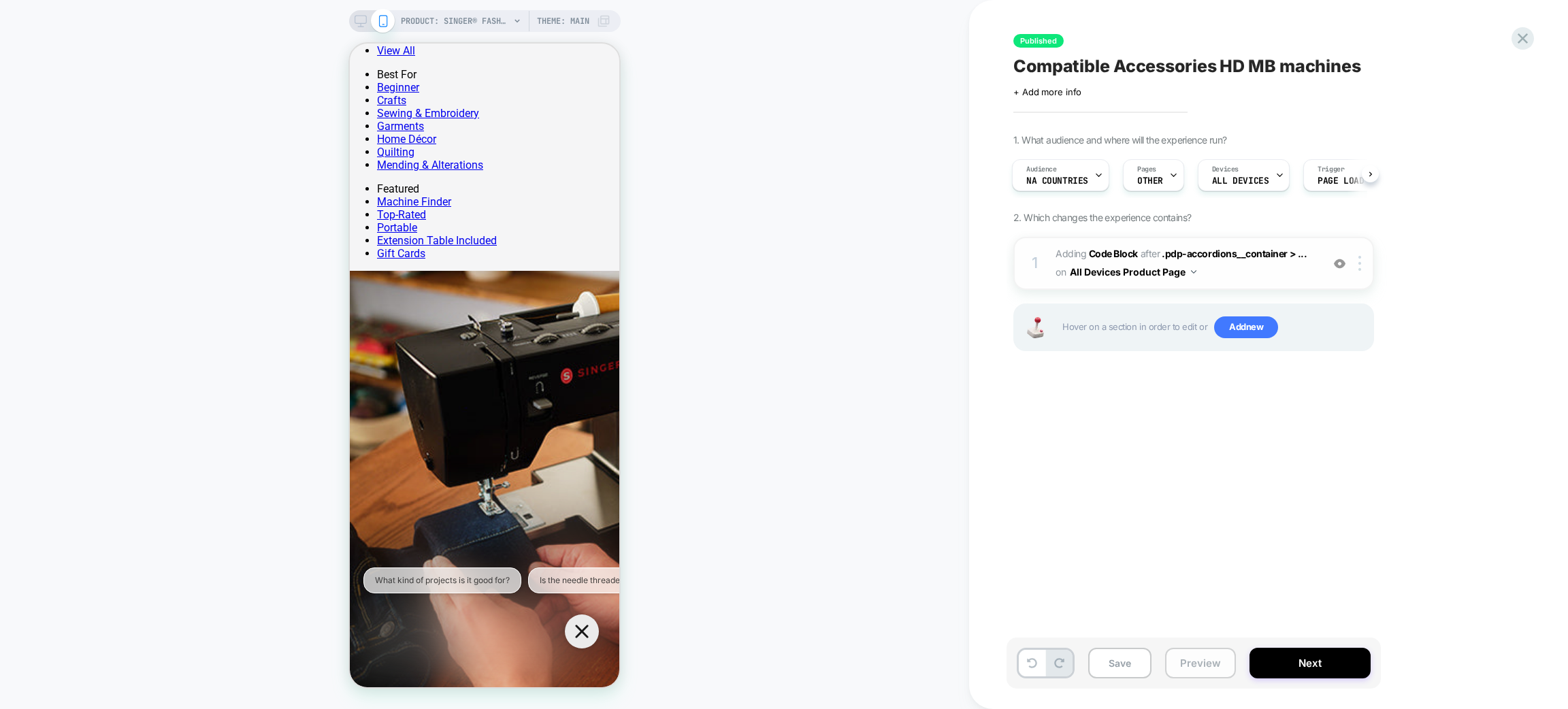
click at [0, 0] on button "Preview" at bounding box center [0, 0] width 0 height 0
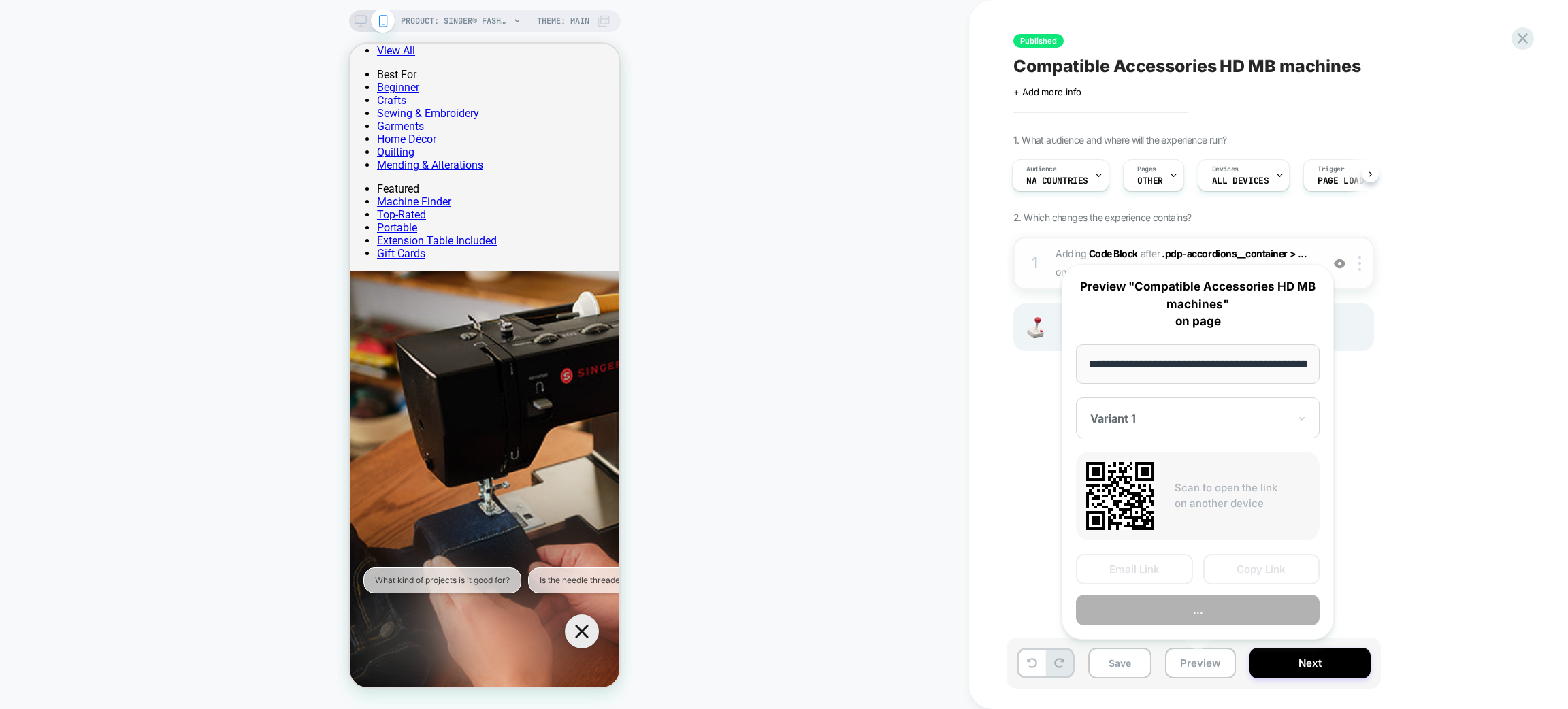
scroll to position [0, 307]
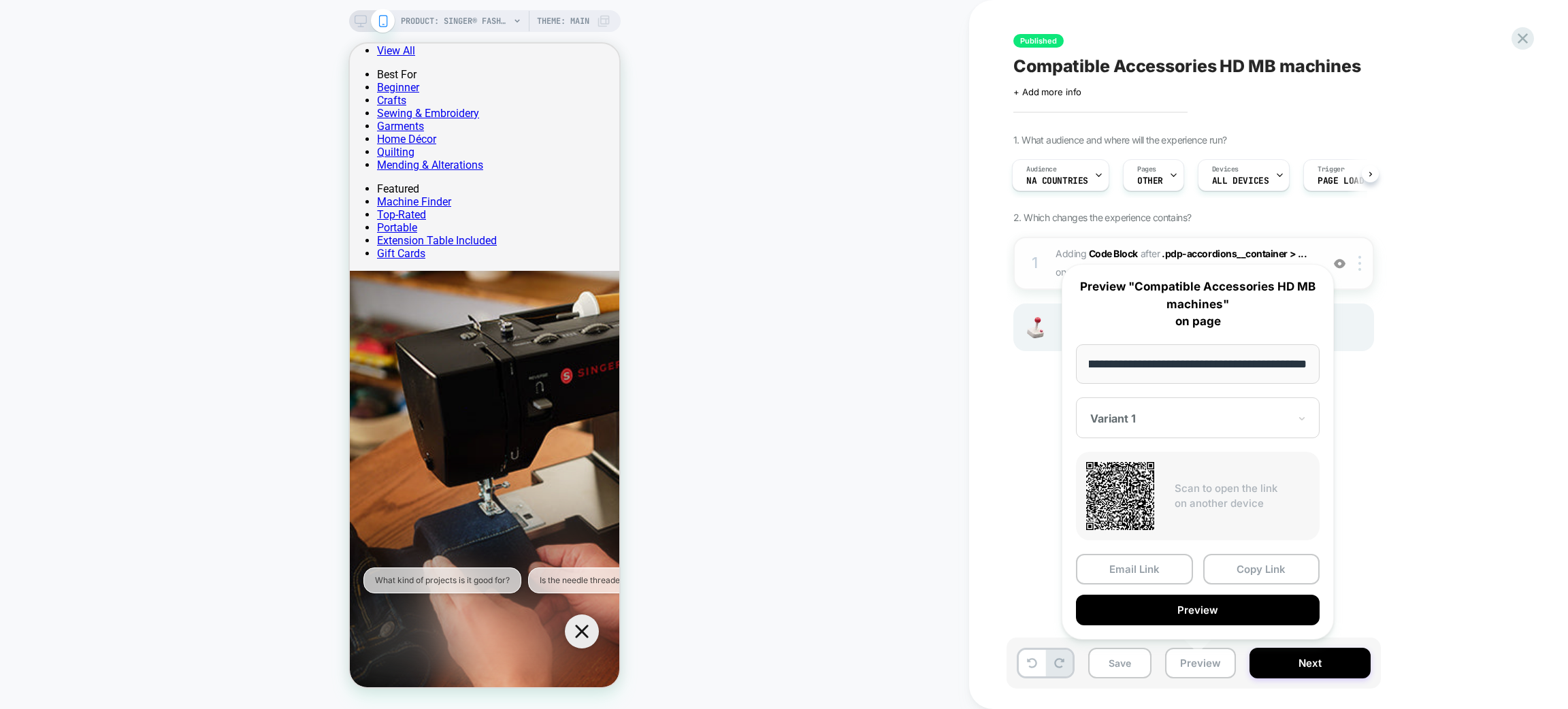
click at [1224, 416] on div at bounding box center [1190, 418] width 199 height 13
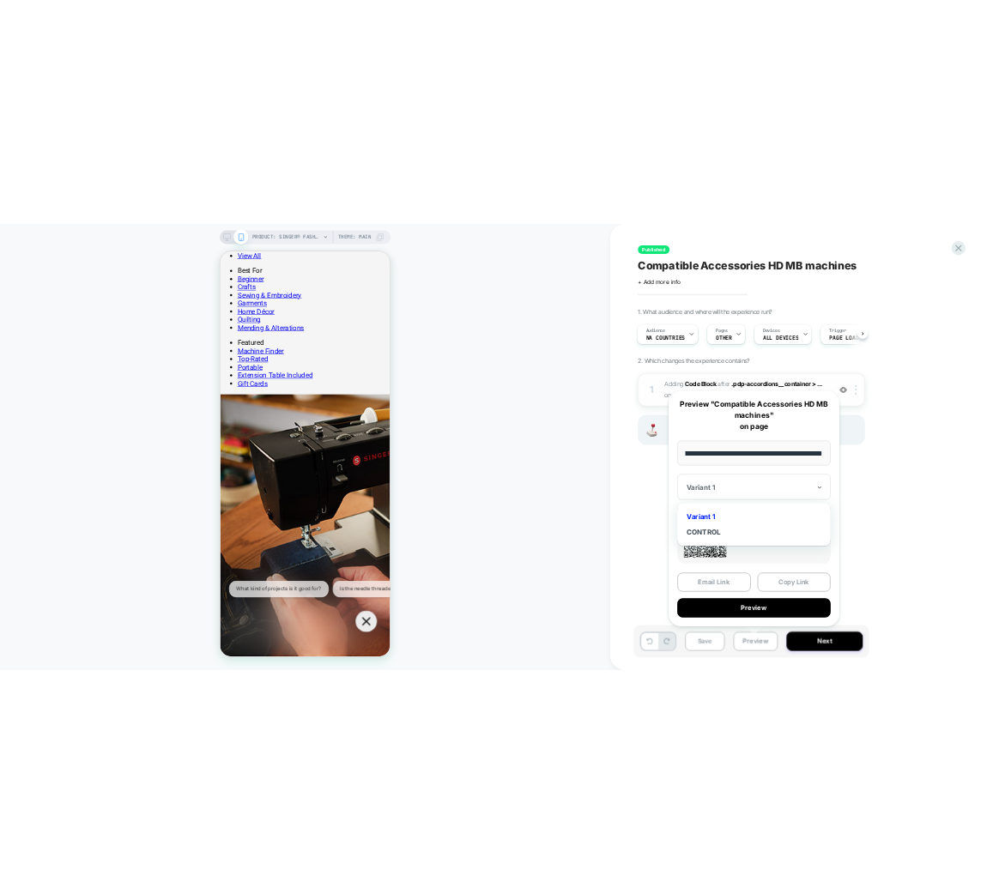
scroll to position [0, 0]
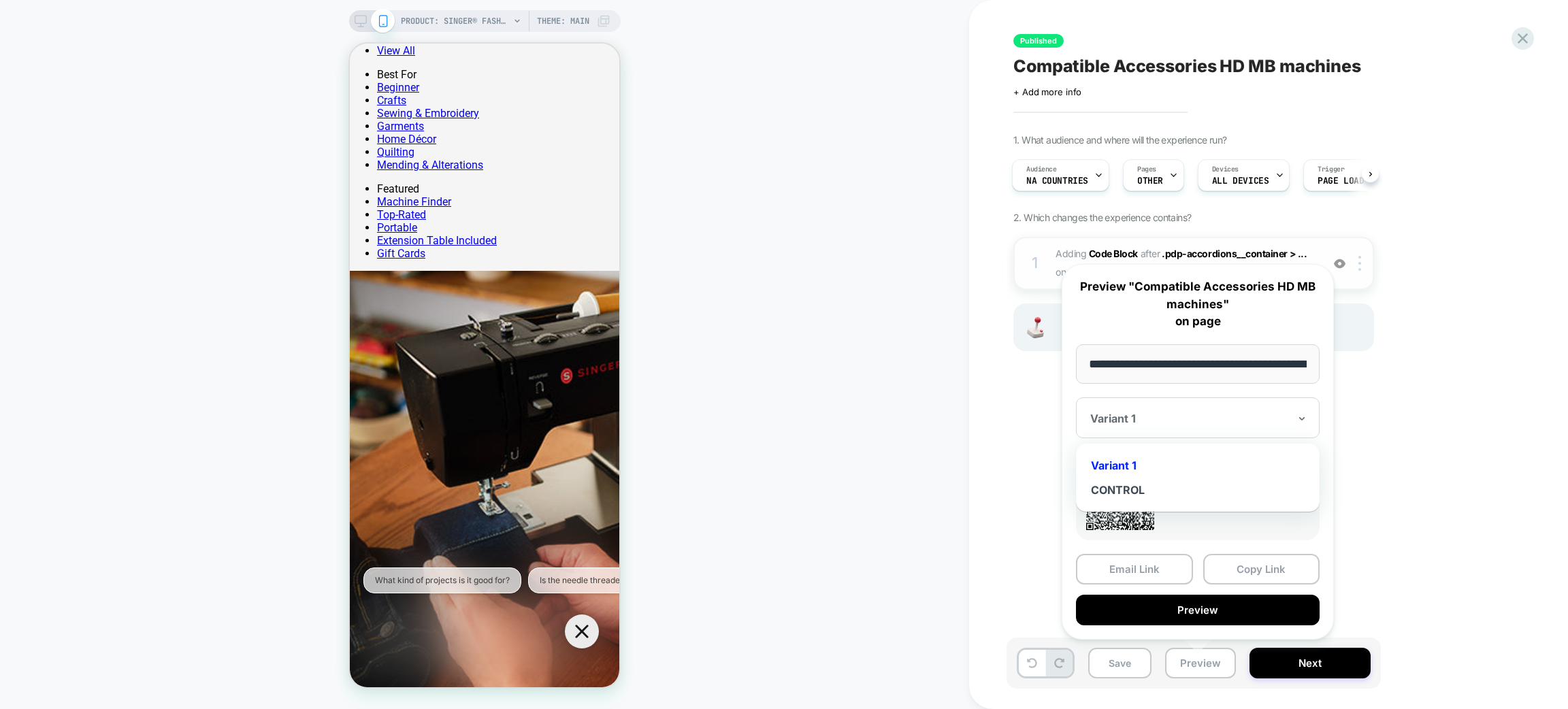
click at [1148, 489] on div "CONTROL" at bounding box center [1198, 489] width 230 height 25
click at [1260, 561] on button "Copy Link" at bounding box center [1262, 569] width 117 height 31
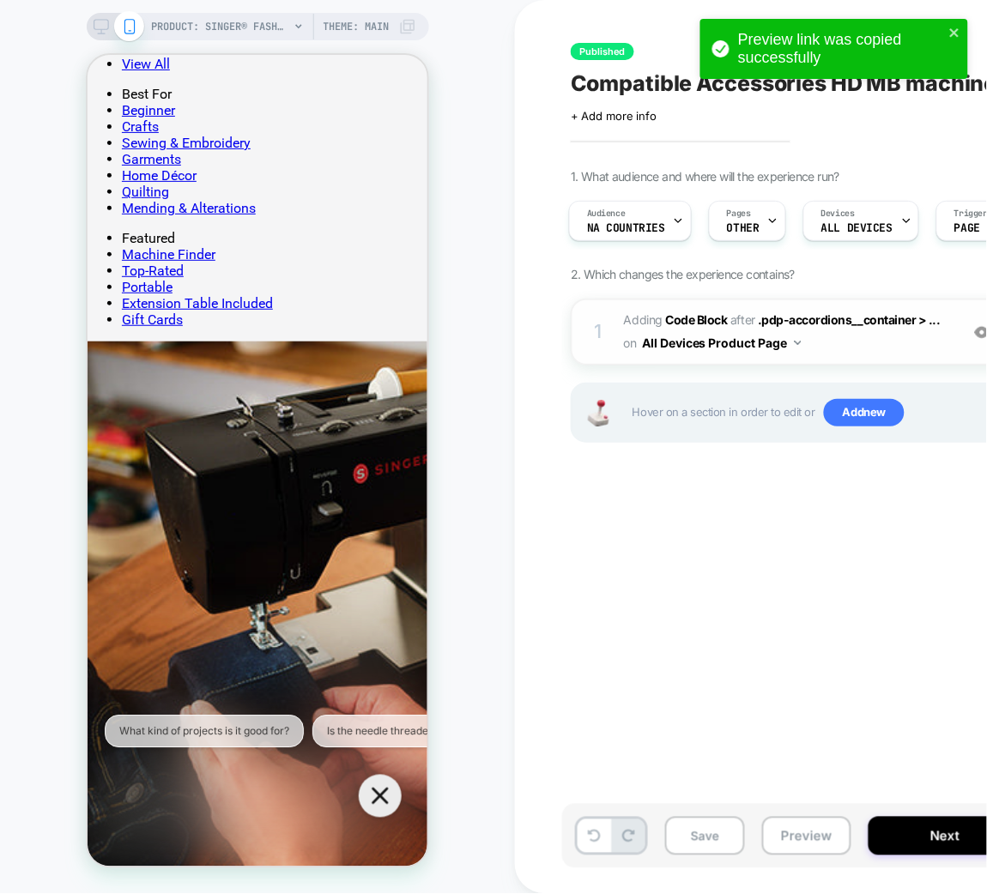
click at [977, 334] on img at bounding box center [982, 332] width 15 height 15
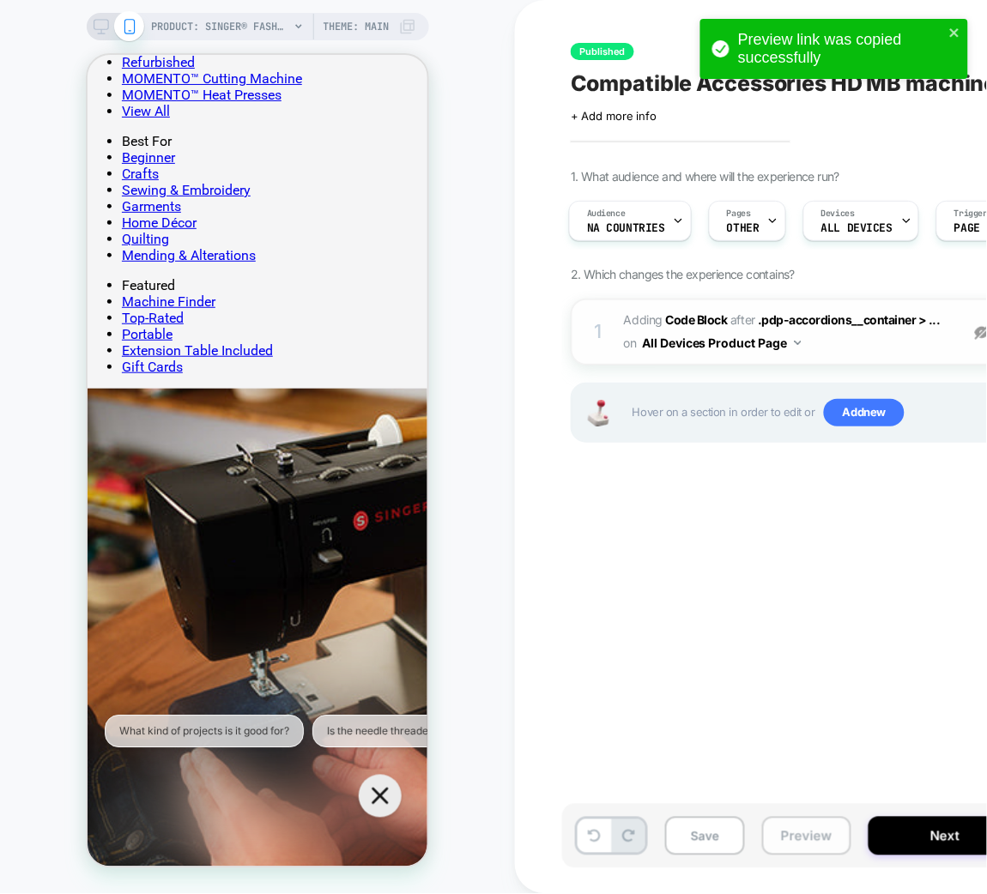
click at [0, 0] on button "Preview" at bounding box center [0, 0] width 0 height 0
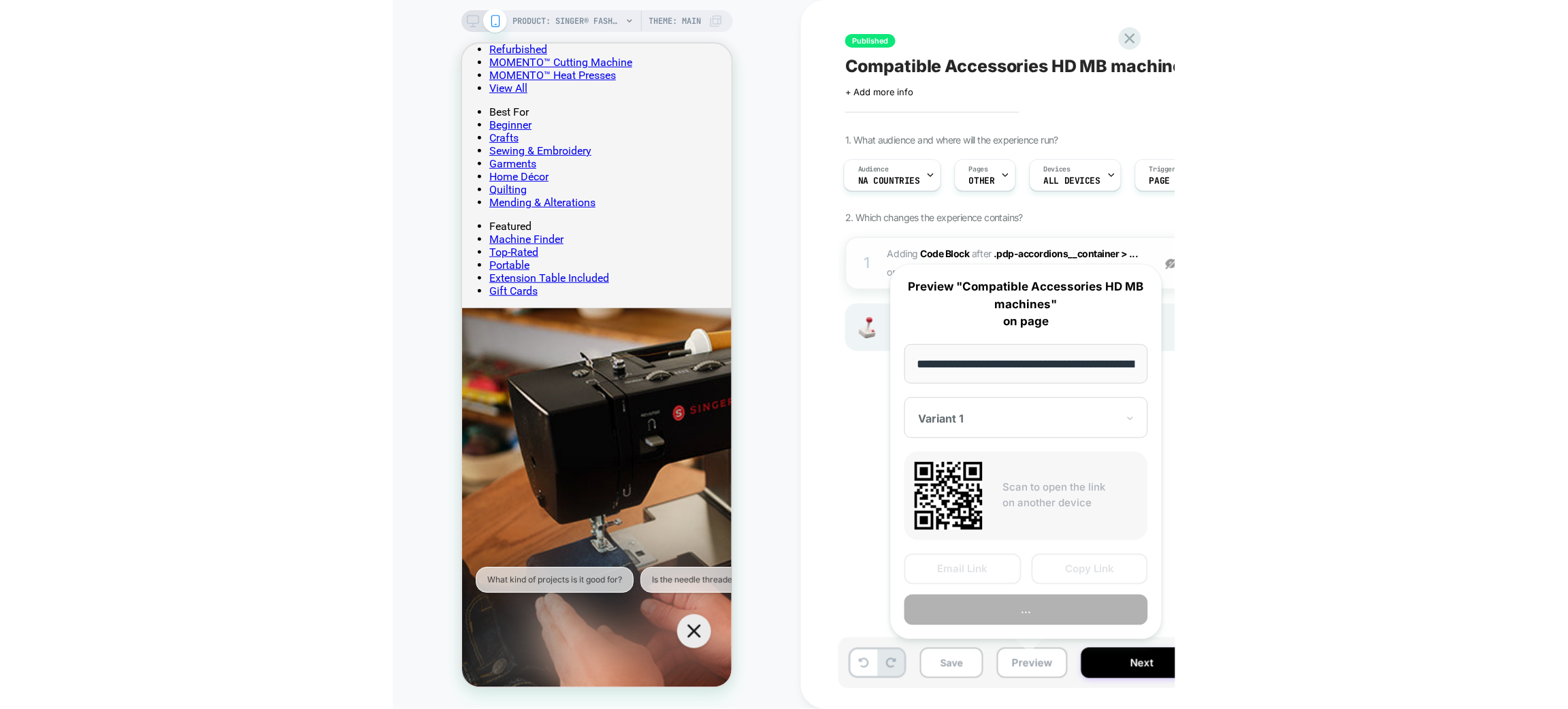
scroll to position [0, 307]
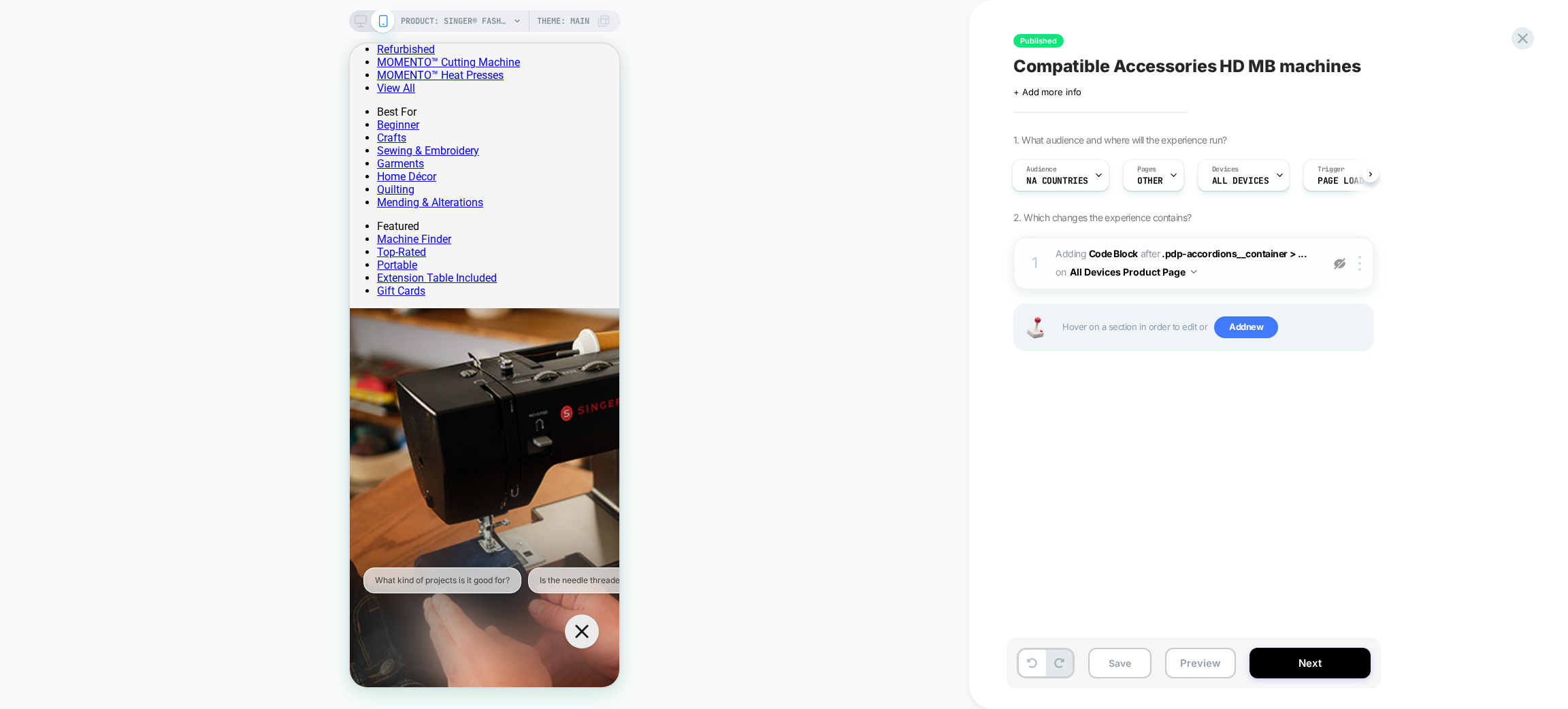
click at [1339, 263] on img at bounding box center [1340, 263] width 12 height 12
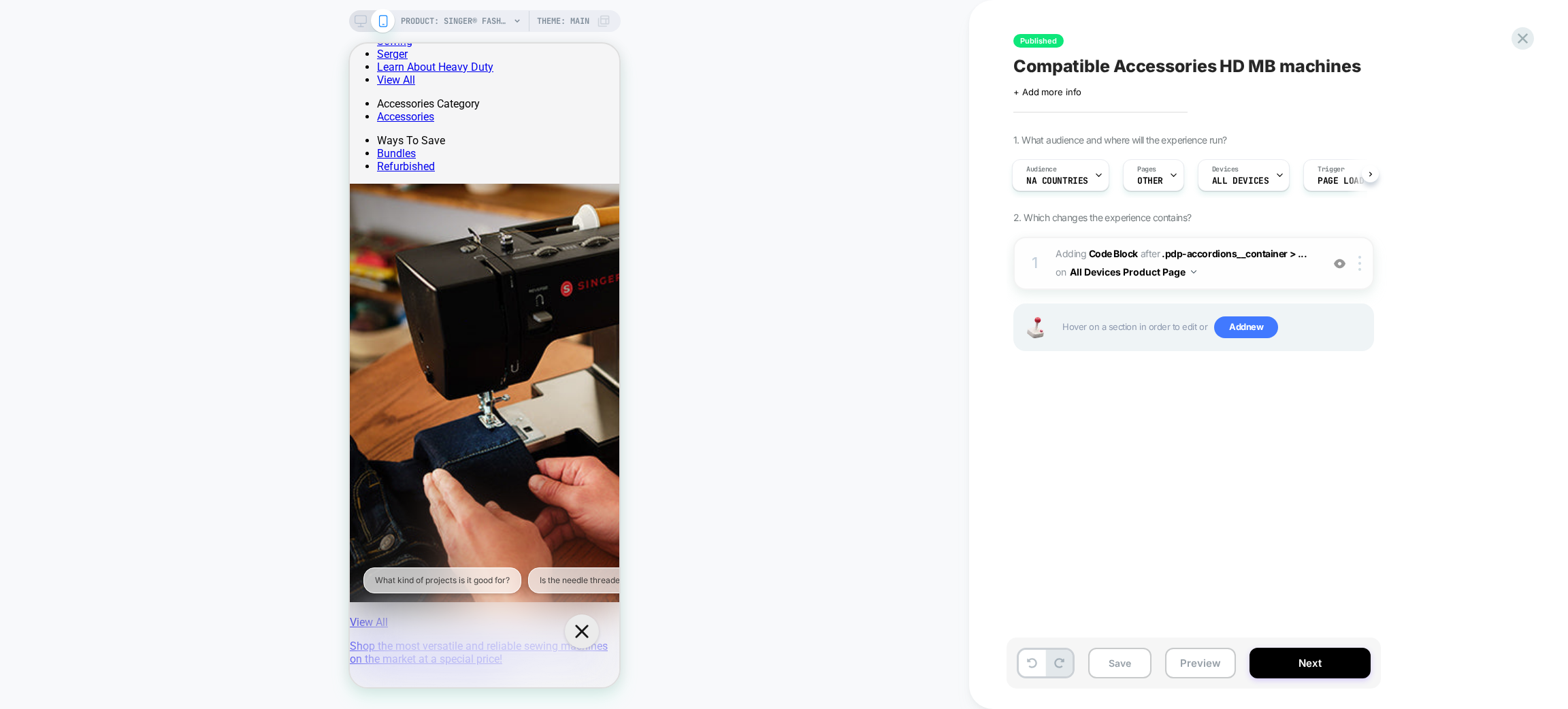
scroll to position [0, 0]
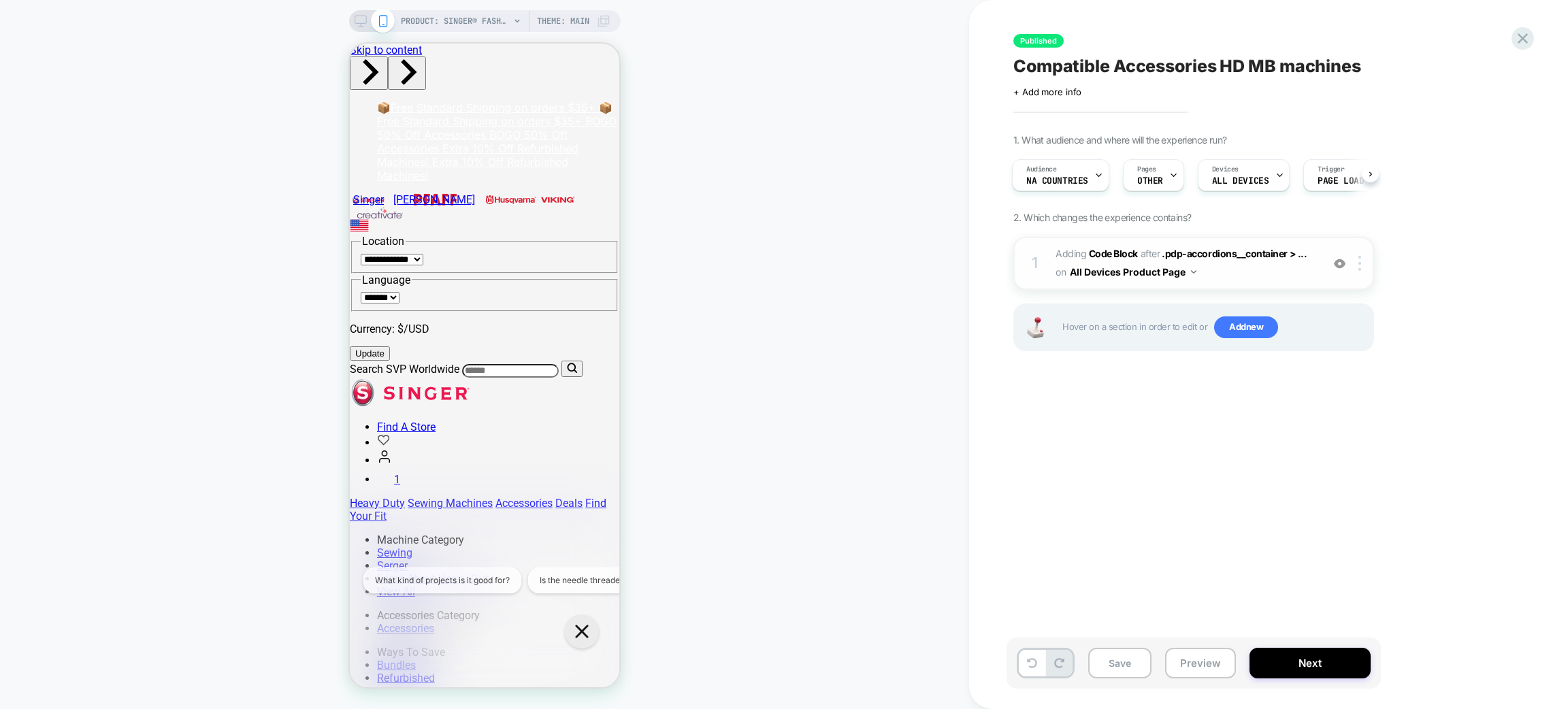
click at [1268, 278] on span "Adding Code Block AFTER .pdp-accordions__container > ... .pdp-accordions__conta…" at bounding box center [1185, 263] width 259 height 36
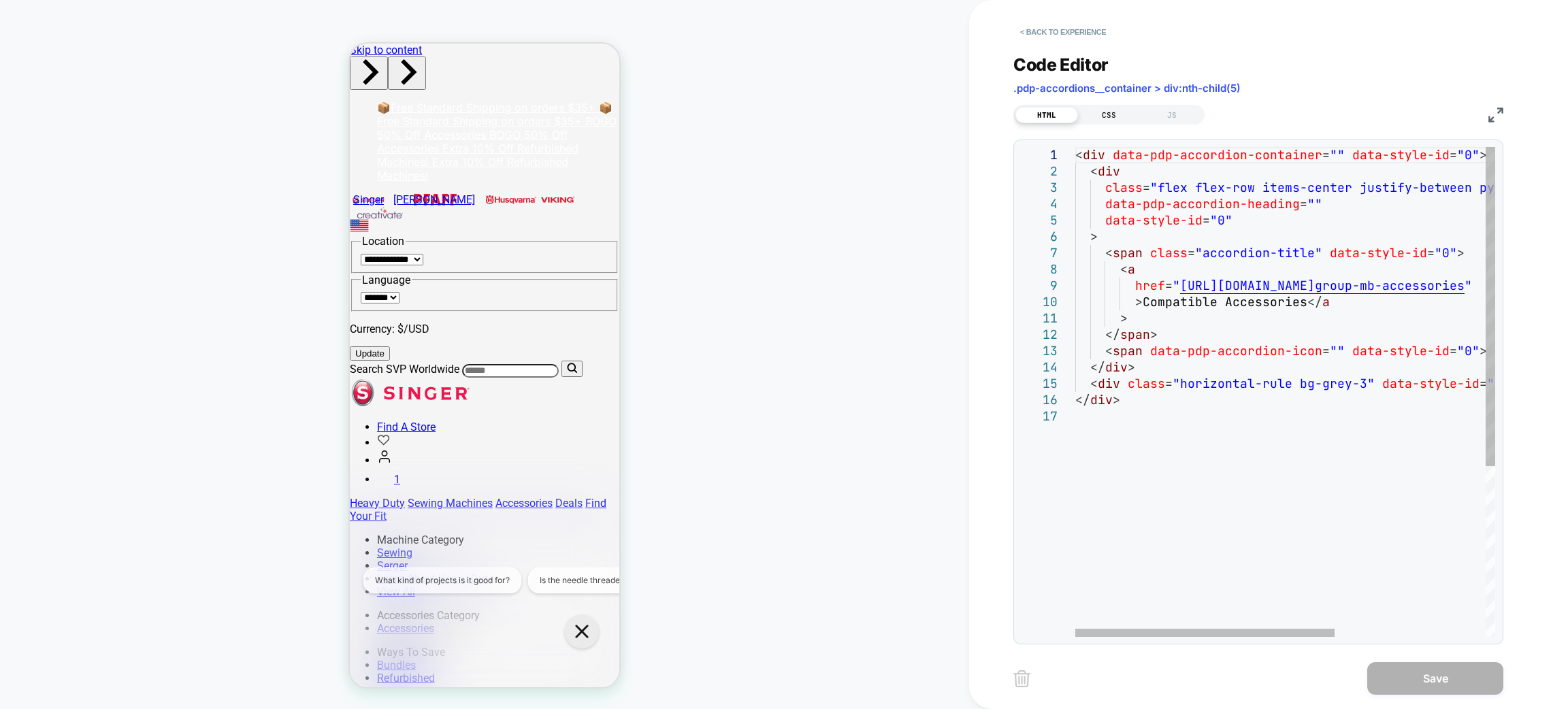
click at [1106, 116] on div "CSS" at bounding box center [1109, 115] width 63 height 17
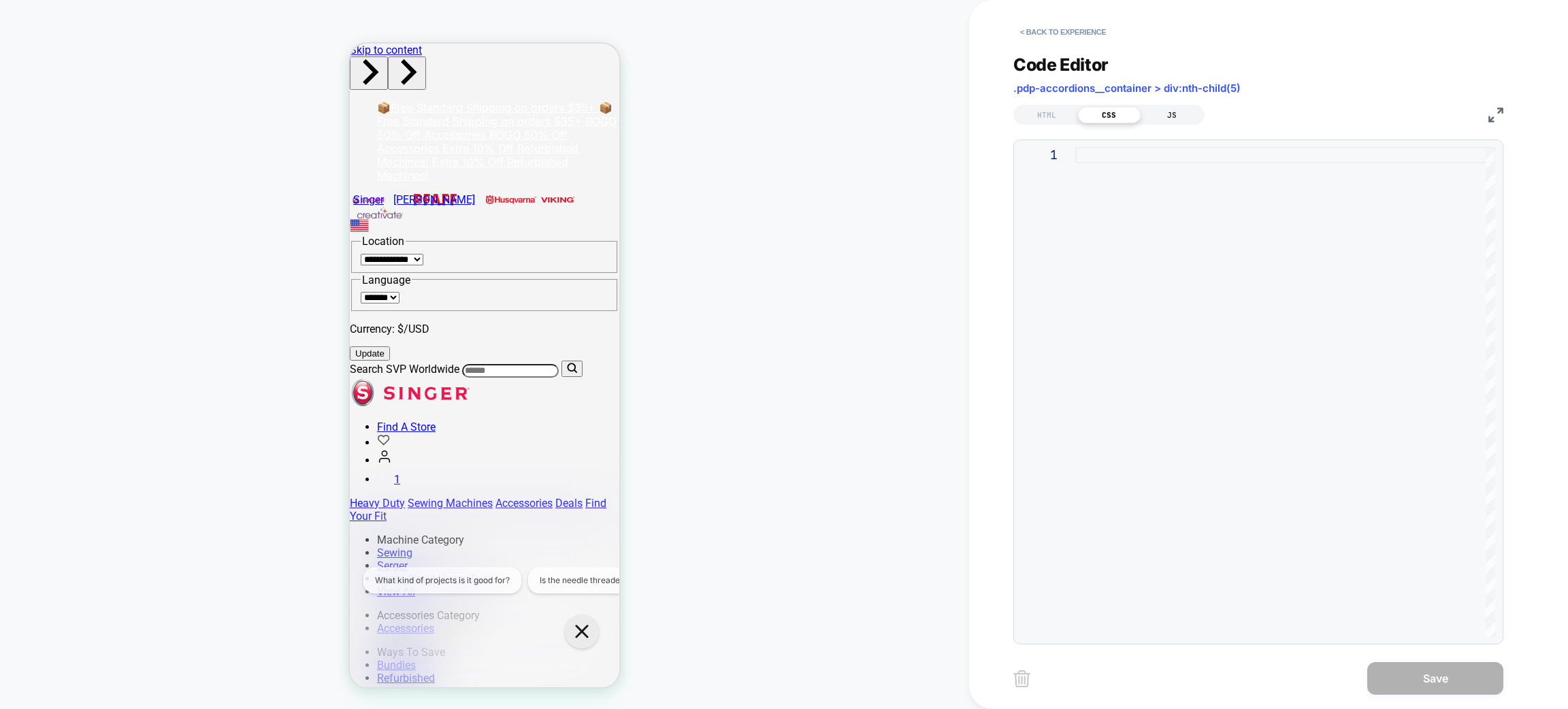
click at [1169, 116] on div "JS" at bounding box center [1171, 115] width 63 height 17
click at [1056, 109] on div "HTML" at bounding box center [1046, 115] width 63 height 17
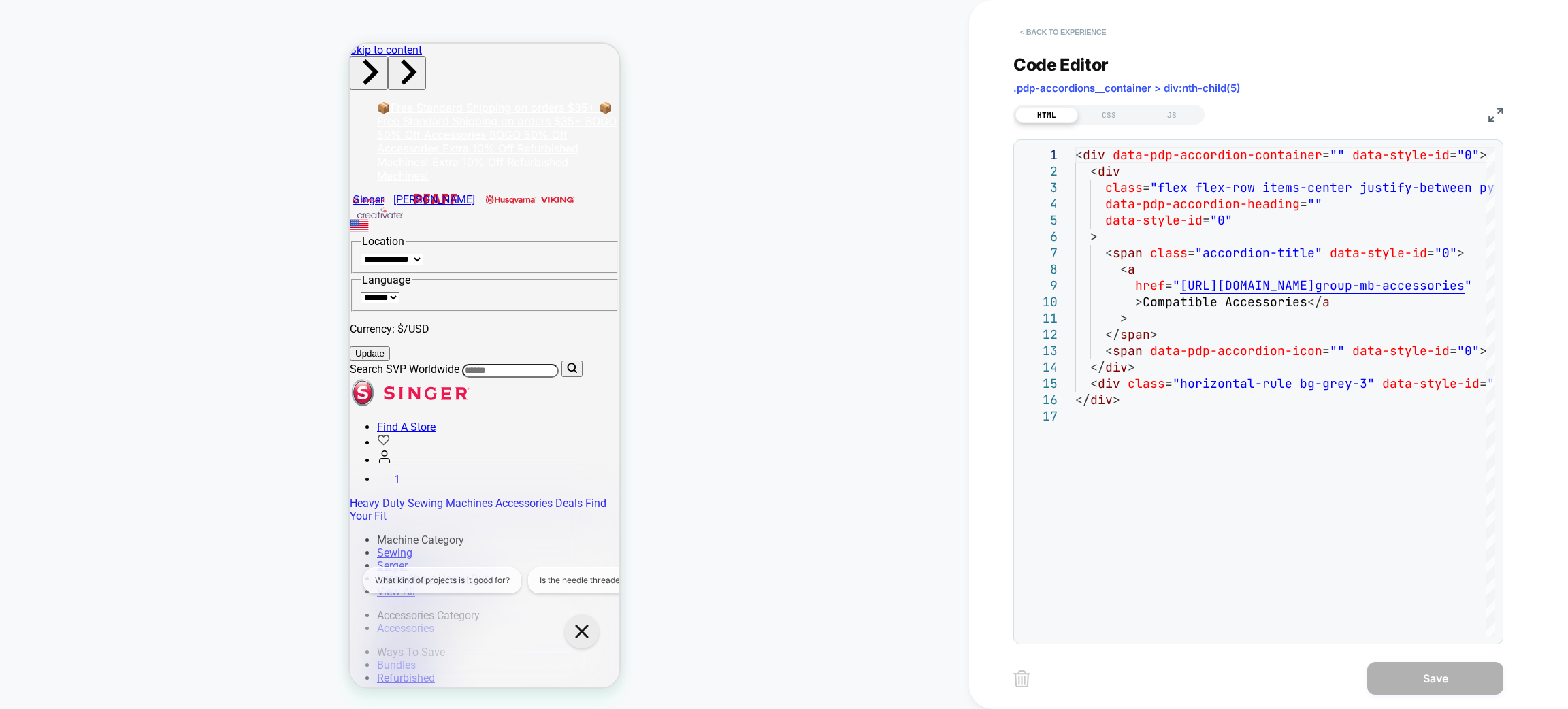
click at [1085, 40] on button "< Back to experience" at bounding box center [1063, 32] width 99 height 21
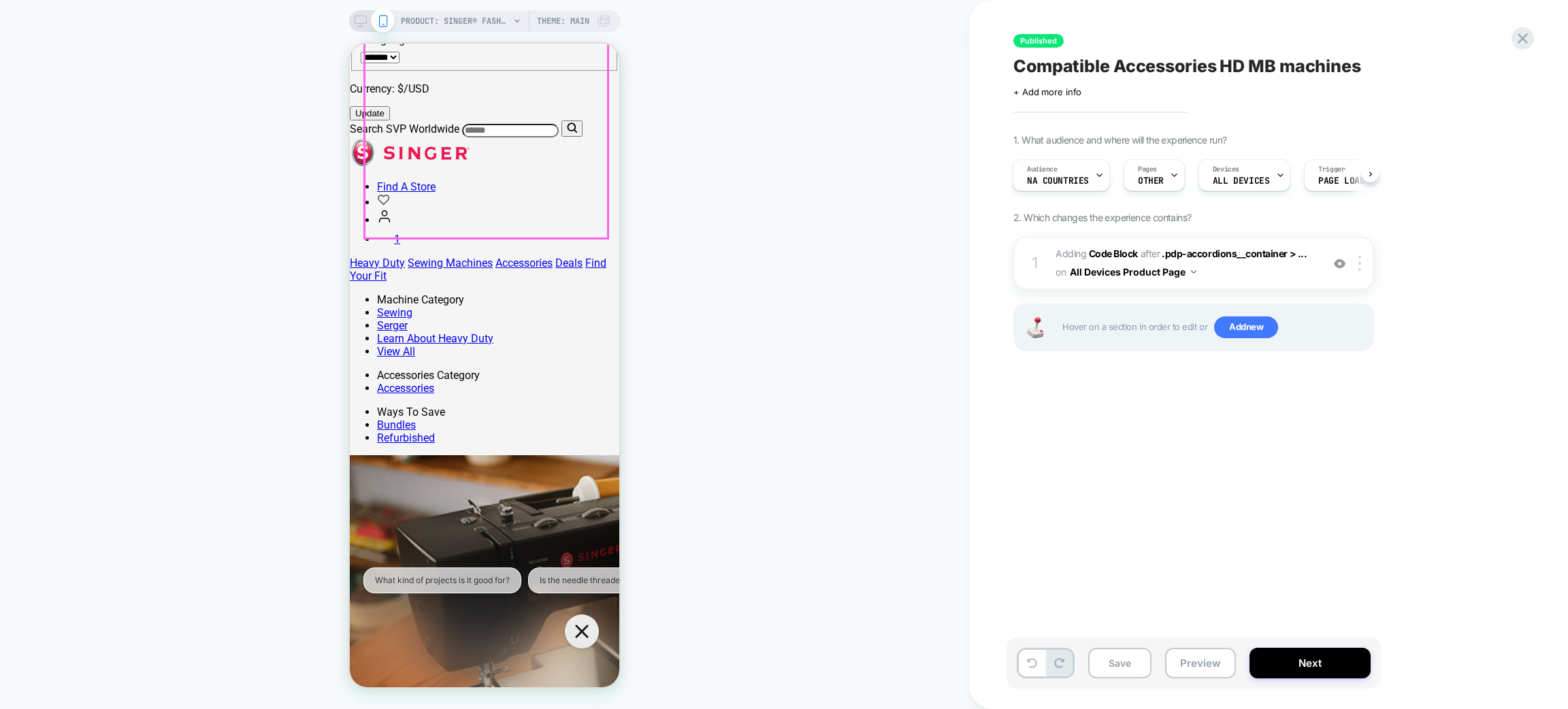
scroll to position [305, 0]
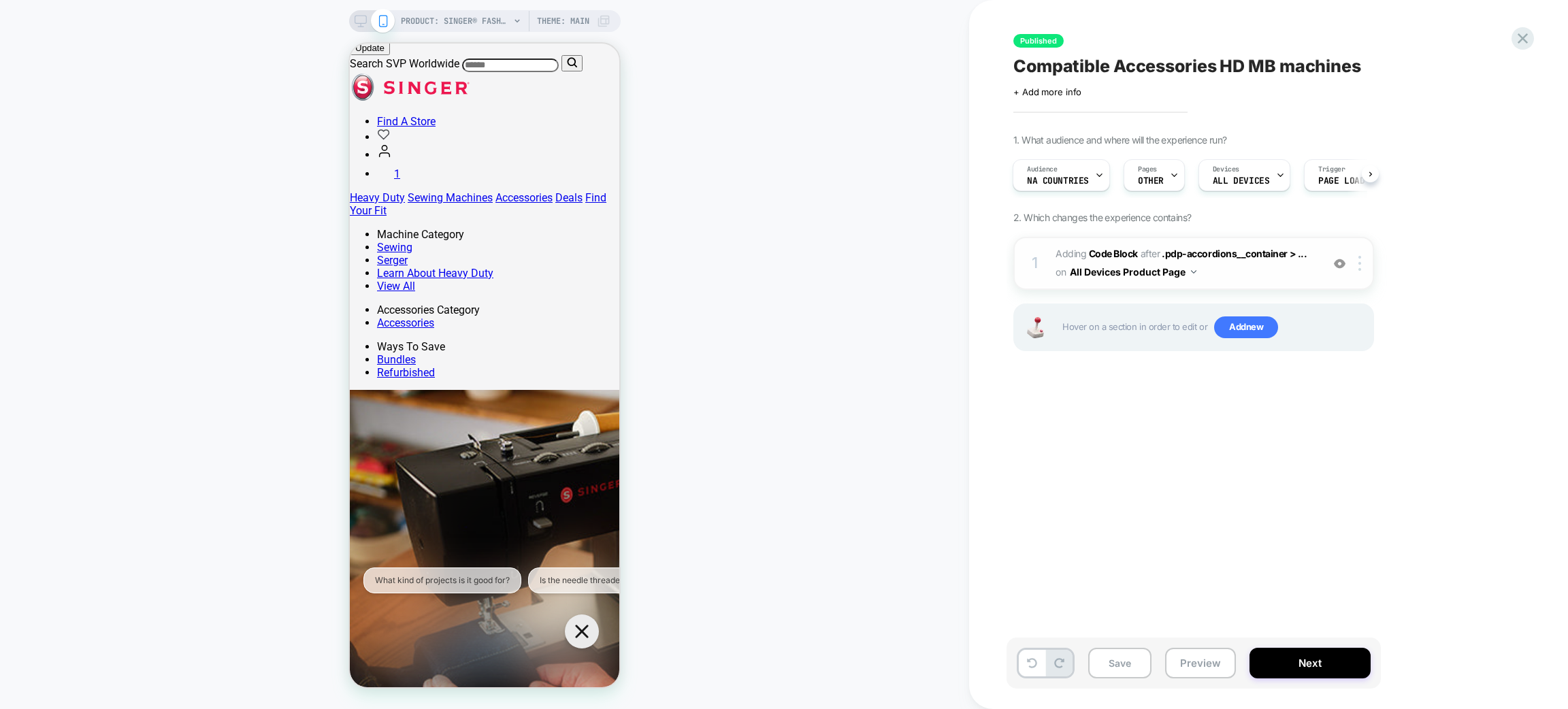
click at [1251, 266] on span "Adding Code Block AFTER .pdp-accordions__container > ... .pdp-accordions__conta…" at bounding box center [1185, 263] width 259 height 36
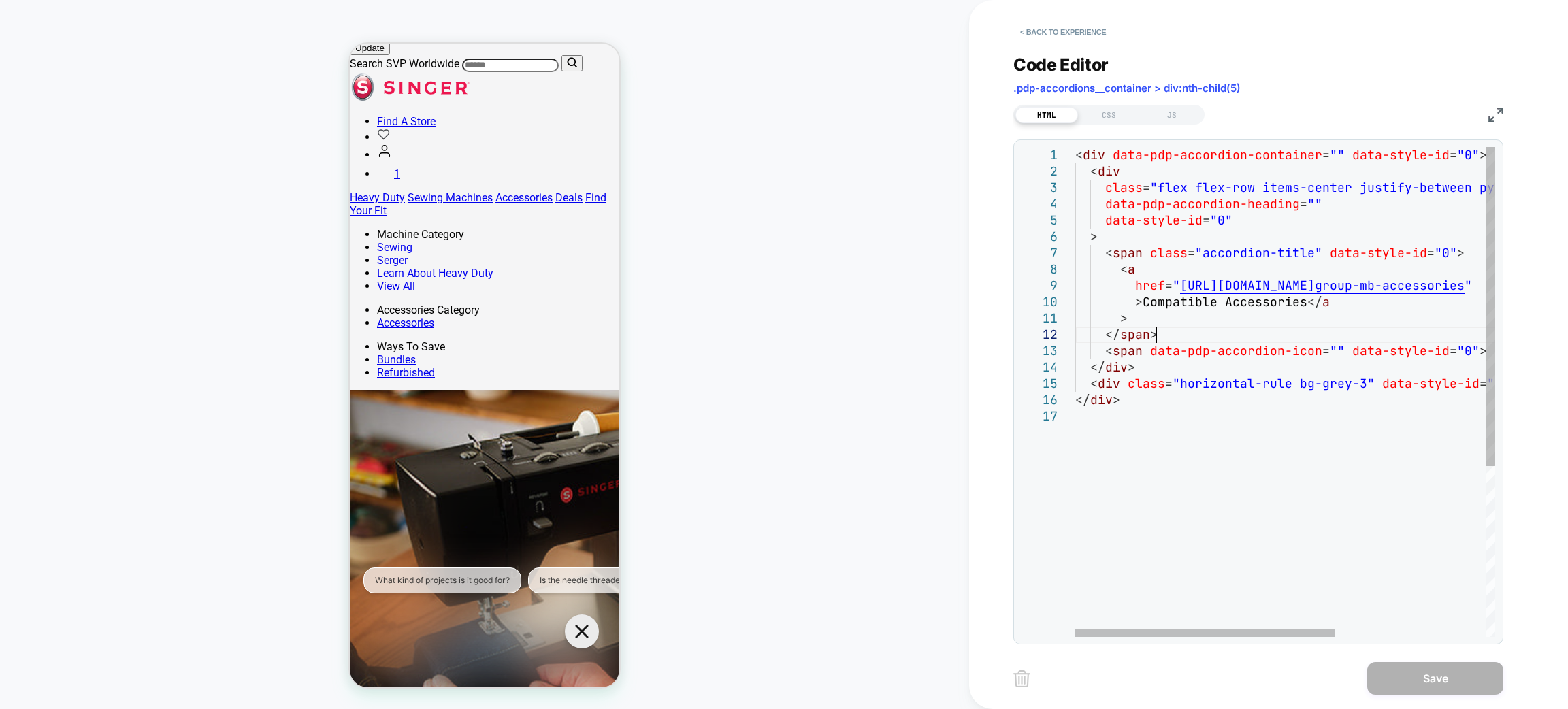
click at [1206, 343] on div "< div data-pdp-accordion-container = "" data-style-id = "0" > < div class = "fl…" at bounding box center [1407, 522] width 664 height 751
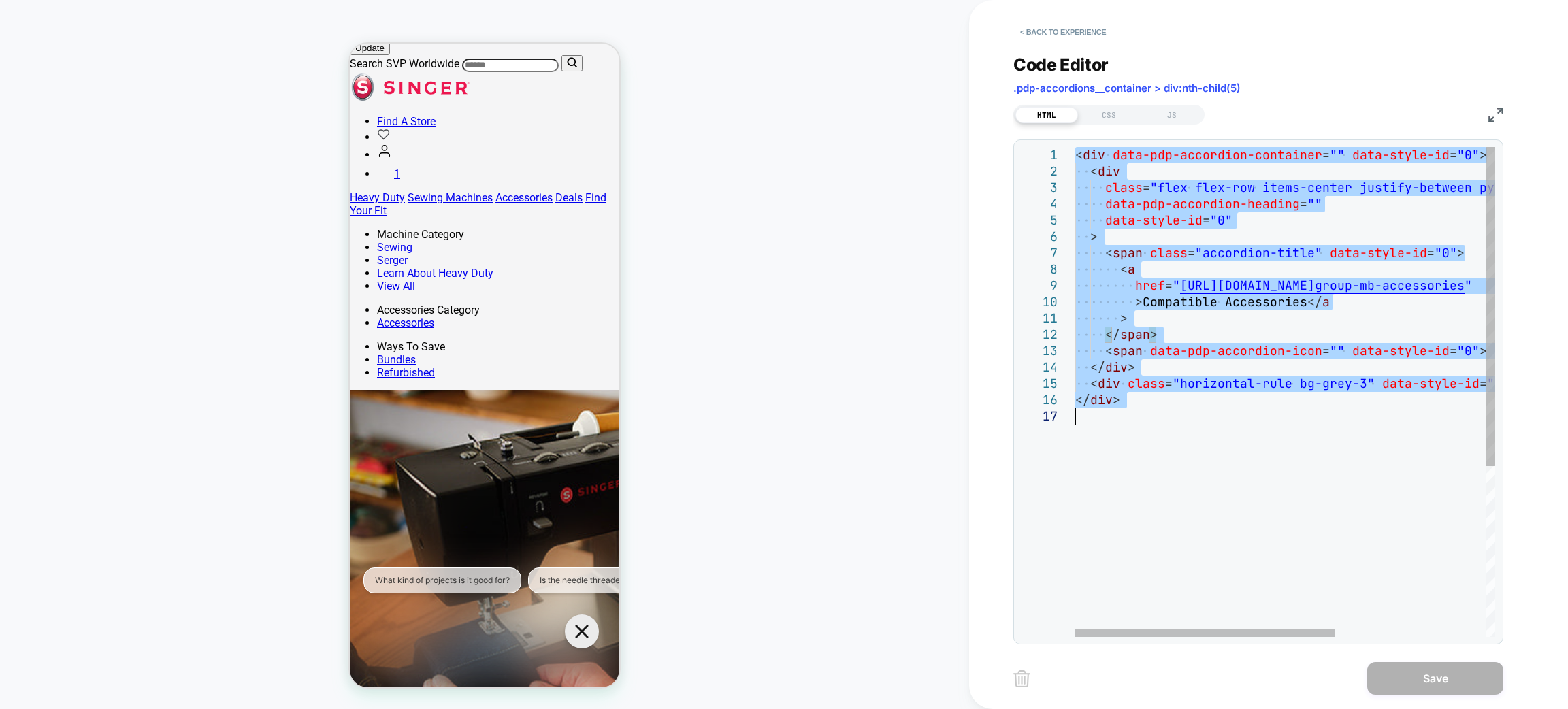
type textarea "**********"
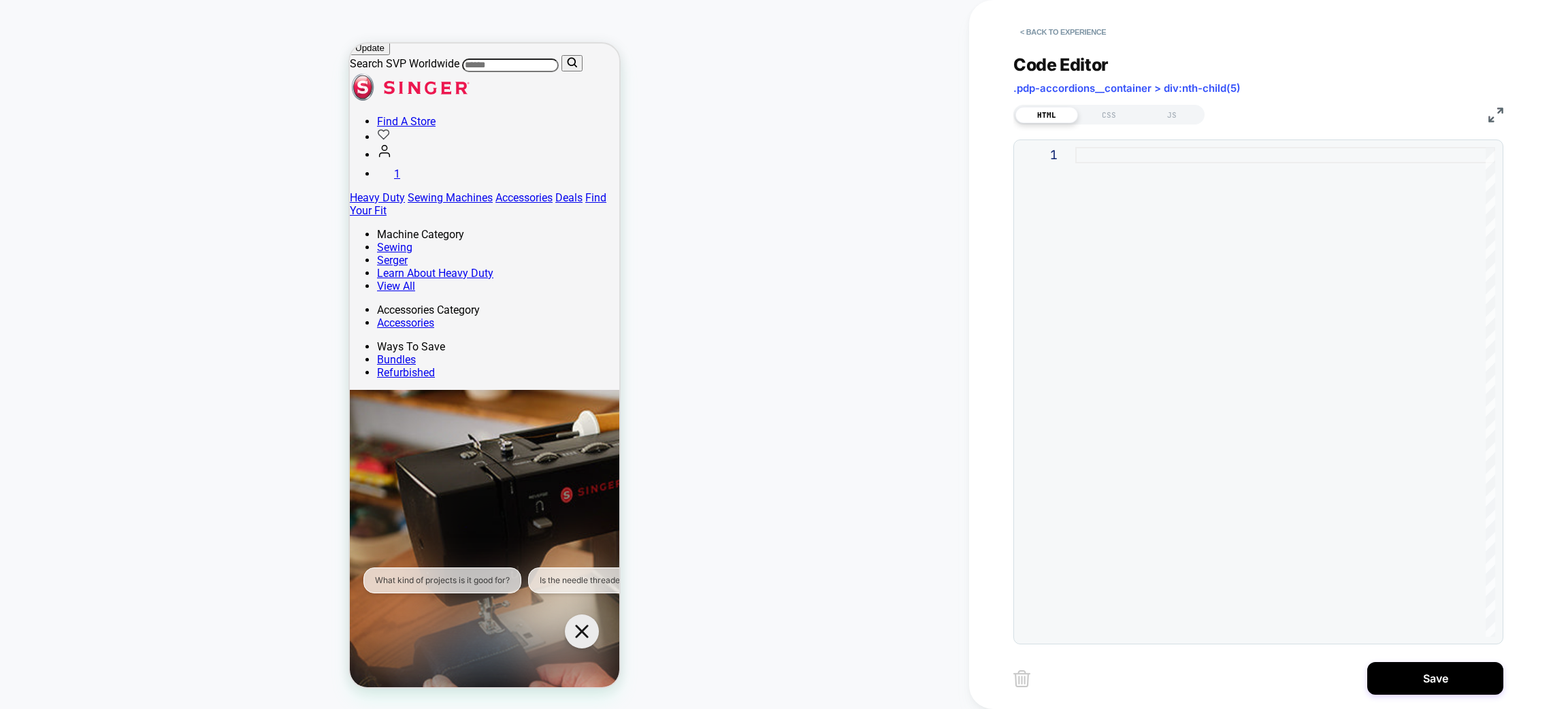
type textarea "**********"
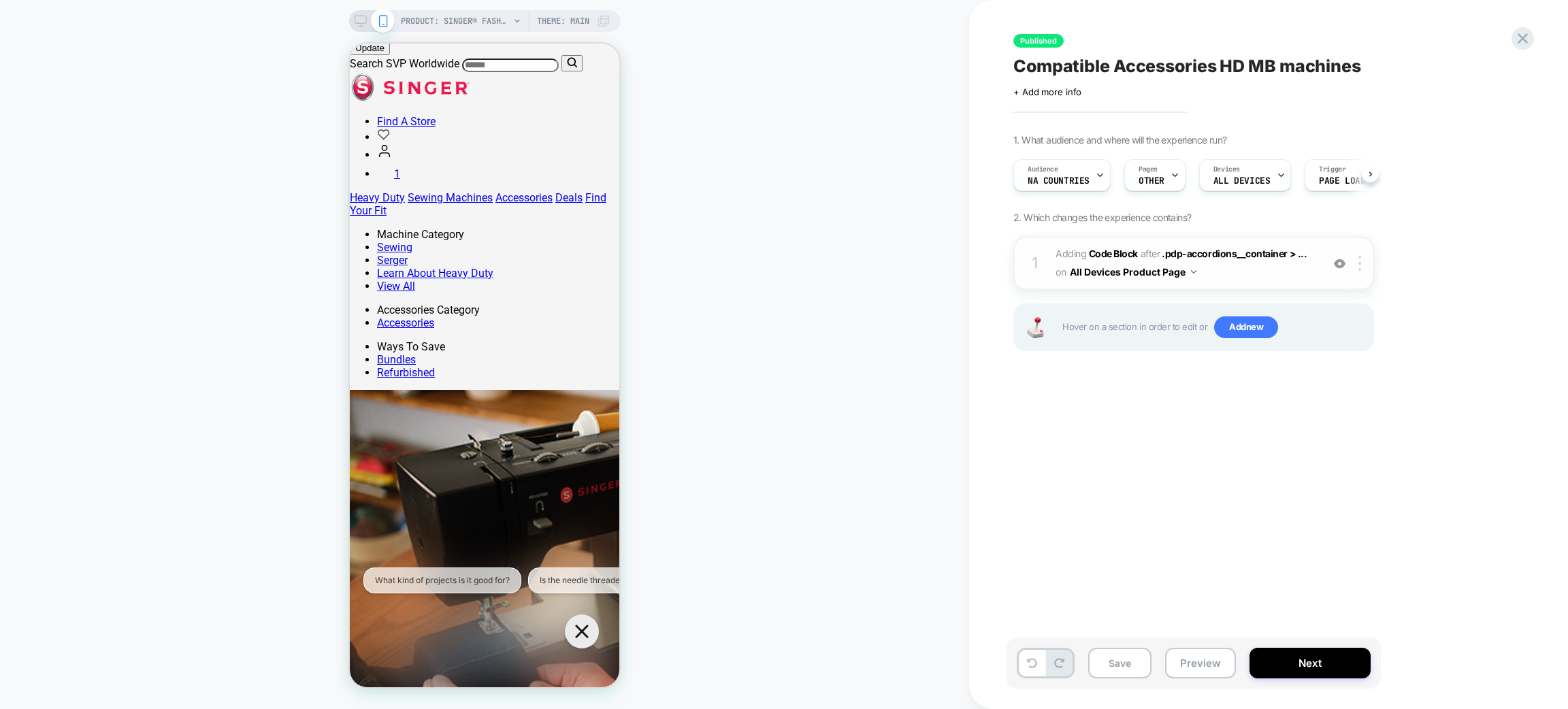
scroll to position [0, 1]
click at [0, 0] on img at bounding box center [0, 0] width 0 height 0
click at [1187, 665] on button "Preview" at bounding box center [1200, 663] width 71 height 31
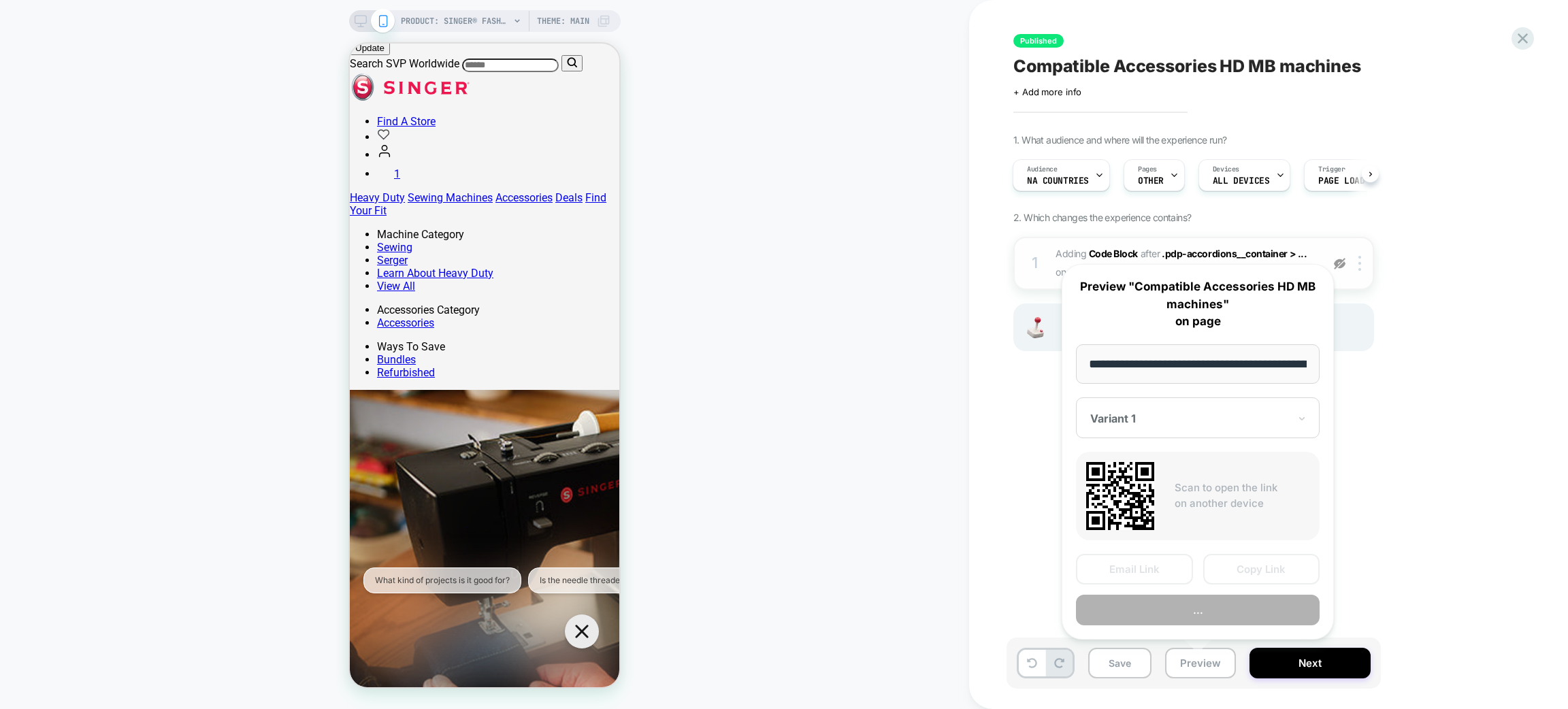
scroll to position [0, 307]
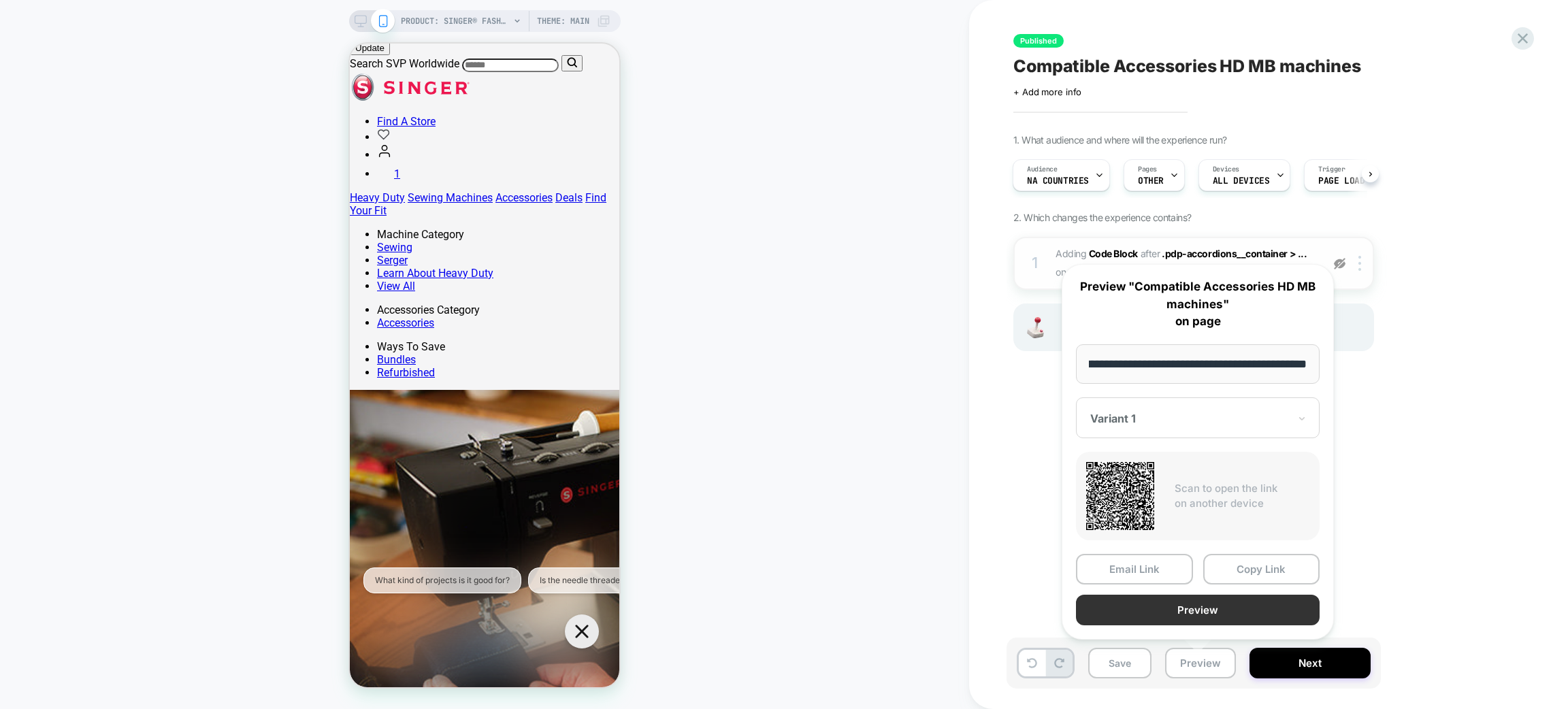
click at [0, 0] on button "Preview" at bounding box center [0, 0] width 0 height 0
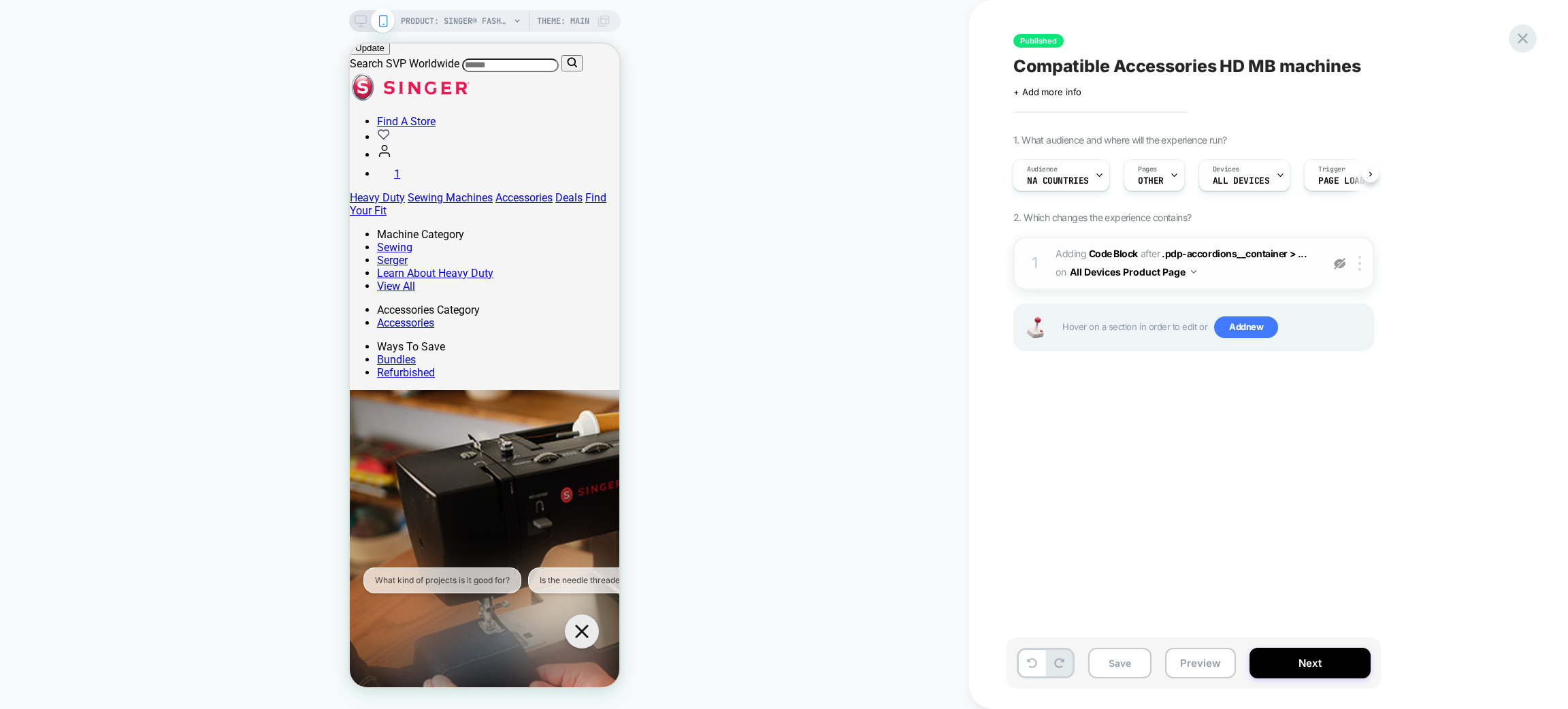
click at [1516, 40] on icon at bounding box center [1522, 38] width 18 height 18
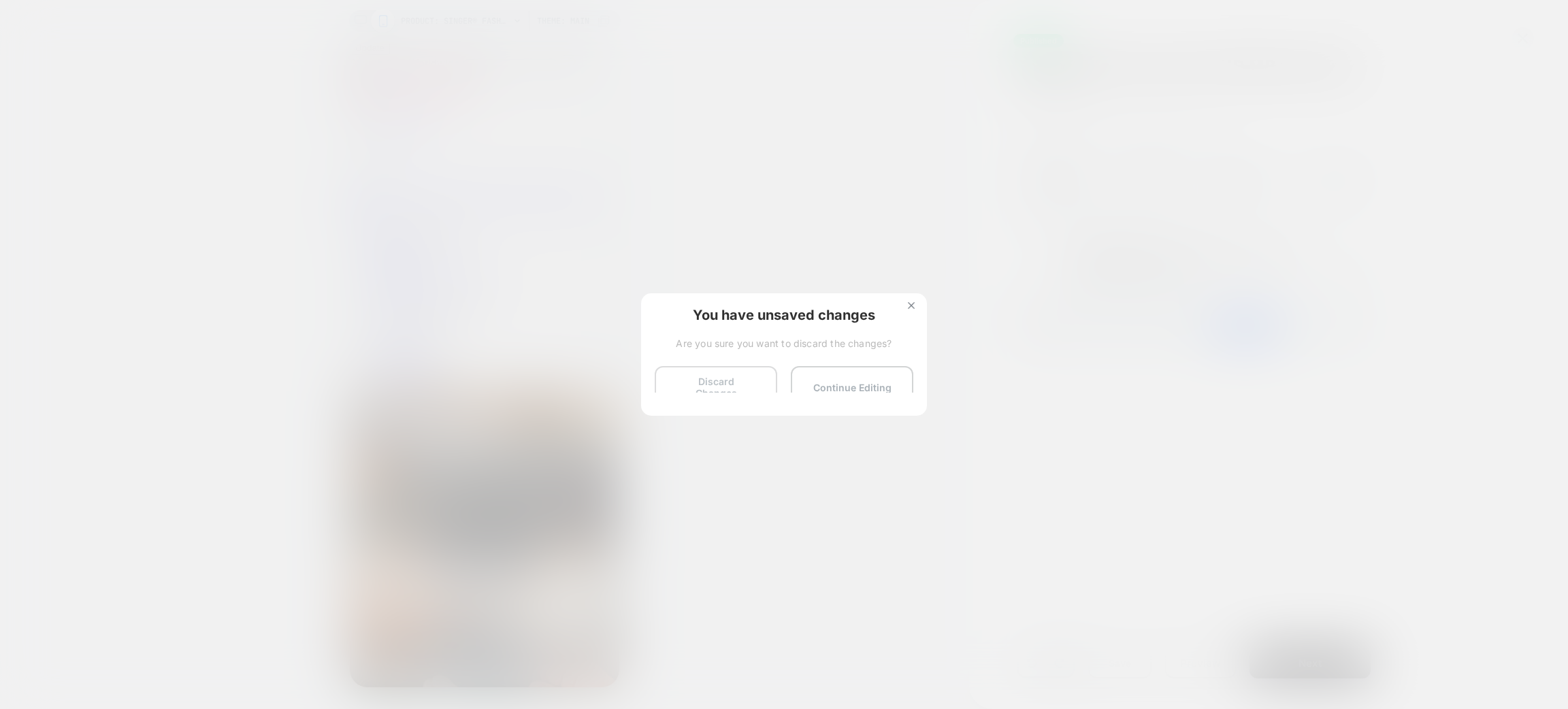
click at [696, 376] on button "Discard Changes" at bounding box center [715, 387] width 122 height 42
